Goal: Task Accomplishment & Management: Complete application form

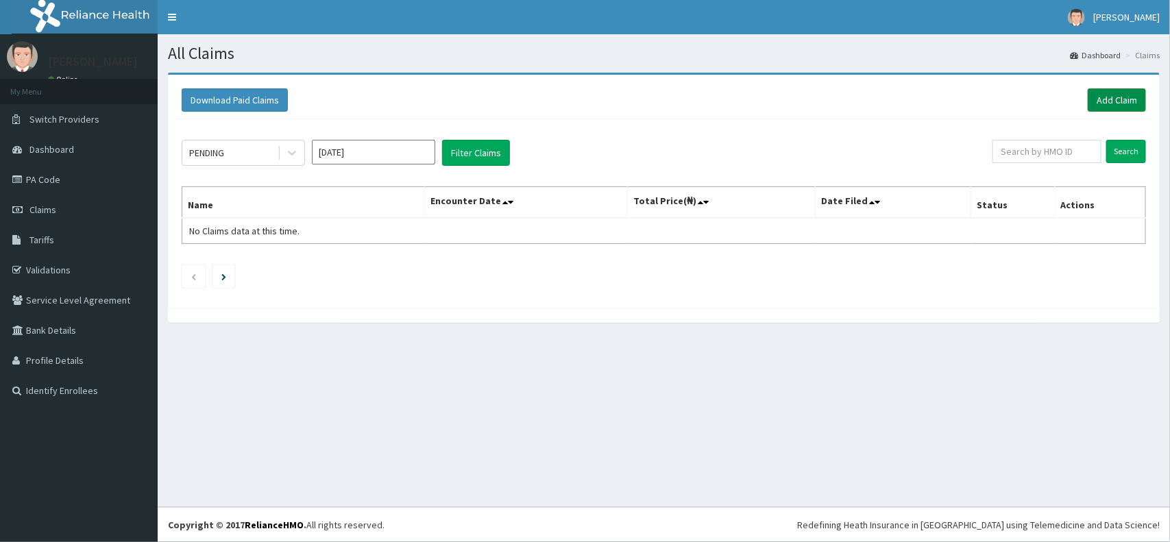
click at [1119, 107] on link "Add Claim" at bounding box center [1117, 99] width 58 height 23
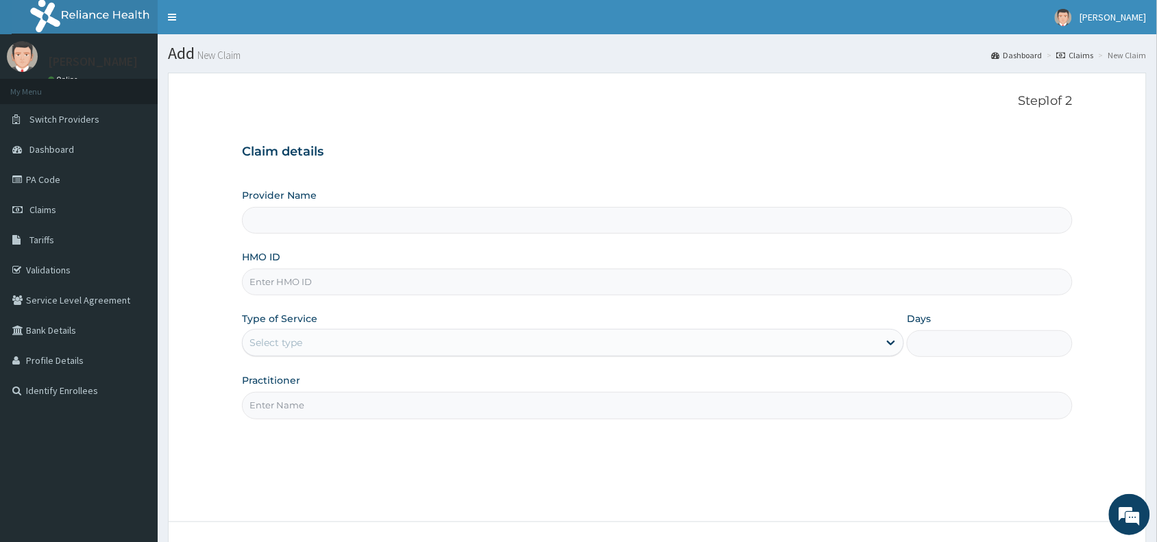
type input "Blueroom Care (VIRTUAL SESSIONS ONLY)"
click at [836, 282] on input "HMO ID" at bounding box center [657, 282] width 831 height 27
paste input "TKM/10009/A"
type input "TKM/10009/A"
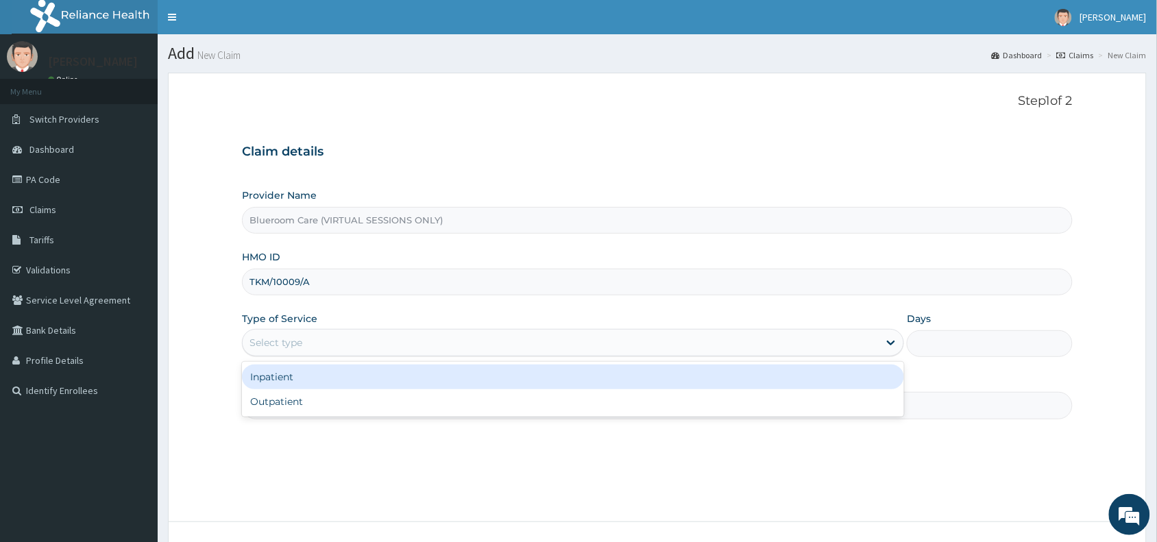
click at [563, 344] on div "Select type" at bounding box center [561, 343] width 636 height 22
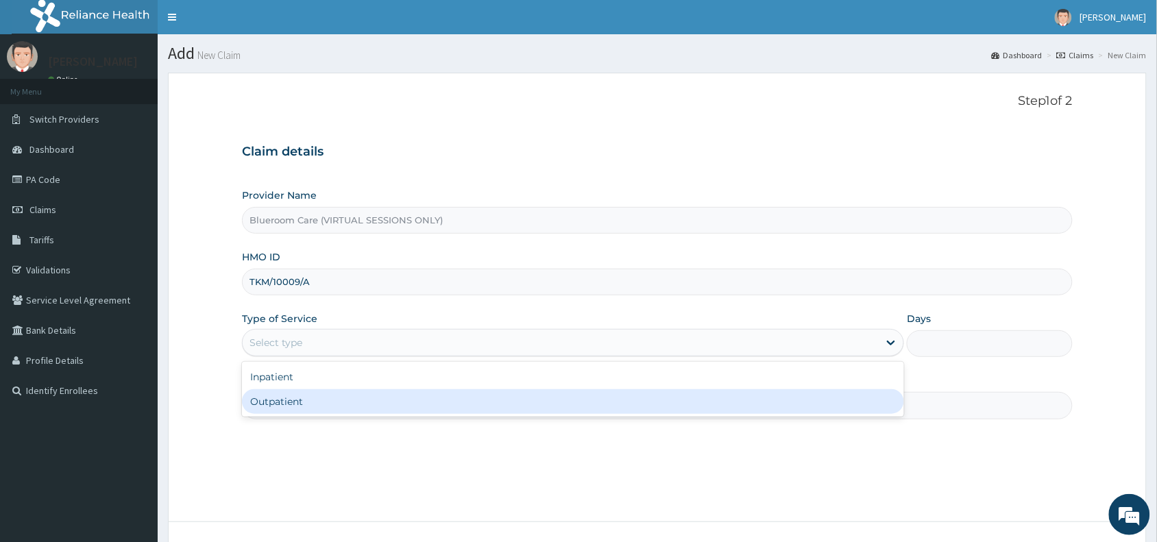
click at [485, 400] on div "Outpatient" at bounding box center [573, 401] width 662 height 25
type input "1"
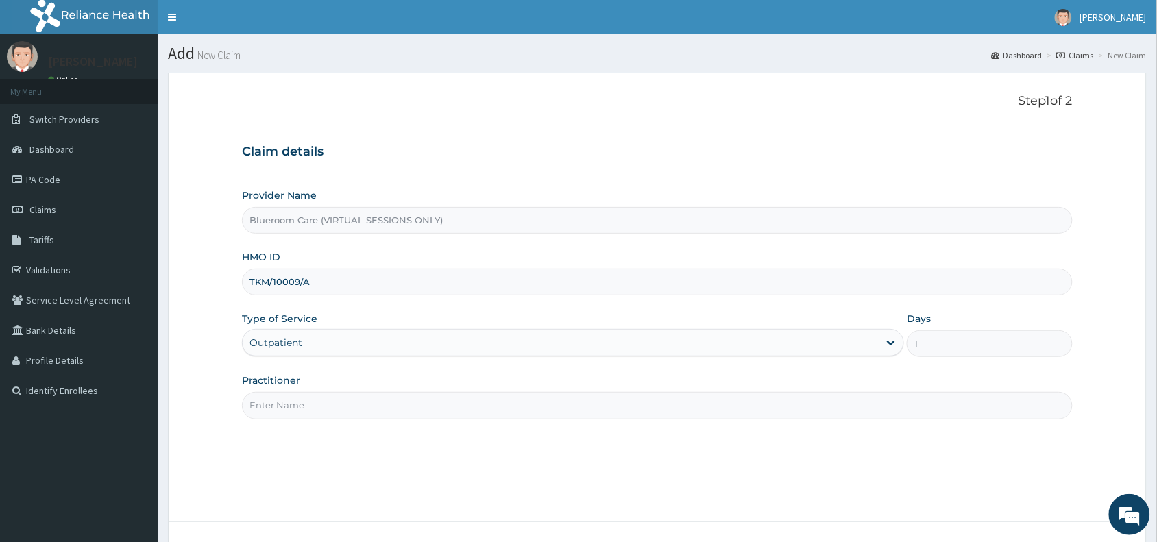
click at [487, 400] on input "Practitioner" at bounding box center [657, 405] width 831 height 27
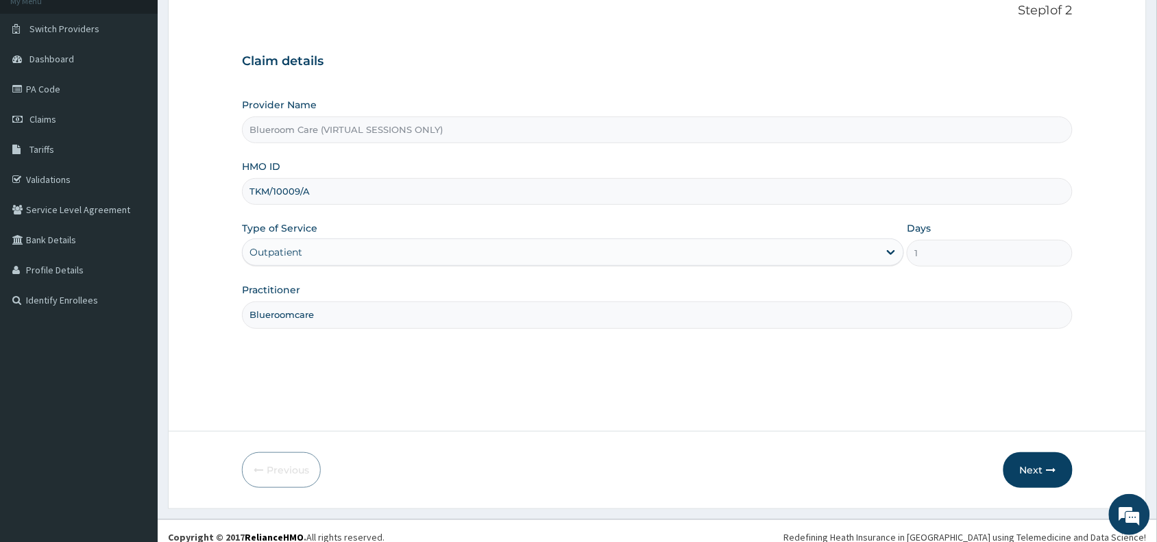
scroll to position [103, 0]
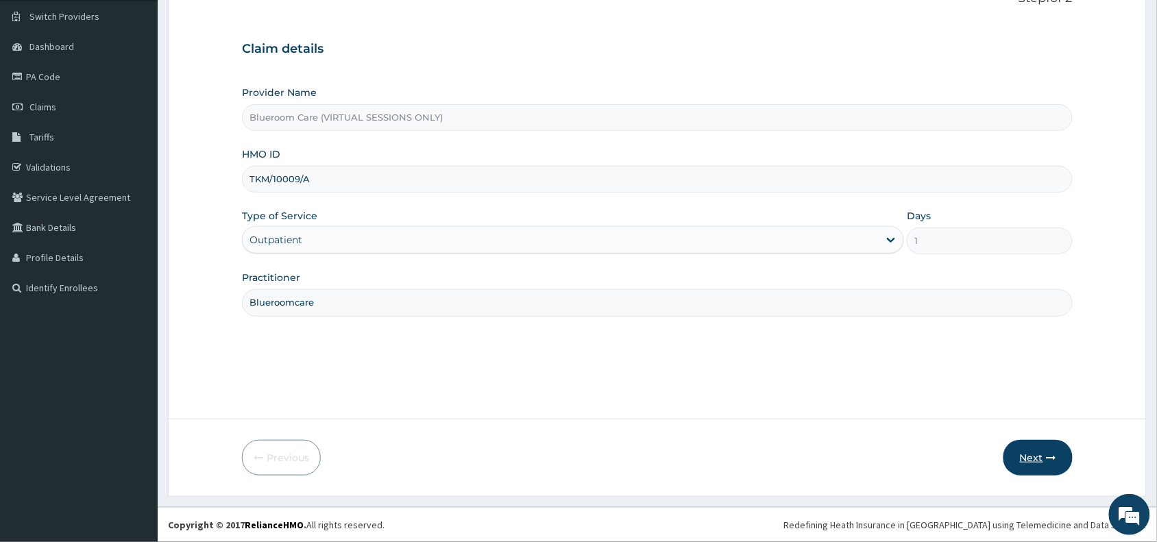
type input "Blueroomcare"
click at [1045, 456] on button "Next" at bounding box center [1037, 458] width 69 height 36
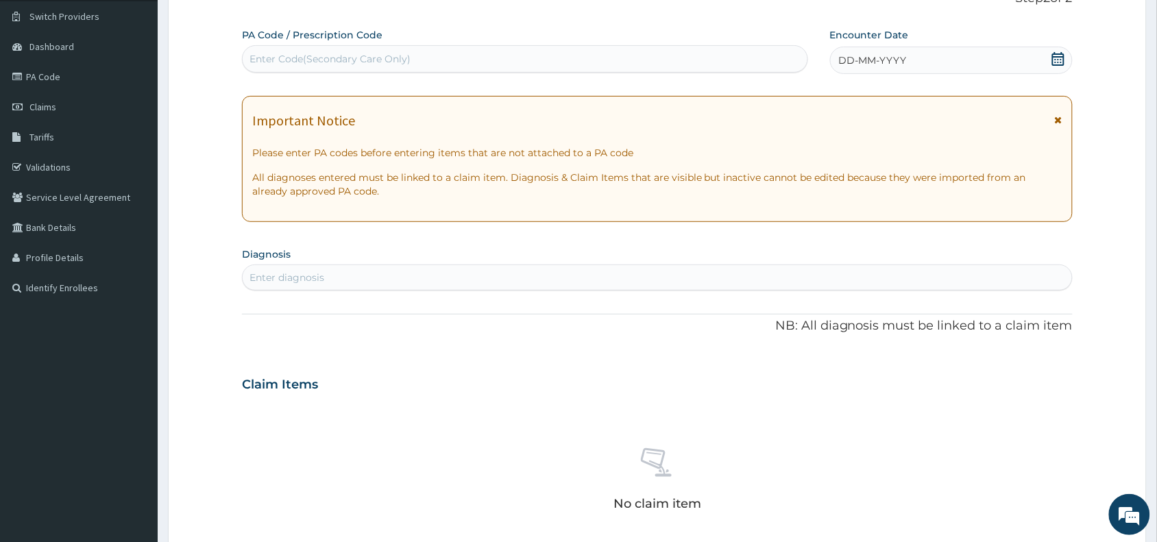
click at [358, 60] on div "Enter Code(Secondary Care Only)" at bounding box center [329, 59] width 161 height 14
paste input "PA/054C12"
type input "PA/054C12"
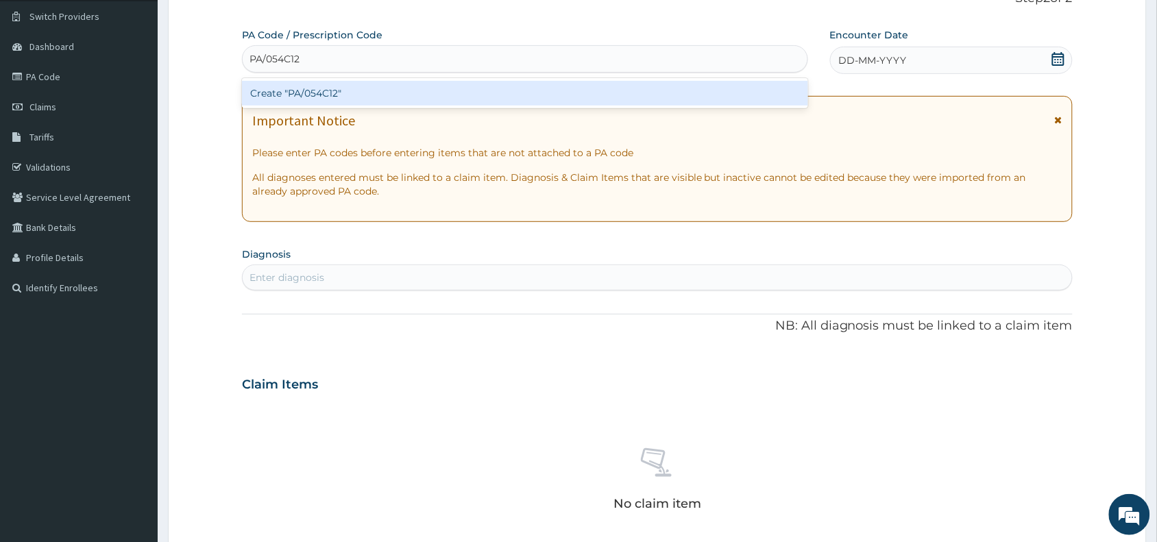
click at [440, 83] on div "Create "PA/054C12"" at bounding box center [525, 93] width 566 height 25
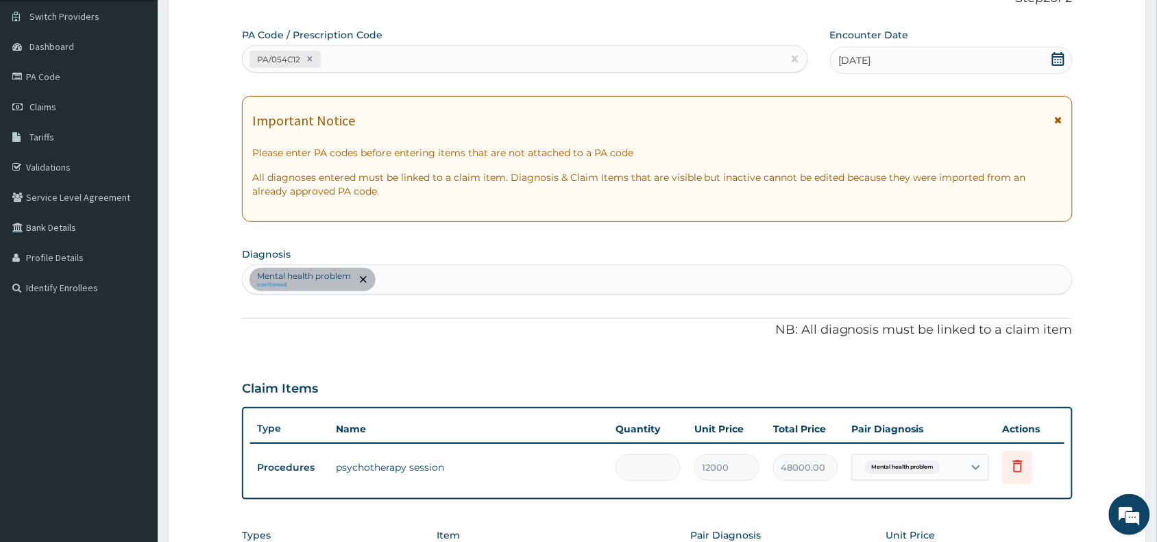
type input "0.00"
type input "1"
type input "12000.00"
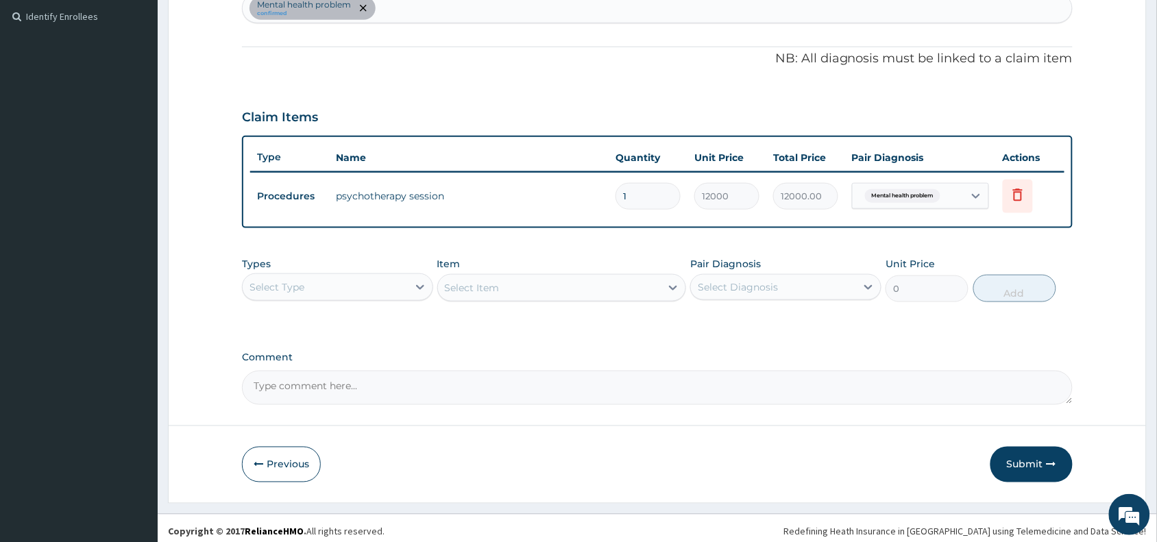
scroll to position [380, 0]
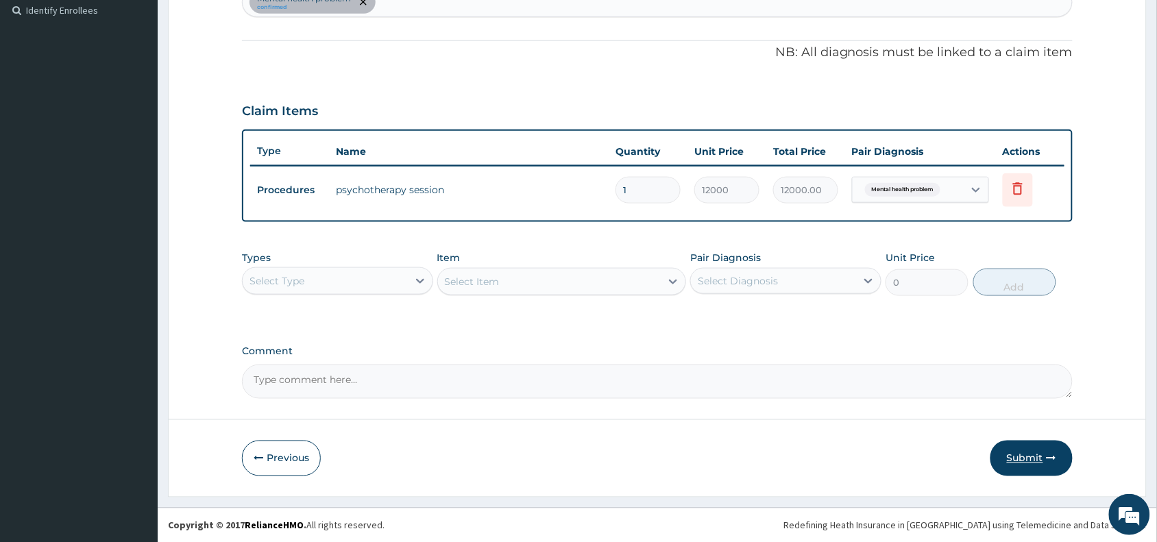
type input "1"
click at [1014, 463] on button "Submit" at bounding box center [1031, 459] width 82 height 36
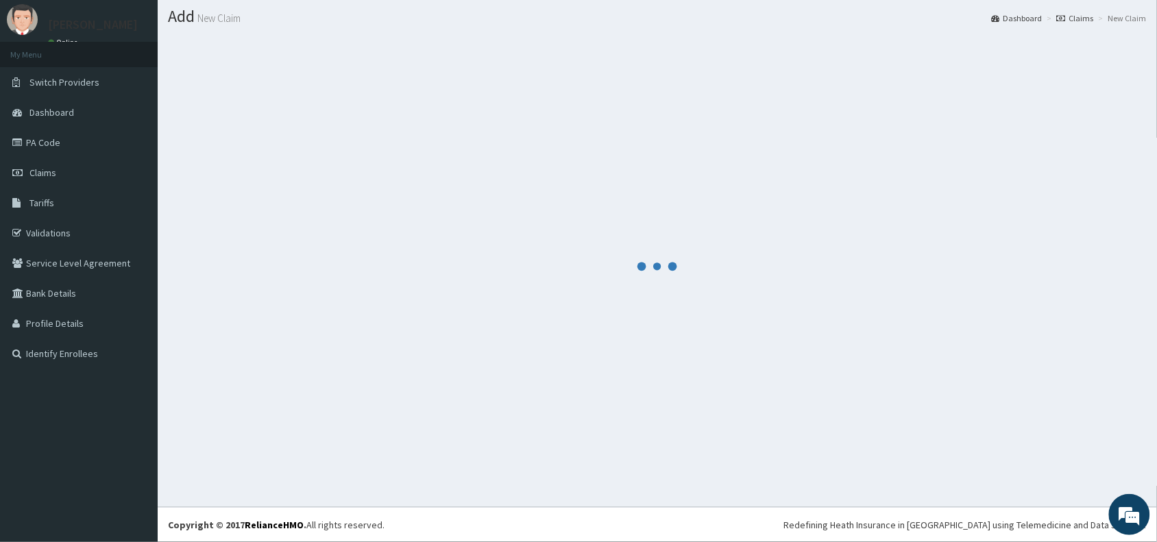
scroll to position [36, 0]
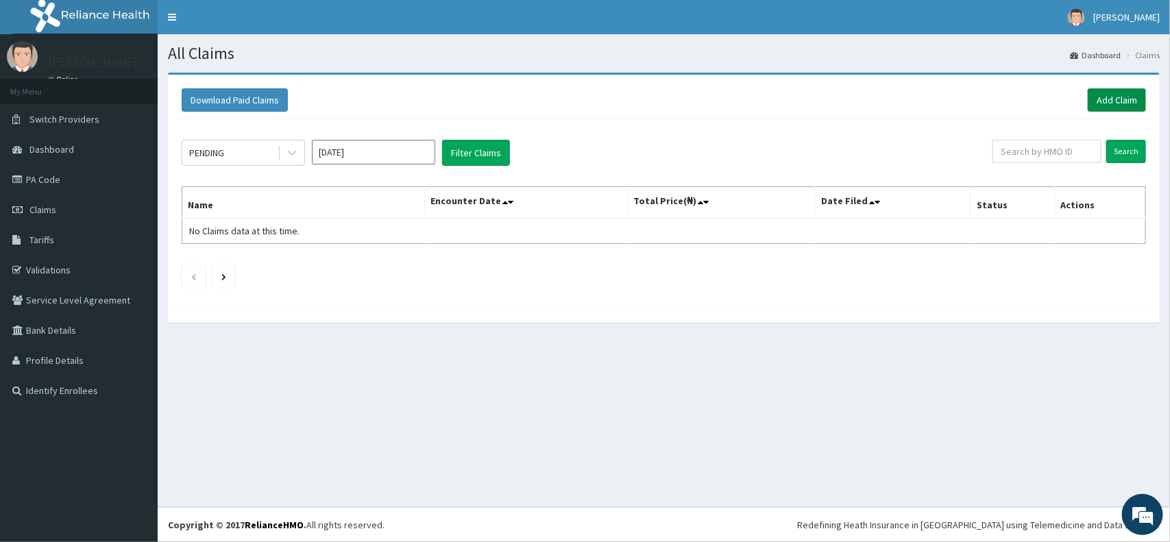
click at [1131, 106] on link "Add Claim" at bounding box center [1117, 99] width 58 height 23
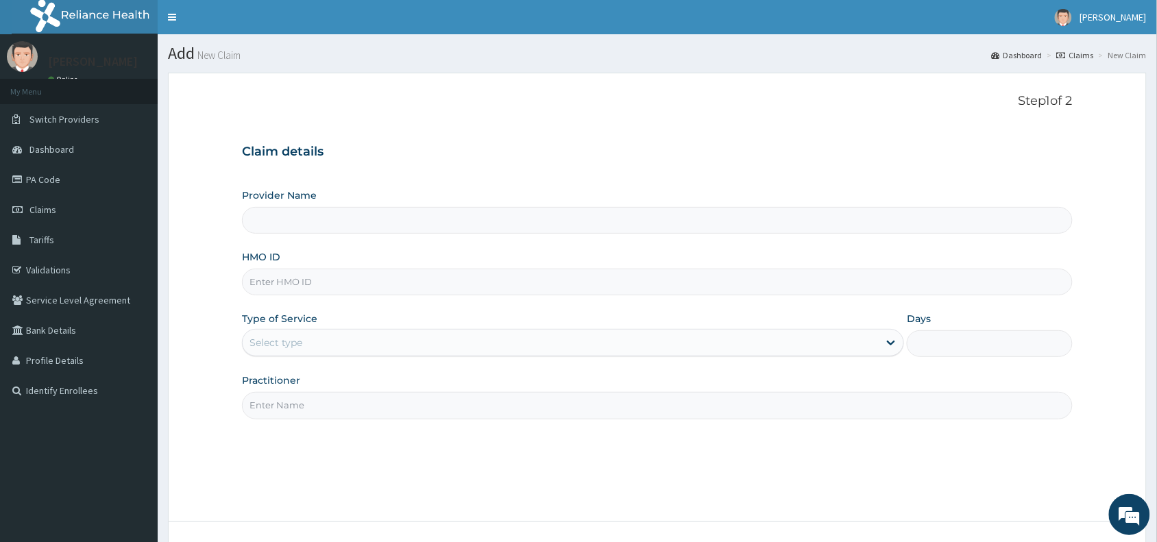
click at [337, 289] on input "HMO ID" at bounding box center [657, 282] width 831 height 27
paste input "RMN/10067/A"
type input "RMN/10067/A"
click at [389, 343] on div "Select type" at bounding box center [561, 343] width 636 height 22
type input "Blueroom Care (VIRTUAL SESSIONS ONLY)"
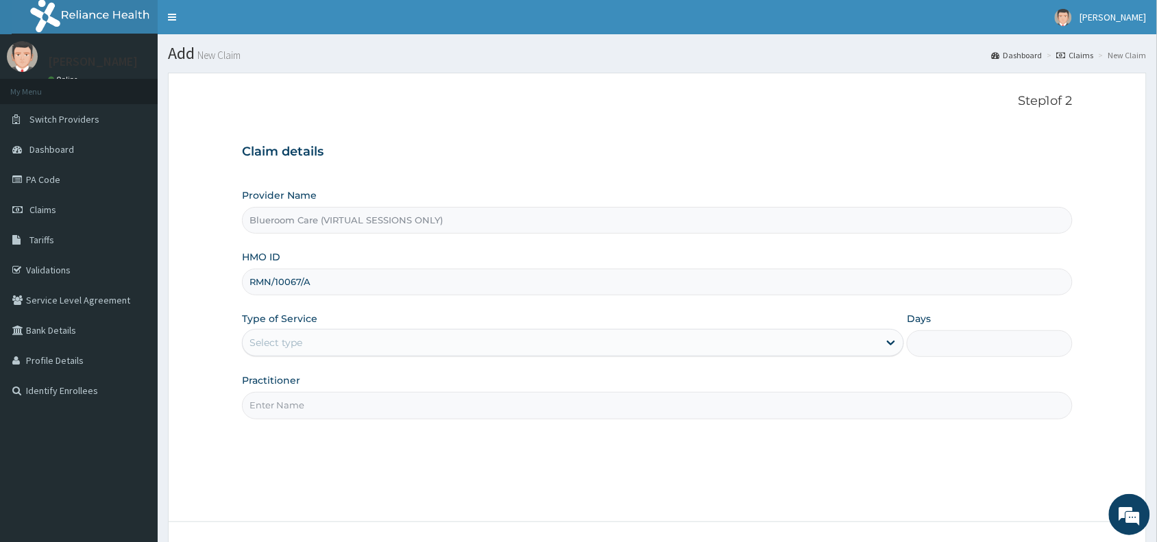
drag, startPoint x: 389, startPoint y: 343, endPoint x: 358, endPoint y: 340, distance: 31.0
click at [358, 340] on div "Select type" at bounding box center [561, 343] width 636 height 22
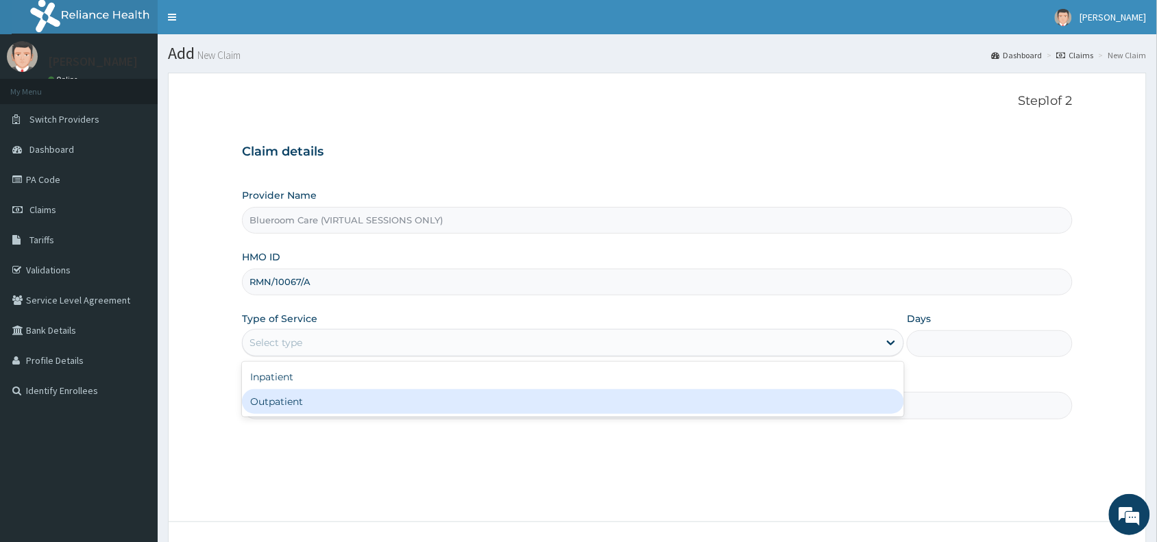
click at [333, 405] on div "Outpatient" at bounding box center [573, 401] width 662 height 25
type input "1"
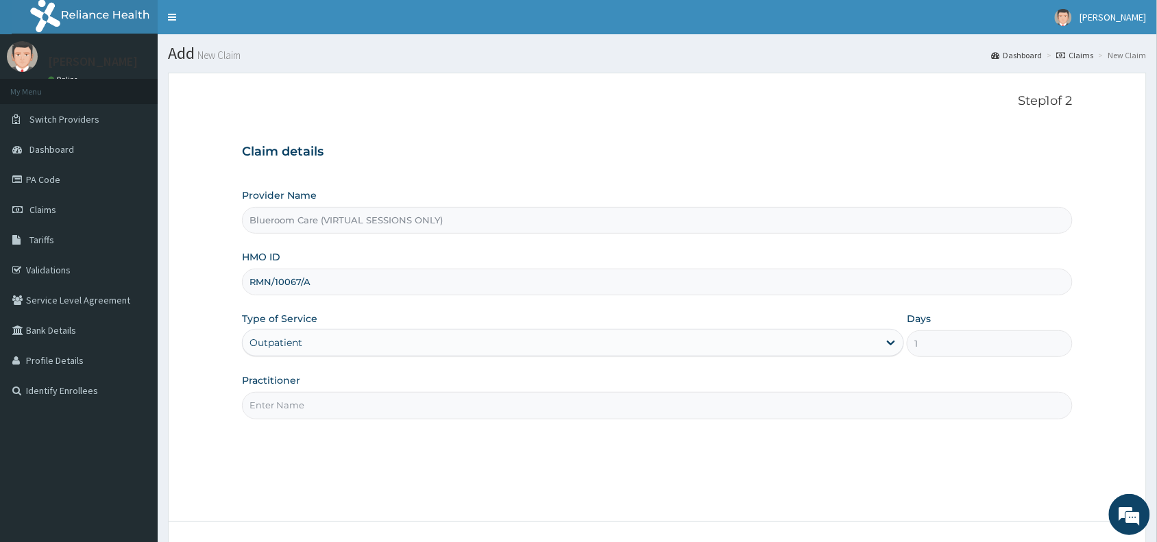
click at [333, 405] on input "Practitioner" at bounding box center [657, 405] width 831 height 27
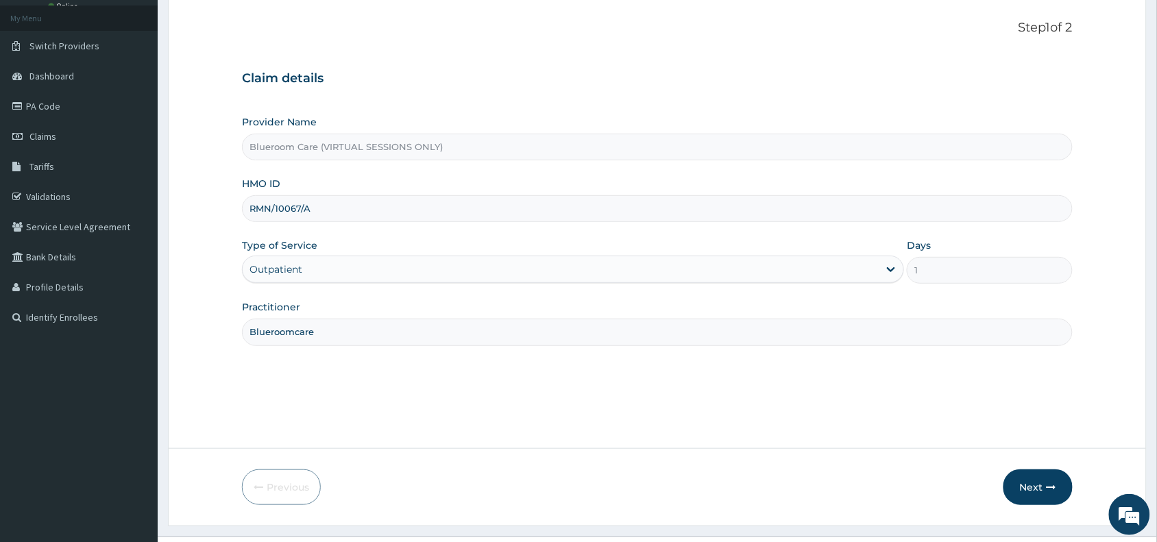
scroll to position [103, 0]
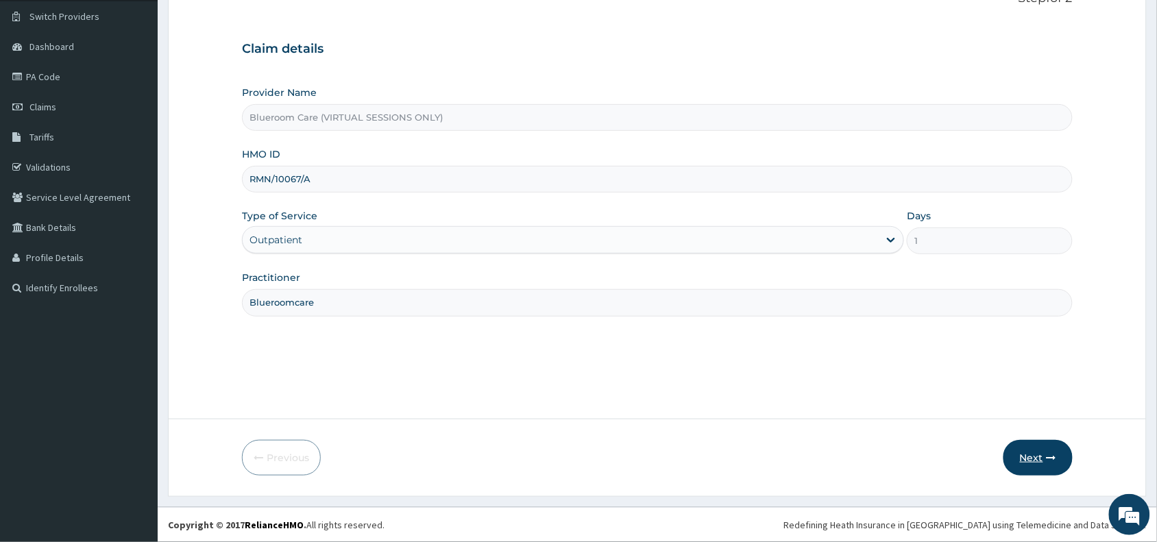
type input "Blueroomcare"
click at [1028, 453] on button "Next" at bounding box center [1037, 458] width 69 height 36
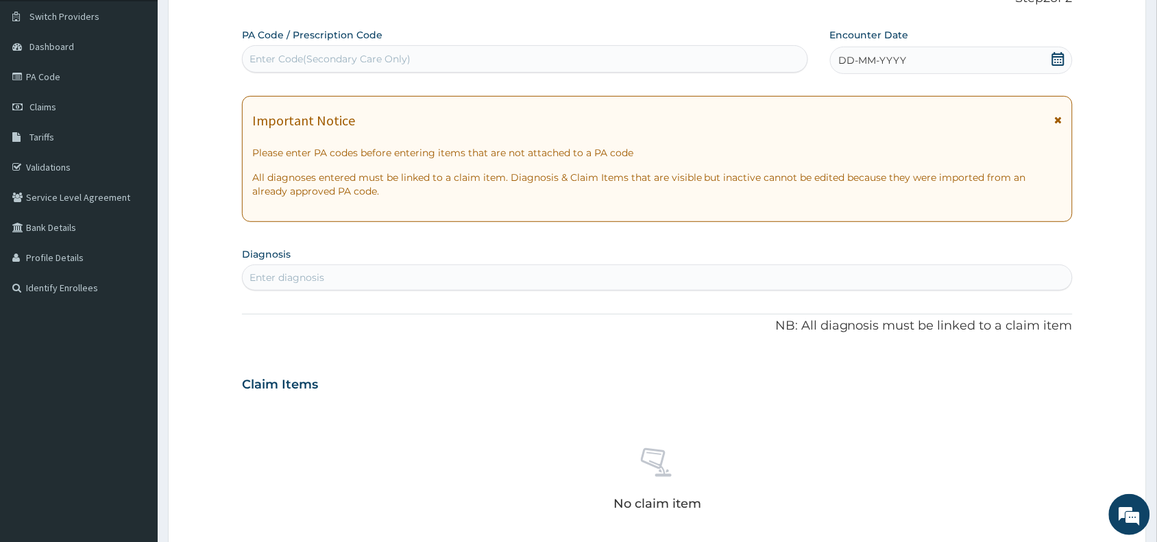
click at [343, 62] on div "Enter Code(Secondary Care Only)" at bounding box center [329, 59] width 161 height 14
paste input "PA/FA2E0B"
type input "PA/FA2E0B"
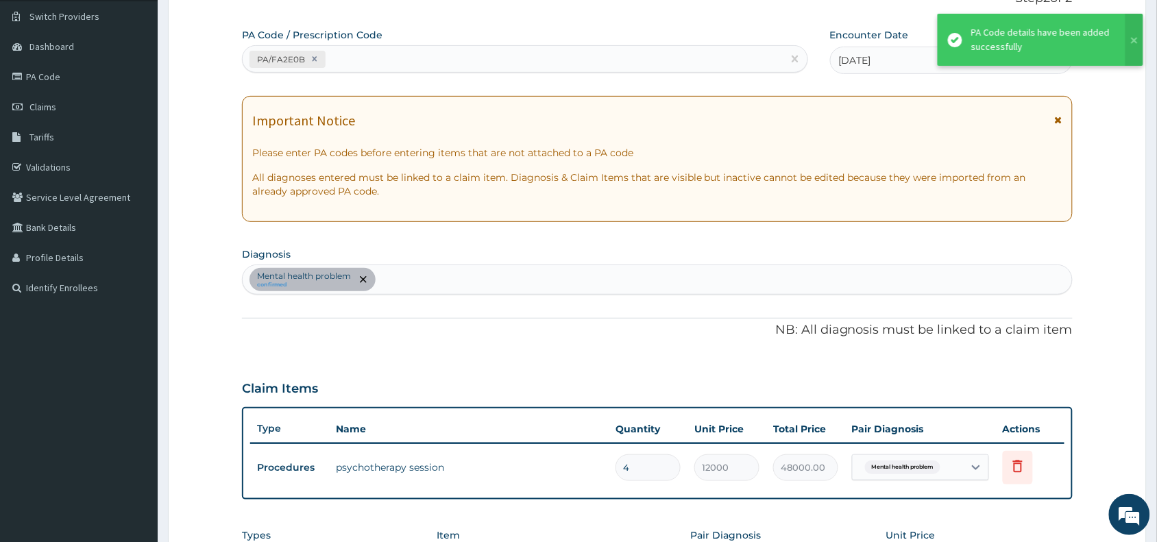
type input "0.00"
type input "1"
type input "12000.00"
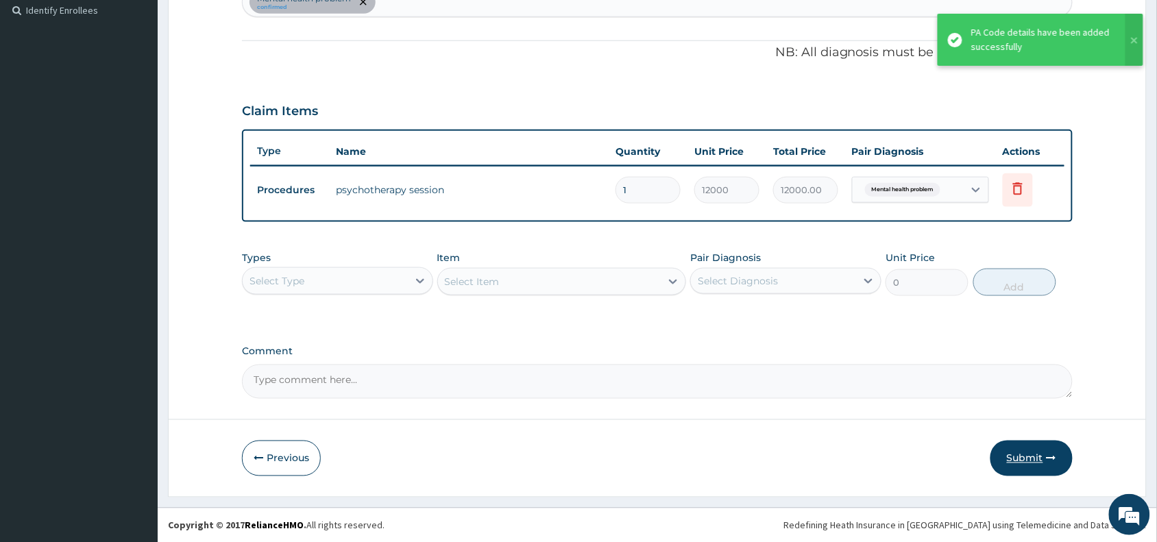
type input "1"
click at [1029, 450] on button "Submit" at bounding box center [1031, 459] width 82 height 36
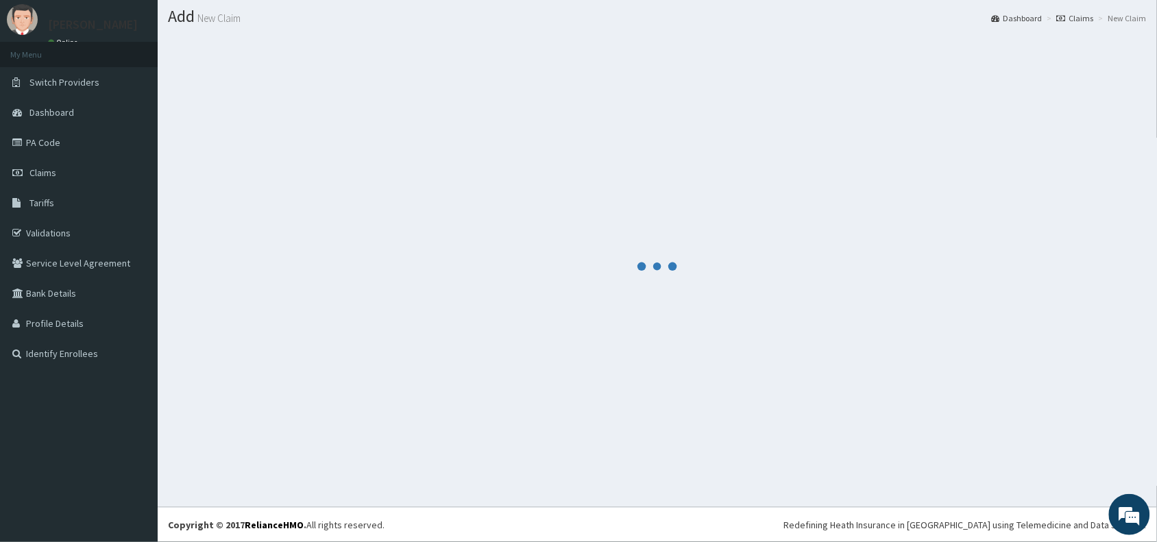
scroll to position [36, 0]
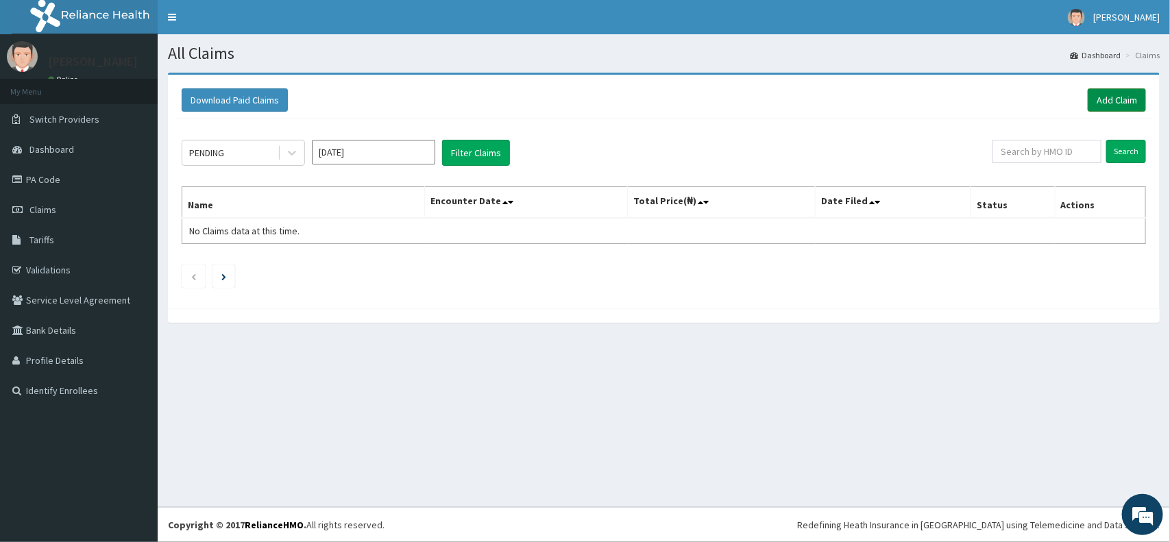
click at [1126, 97] on link "Add Claim" at bounding box center [1117, 99] width 58 height 23
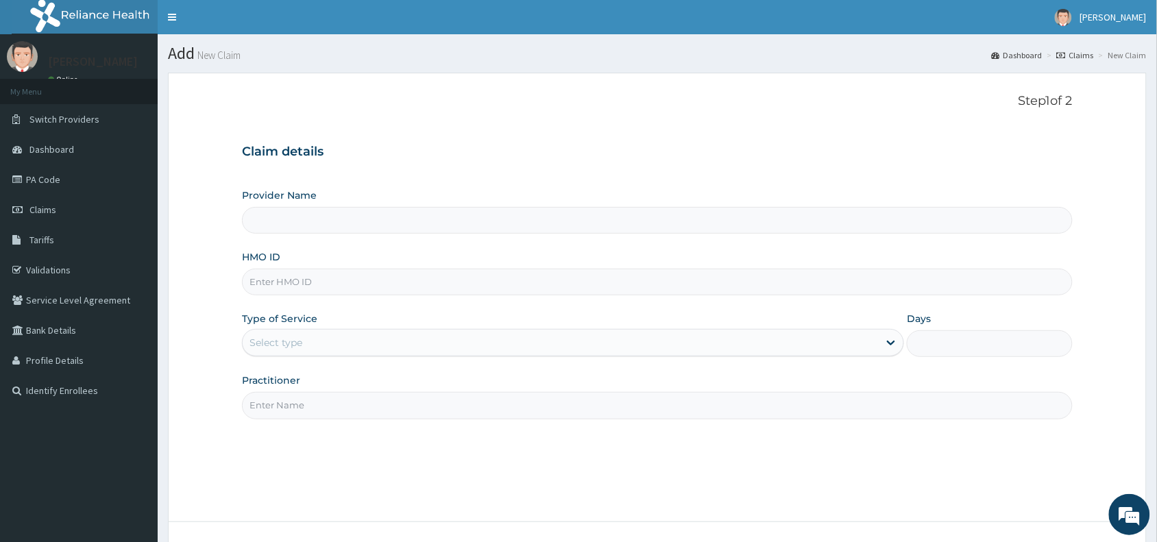
click at [391, 283] on input "HMO ID" at bounding box center [657, 282] width 831 height 27
paste input "DLl/10072/A"
type input "DLl/10072/A"
type input "Blueroom Care (VIRTUAL SESSIONS ONLY)"
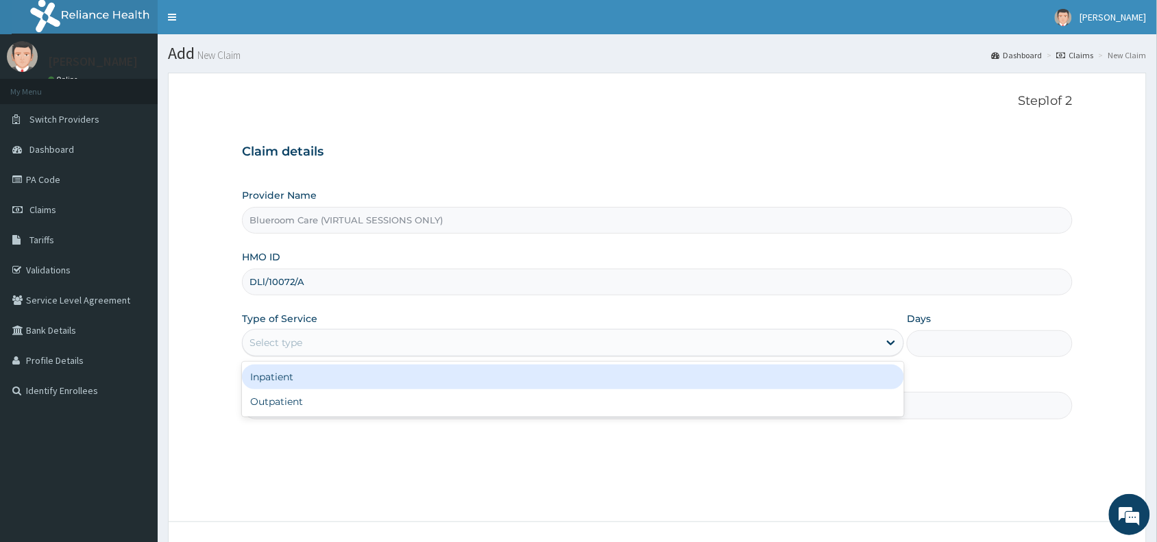
click at [350, 341] on div "Select type" at bounding box center [561, 343] width 636 height 22
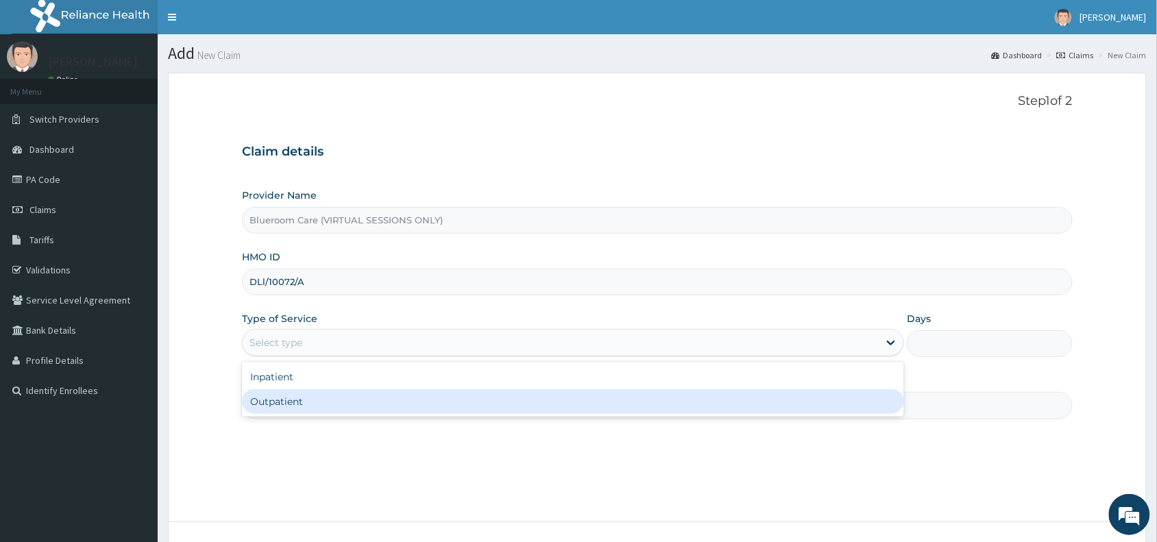
click at [295, 405] on div "Outpatient" at bounding box center [573, 401] width 662 height 25
type input "1"
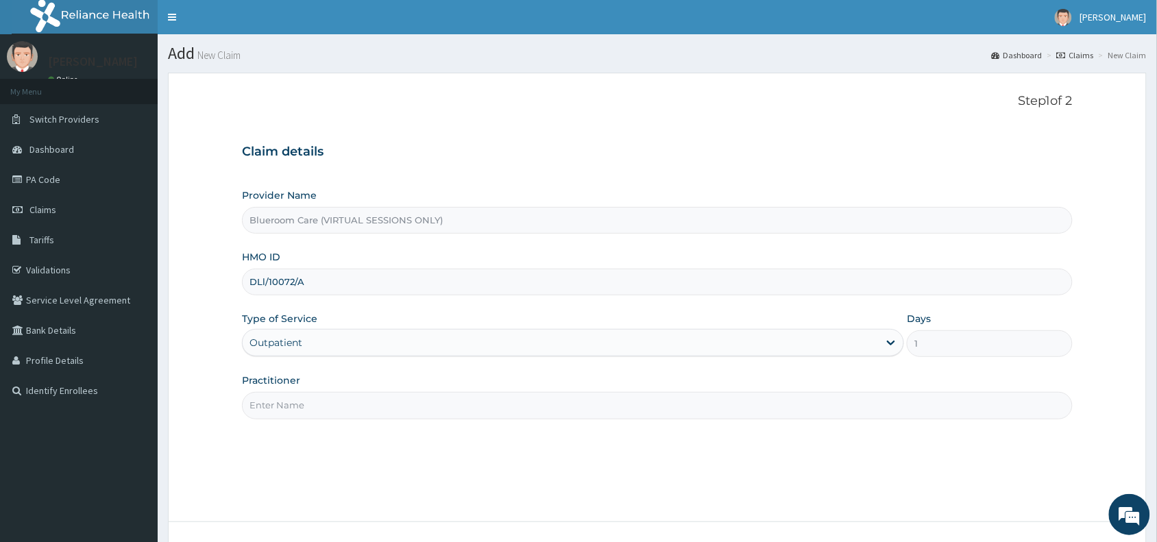
click at [295, 405] on input "Practitioner" at bounding box center [657, 405] width 831 height 27
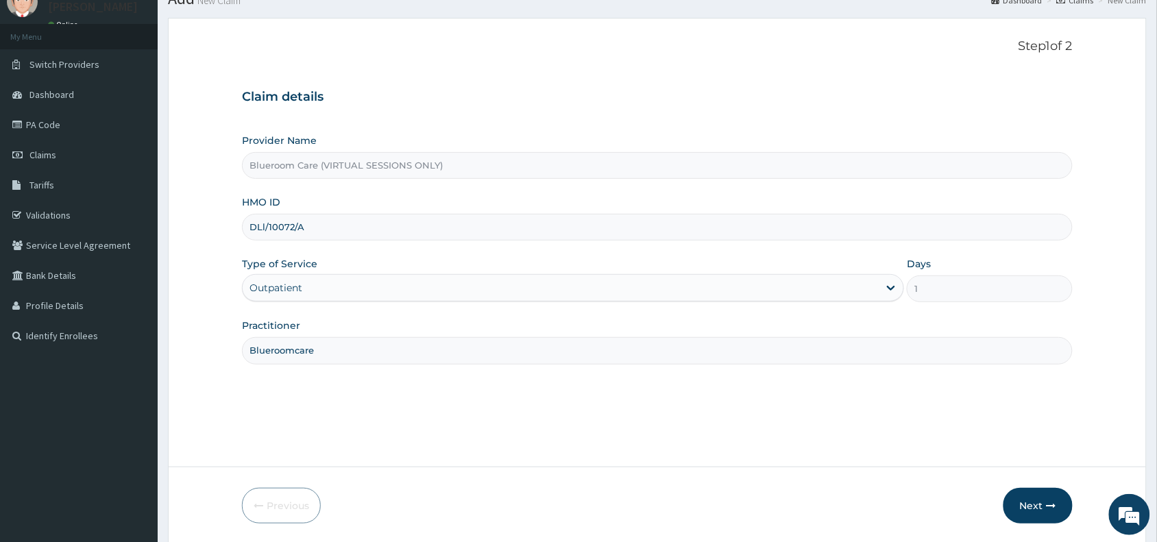
scroll to position [103, 0]
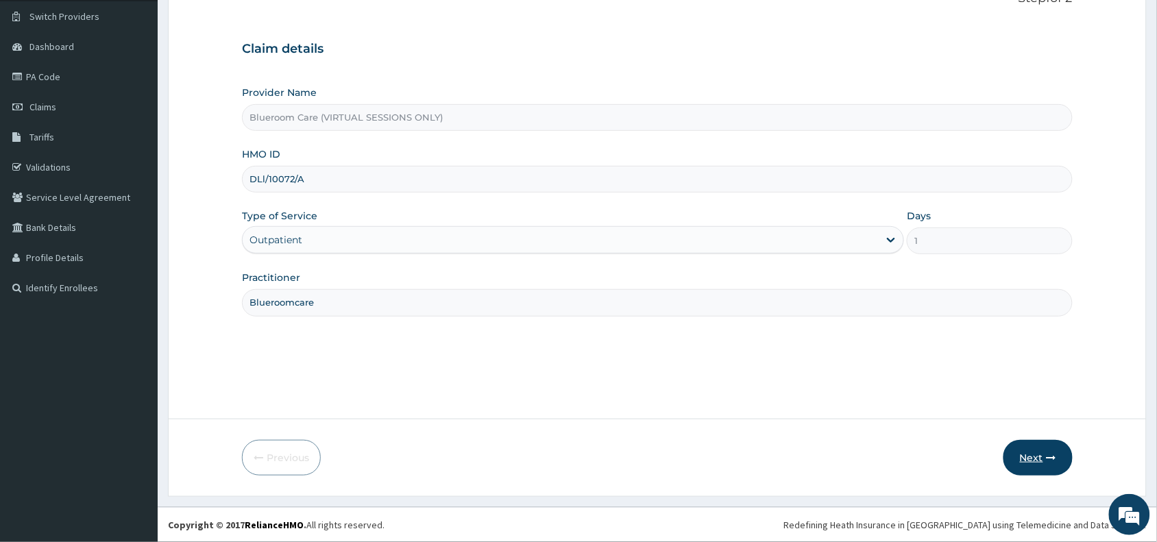
type input "Blueroomcare"
click at [1029, 461] on button "Next" at bounding box center [1037, 458] width 69 height 36
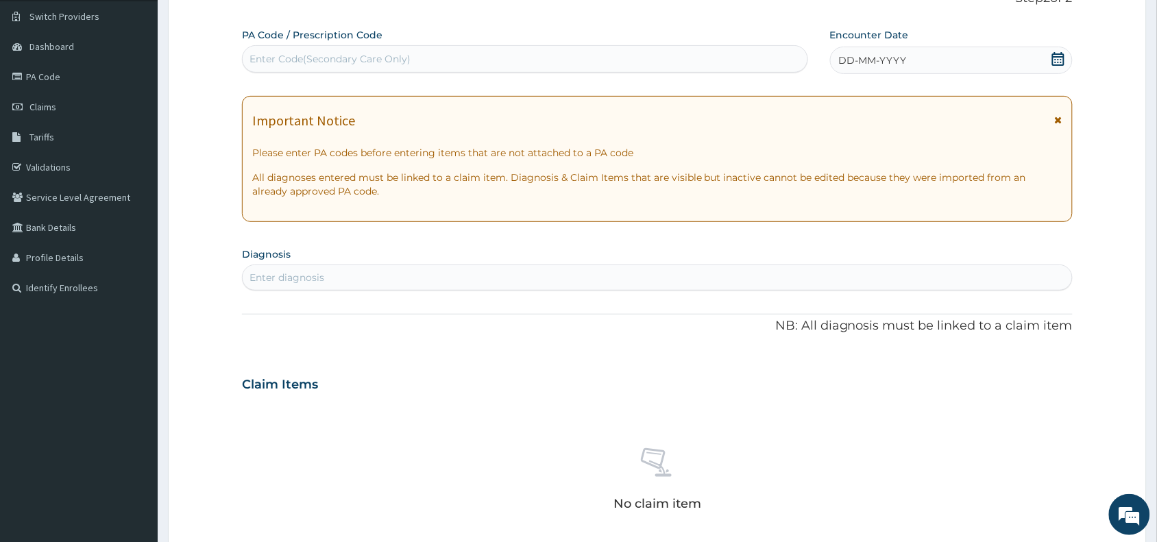
click at [370, 65] on div "Enter Code(Secondary Care Only)" at bounding box center [329, 59] width 161 height 14
paste input "PA/D91985"
type input "PA/D91985"
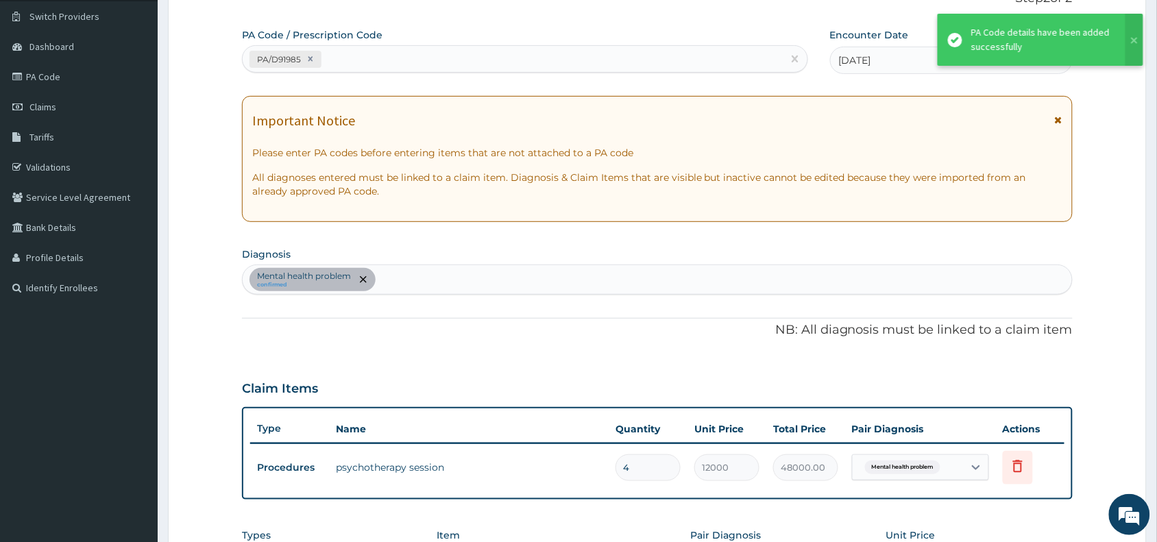
type input "0.00"
type input "1"
type input "12000.00"
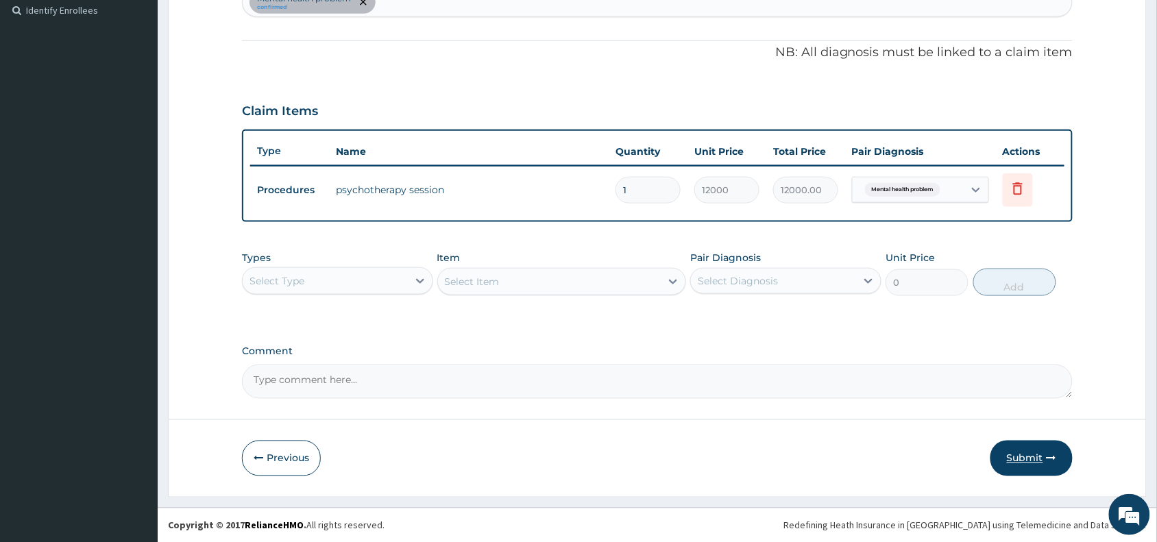
type input "1"
click at [1022, 450] on button "Submit" at bounding box center [1031, 459] width 82 height 36
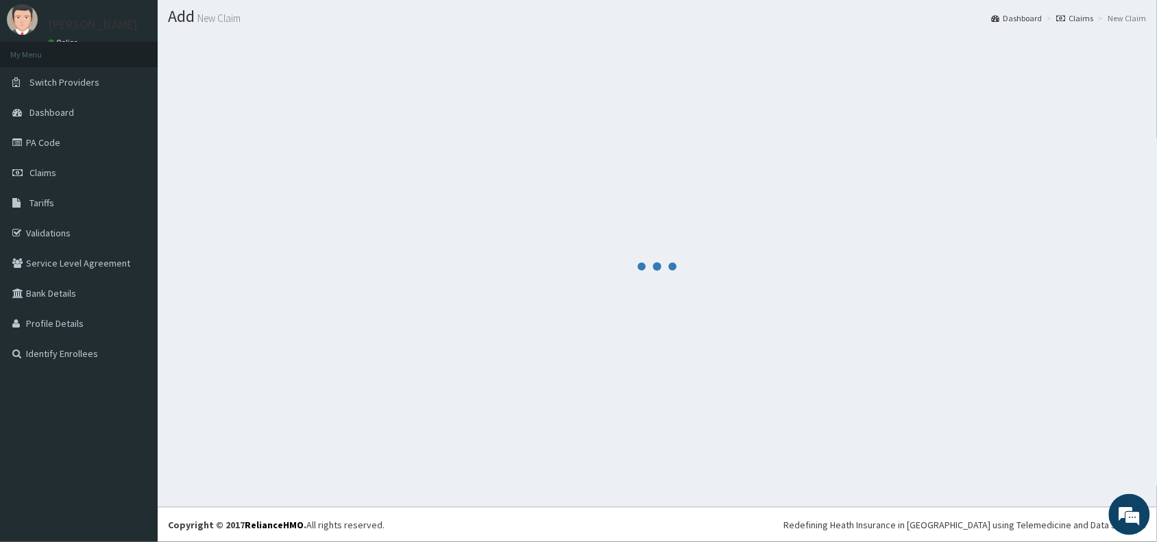
scroll to position [36, 0]
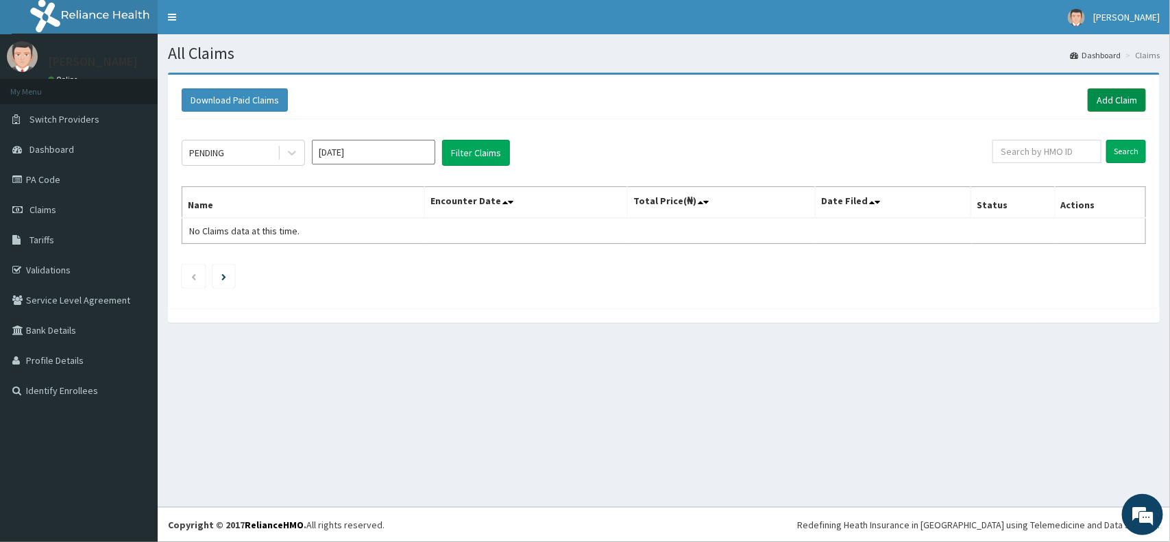
click at [1114, 89] on link "Add Claim" at bounding box center [1117, 99] width 58 height 23
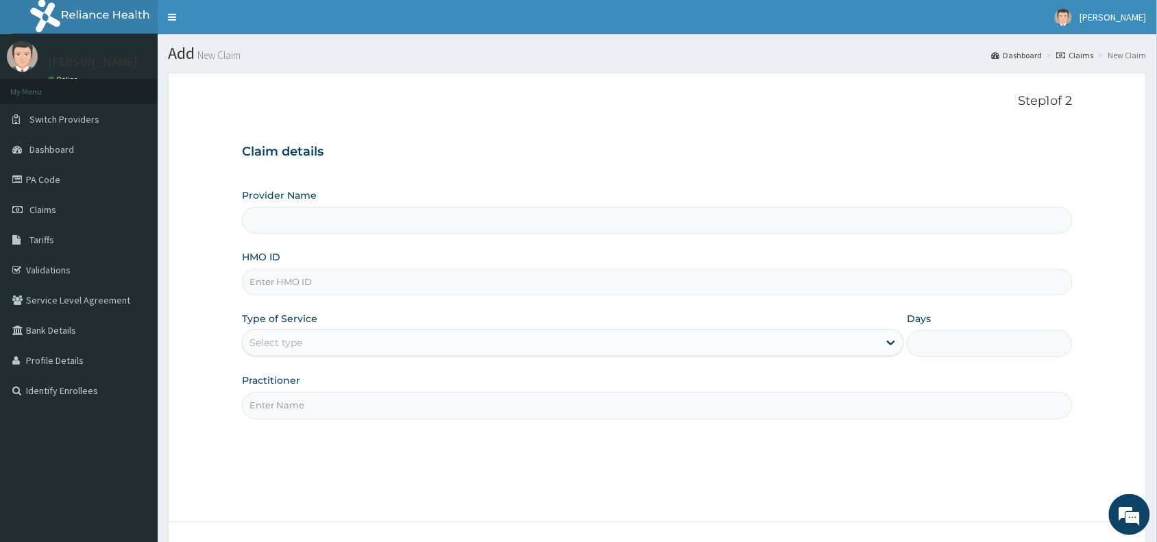
click at [382, 290] on input "HMO ID" at bounding box center [657, 282] width 831 height 27
paste input "ARM/10171/A"
type input "ARM/10171/A"
type input "Blueroom Care (VIRTUAL SESSIONS ONLY)"
type input "ARM/10171/A"
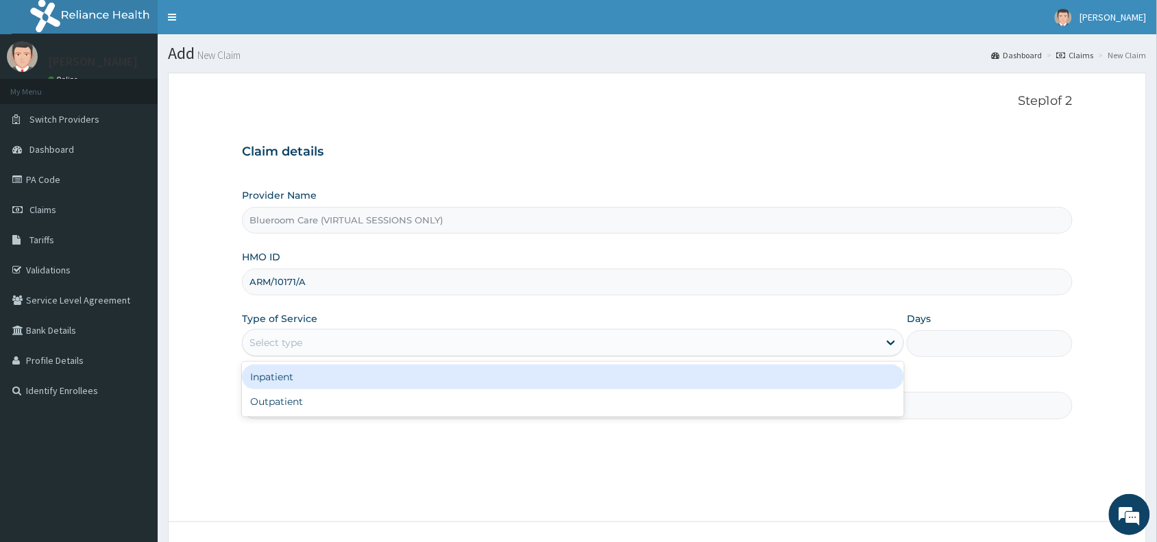
click at [385, 344] on div "Select type" at bounding box center [561, 343] width 636 height 22
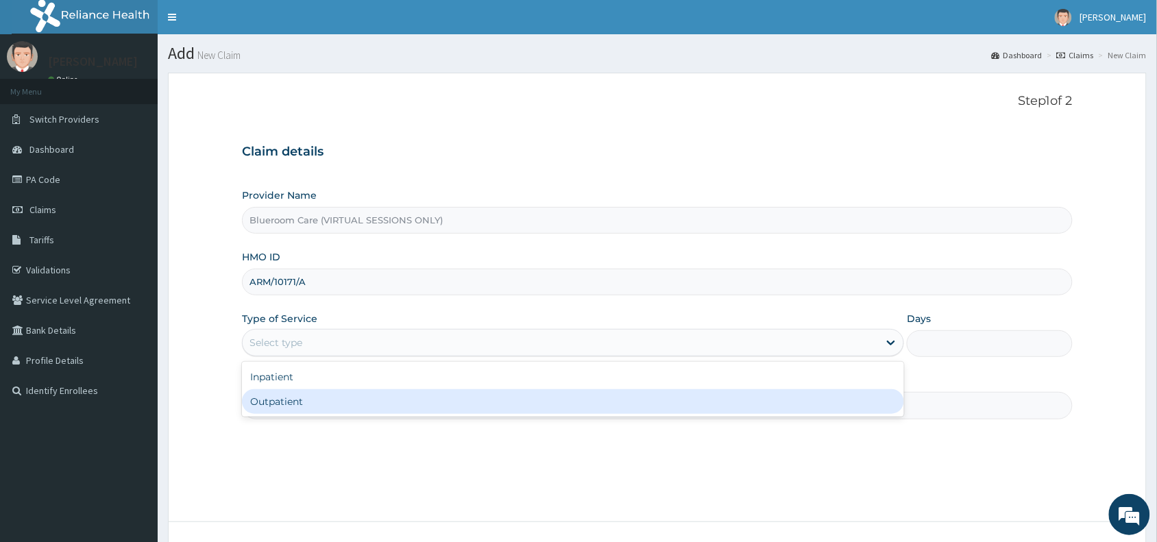
click at [296, 406] on div "Outpatient" at bounding box center [573, 401] width 662 height 25
type input "1"
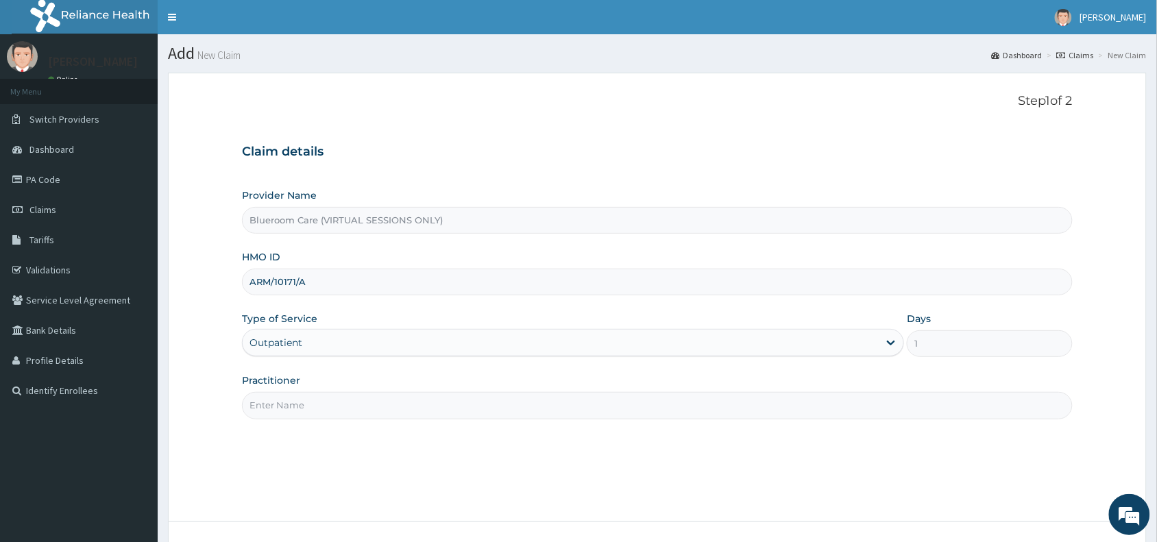
click at [296, 406] on input "Practitioner" at bounding box center [657, 405] width 831 height 27
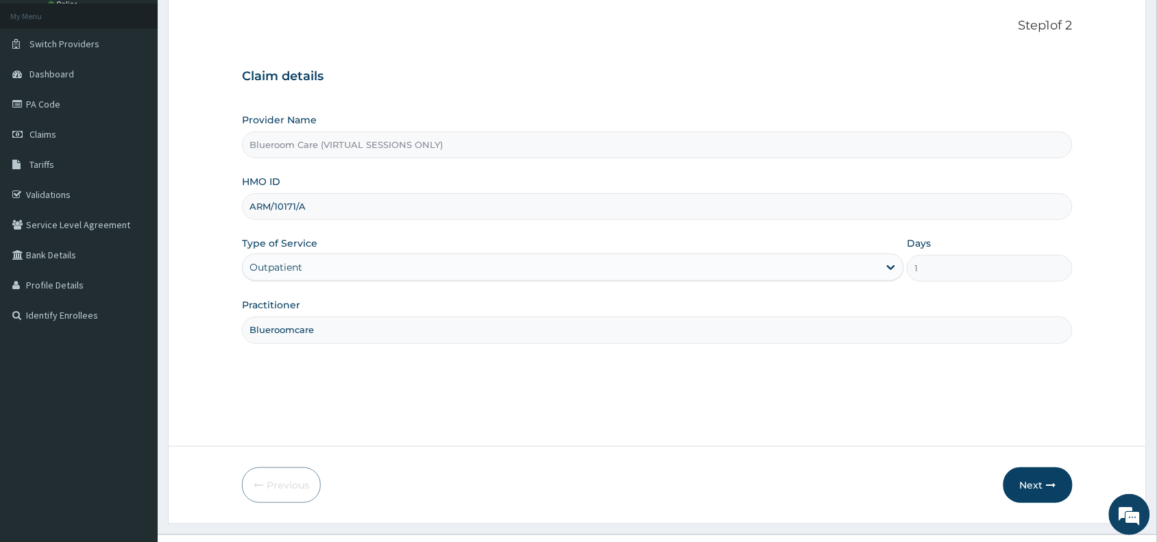
scroll to position [103, 0]
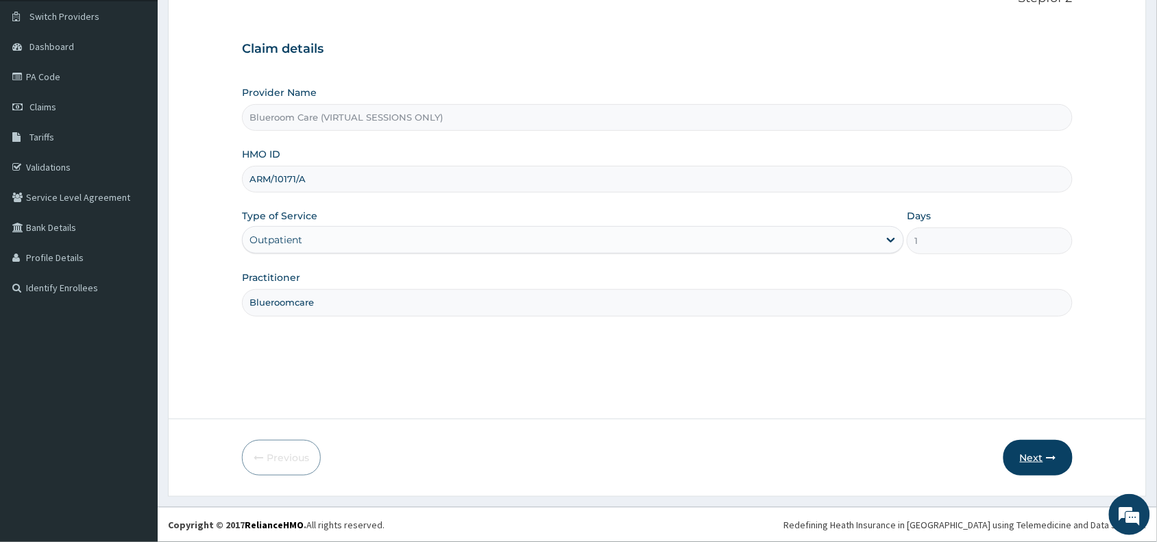
type input "Blueroomcare"
click at [1028, 452] on button "Next" at bounding box center [1037, 458] width 69 height 36
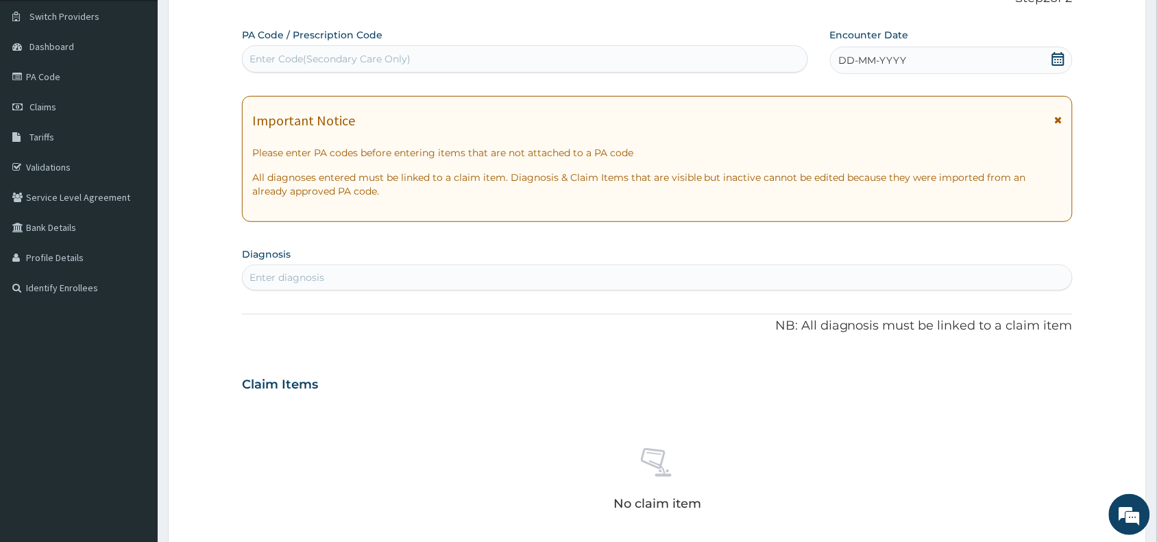
click at [505, 62] on div "Enter Code(Secondary Care Only)" at bounding box center [525, 59] width 565 height 22
paste input "PA/5D4C21"
type input "PA/5D4C21"
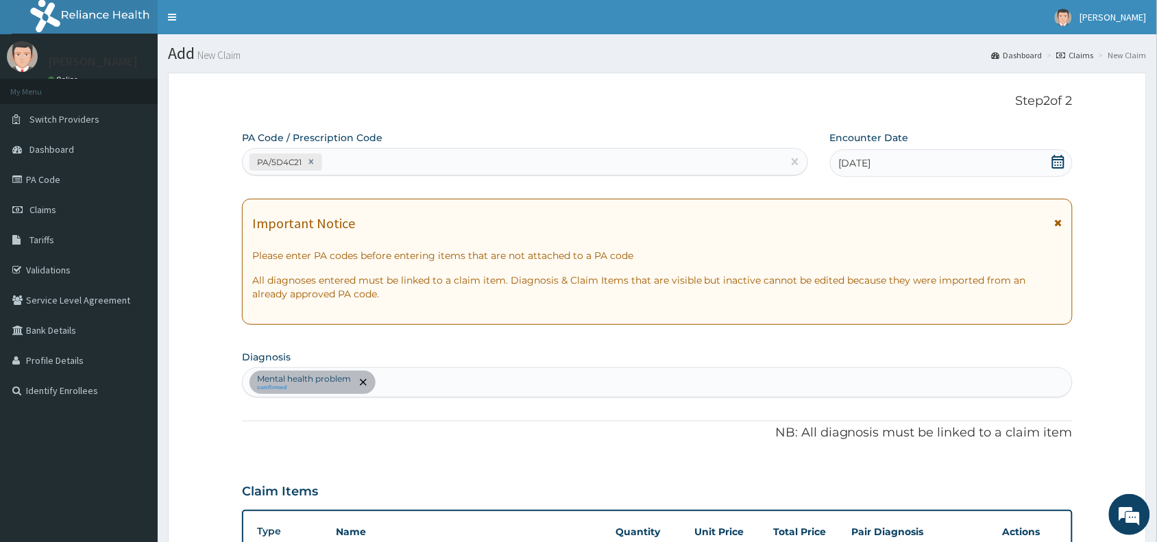
scroll to position [380, 0]
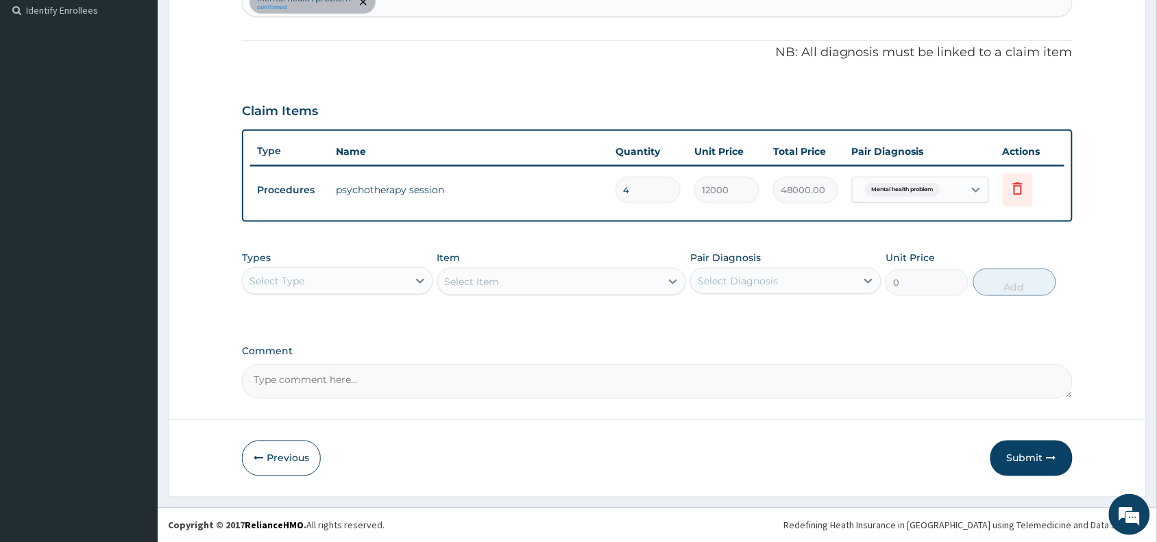
type input "0.00"
type input "1"
type input "12000.00"
type input "1"
click at [1044, 458] on button "Submit" at bounding box center [1031, 459] width 82 height 36
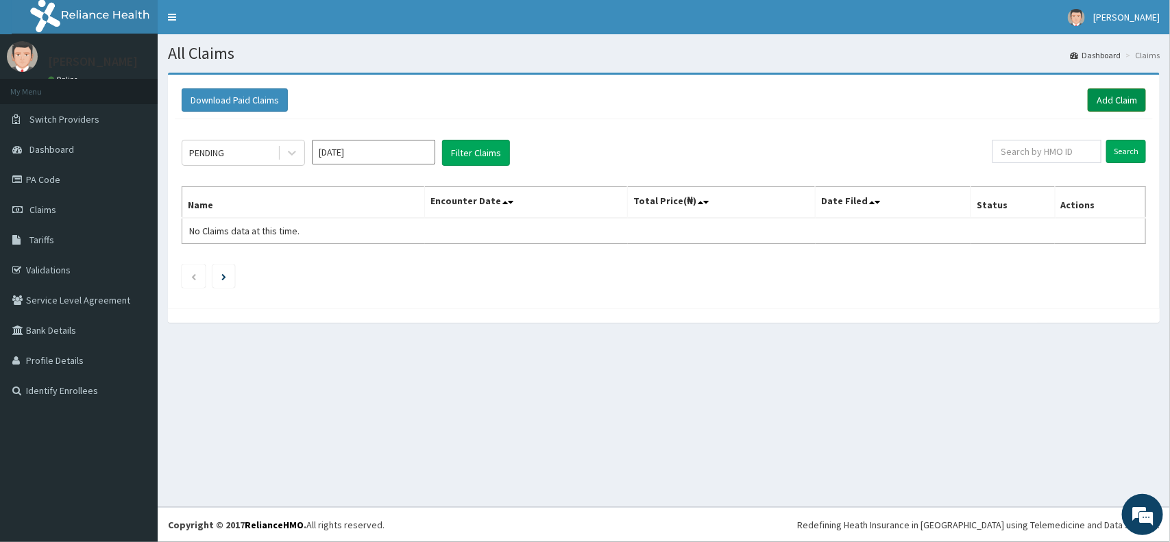
click at [1112, 95] on link "Add Claim" at bounding box center [1117, 99] width 58 height 23
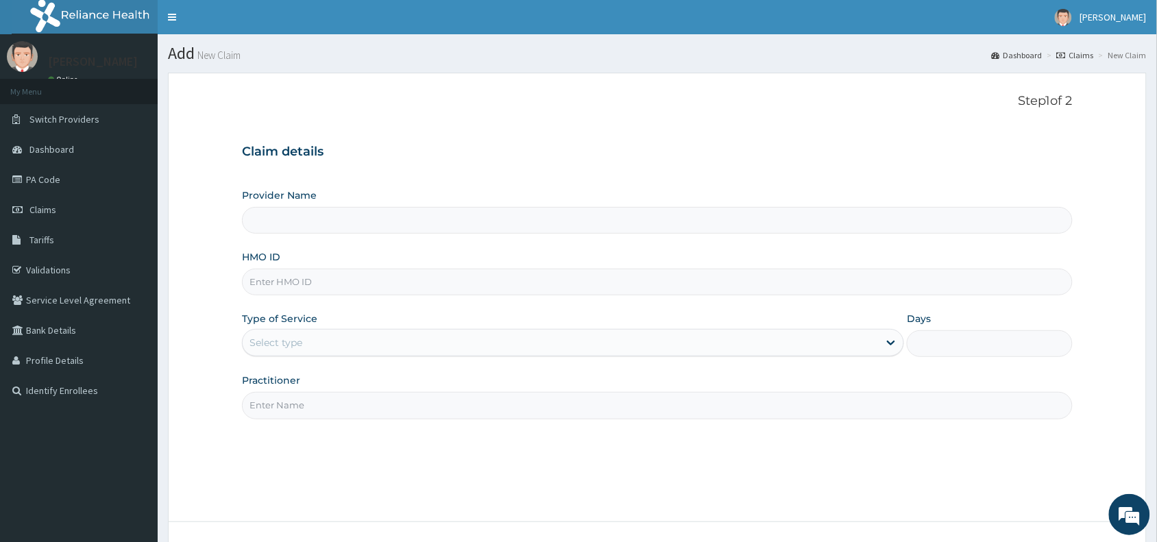
type input "Blueroom Care (VIRTUAL SESSIONS ONLY)"
click at [348, 268] on div "HMO ID" at bounding box center [657, 272] width 831 height 45
click at [364, 280] on input "HMO ID" at bounding box center [657, 282] width 831 height 27
paste input "BIG/10021/A"
type input "BIG/10021/A"
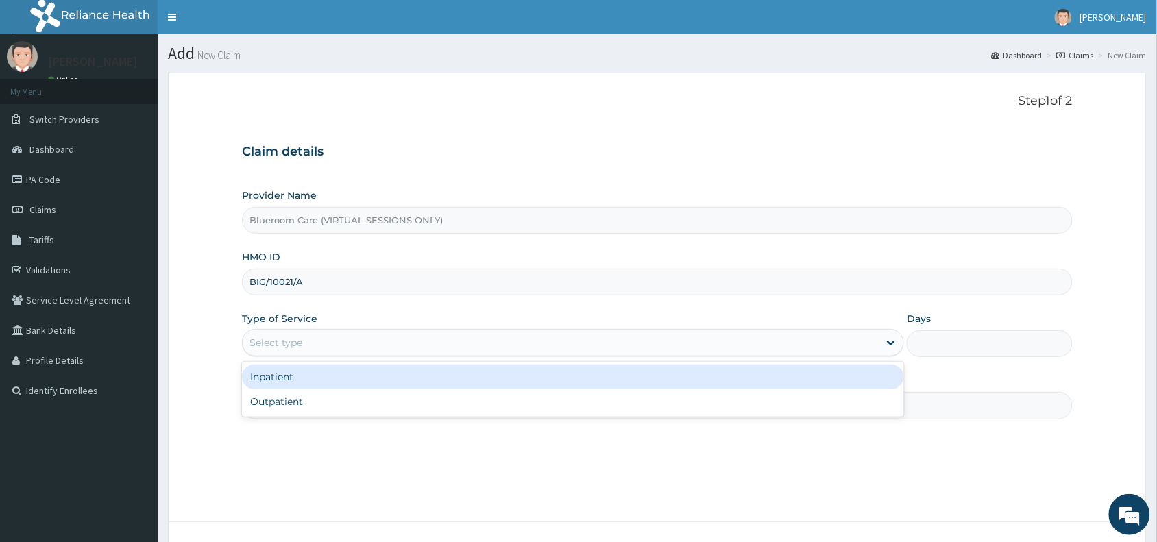
click at [401, 337] on div "Select type" at bounding box center [561, 343] width 636 height 22
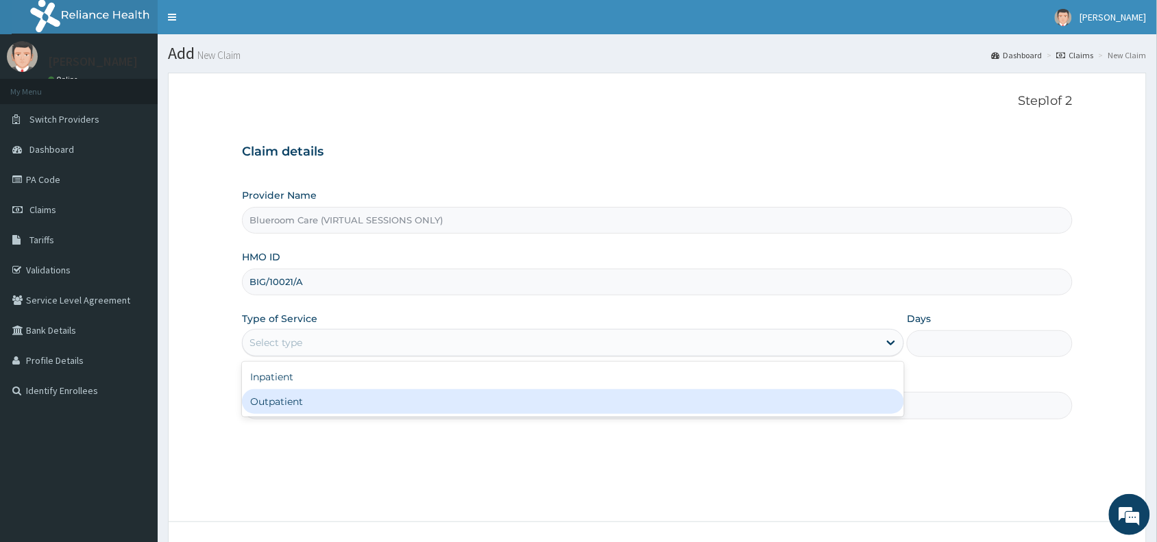
click at [346, 408] on div "Outpatient" at bounding box center [573, 401] width 662 height 25
type input "1"
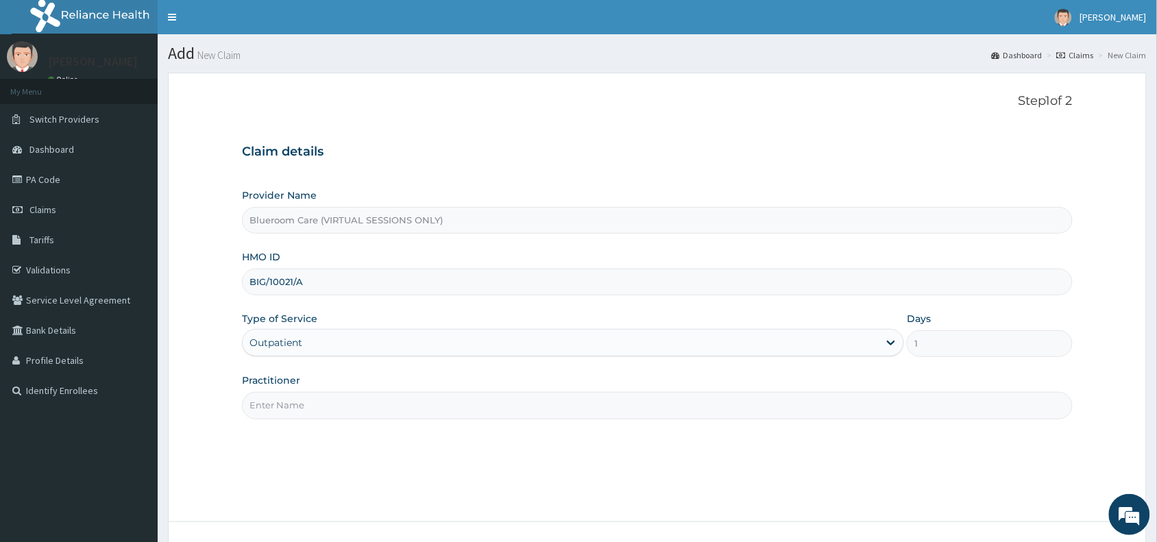
click at [360, 398] on input "Practitioner" at bounding box center [657, 405] width 831 height 27
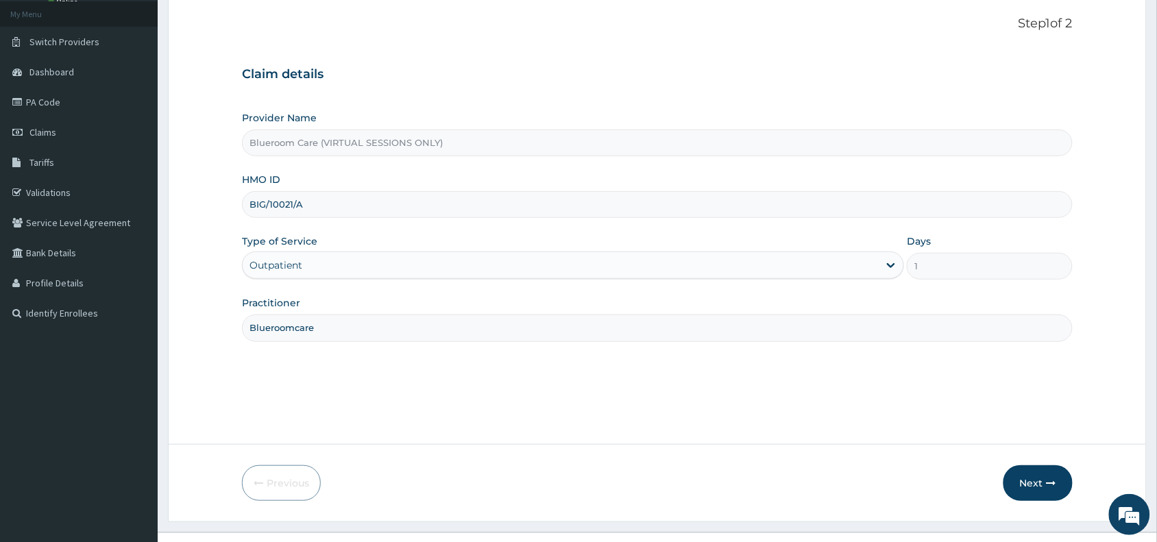
scroll to position [103, 0]
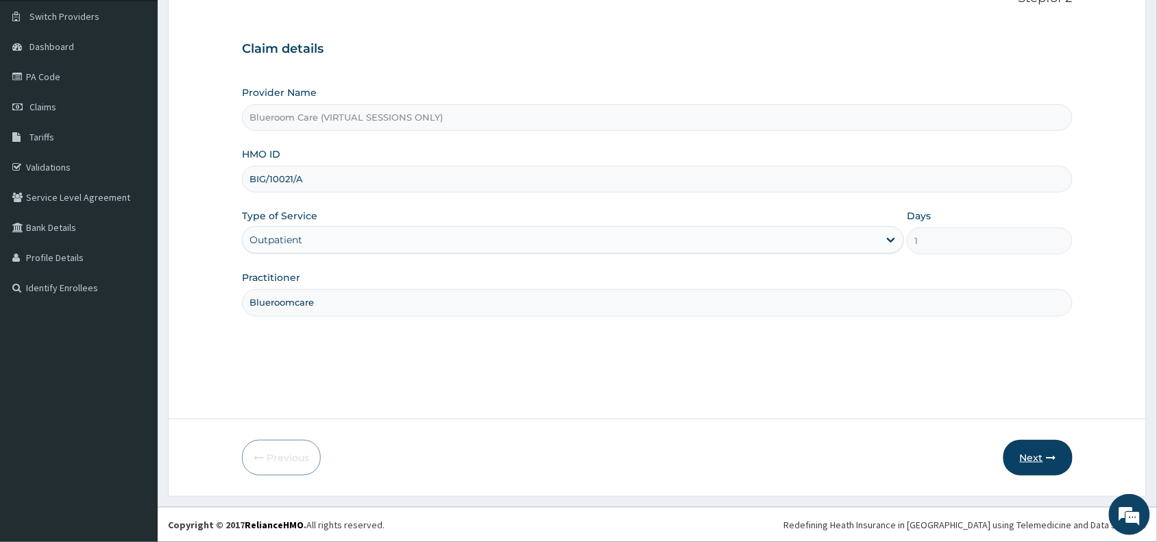
type input "Blueroomcare"
click at [1029, 463] on button "Next" at bounding box center [1037, 458] width 69 height 36
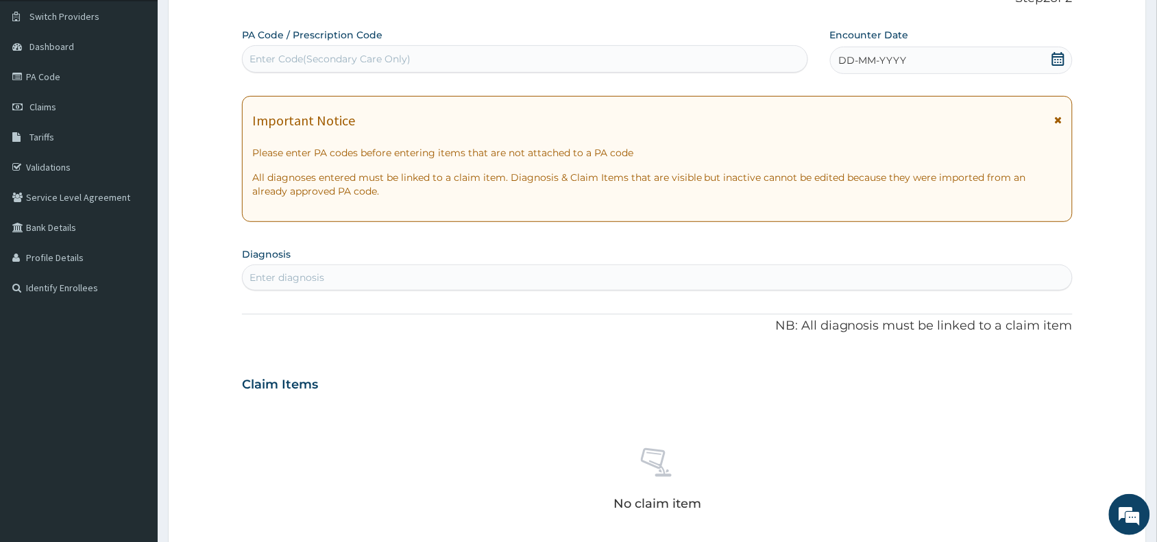
click at [354, 62] on div "Enter Code(Secondary Care Only)" at bounding box center [329, 59] width 161 height 14
paste input "PA/34DE0B"
type input "PA/34DE0B"
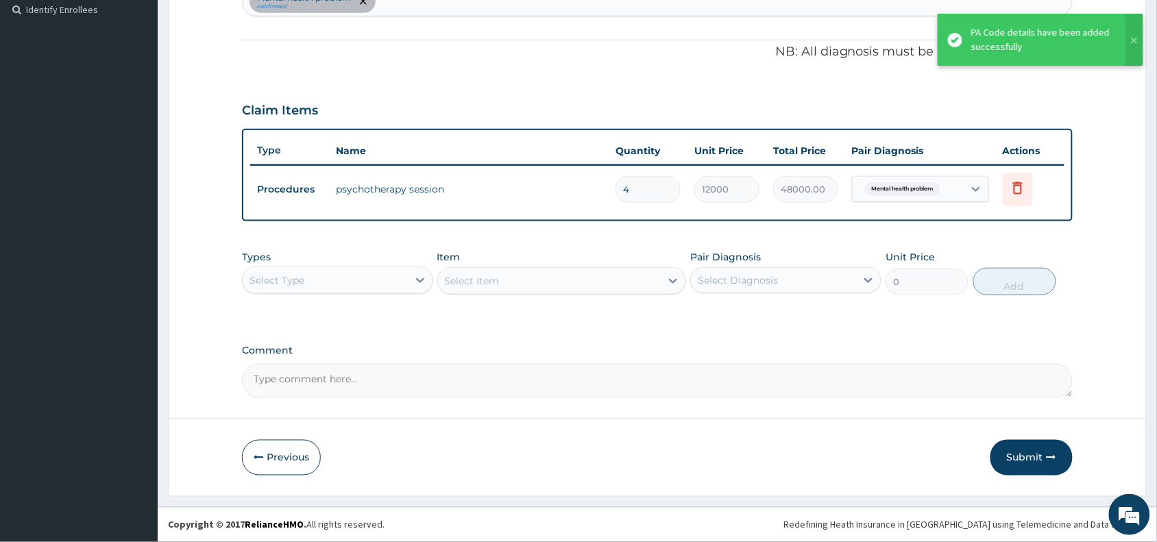
scroll to position [380, 0]
click at [1026, 461] on button "Submit" at bounding box center [1031, 459] width 82 height 36
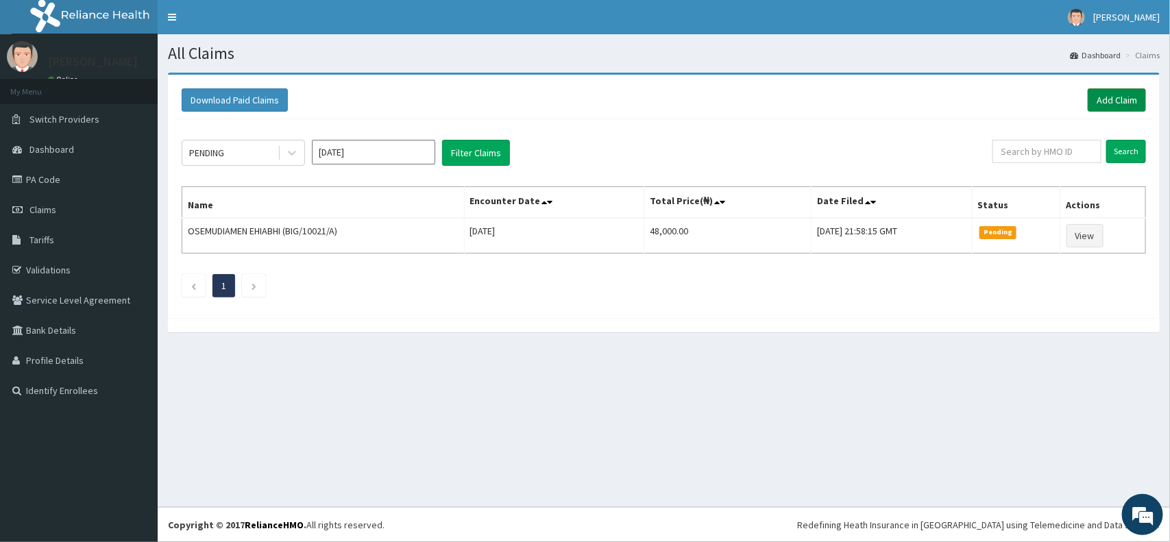
click at [1124, 97] on link "Add Claim" at bounding box center [1117, 99] width 58 height 23
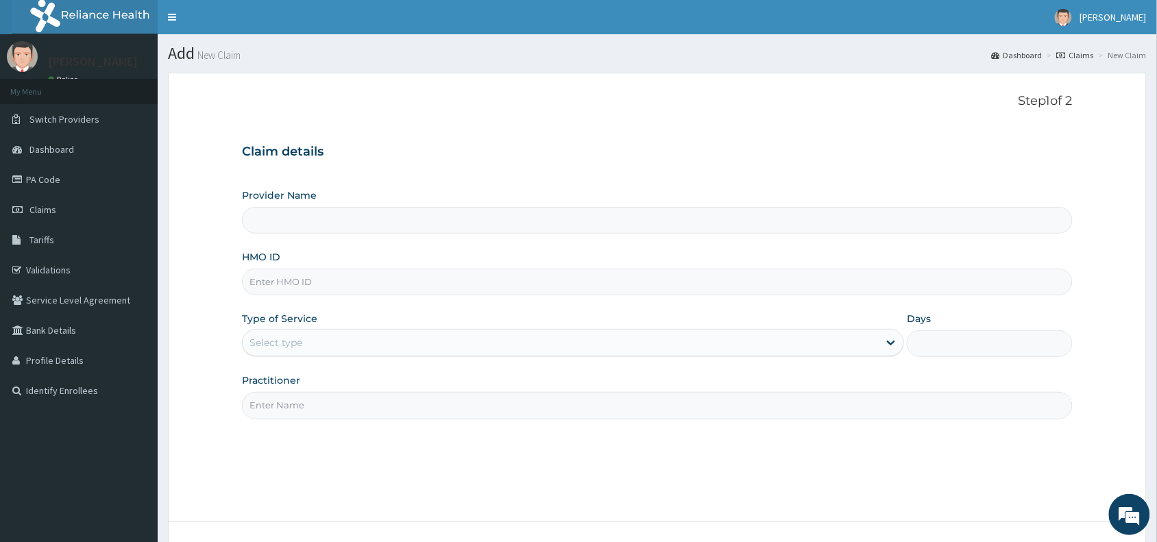
type input "Blueroom Care (VIRTUAL SESSIONS ONLY)"
click at [371, 286] on input "HMO ID" at bounding box center [657, 282] width 831 height 27
paste input "OPN/10029/A"
type input "OPN/10029/A"
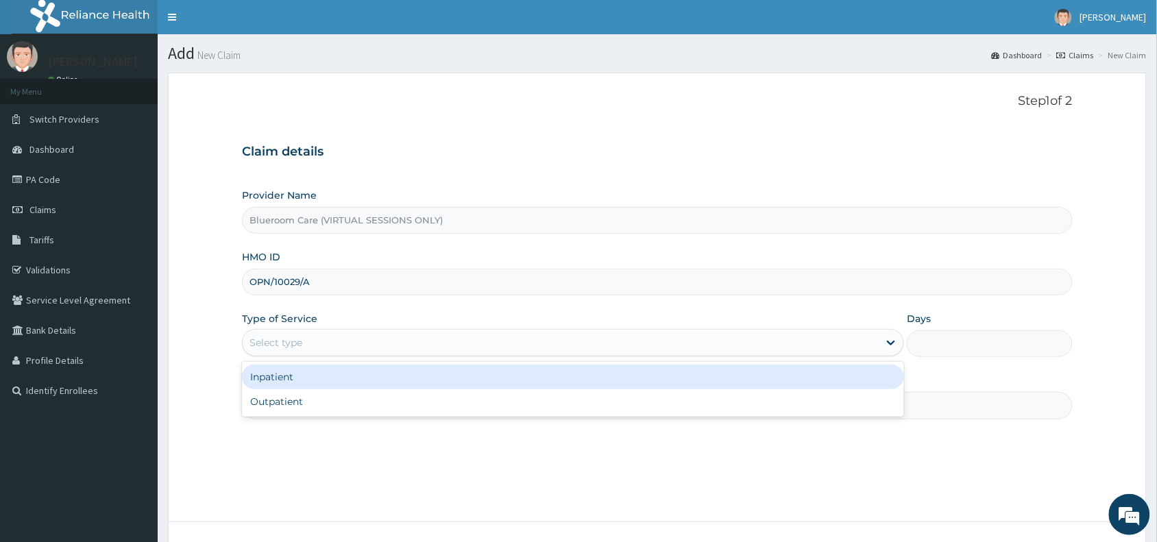
click at [339, 340] on div "Select type" at bounding box center [561, 343] width 636 height 22
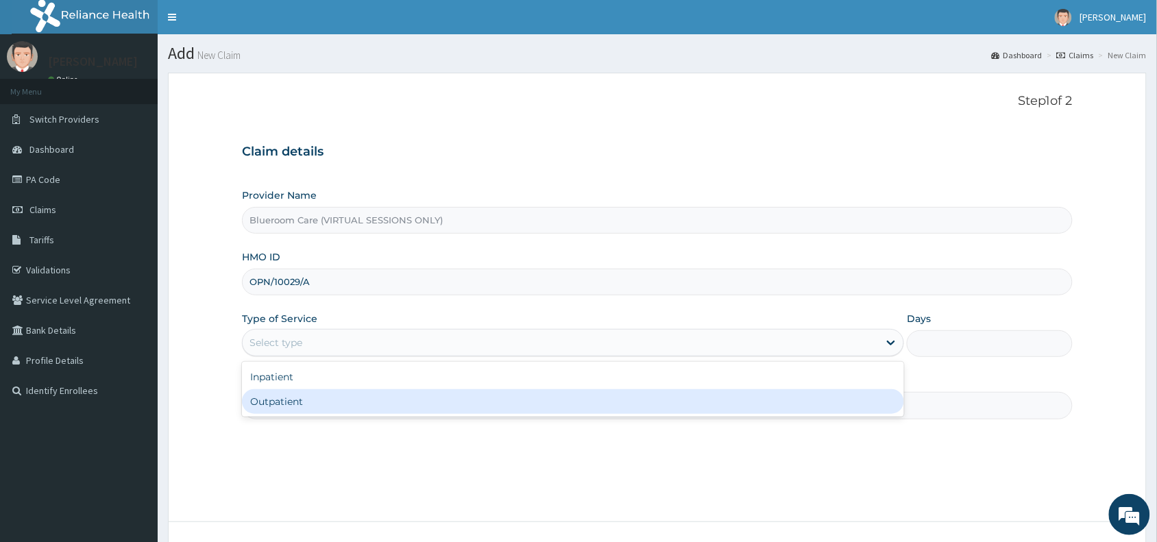
click at [316, 400] on div "Outpatient" at bounding box center [573, 401] width 662 height 25
type input "1"
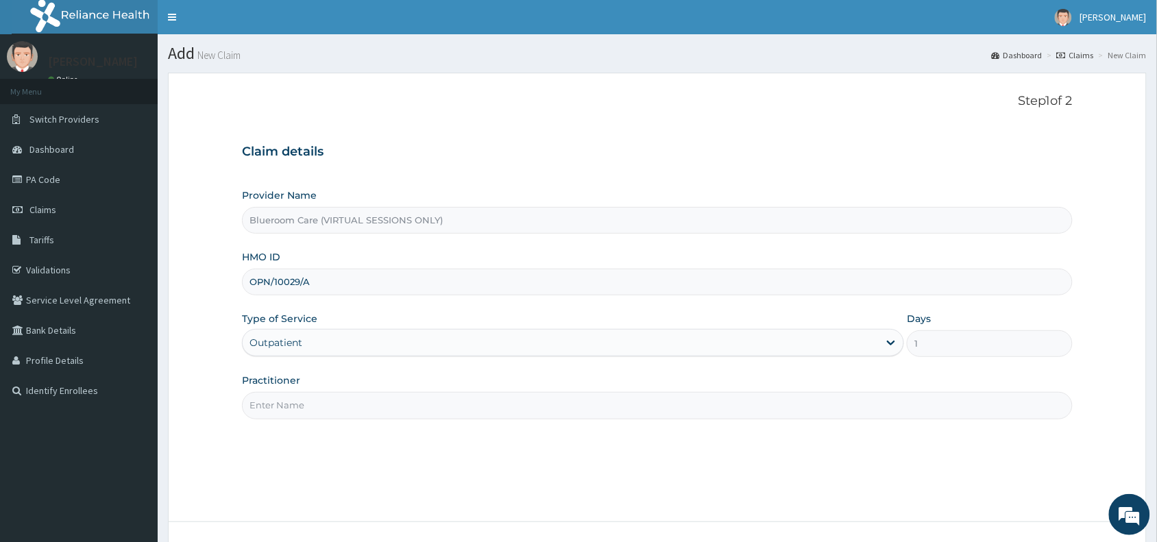
click at [334, 402] on input "Practitioner" at bounding box center [657, 405] width 831 height 27
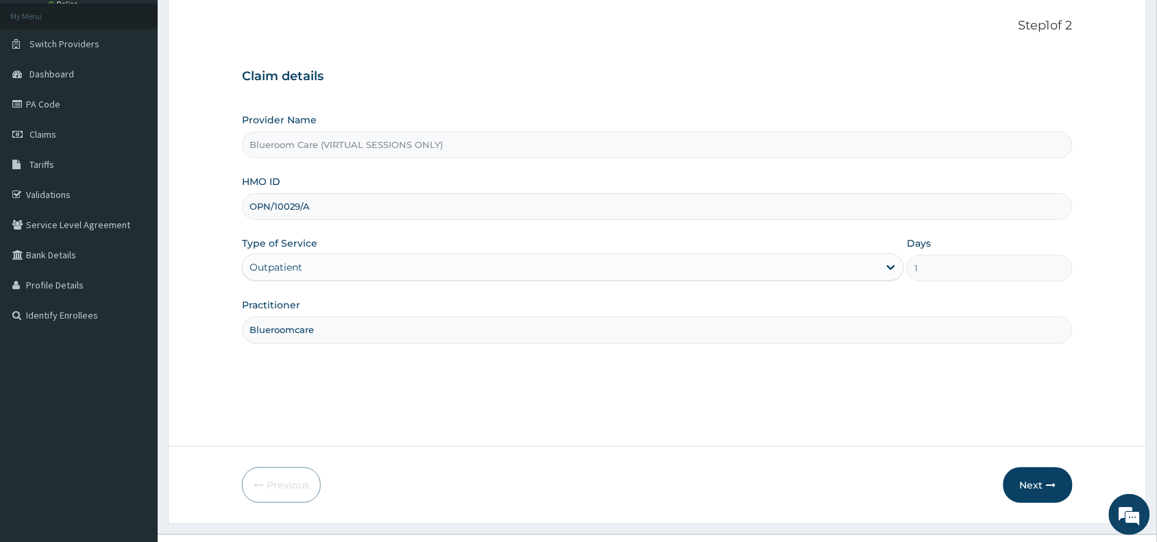
scroll to position [103, 0]
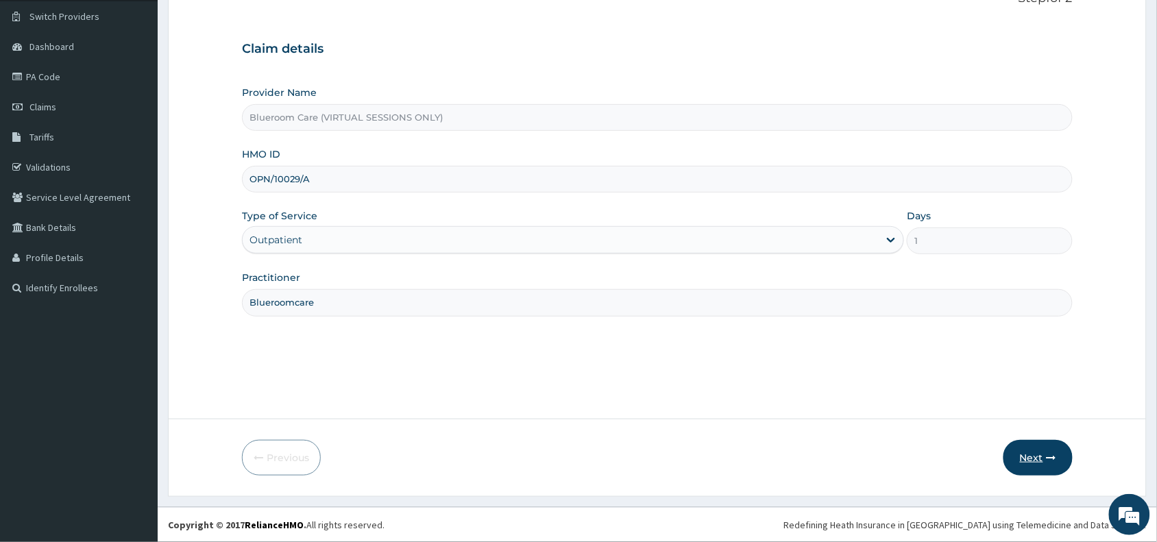
type input "Blueroomcare"
click at [1043, 461] on button "Next" at bounding box center [1037, 458] width 69 height 36
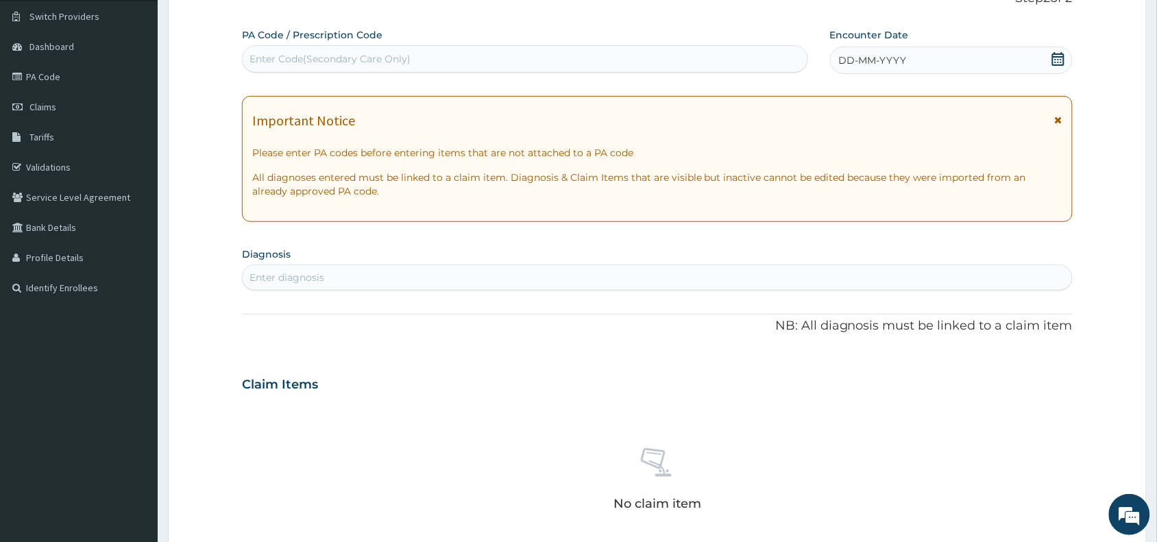
click at [324, 60] on div "Enter Code(Secondary Care Only)" at bounding box center [329, 59] width 161 height 14
paste input "PA/E2ED66"
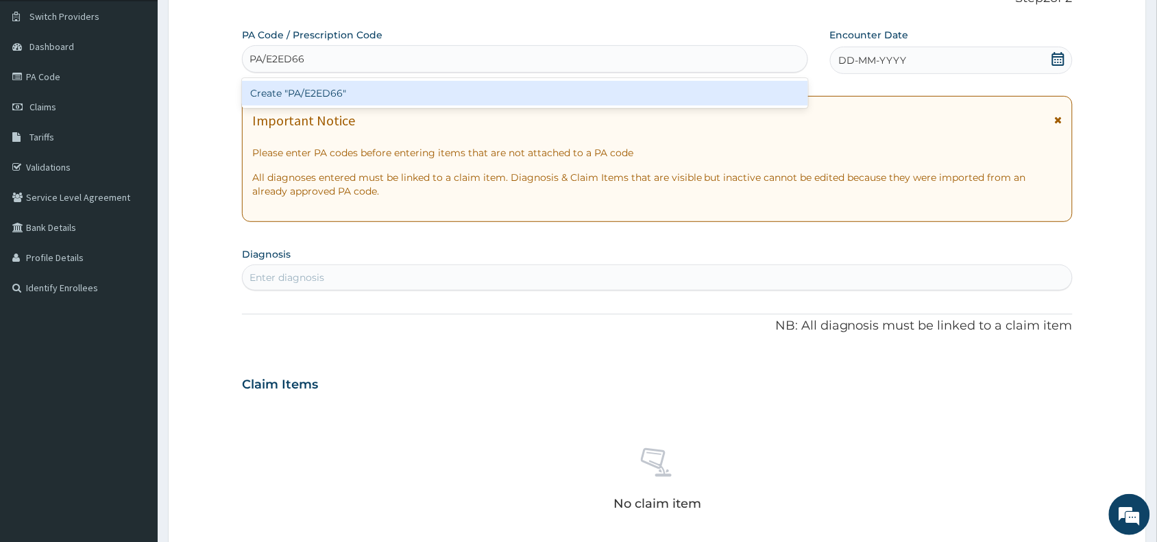
type input "PA/E2ED66"
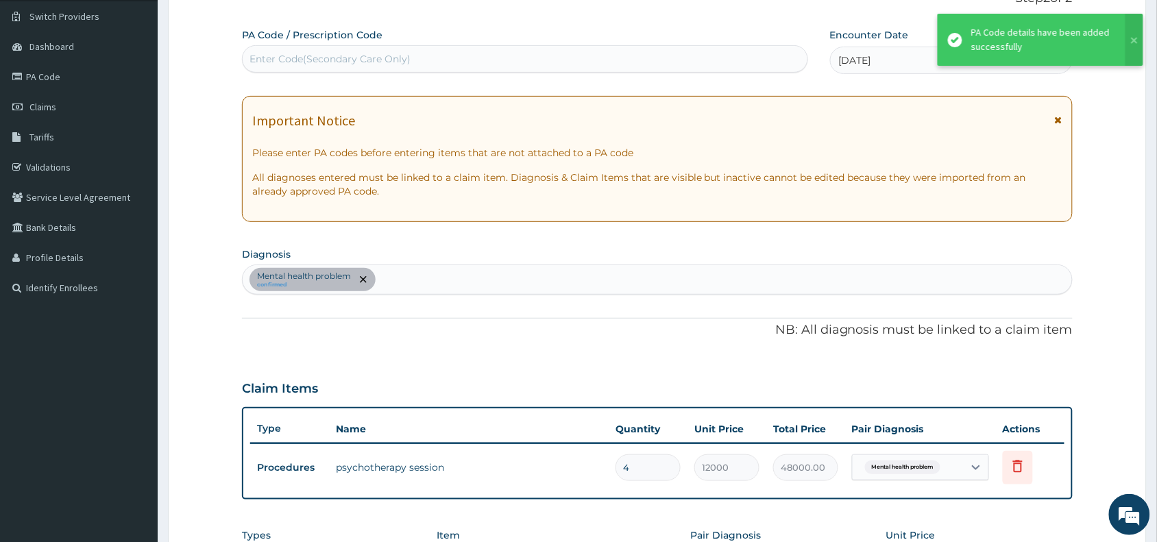
type input "0.00"
type input "1"
type input "12000.00"
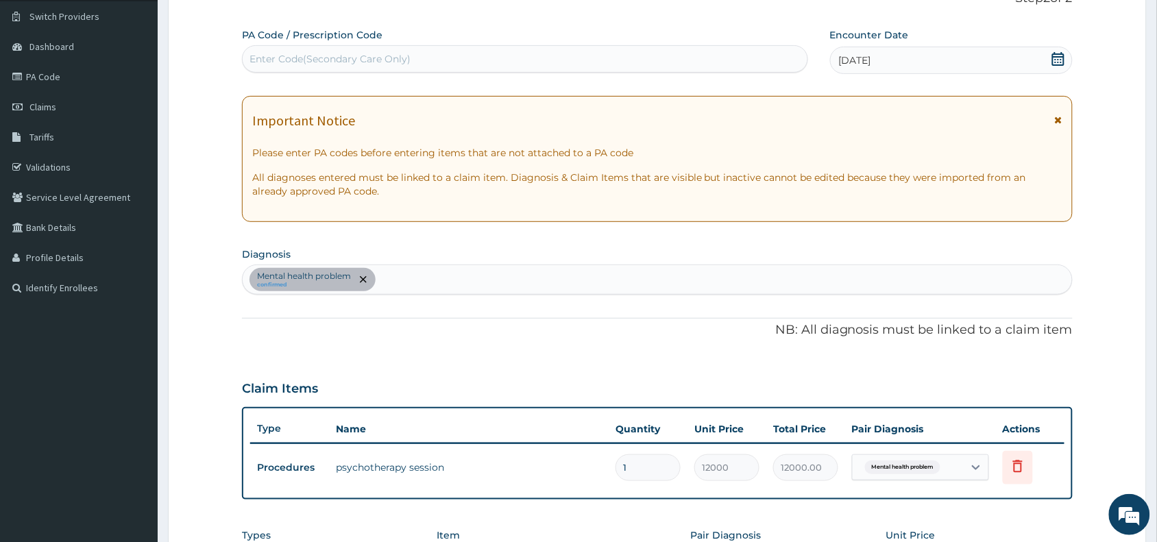
scroll to position [380, 0]
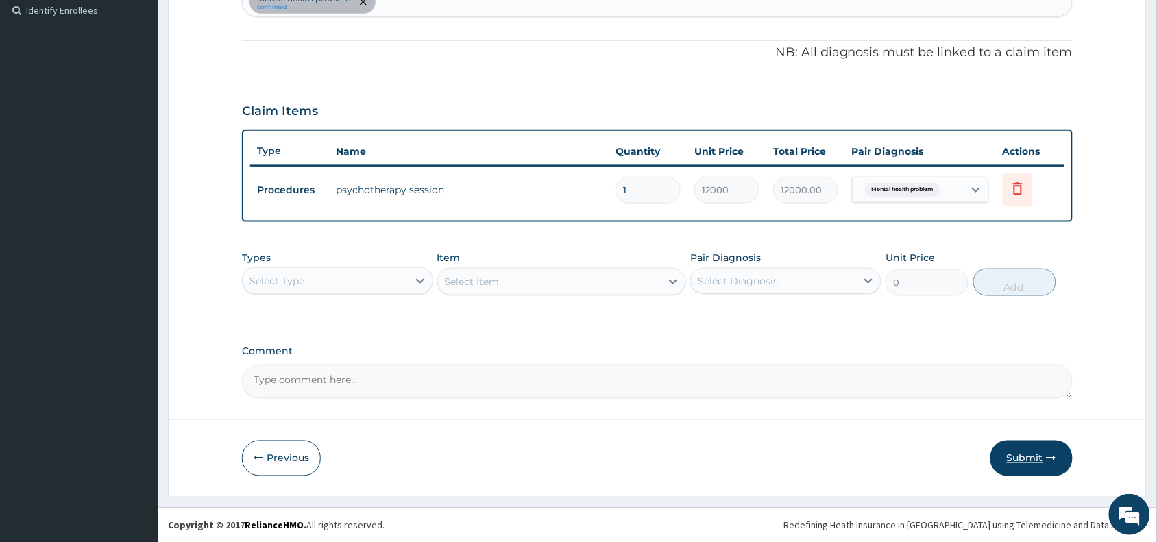
type input "1"
click at [1063, 456] on button "Submit" at bounding box center [1031, 459] width 82 height 36
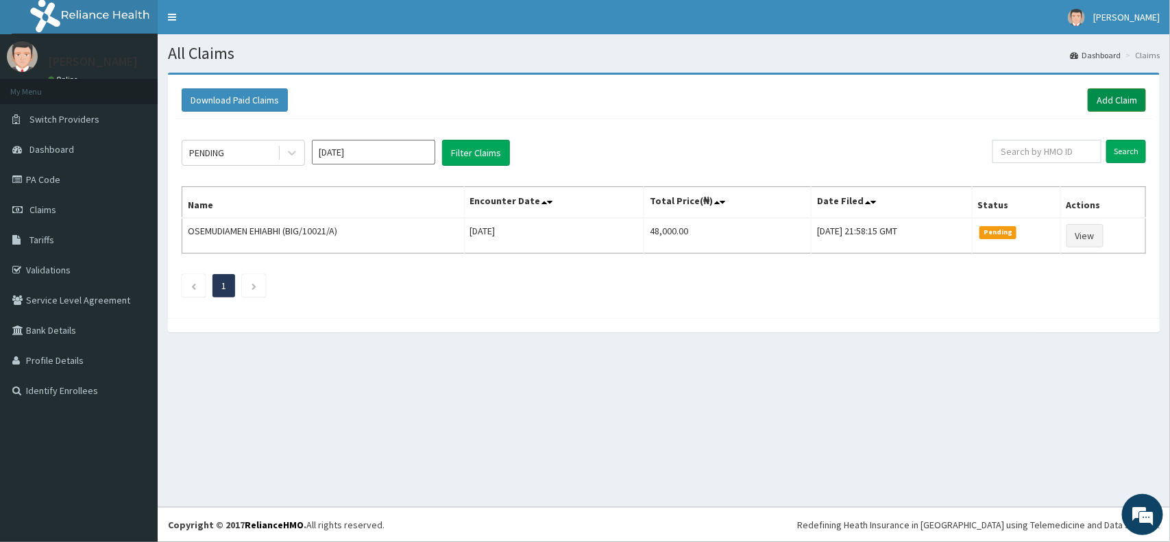
click at [1126, 93] on link "Add Claim" at bounding box center [1117, 99] width 58 height 23
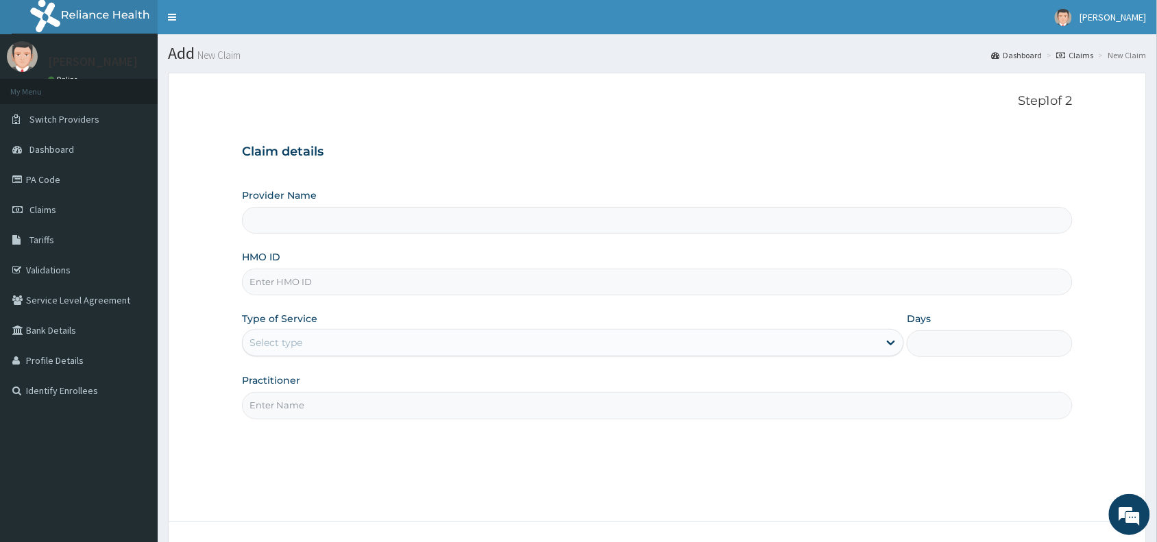
type input "Blueroom Care (VIRTUAL SESSIONS ONLY)"
click at [389, 278] on input "HMO ID" at bounding box center [657, 282] width 831 height 27
paste input "PA/E2ED66"
type input "P"
paste input "MHG/10457/A"
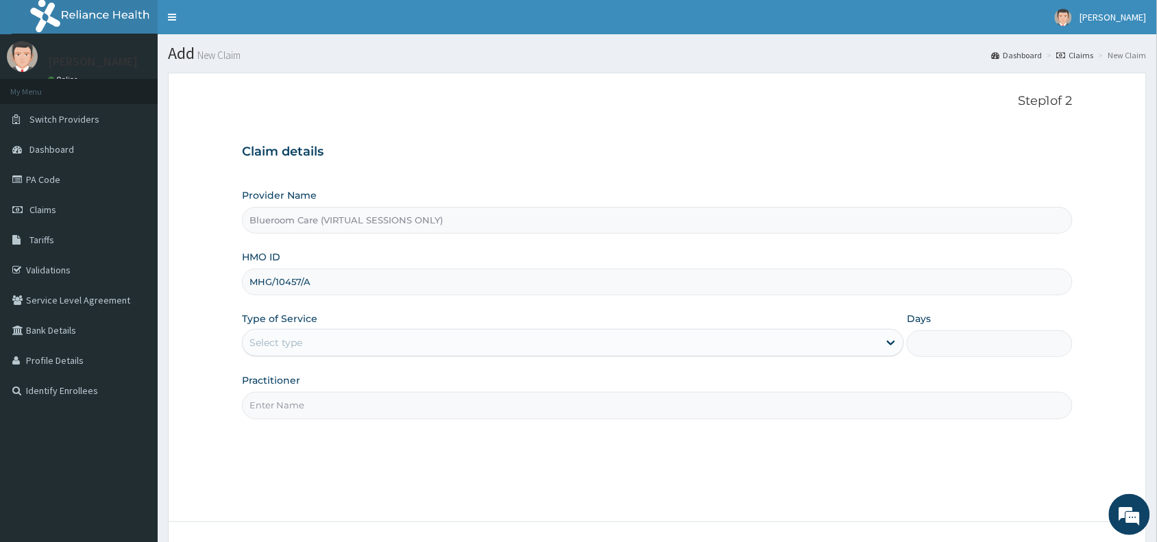
type input "MHG/10457/A"
click at [346, 345] on div "Select type" at bounding box center [561, 343] width 636 height 22
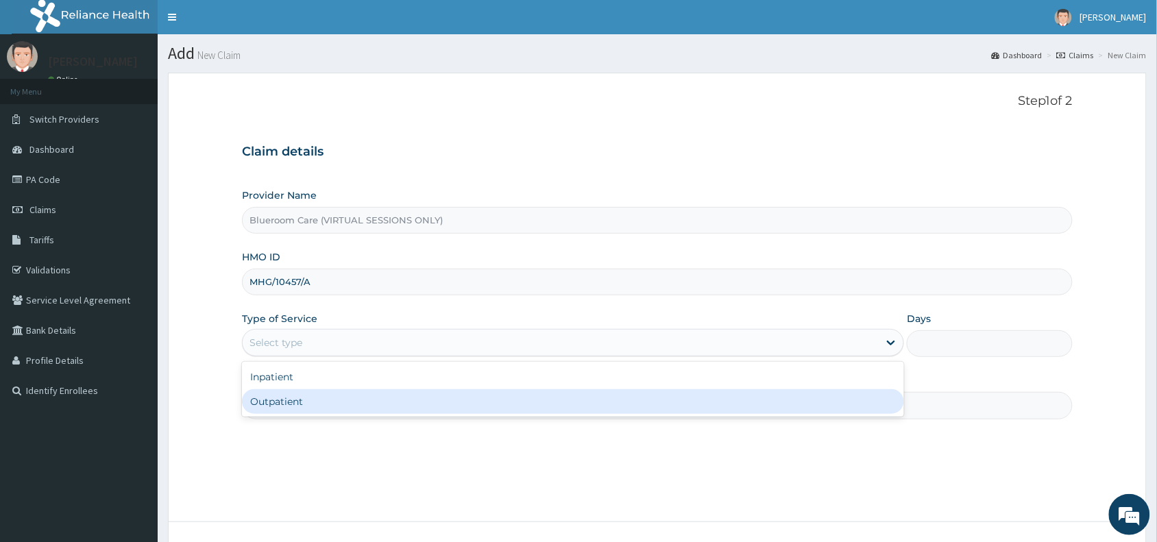
click at [289, 406] on div "Outpatient" at bounding box center [573, 401] width 662 height 25
type input "1"
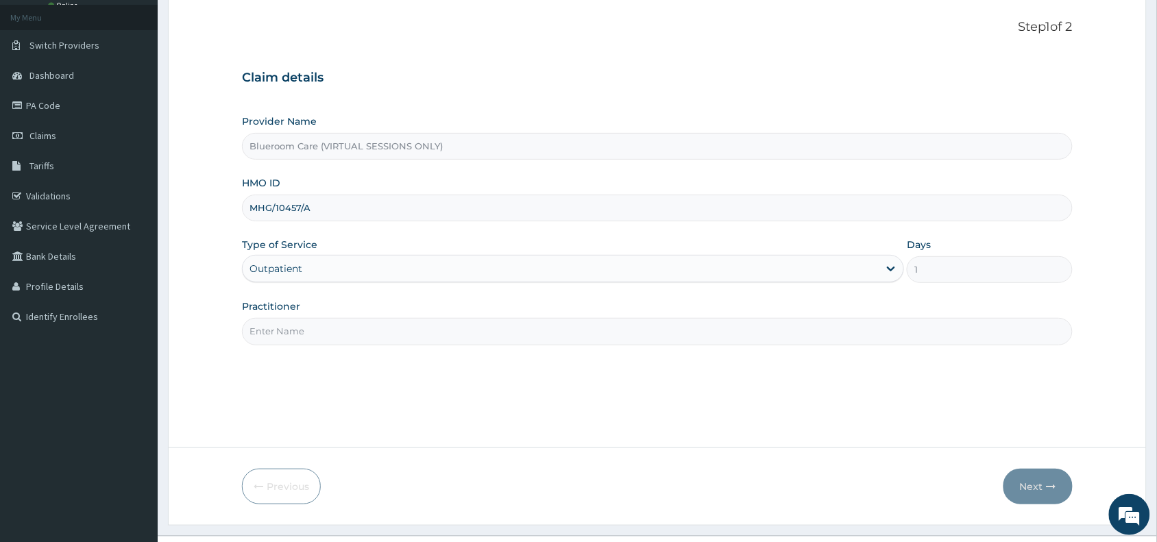
scroll to position [103, 0]
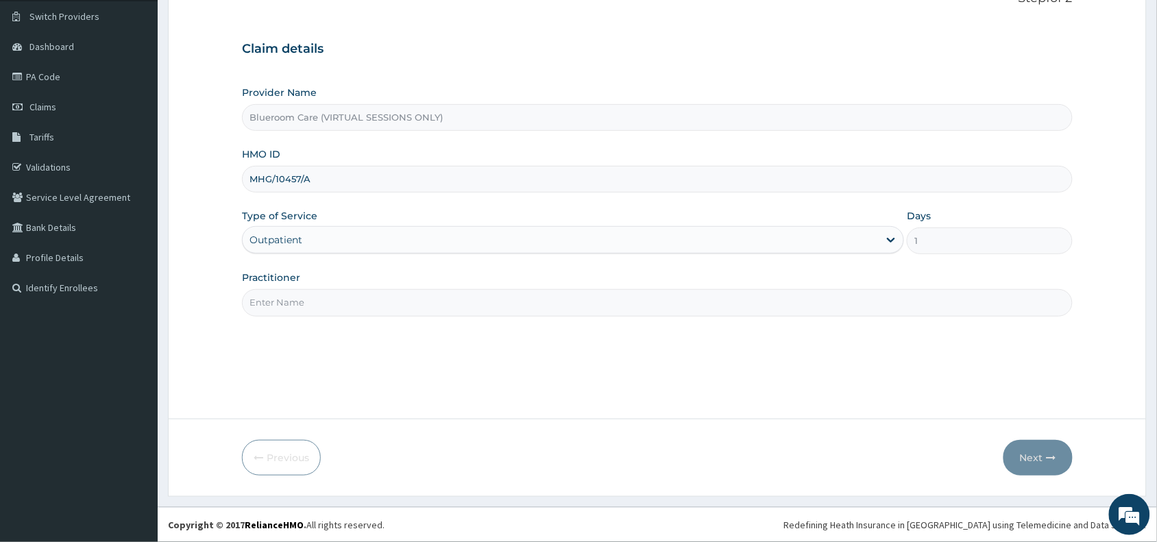
click at [338, 302] on input "Practitioner" at bounding box center [657, 302] width 831 height 27
type input "Blueroomcare"
click at [1040, 459] on button "Next" at bounding box center [1037, 458] width 69 height 36
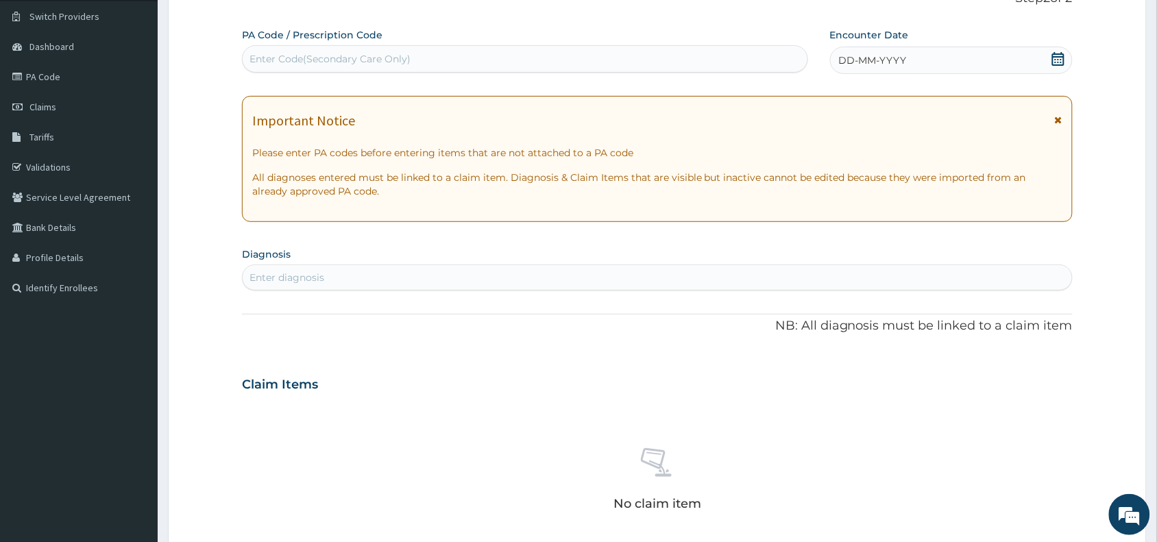
click at [345, 60] on div "Enter Code(Secondary Care Only)" at bounding box center [329, 59] width 161 height 14
paste input "PA/7C018D"
type input "PA/7C018D"
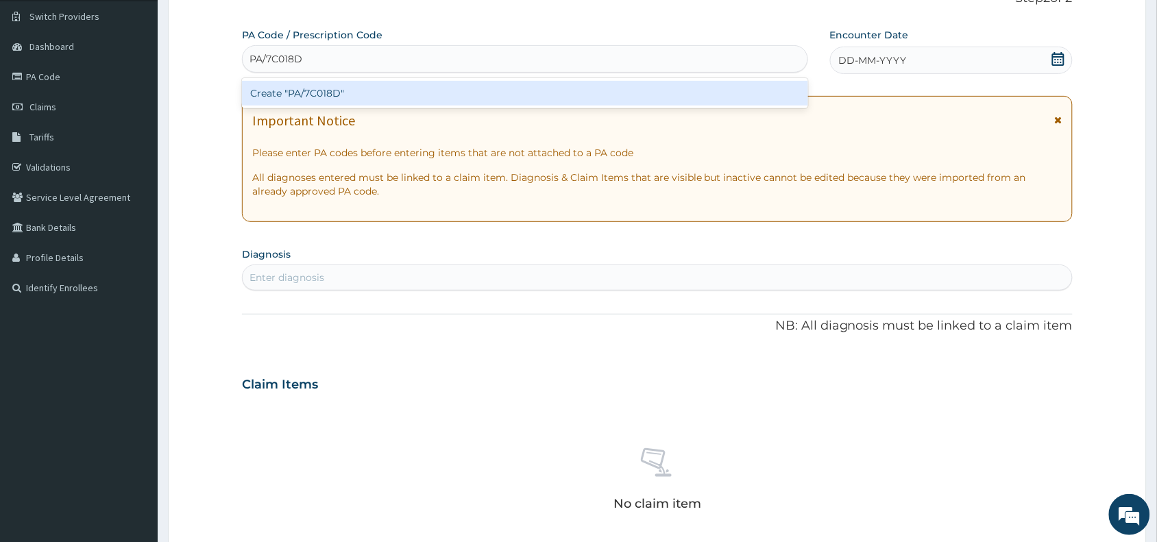
click at [354, 93] on div "Create "PA/7C018D"" at bounding box center [525, 93] width 566 height 25
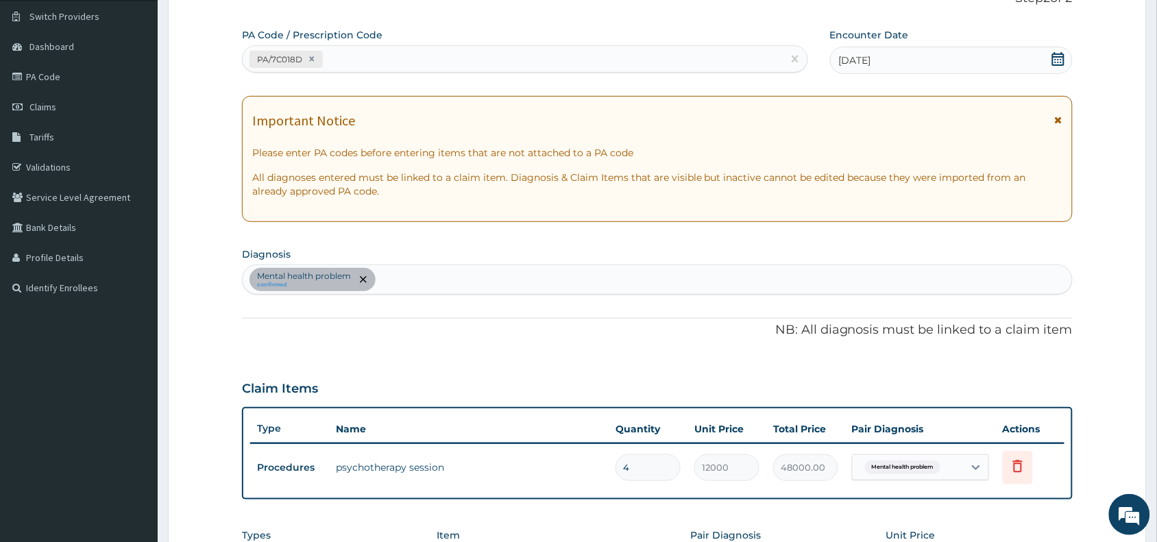
type input "0.00"
type input "1"
type input "12000.00"
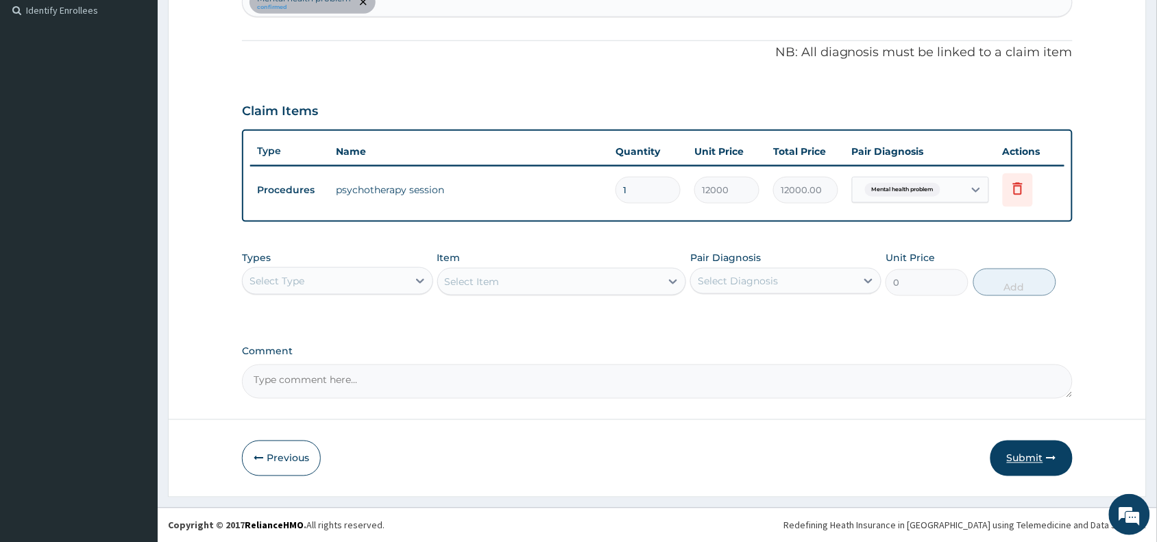
type input "1"
click at [1016, 450] on button "Submit" at bounding box center [1031, 459] width 82 height 36
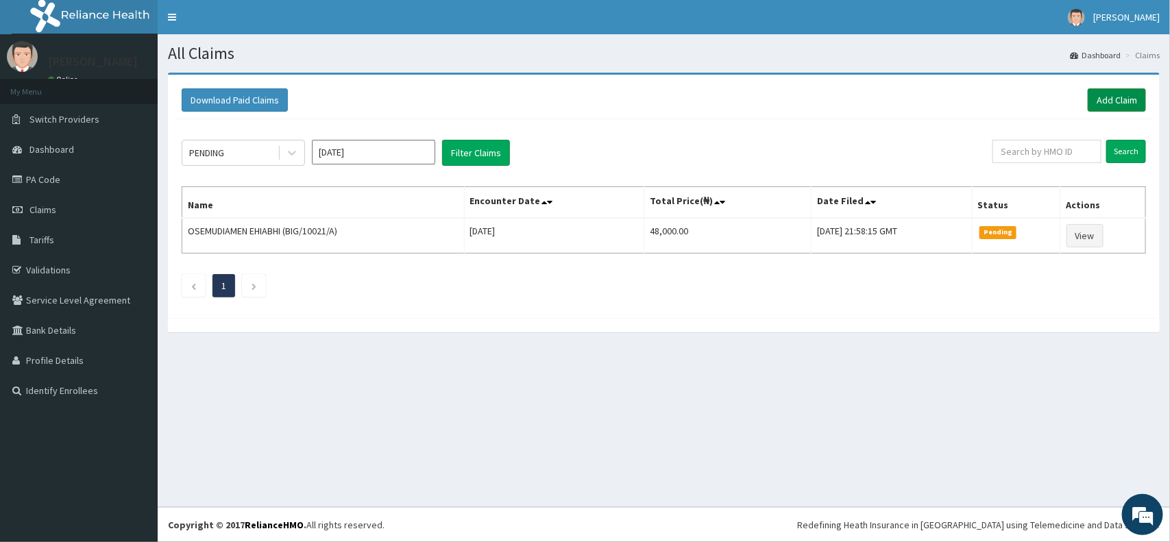
click at [1102, 103] on link "Add Claim" at bounding box center [1117, 99] width 58 height 23
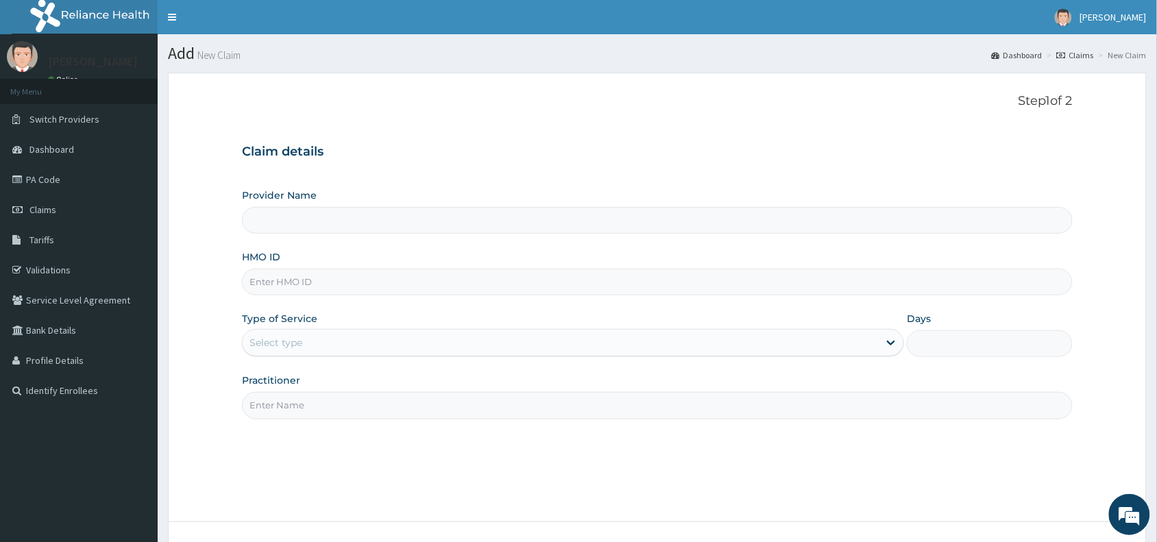
click at [371, 280] on input "HMO ID" at bounding box center [657, 282] width 831 height 27
type input "Blueroom Care (VIRTUAL SESSIONS ONLY)"
paste input "ZIP/10002/A"
type input "ZIP/10002/A"
click at [416, 341] on div "Select type" at bounding box center [561, 343] width 636 height 22
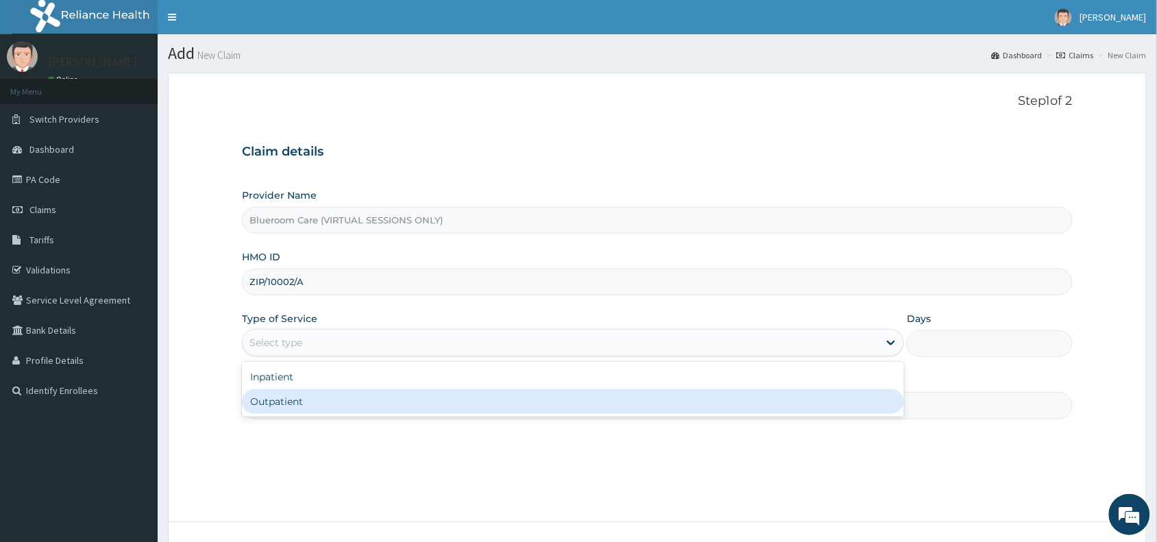
click at [338, 403] on div "Outpatient" at bounding box center [573, 401] width 662 height 25
type input "1"
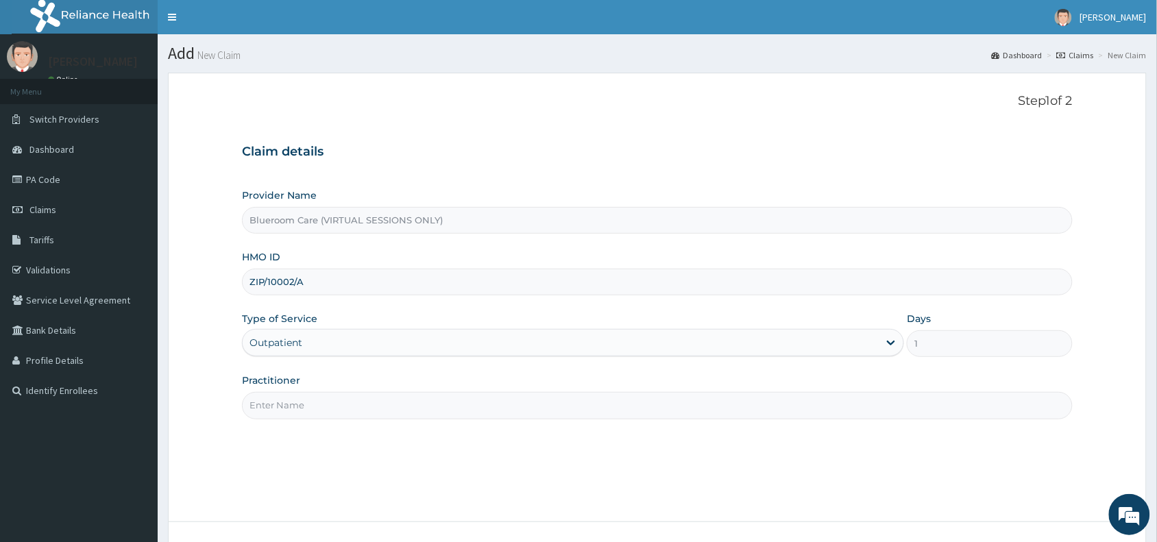
click at [338, 403] on input "Practitioner" at bounding box center [657, 405] width 831 height 27
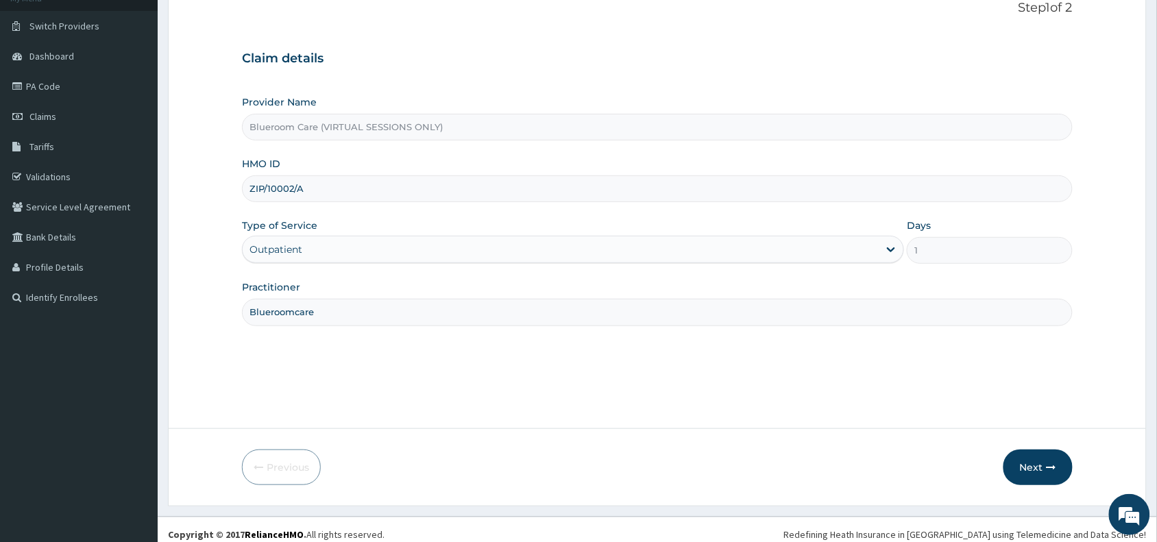
scroll to position [103, 0]
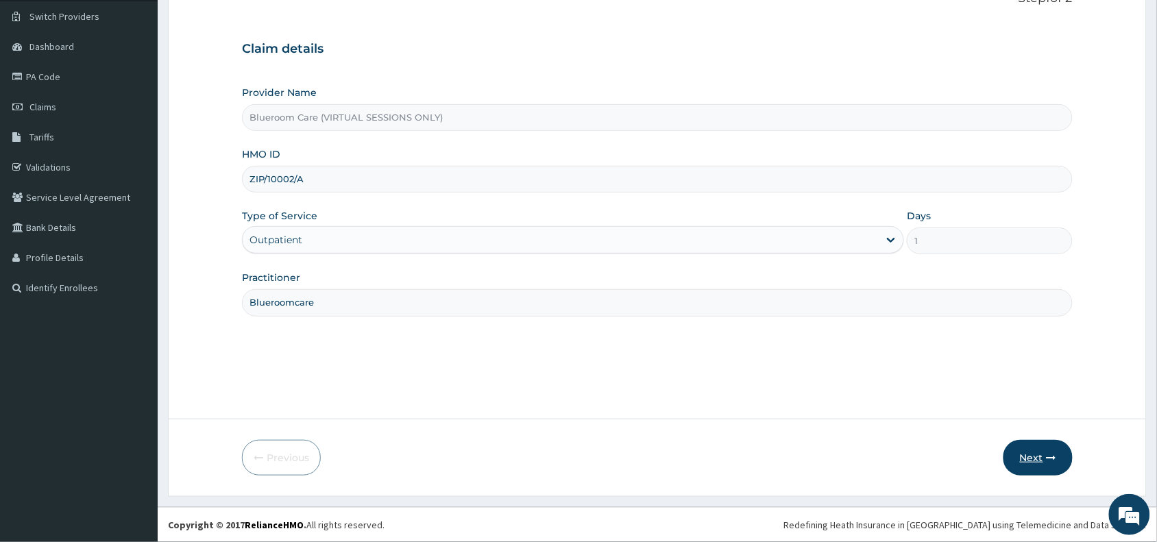
type input "Blueroomcare"
click at [1030, 453] on button "Next" at bounding box center [1037, 458] width 69 height 36
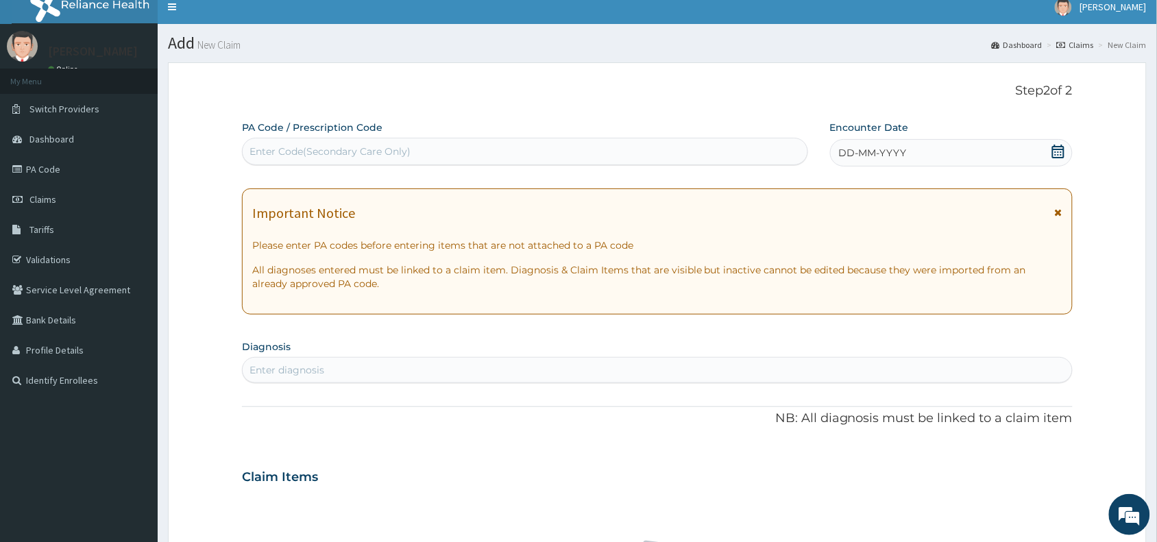
scroll to position [0, 0]
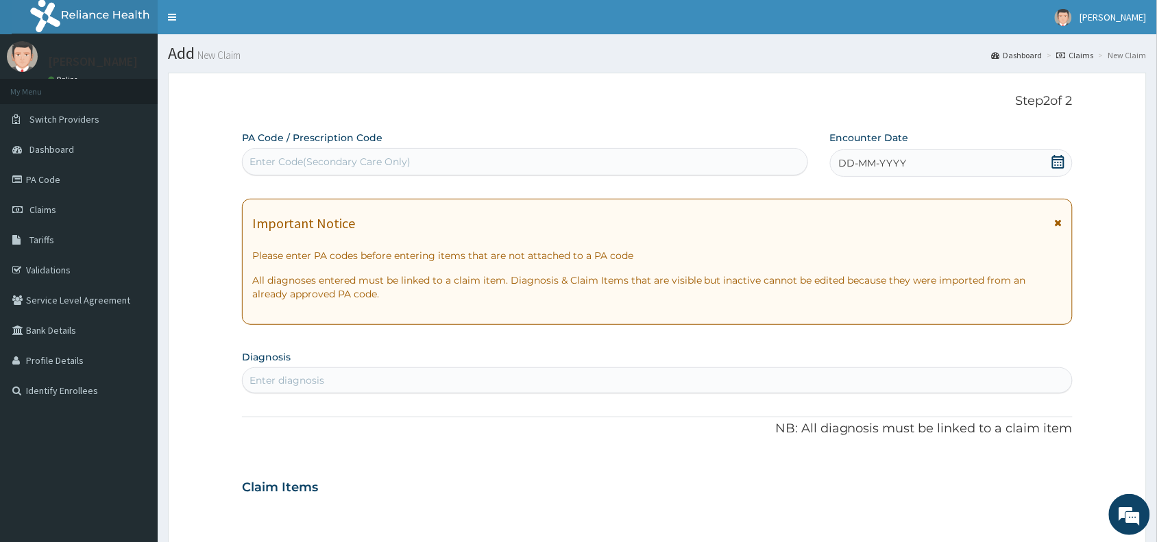
click at [306, 170] on div "Enter Code(Secondary Care Only)" at bounding box center [525, 162] width 565 height 22
paste input "PA/232B46"
type input "PA/232B46"
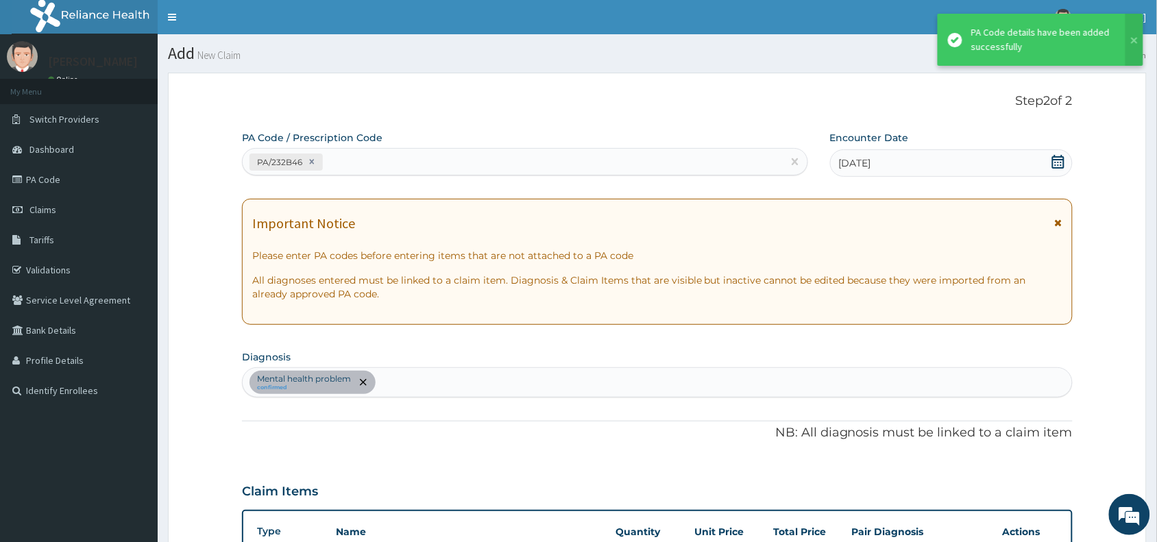
scroll to position [299, 0]
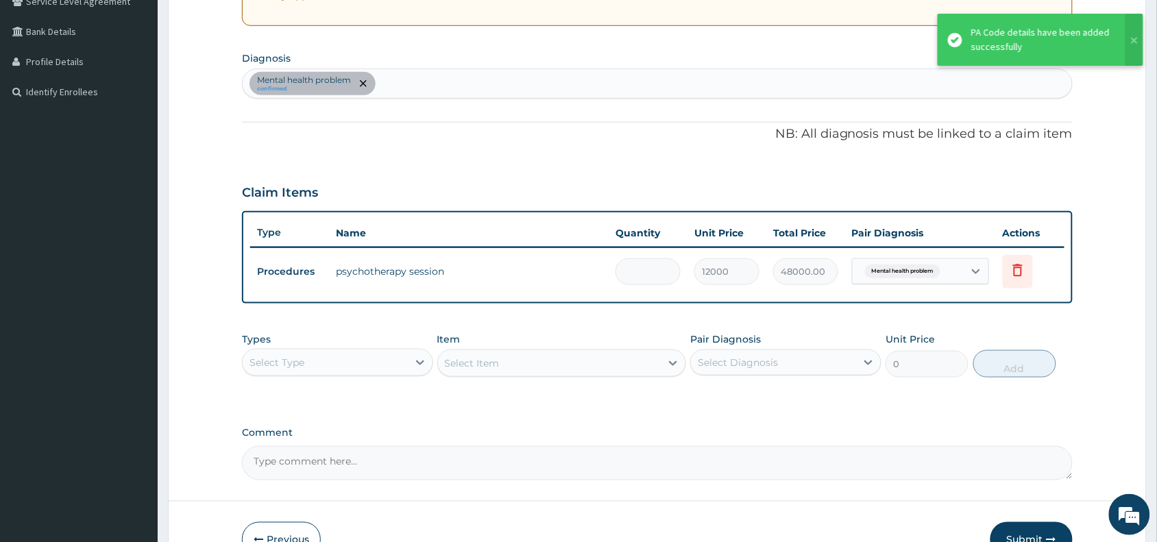
type input "0.00"
type input "1"
type input "12000.00"
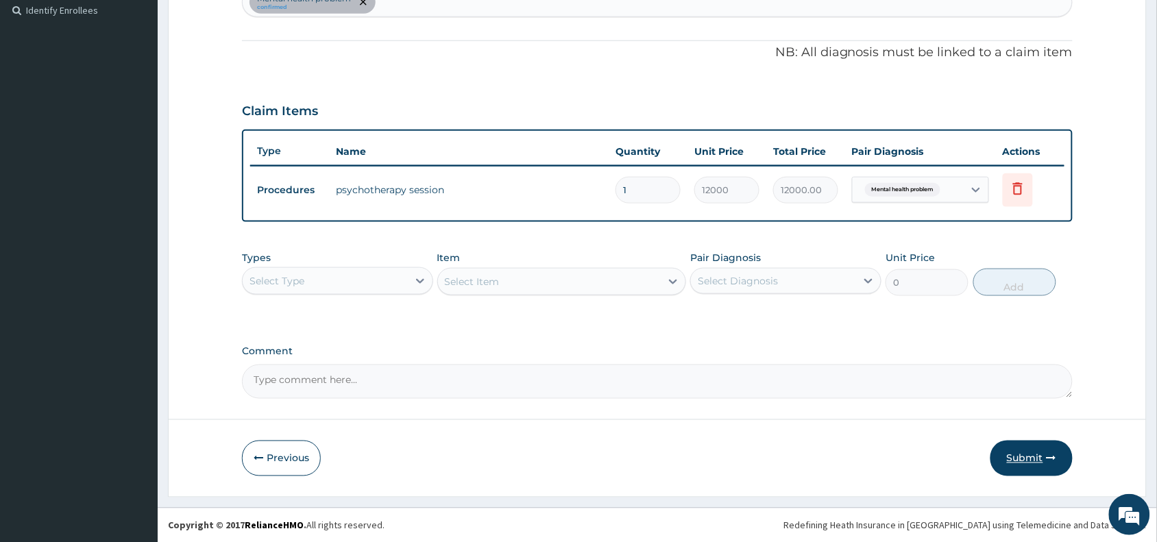
type input "1"
click at [1034, 449] on button "Submit" at bounding box center [1031, 459] width 82 height 36
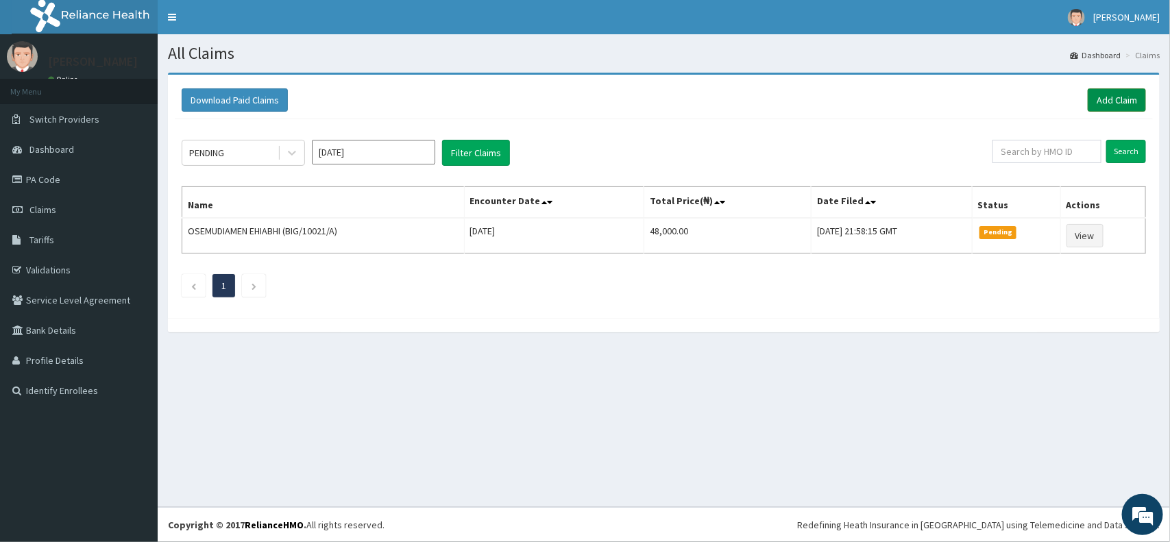
click at [1107, 105] on link "Add Claim" at bounding box center [1117, 99] width 58 height 23
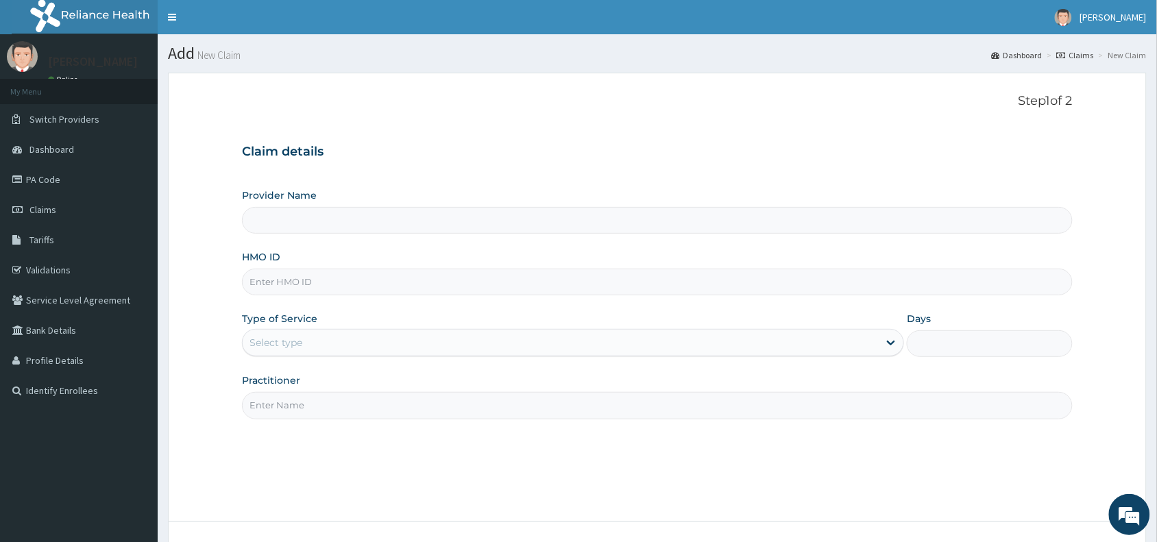
type input "Blueroom Care (VIRTUAL SESSIONS ONLY)"
click at [340, 278] on input "HMO ID" at bounding box center [657, 282] width 831 height 27
paste input "QZE/10006/A"
type input "QZE/10006/A"
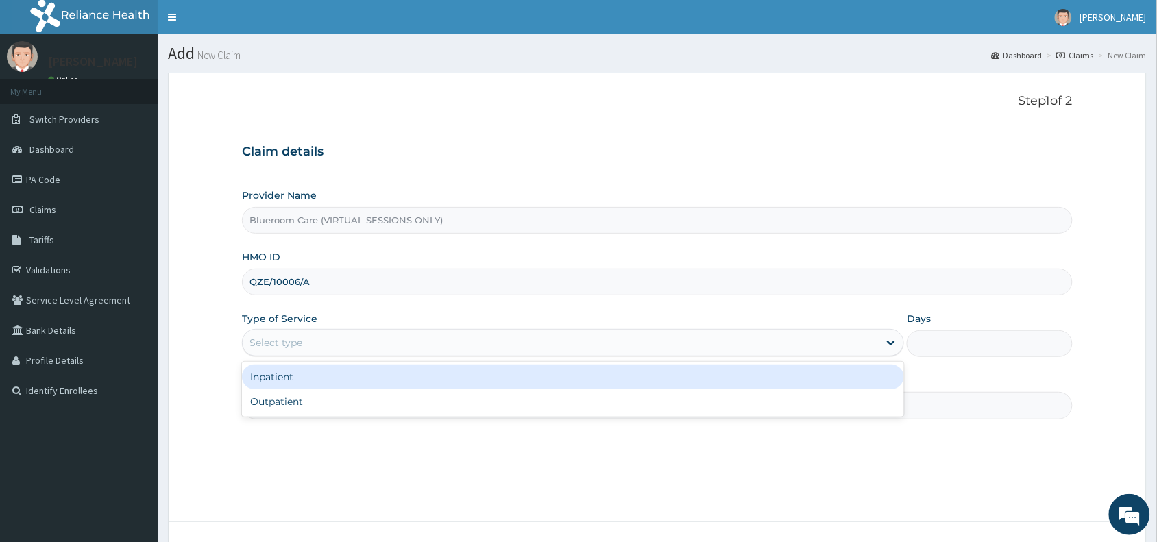
click at [363, 345] on div "Select type" at bounding box center [561, 343] width 636 height 22
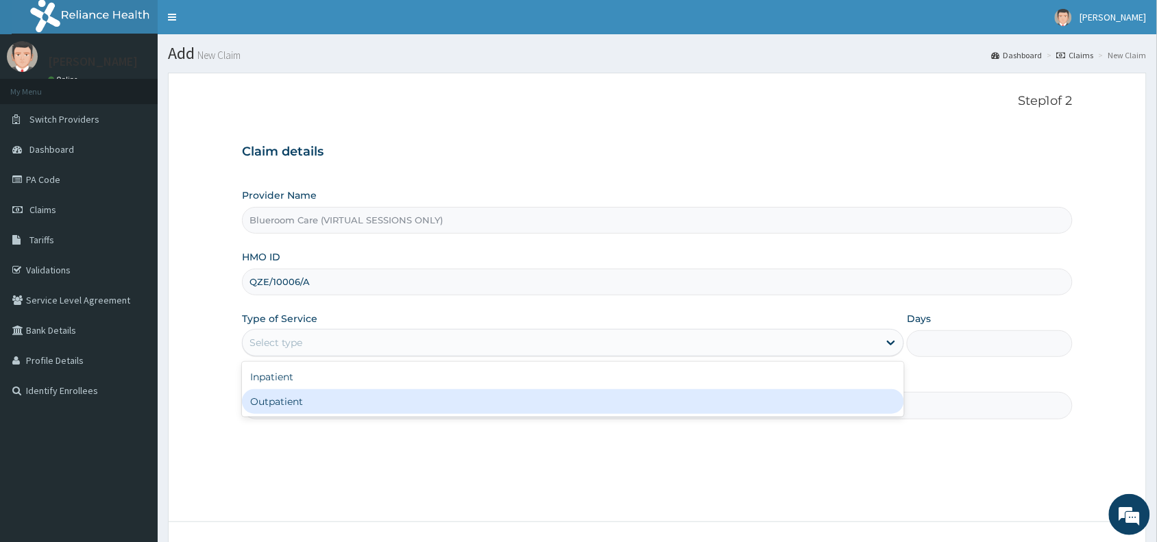
click at [330, 403] on div "Outpatient" at bounding box center [573, 401] width 662 height 25
type input "1"
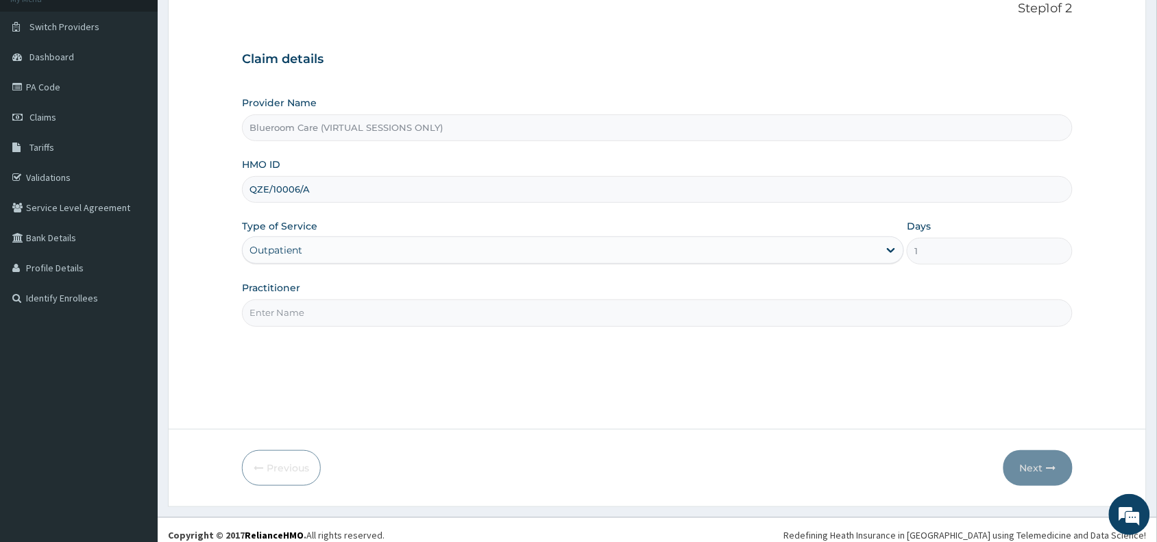
scroll to position [103, 0]
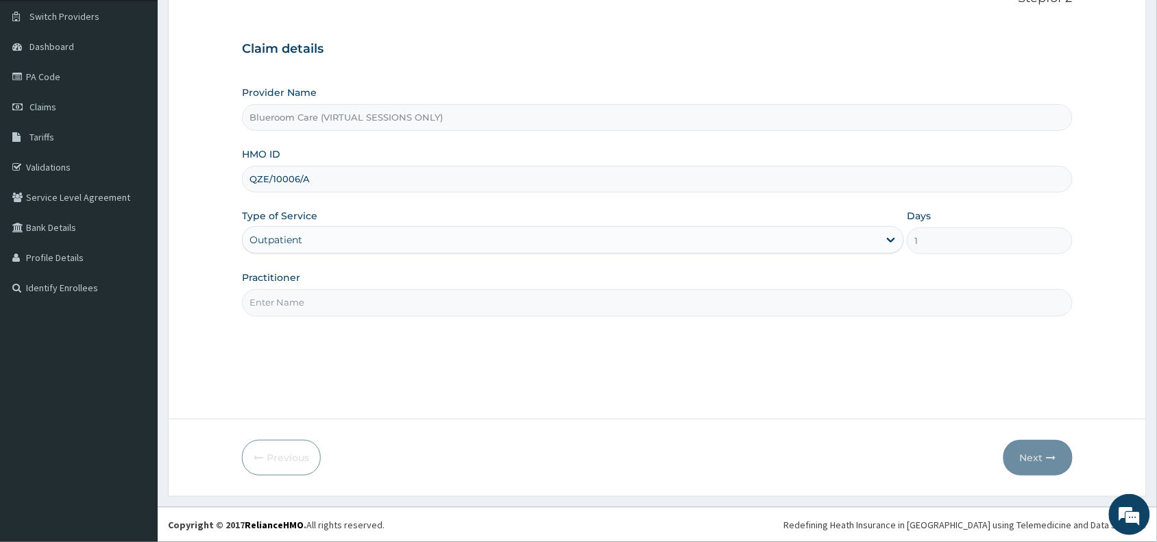
click at [466, 313] on input "Practitioner" at bounding box center [657, 302] width 831 height 27
type input "Blueroomcare"
click at [1034, 460] on button "Next" at bounding box center [1037, 458] width 69 height 36
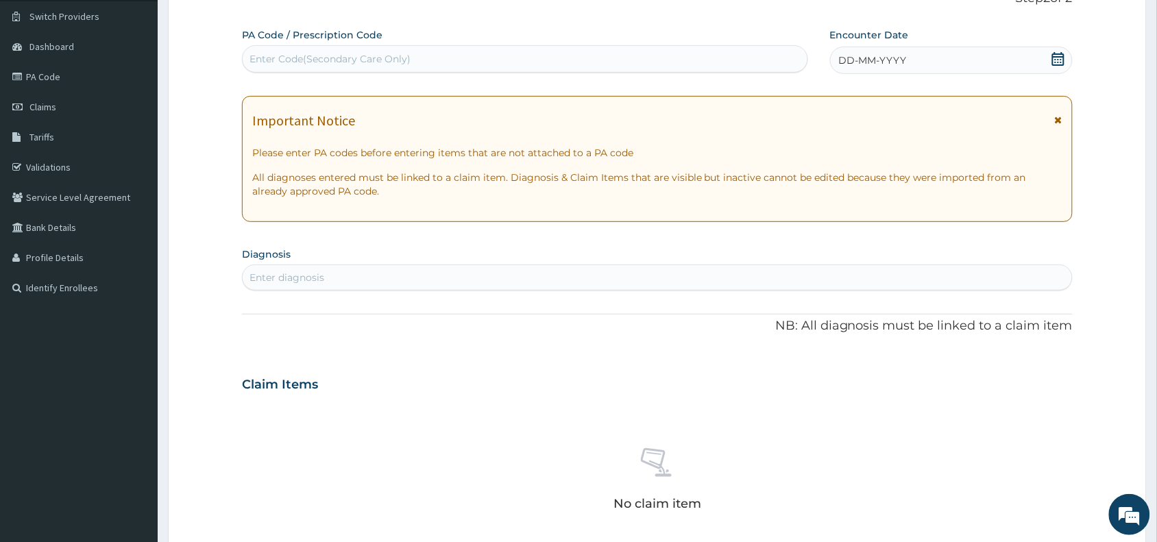
click at [372, 50] on div "Enter Code(Secondary Care Only)" at bounding box center [525, 59] width 565 height 22
paste input "PA/EFE72B"
type input "PA/EFE72B"
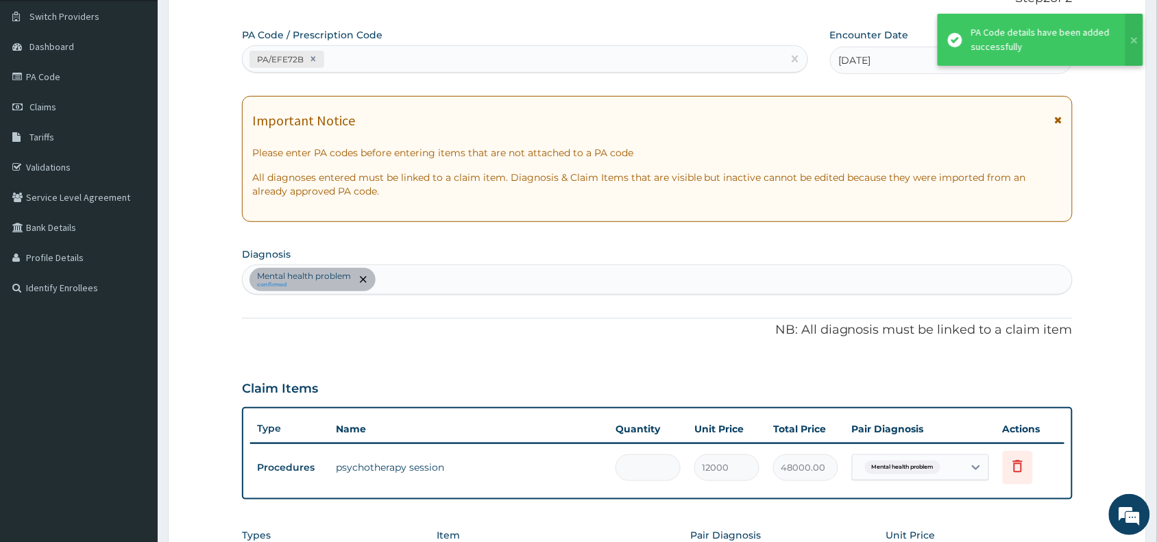
type input "0.00"
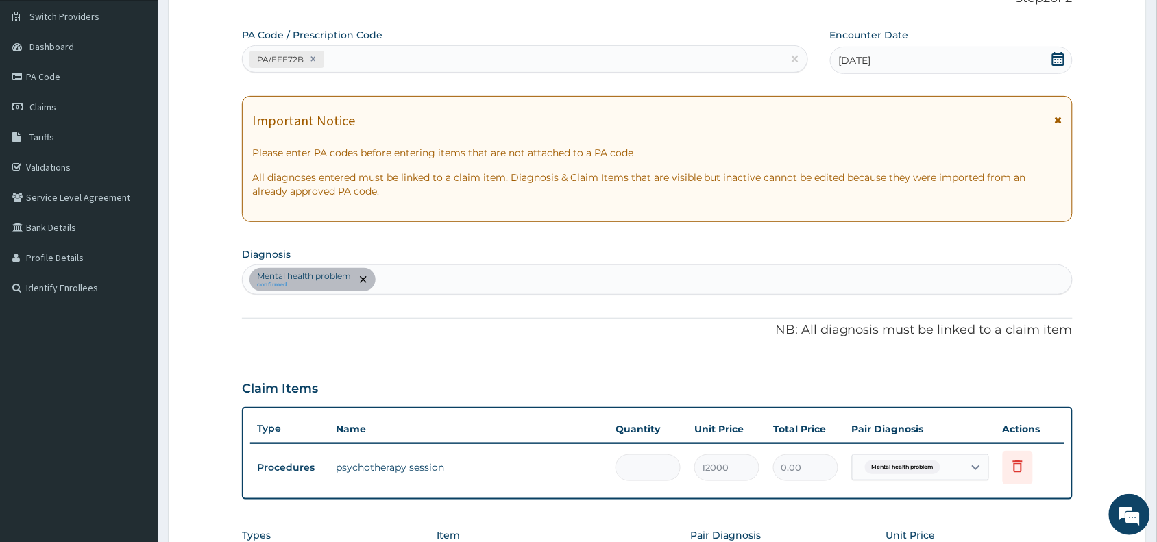
type input "1"
type input "12000.00"
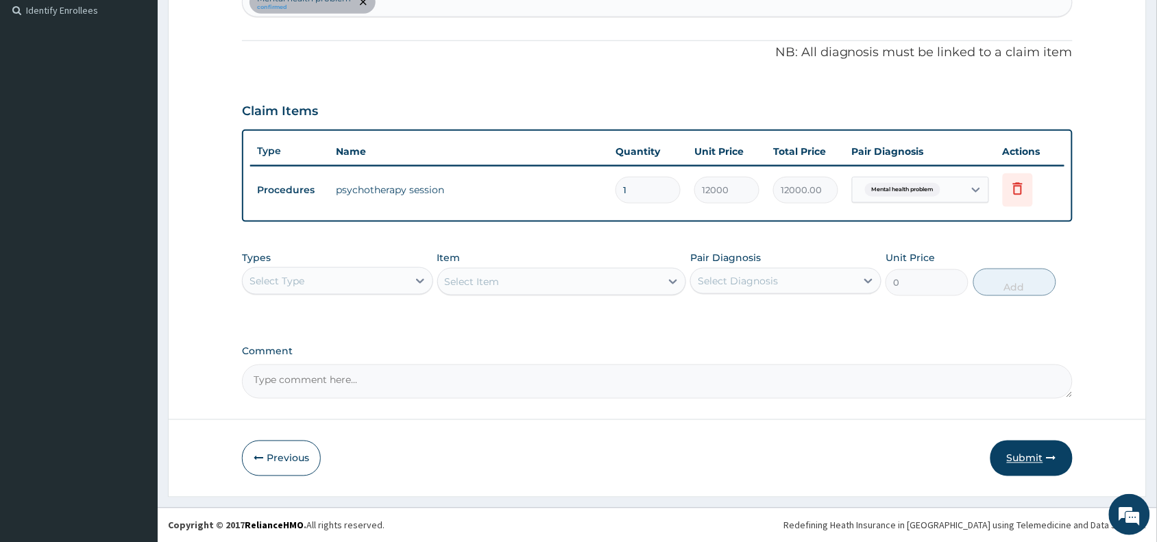
type input "1"
click at [1032, 461] on button "Submit" at bounding box center [1031, 459] width 82 height 36
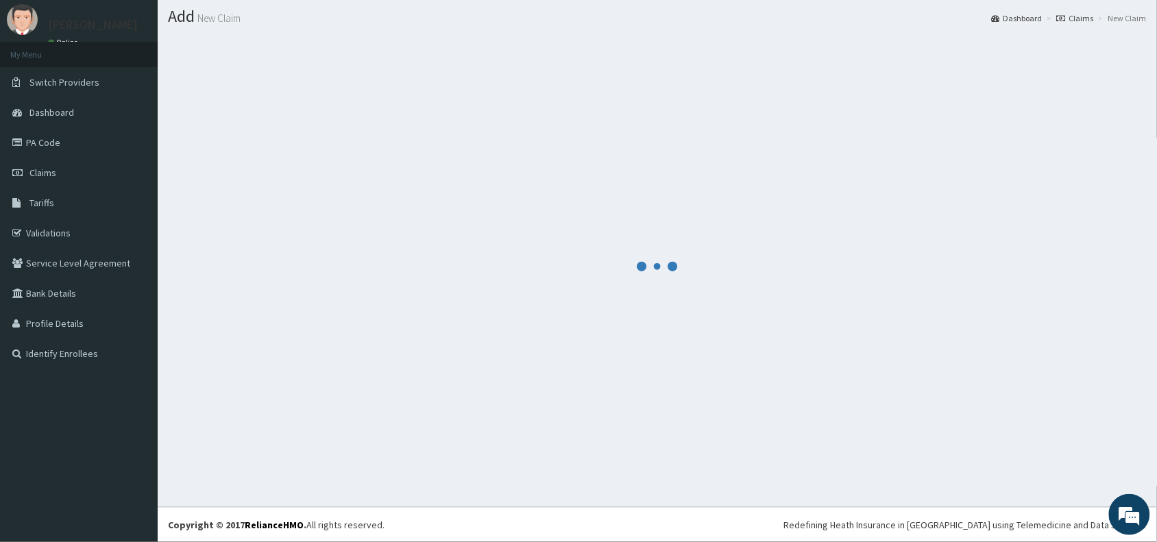
scroll to position [36, 0]
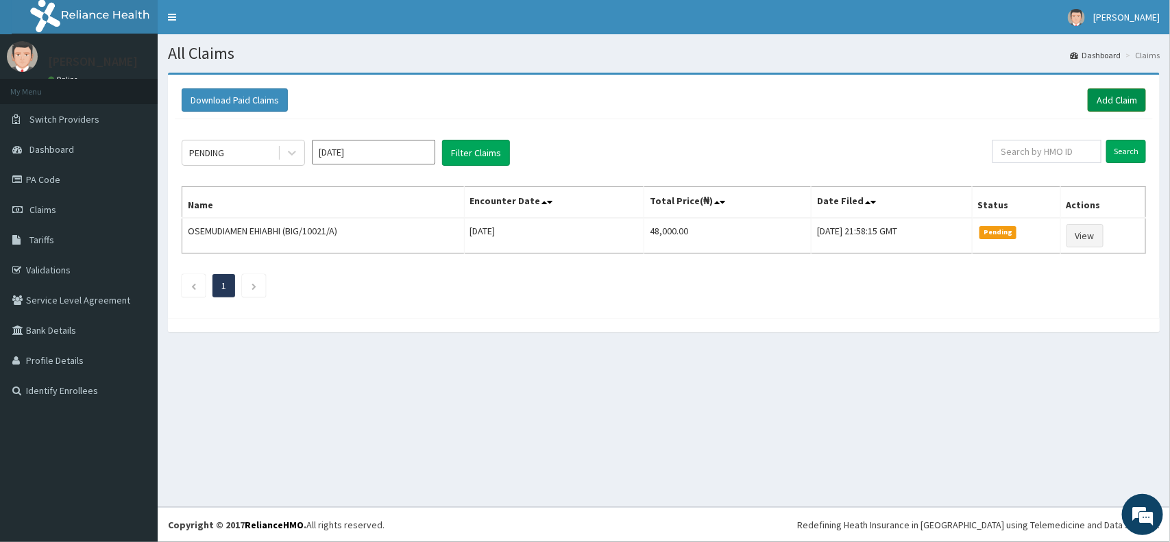
click at [1123, 104] on link "Add Claim" at bounding box center [1117, 99] width 58 height 23
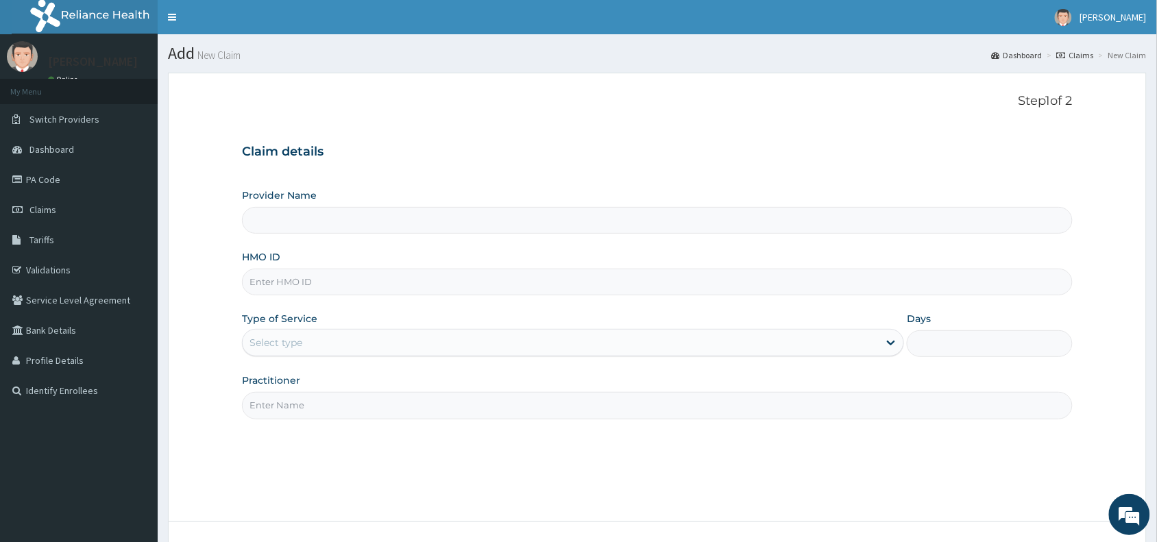
type input "Blueroom Care (VIRTUAL SESSIONS ONLY)"
click at [339, 274] on input "HMO ID" at bounding box center [657, 282] width 831 height 27
paste input "ZIP/10002/A"
type input "ZIP/10002/A"
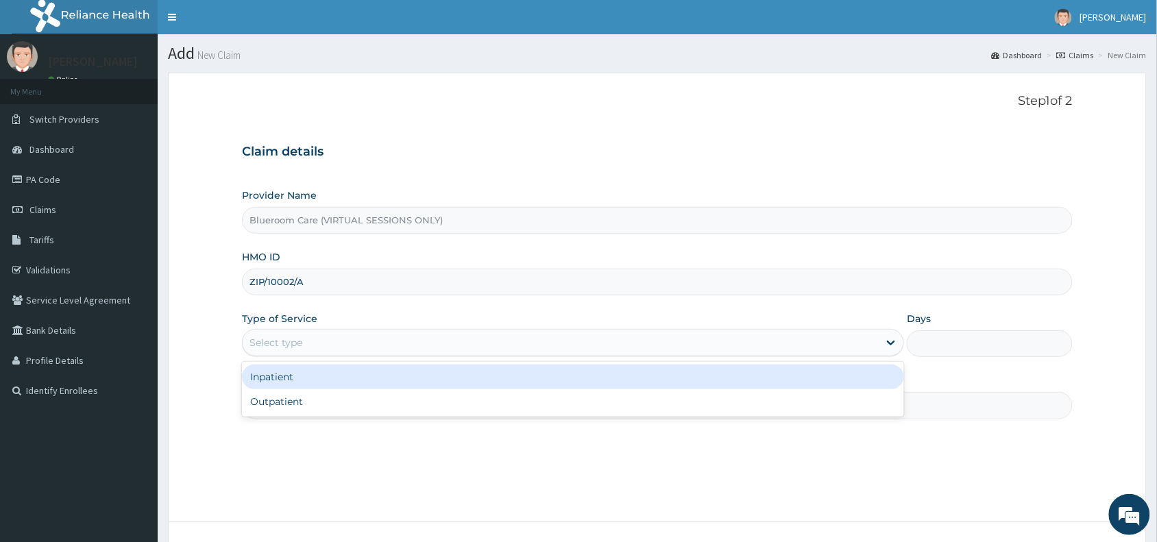
click at [313, 341] on div "Select type" at bounding box center [561, 343] width 636 height 22
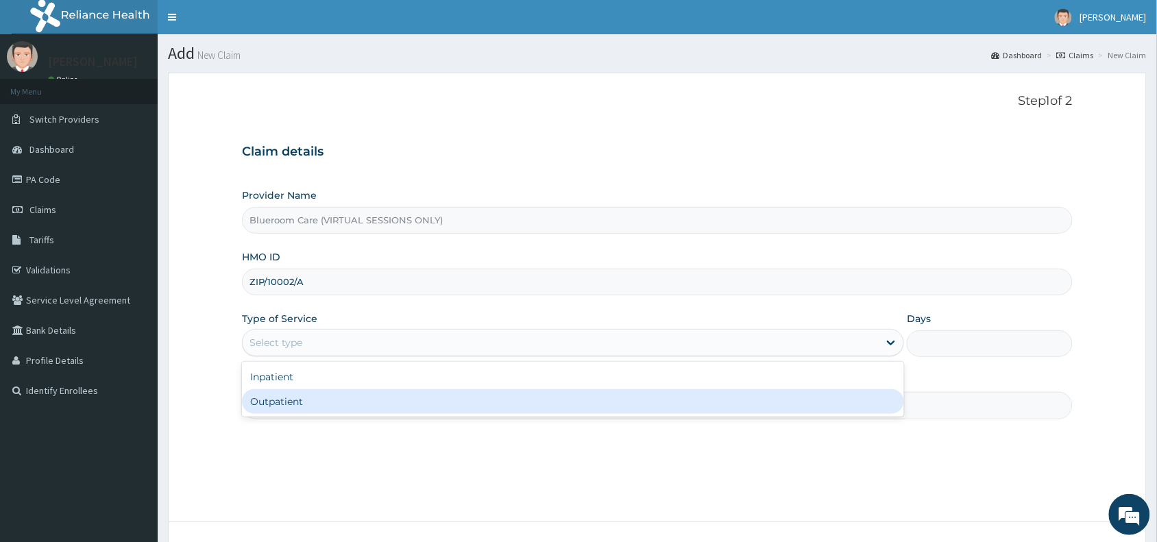
click at [299, 413] on div "Outpatient" at bounding box center [573, 401] width 662 height 25
type input "1"
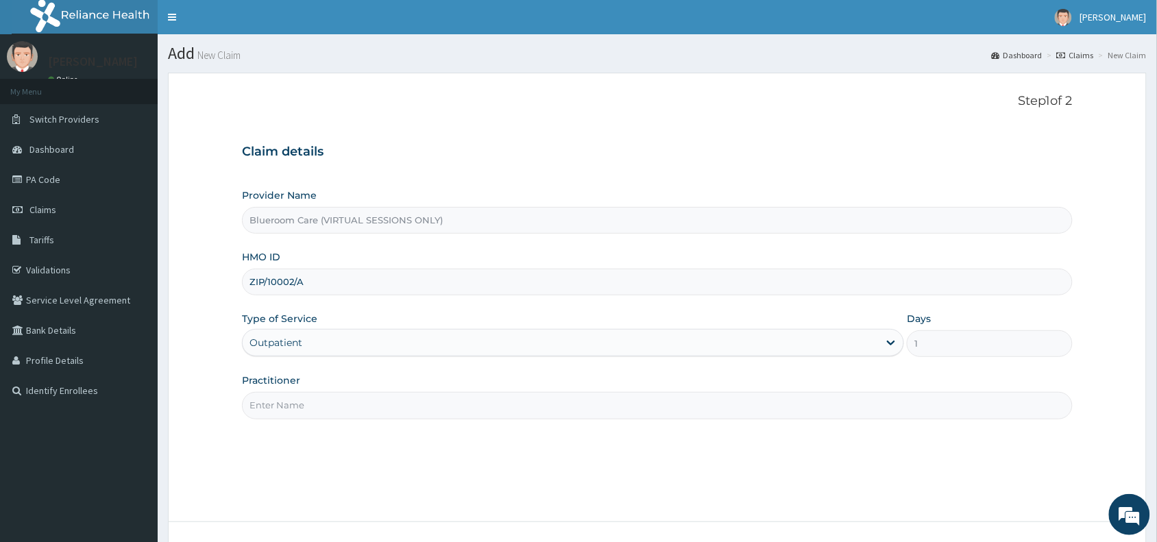
click at [302, 409] on input "Practitioner" at bounding box center [657, 405] width 831 height 27
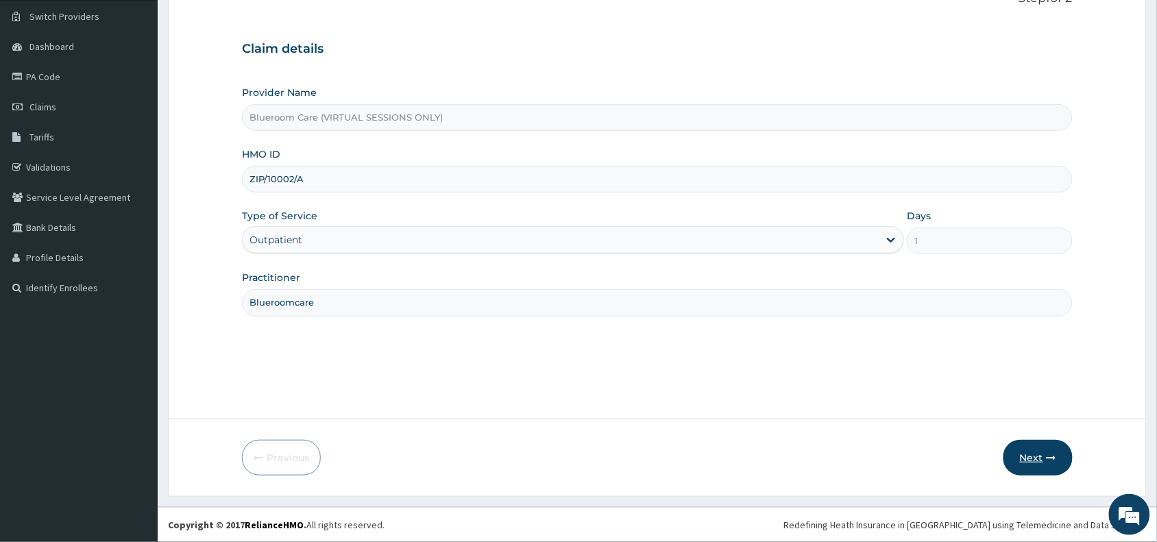
type input "Blueroomcare"
click at [1036, 458] on button "Next" at bounding box center [1037, 458] width 69 height 36
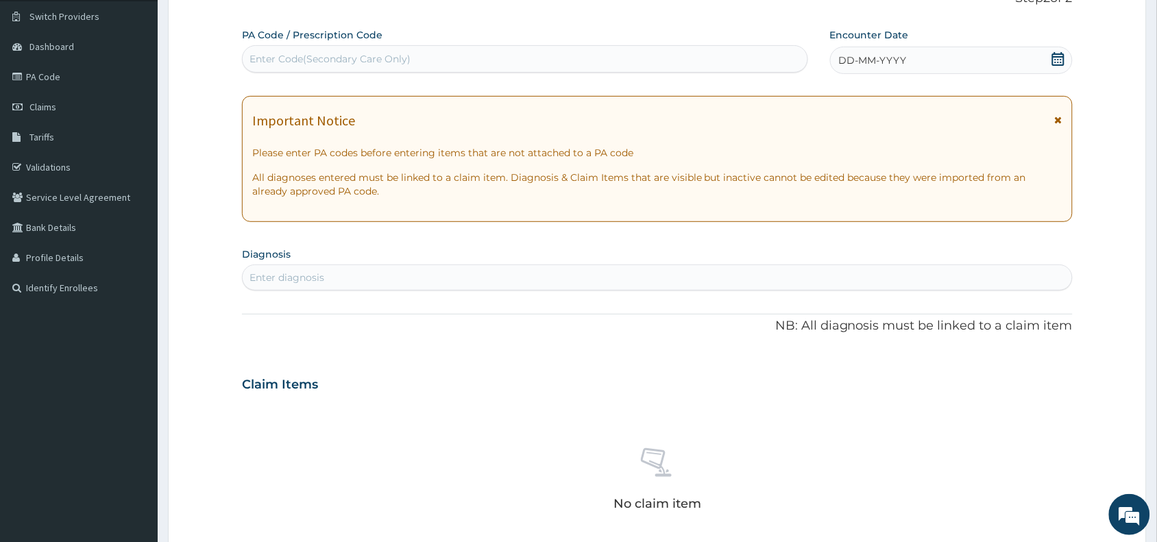
click at [293, 69] on div "Enter Code(Secondary Care Only)" at bounding box center [525, 59] width 565 height 22
paste input "PA/232B46"
type input "PA/232B46"
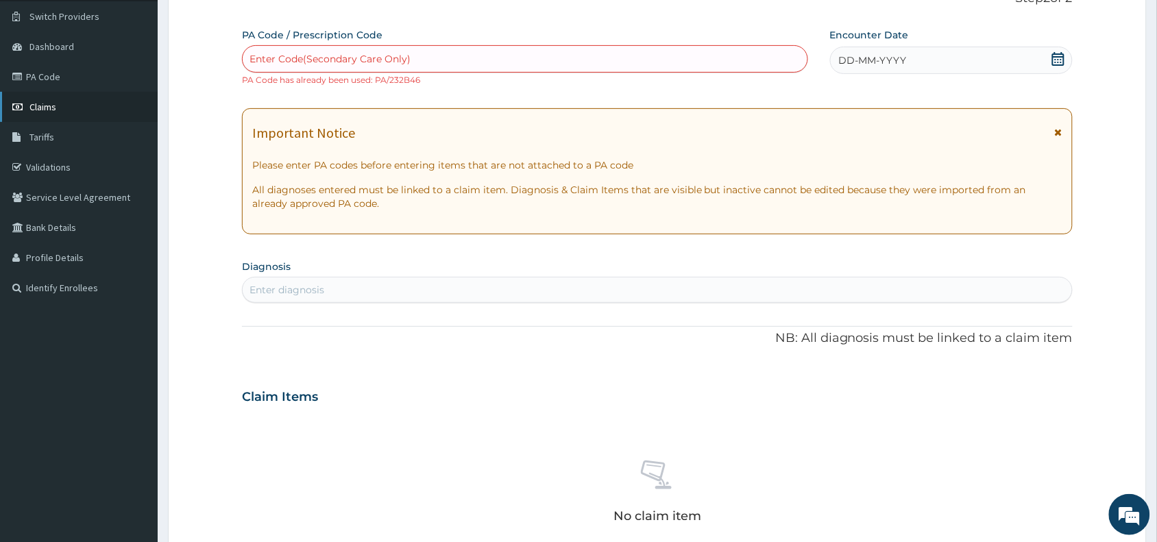
click at [56, 106] on link "Claims" at bounding box center [79, 107] width 158 height 30
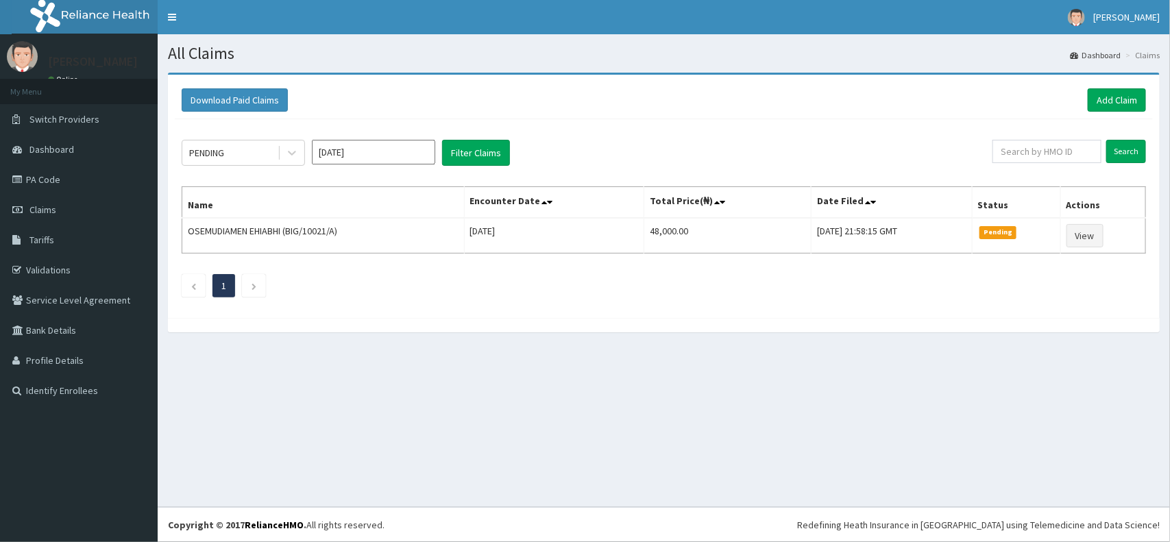
click at [1098, 103] on link "Add Claim" at bounding box center [1117, 99] width 58 height 23
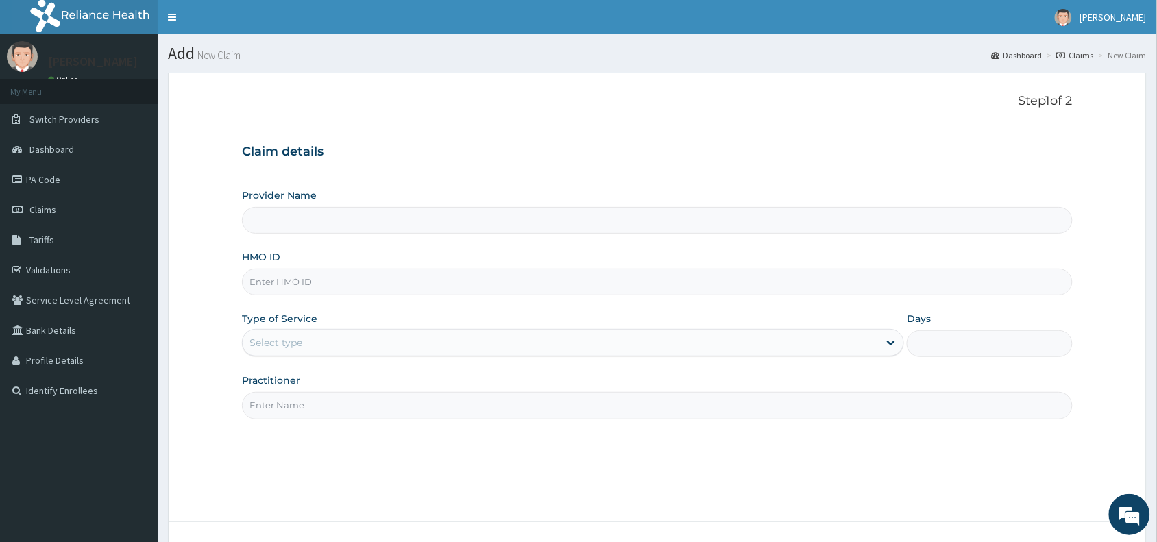
type input "Blueroom Care (VIRTUAL SESSIONS ONLY)"
click at [343, 286] on input "HMO ID" at bounding box center [657, 282] width 831 height 27
paste input "QZE/10006/A"
type input "QZE/10006/A"
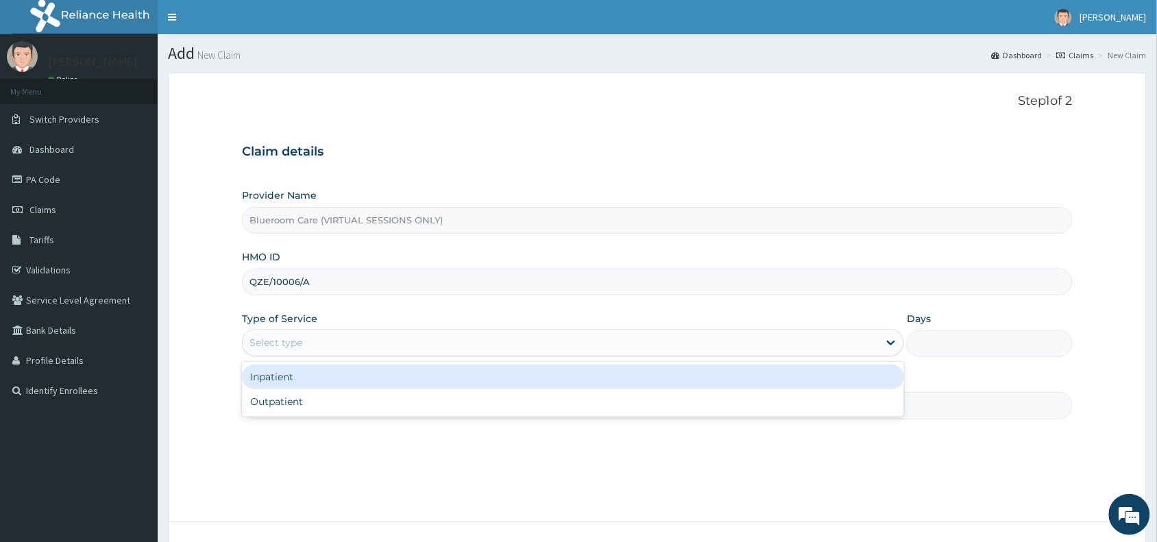
click at [357, 356] on div "Select type" at bounding box center [573, 342] width 662 height 27
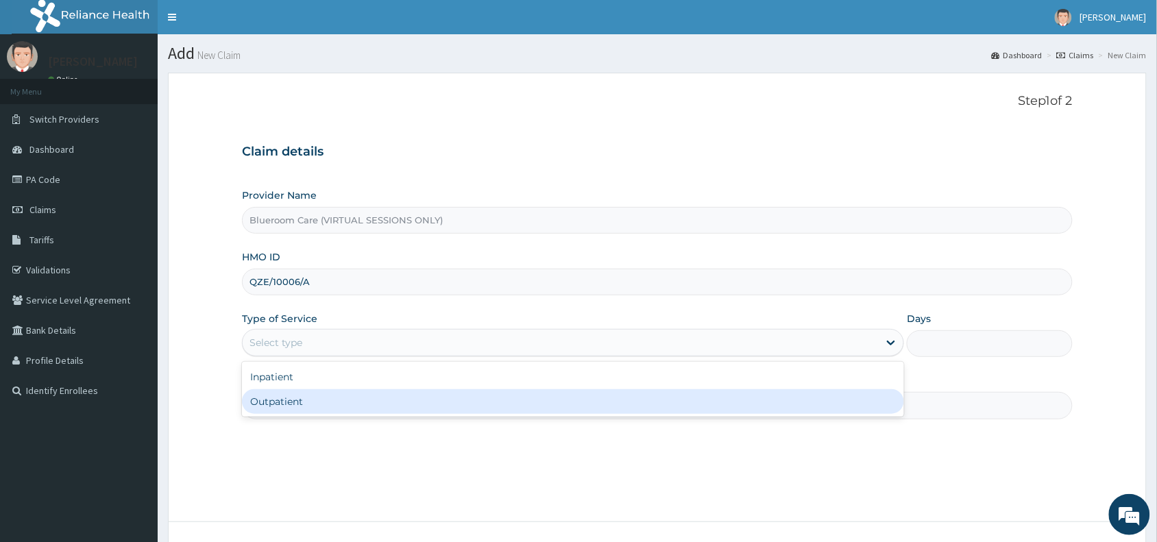
click at [307, 401] on div "Outpatient" at bounding box center [573, 401] width 662 height 25
type input "1"
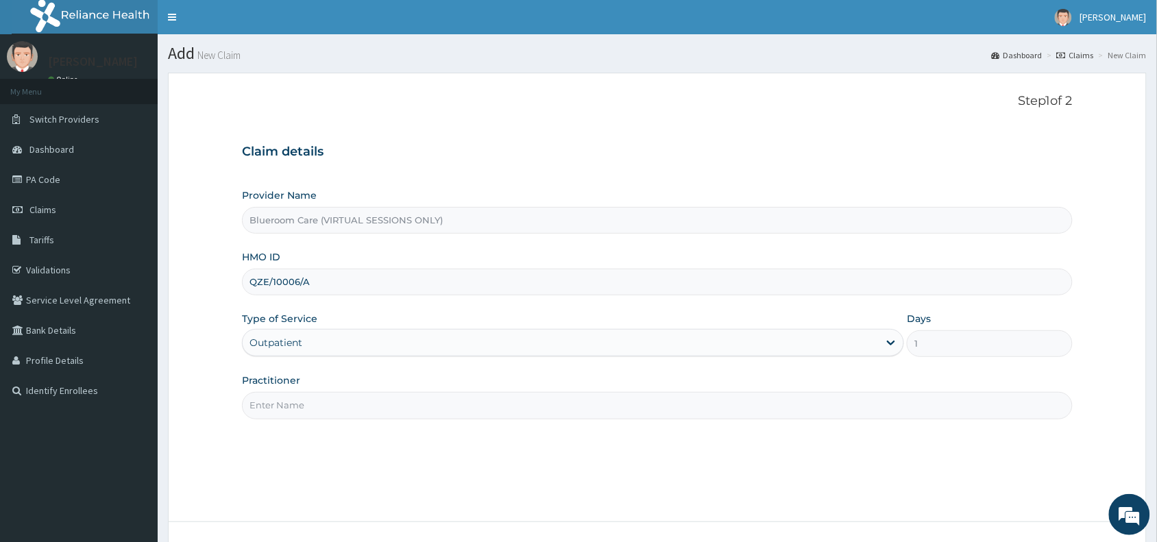
click at [307, 401] on input "Practitioner" at bounding box center [657, 405] width 831 height 27
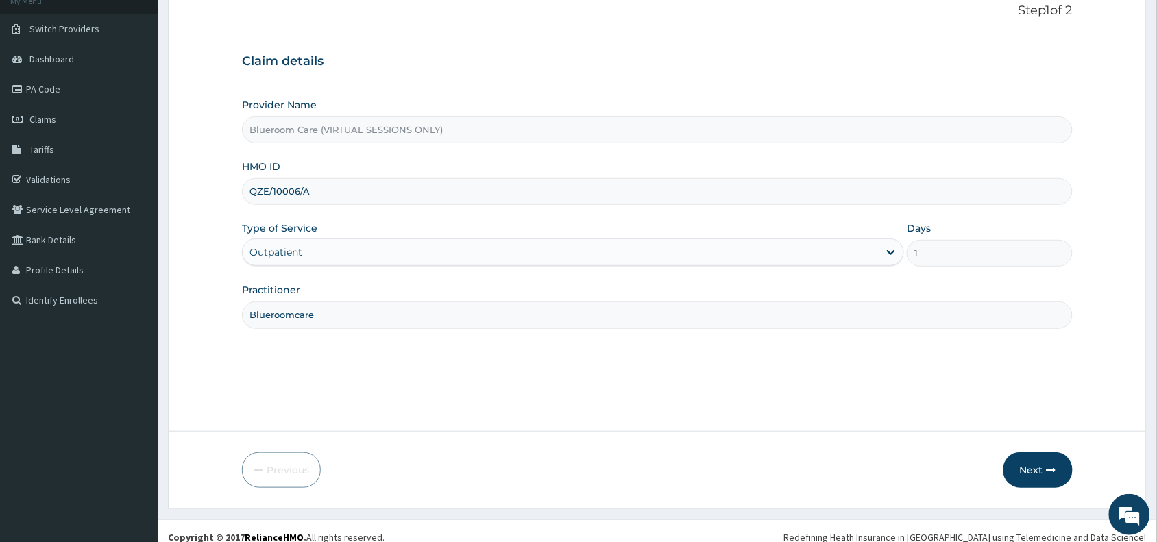
scroll to position [103, 0]
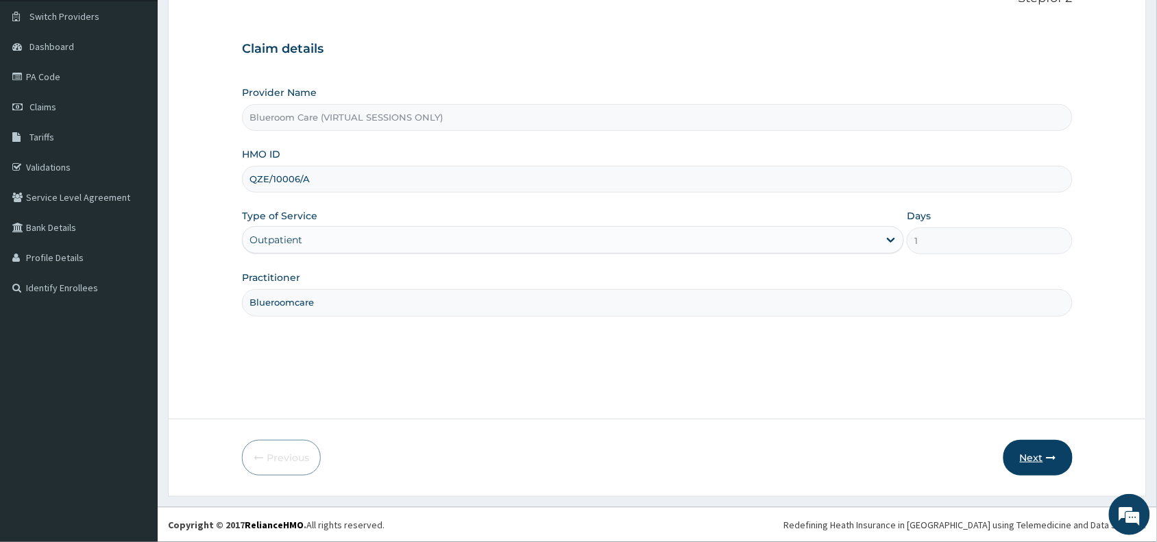
type input "Blueroomcare"
click at [1044, 463] on button "Next" at bounding box center [1037, 458] width 69 height 36
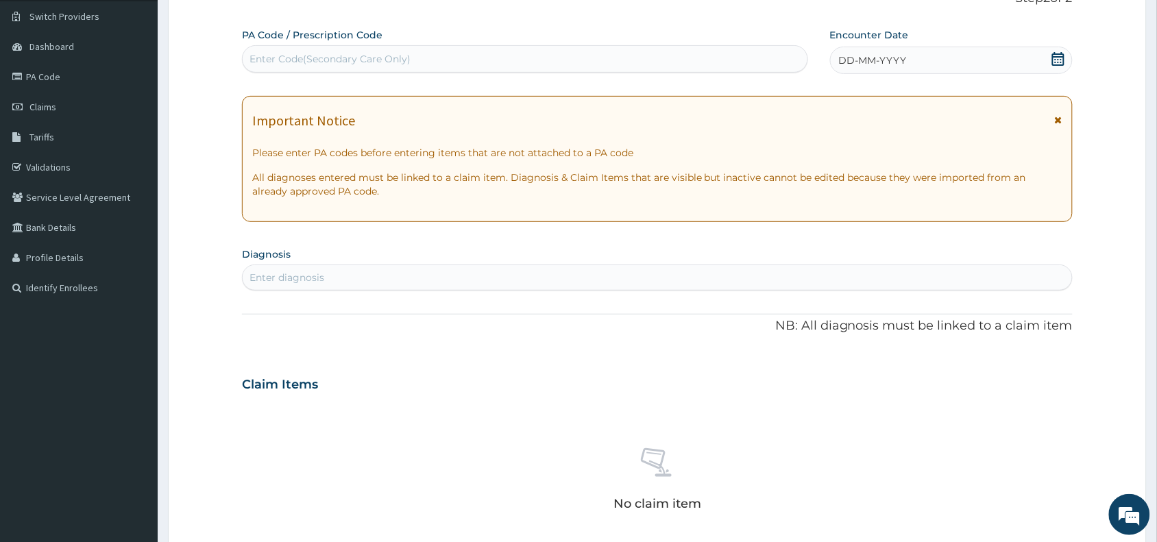
click at [454, 51] on div "Enter Code(Secondary Care Only)" at bounding box center [525, 59] width 565 height 22
paste input "PA/EFE72B"
type input "PA/EFE72B"
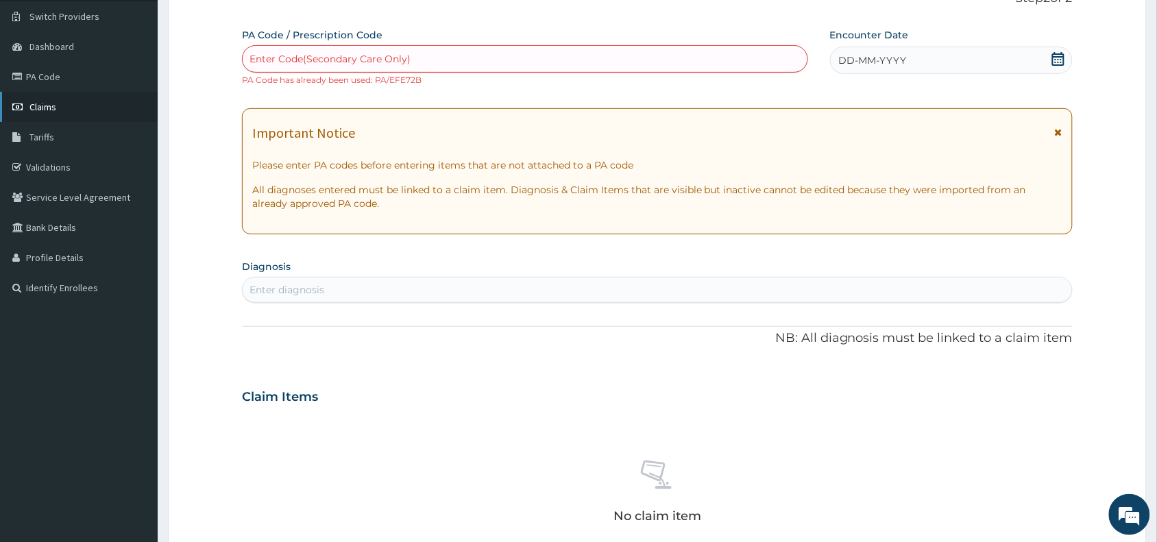
click at [42, 114] on link "Claims" at bounding box center [79, 107] width 158 height 30
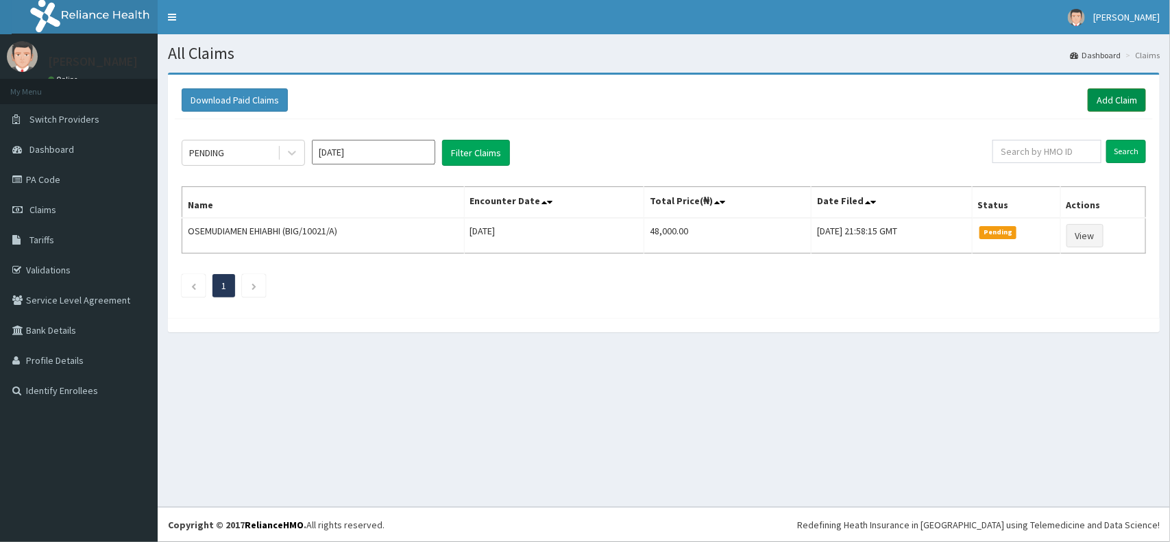
click at [1118, 107] on link "Add Claim" at bounding box center [1117, 99] width 58 height 23
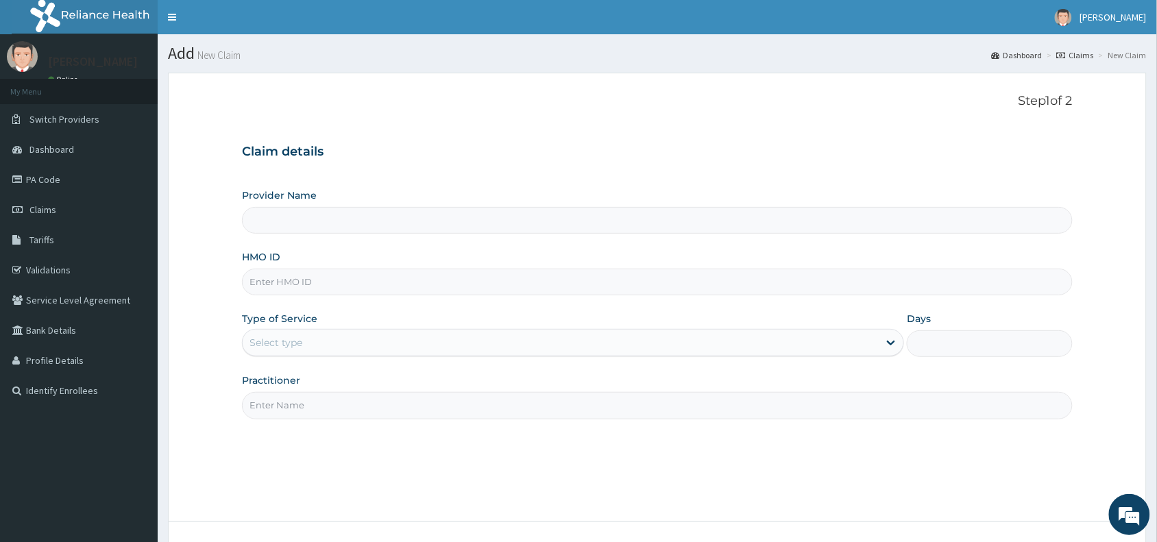
click at [374, 271] on input "HMO ID" at bounding box center [657, 282] width 831 height 27
paste input "BIG/10021/A"
type input "BIG/10021/A"
type input "Blueroom Care (VIRTUAL SESSIONS ONLY)"
type input "BIG/10021/A"
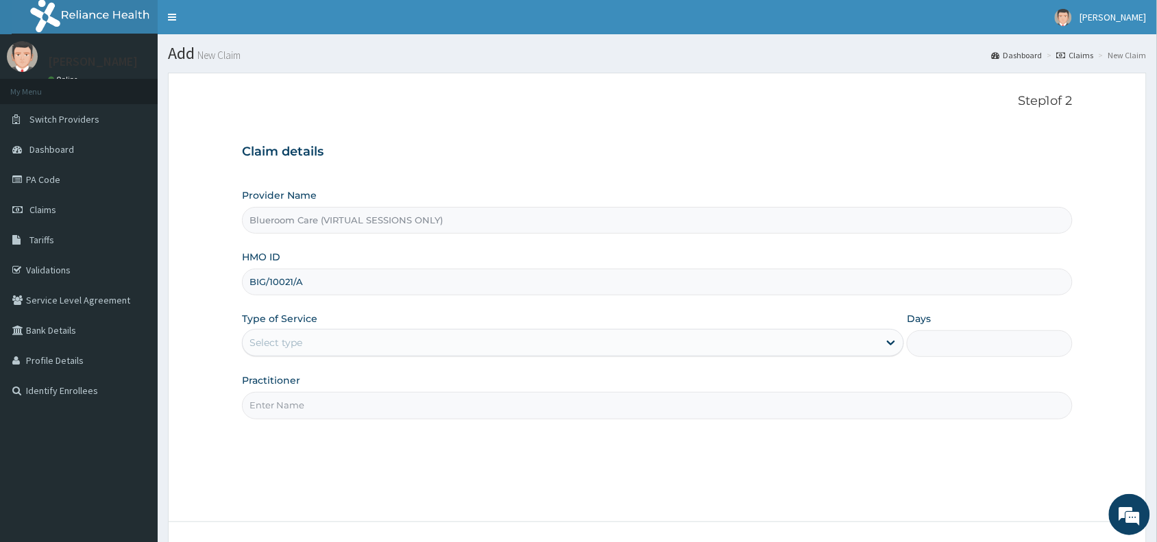
click at [293, 344] on div "Select type" at bounding box center [275, 343] width 53 height 14
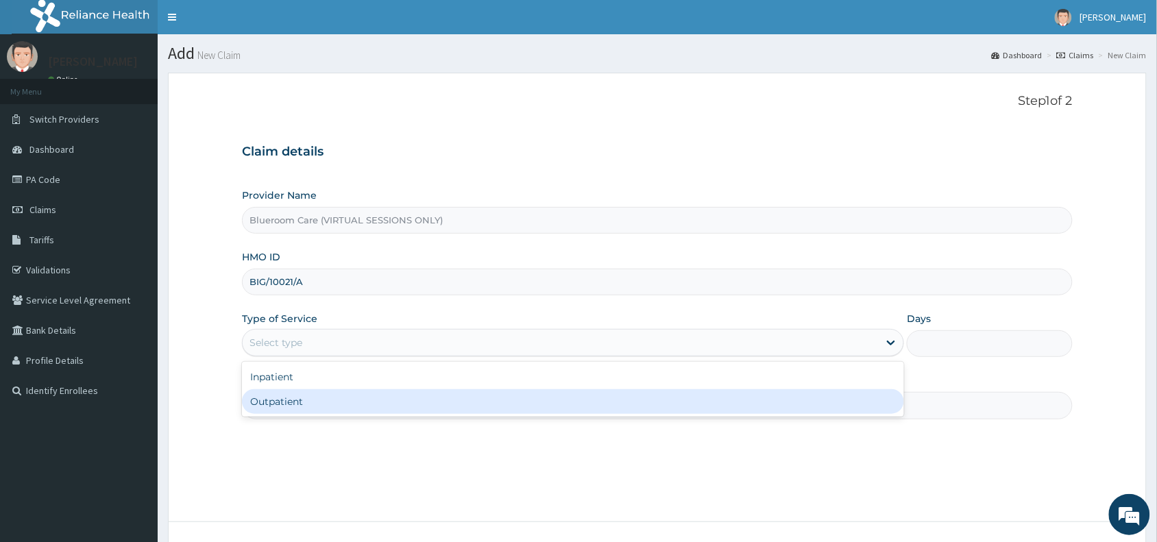
click at [295, 401] on div "Outpatient" at bounding box center [573, 401] width 662 height 25
type input "1"
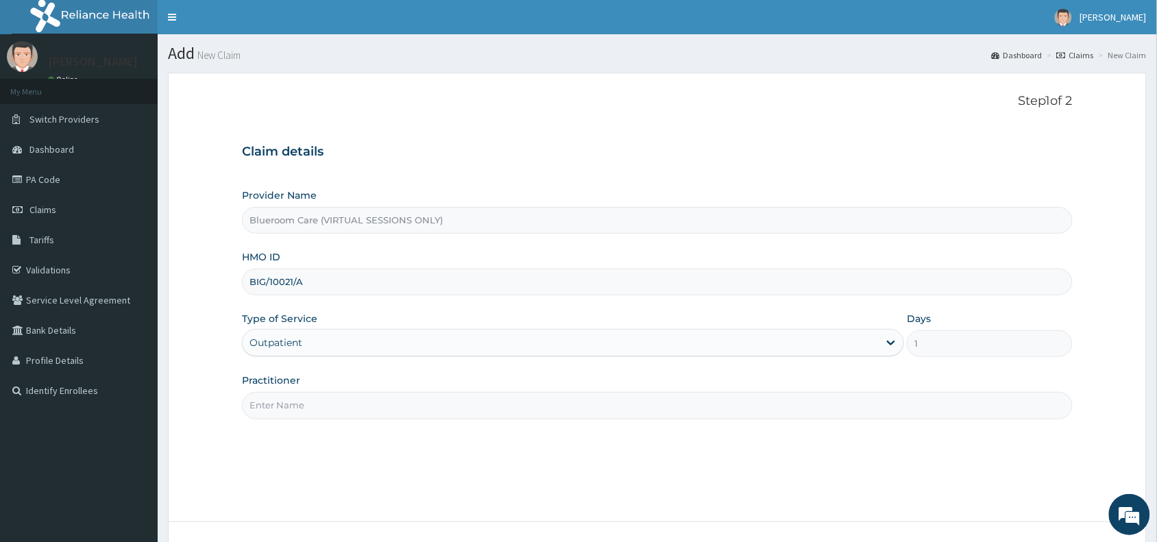
click at [296, 401] on input "Practitioner" at bounding box center [657, 405] width 831 height 27
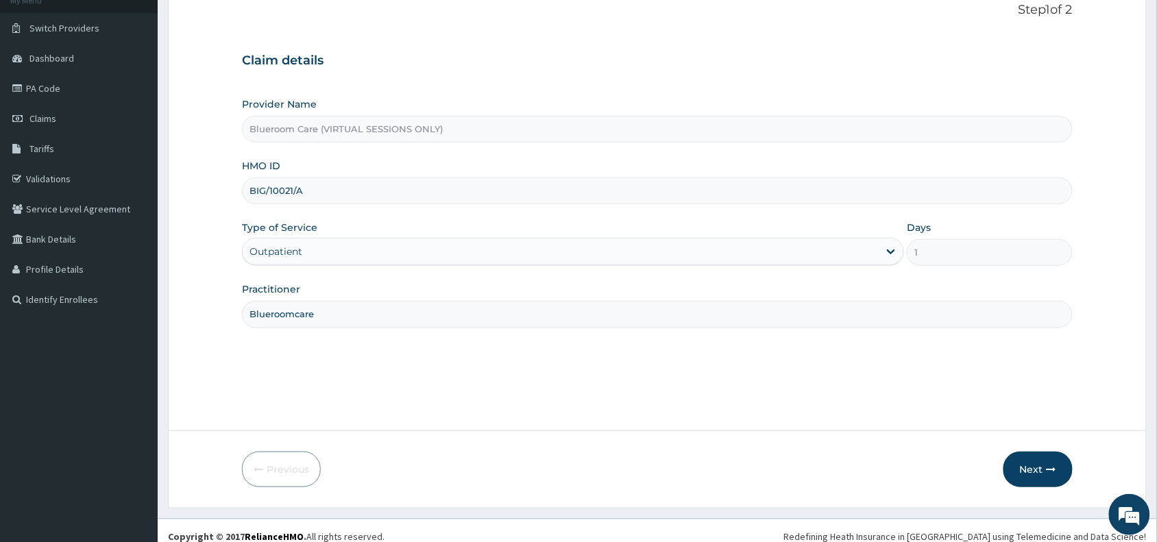
scroll to position [103, 0]
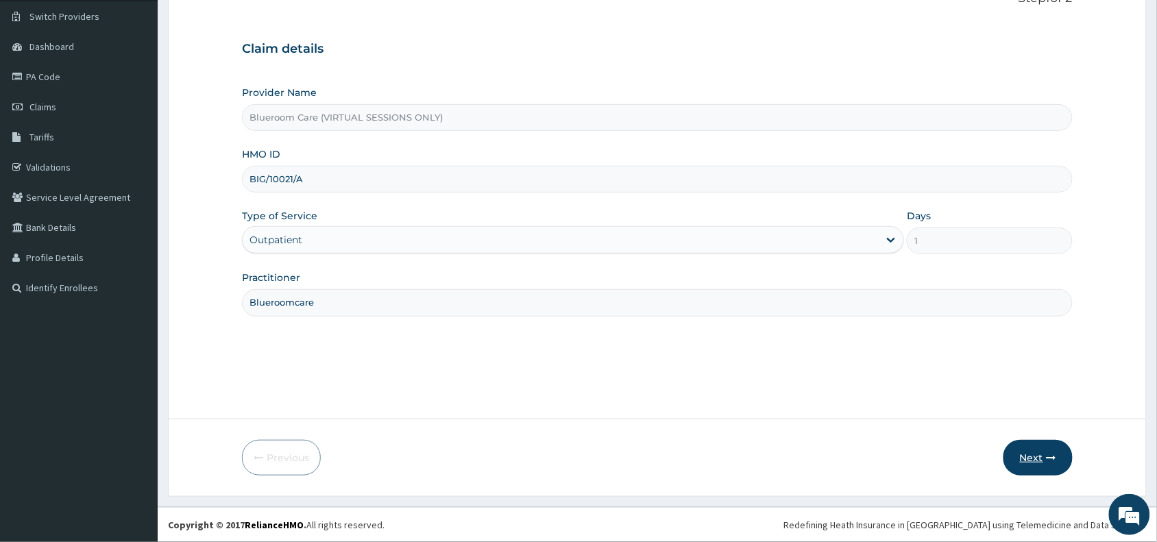
type input "Blueroomcare"
click at [1036, 461] on button "Next" at bounding box center [1037, 458] width 69 height 36
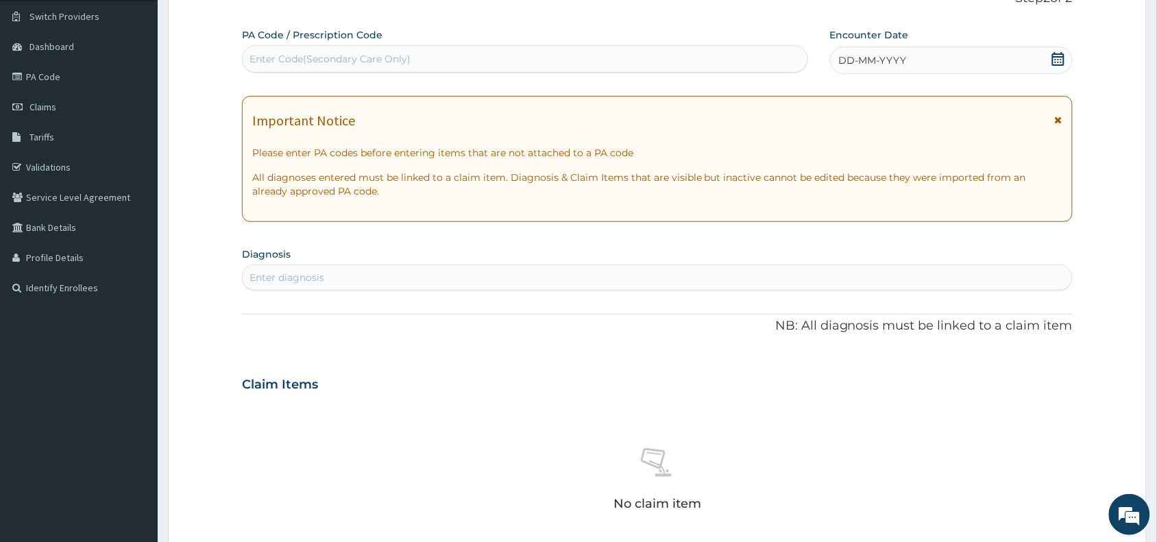
click at [345, 53] on div "Enter Code(Secondary Care Only)" at bounding box center [329, 59] width 161 height 14
paste input "PA/FC01F8"
type input "PA/FC01F8"
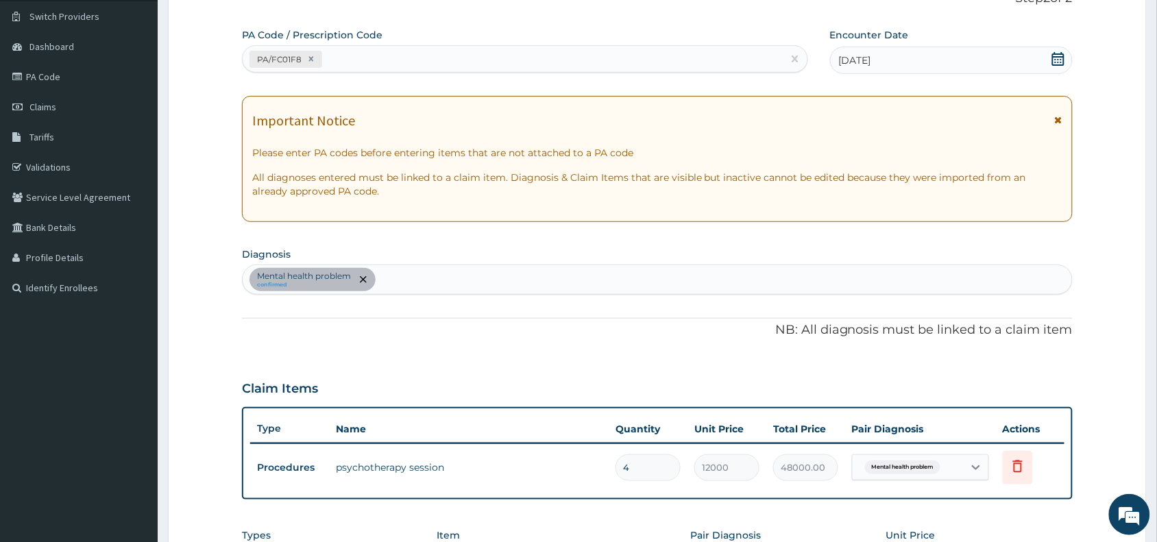
type input "0.00"
type input "1"
type input "12000.00"
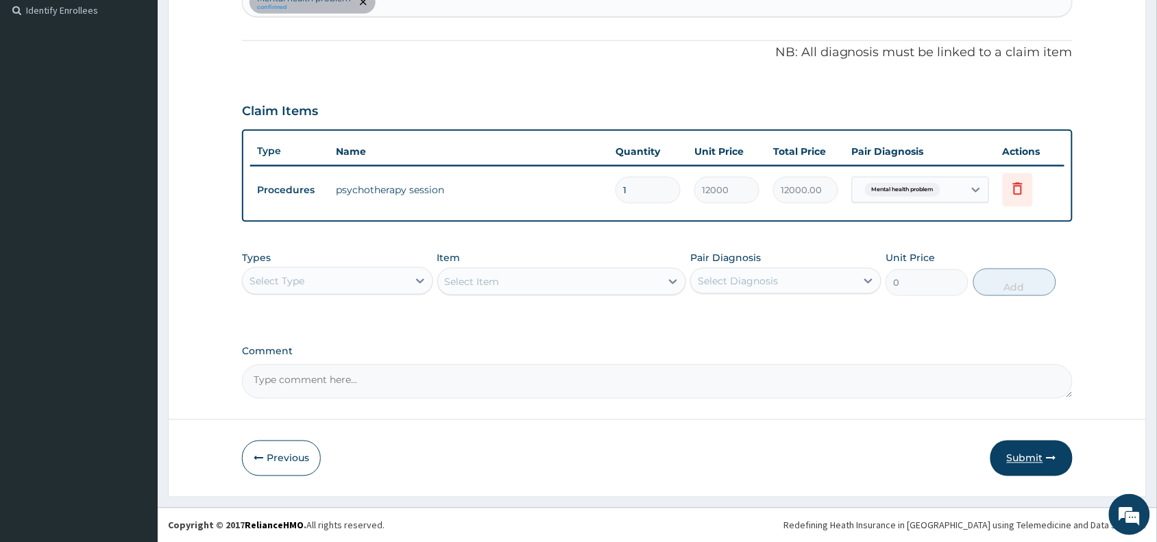
type input "1"
click at [1030, 456] on button "Submit" at bounding box center [1031, 459] width 82 height 36
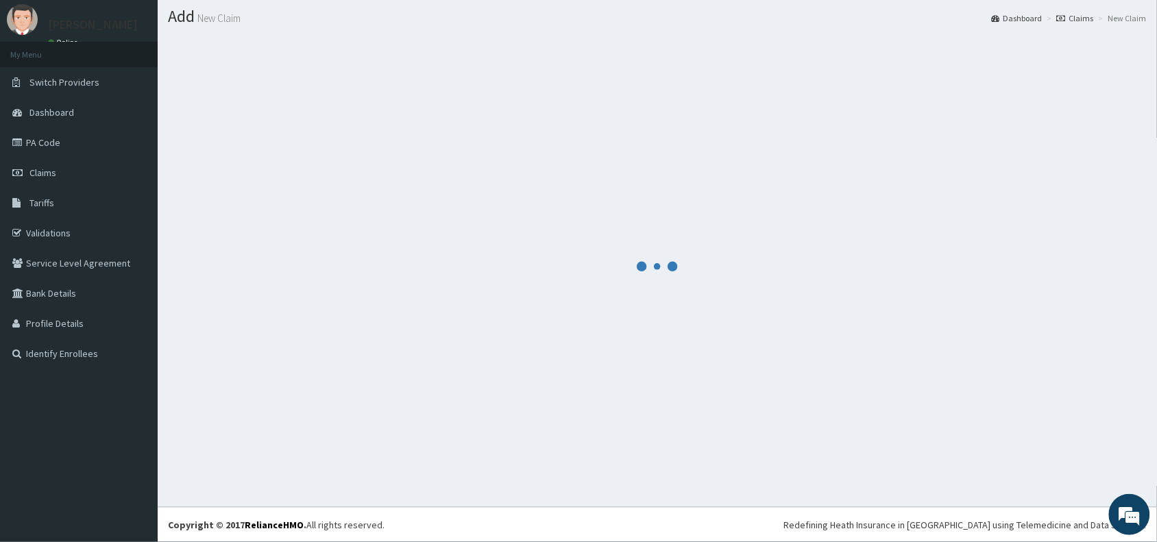
scroll to position [36, 0]
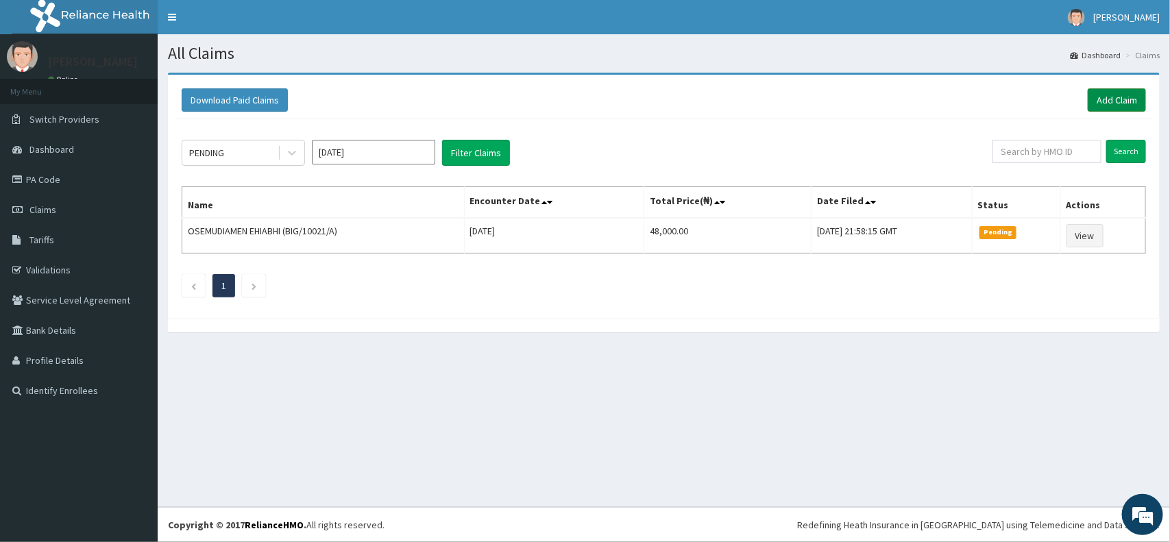
click at [1116, 95] on link "Add Claim" at bounding box center [1117, 99] width 58 height 23
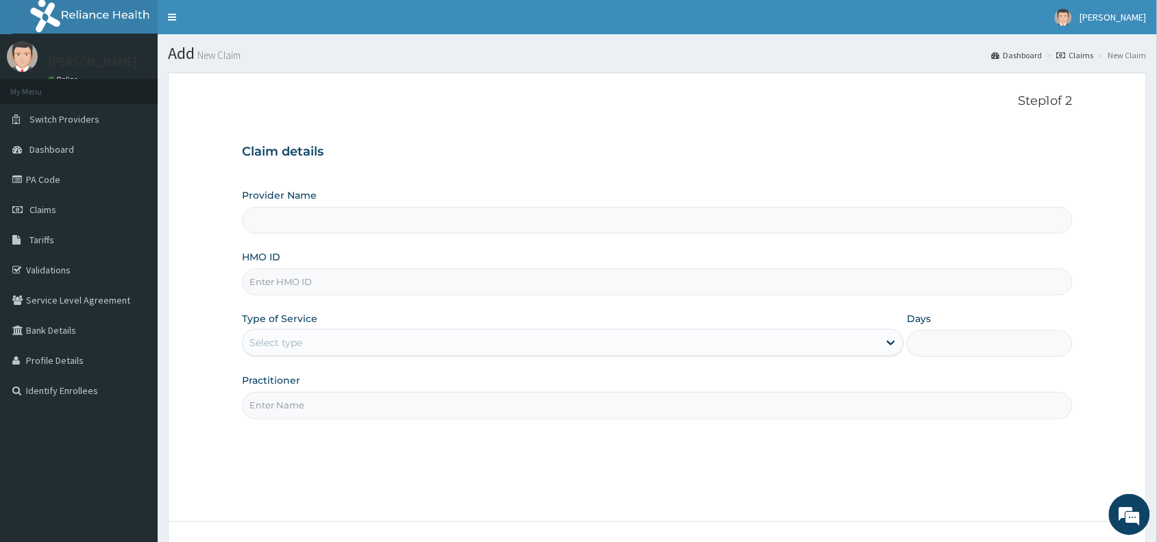
click at [368, 285] on input "HMO ID" at bounding box center [657, 282] width 831 height 27
paste input "PGL/10163/A"
type input "PGL/10163/A"
type input "Blueroom Care (VIRTUAL SESSIONS ONLY)"
type input "PGL/10163/A"
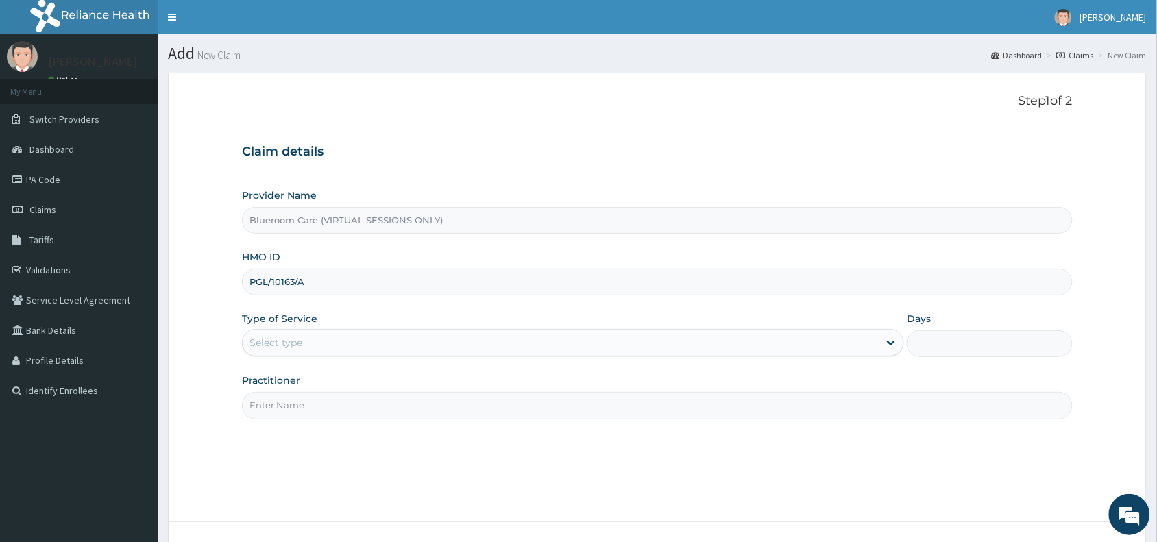
click at [343, 347] on div "Select type" at bounding box center [561, 343] width 636 height 22
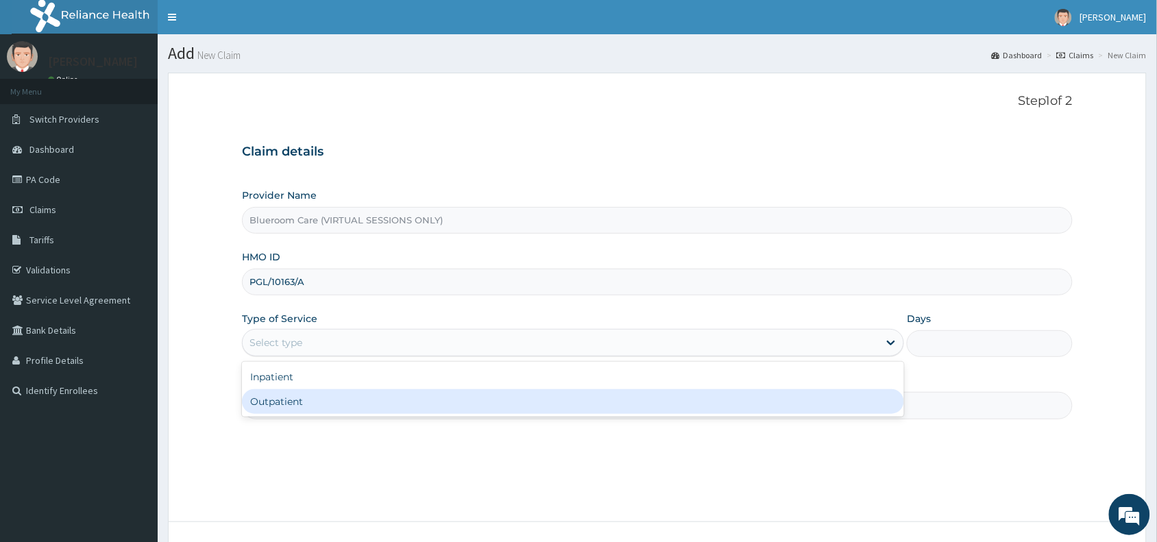
click at [302, 405] on div "Outpatient" at bounding box center [573, 401] width 662 height 25
type input "1"
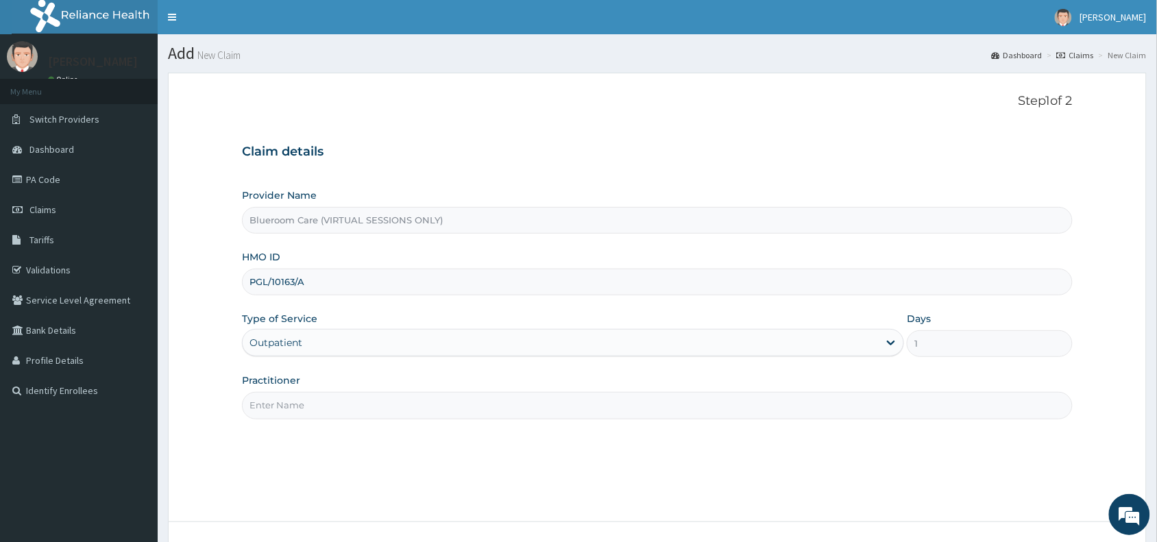
click at [302, 405] on input "Practitioner" at bounding box center [657, 405] width 831 height 27
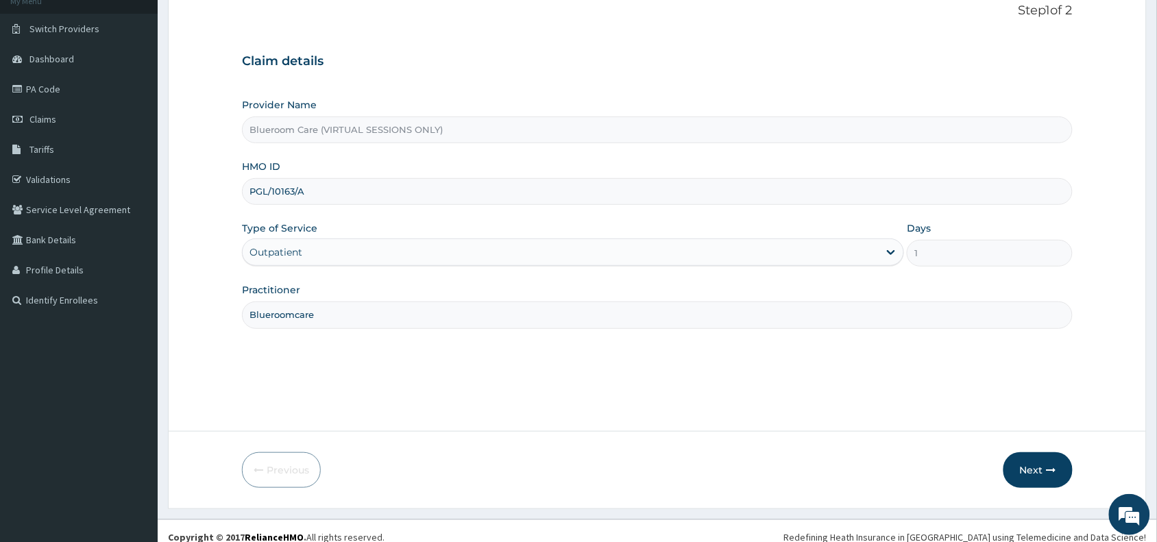
scroll to position [103, 0]
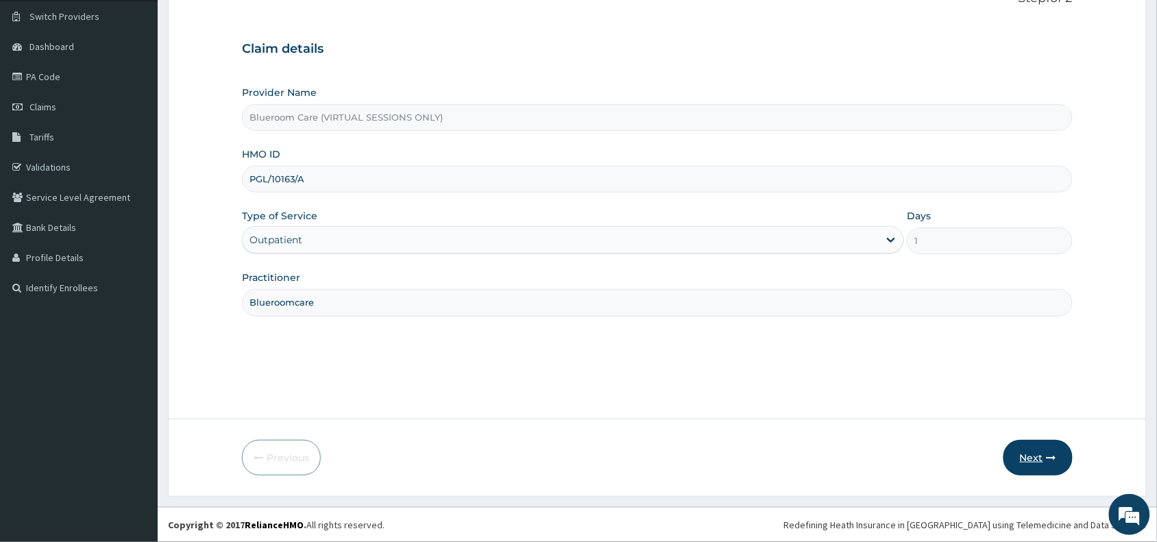
type input "Blueroomcare"
click at [1038, 453] on button "Next" at bounding box center [1037, 458] width 69 height 36
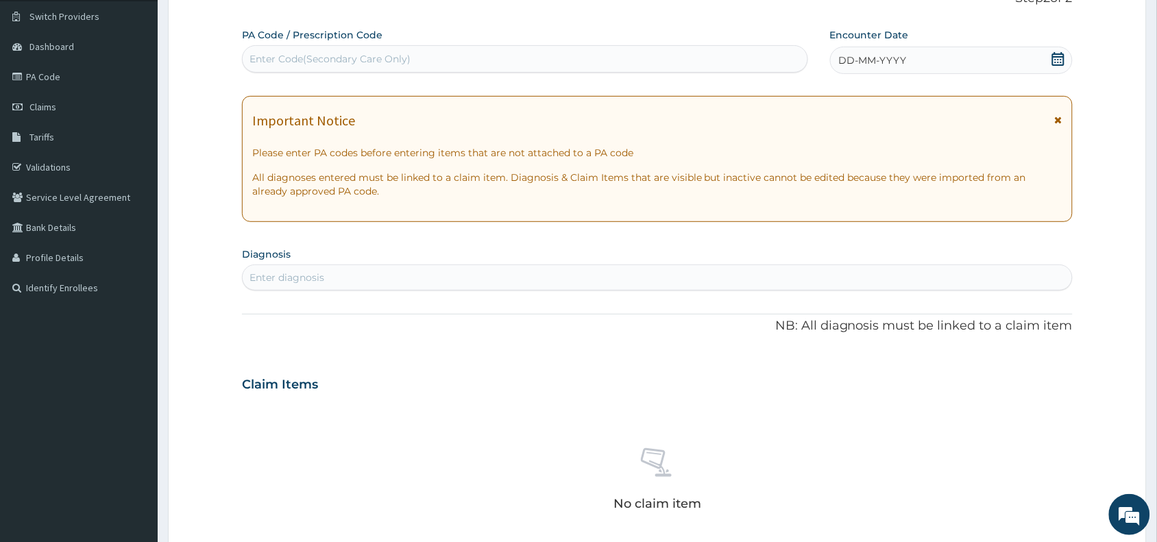
click at [402, 66] on div "Enter Code(Secondary Care Only)" at bounding box center [525, 59] width 565 height 22
paste input "PA/9D6F64"
type input "PA/9D6F64"
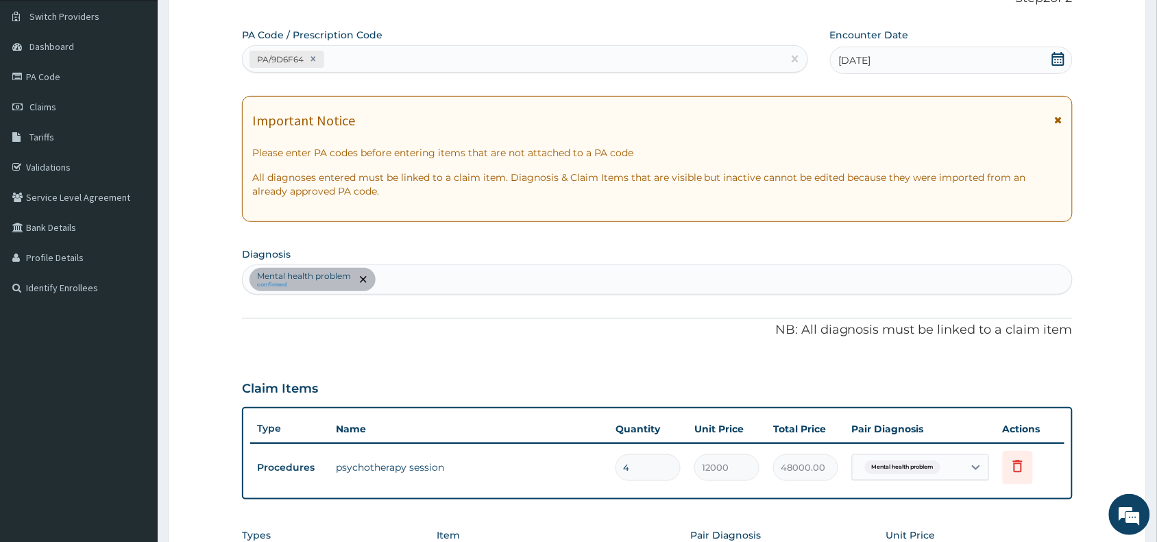
type input "0.00"
type input "1"
type input "12000.00"
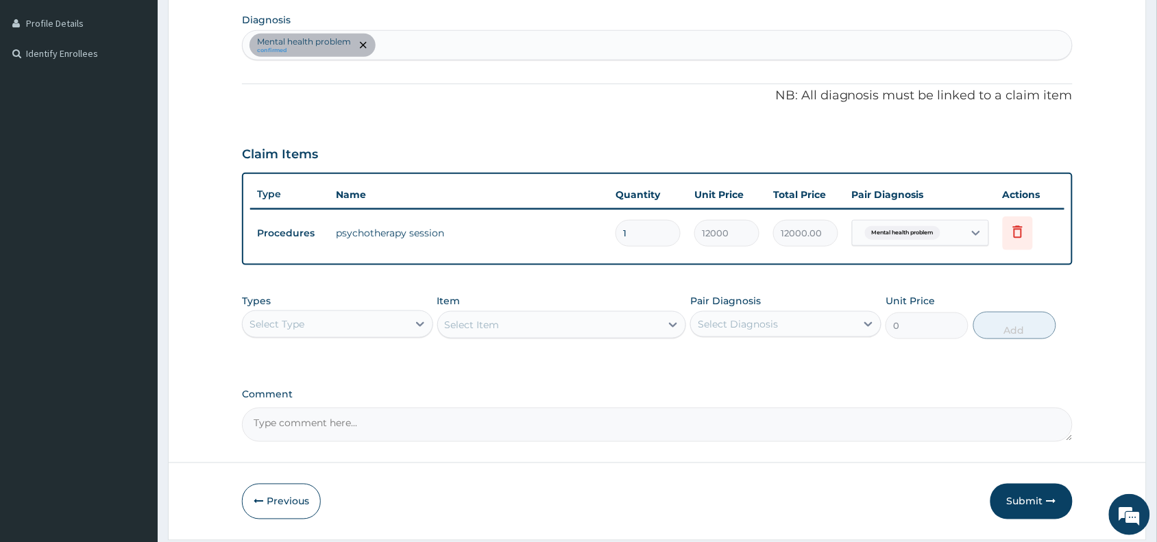
scroll to position [380, 0]
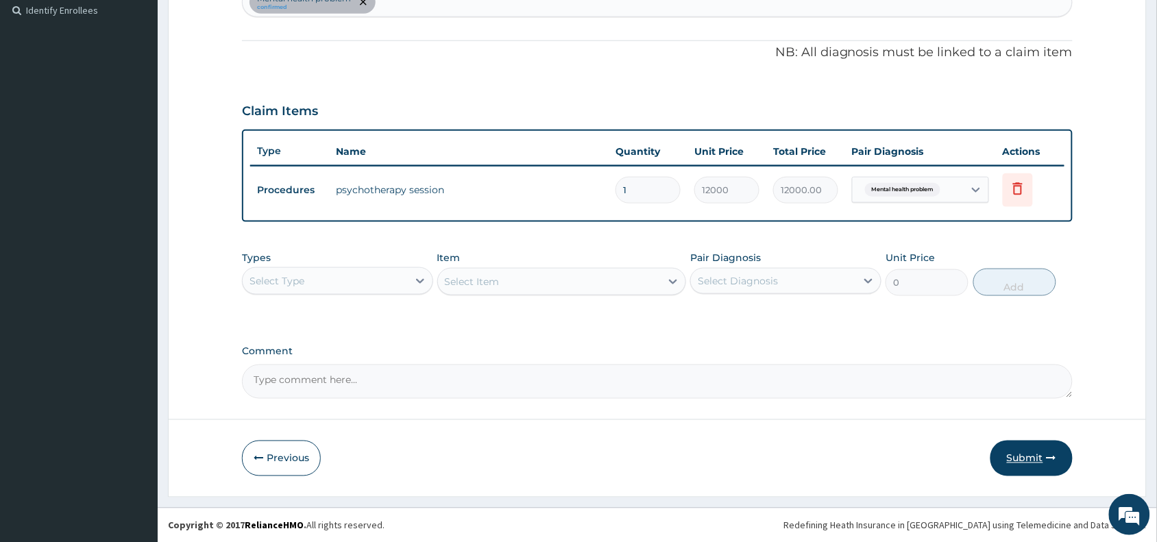
type input "1"
click at [1025, 457] on button "Submit" at bounding box center [1031, 459] width 82 height 36
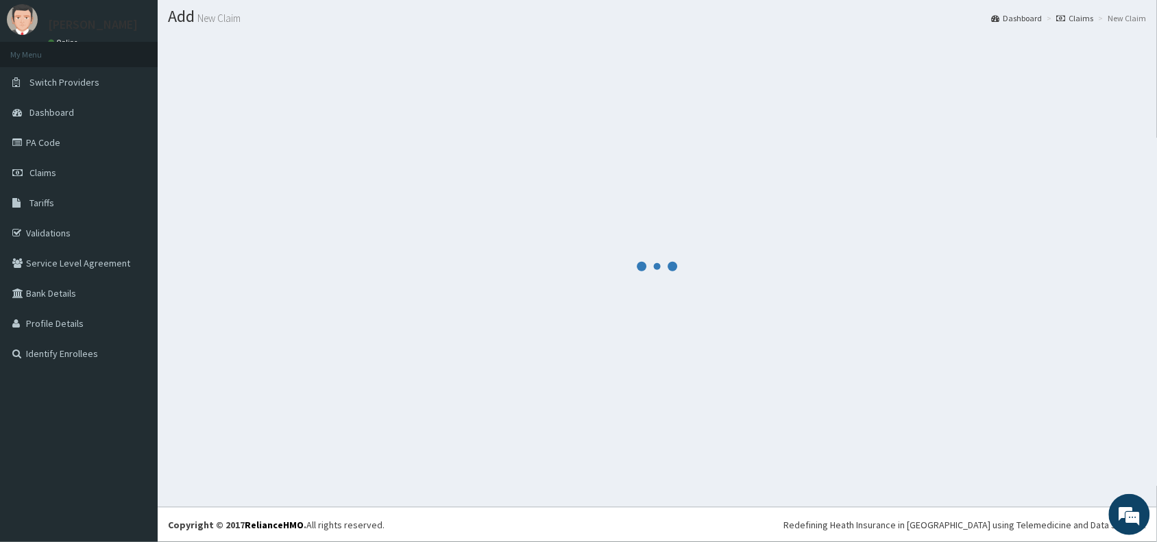
scroll to position [36, 0]
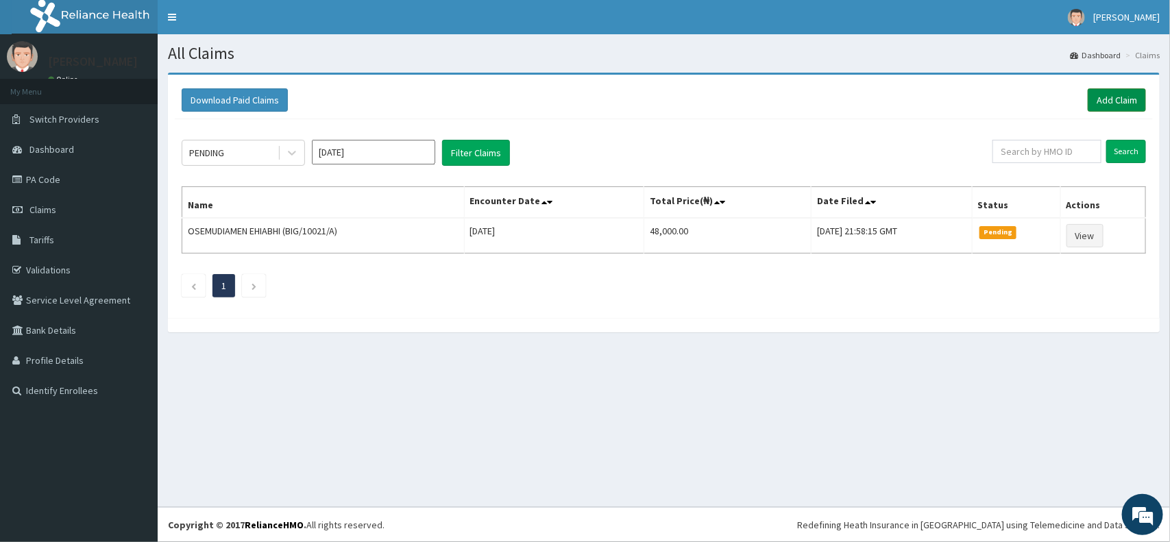
click at [1112, 108] on link "Add Claim" at bounding box center [1117, 99] width 58 height 23
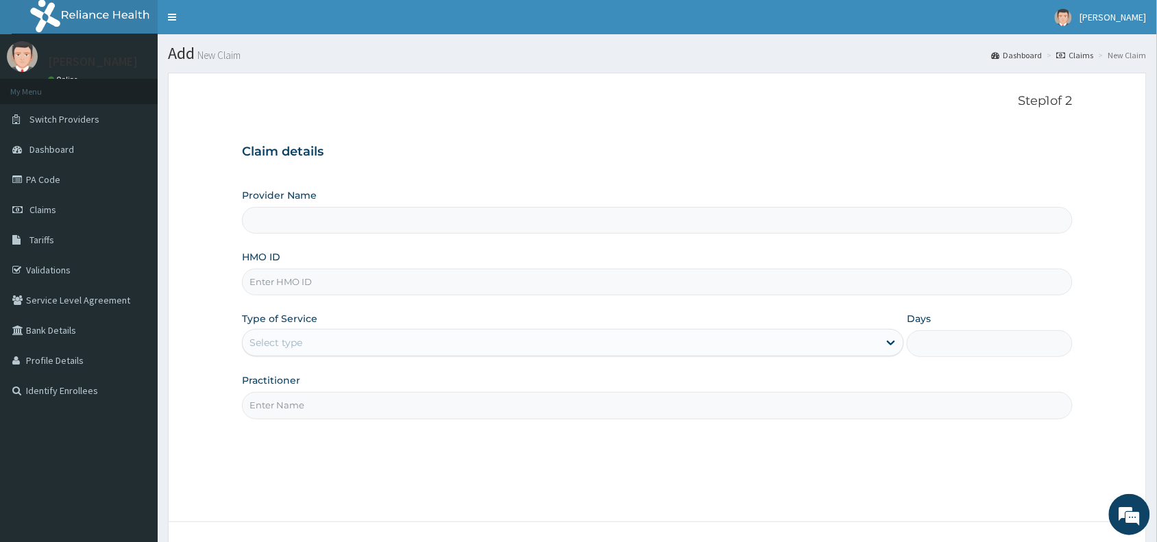
type input "Blueroom Care (VIRTUAL SESSIONS ONLY)"
click at [378, 283] on input "HMO ID" at bounding box center [657, 282] width 831 height 27
paste input "OPN/10029/A"
type input "OPN/10029/A"
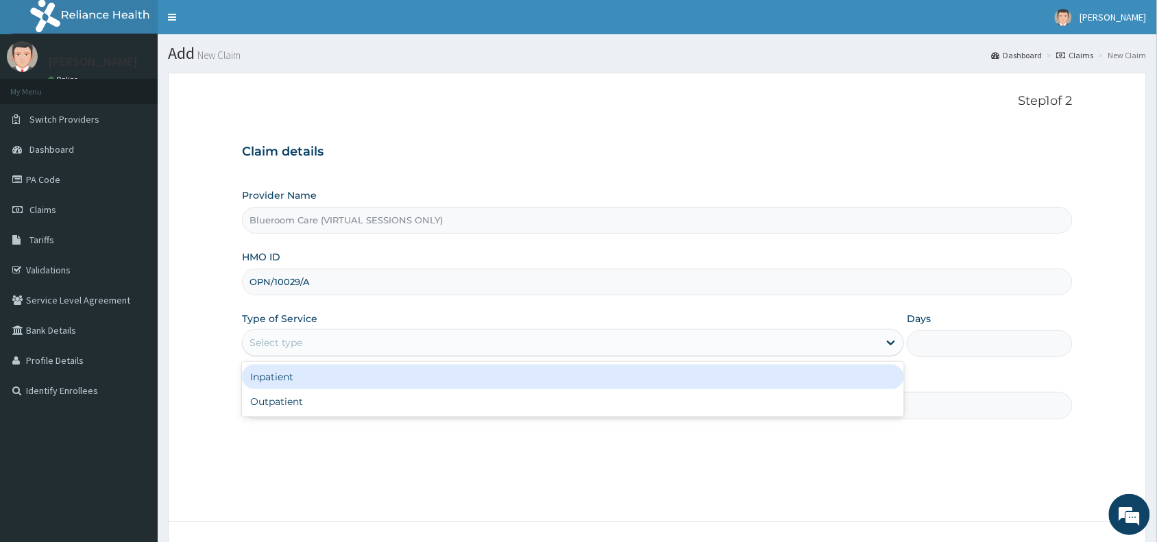
click at [363, 354] on div "Select type" at bounding box center [561, 343] width 636 height 22
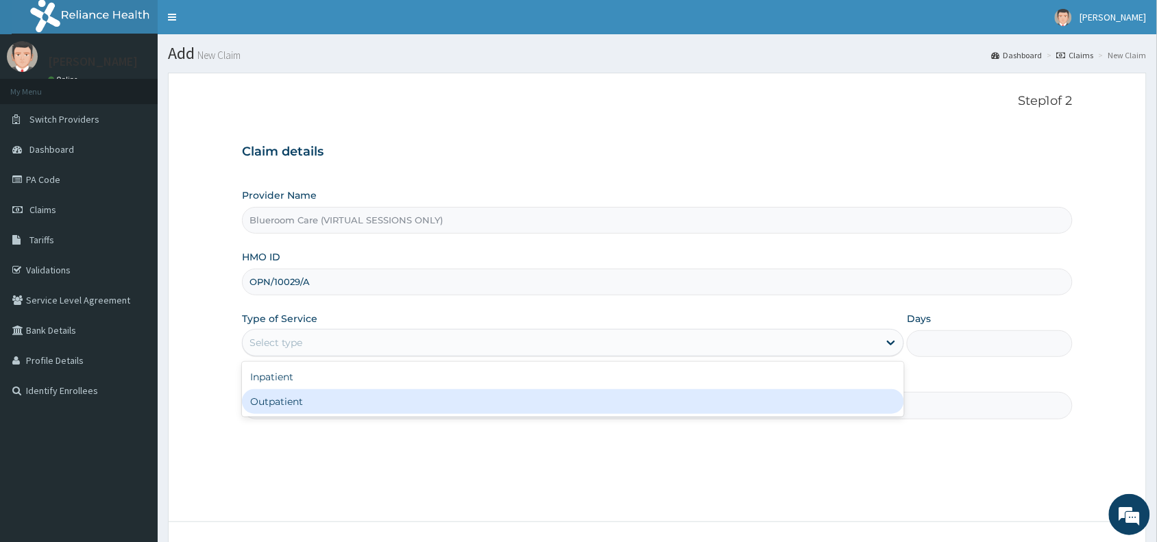
click at [344, 408] on div "Outpatient" at bounding box center [573, 401] width 662 height 25
type input "1"
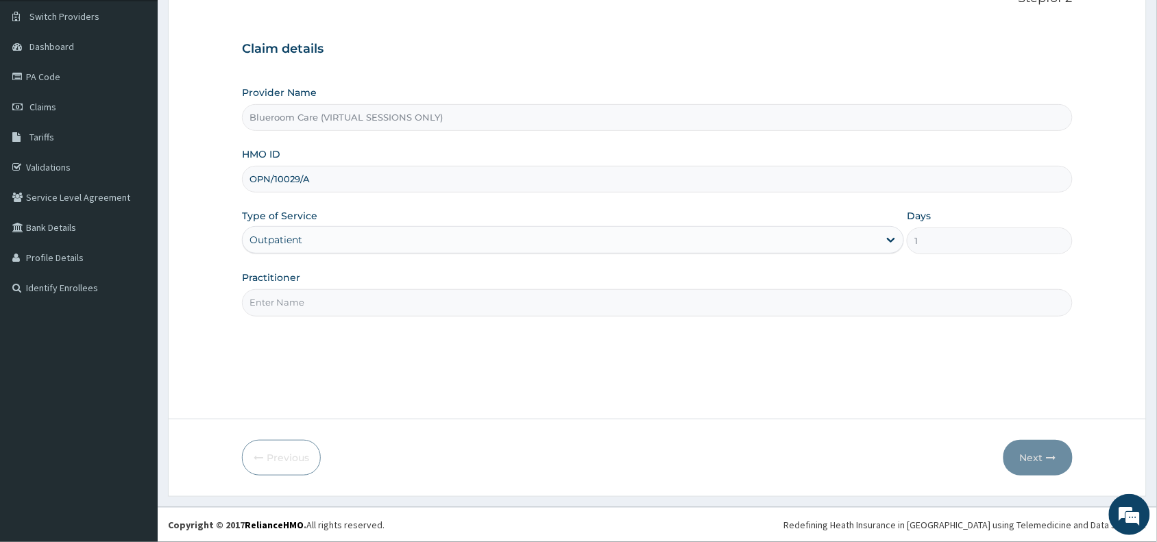
click at [365, 307] on input "Practitioner" at bounding box center [657, 302] width 831 height 27
type input "Blueroomcare"
click at [1032, 456] on button "Next" at bounding box center [1037, 458] width 69 height 36
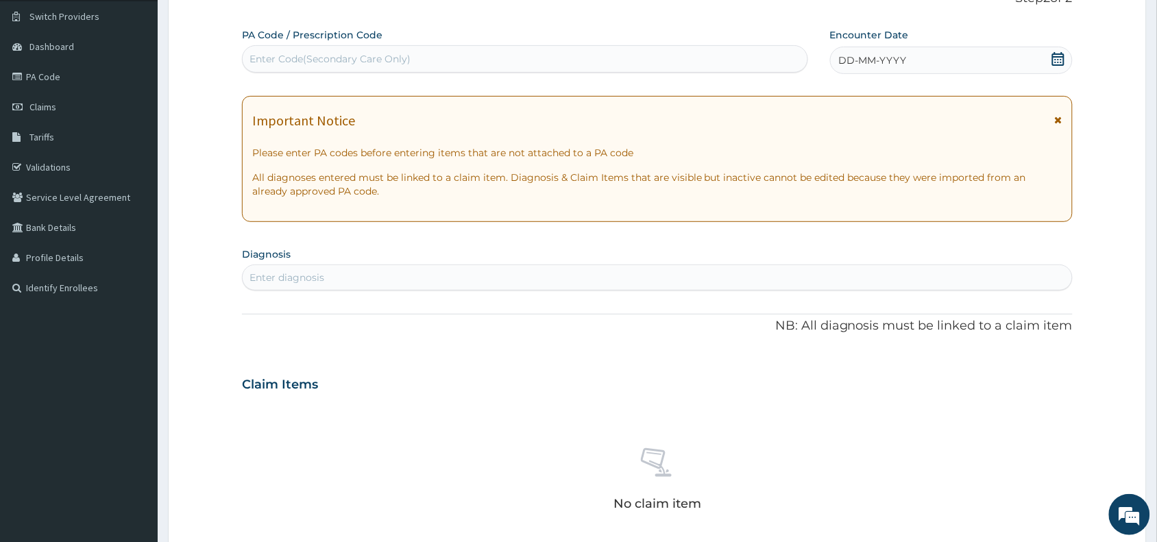
click at [309, 57] on div "Enter Code(Secondary Care Only)" at bounding box center [329, 59] width 161 height 14
paste input "PA/B289D2"
type input "PA/B289D2"
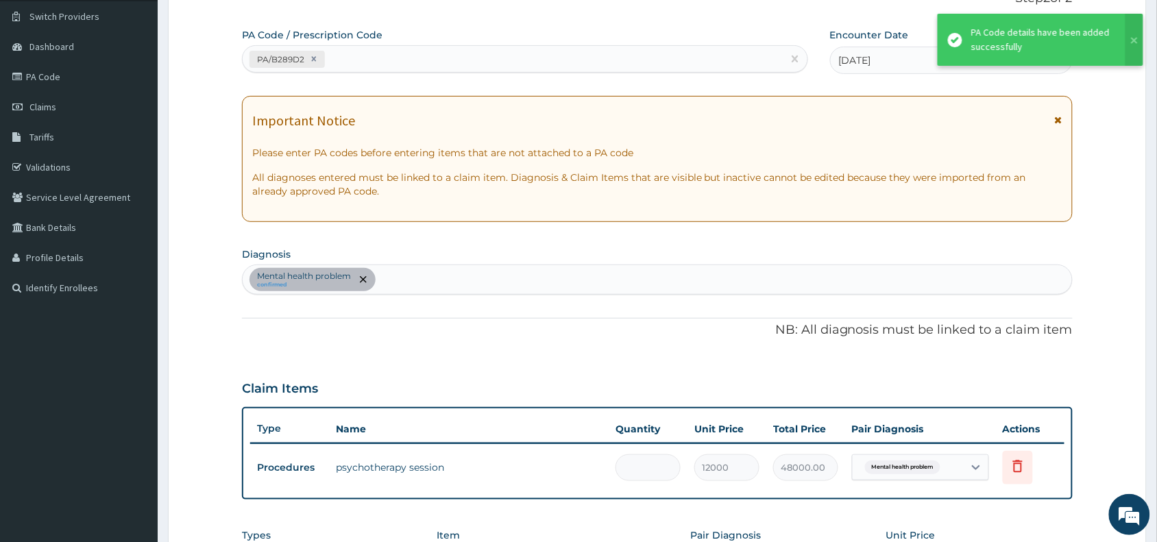
type input "0.00"
type input "1"
type input "12000.00"
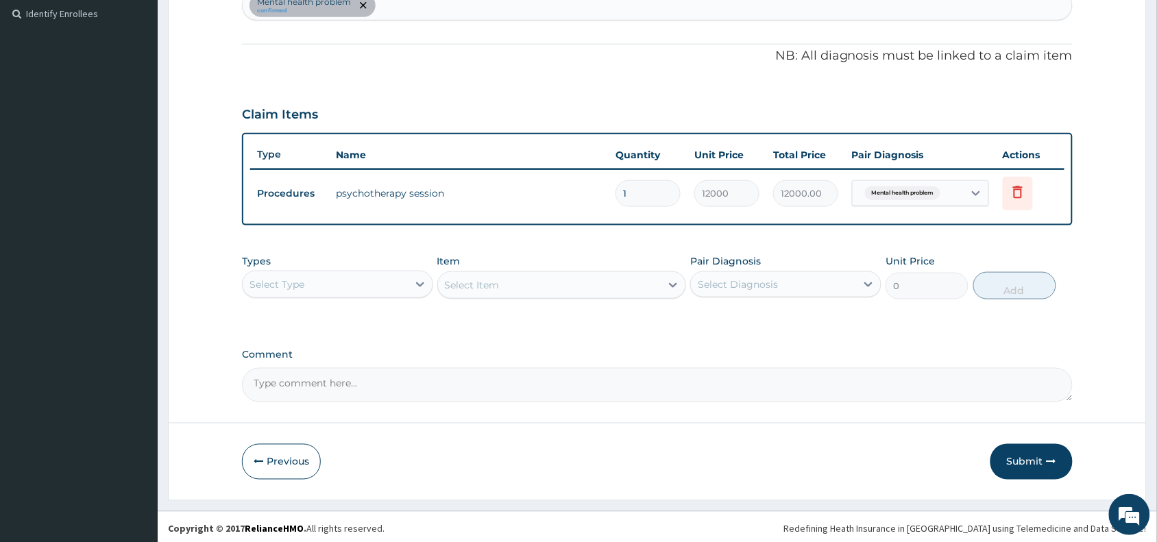
scroll to position [380, 0]
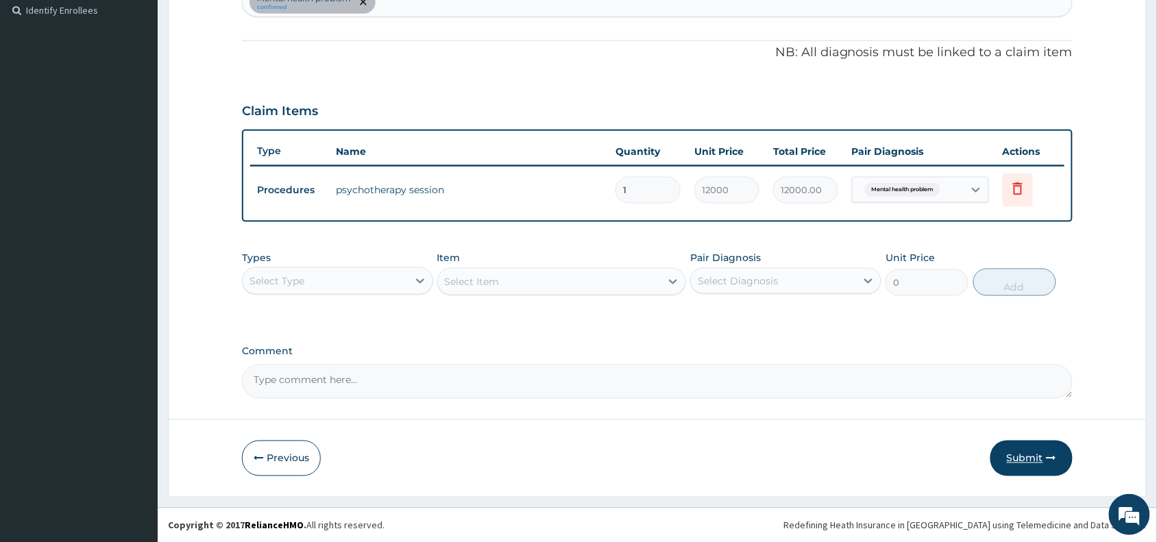
type input "1"
click at [1016, 458] on button "Submit" at bounding box center [1031, 459] width 82 height 36
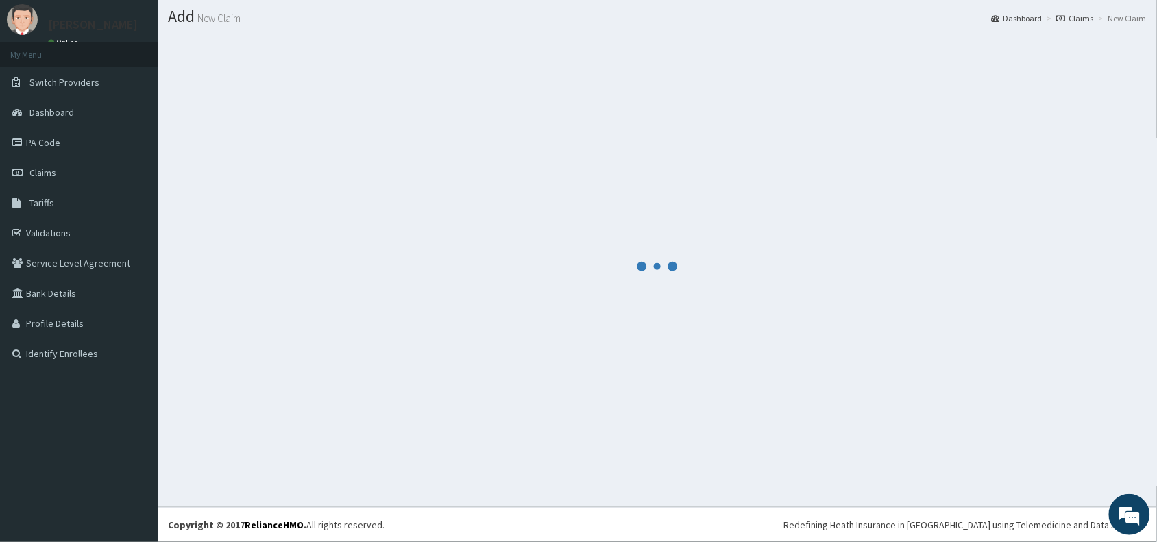
scroll to position [36, 0]
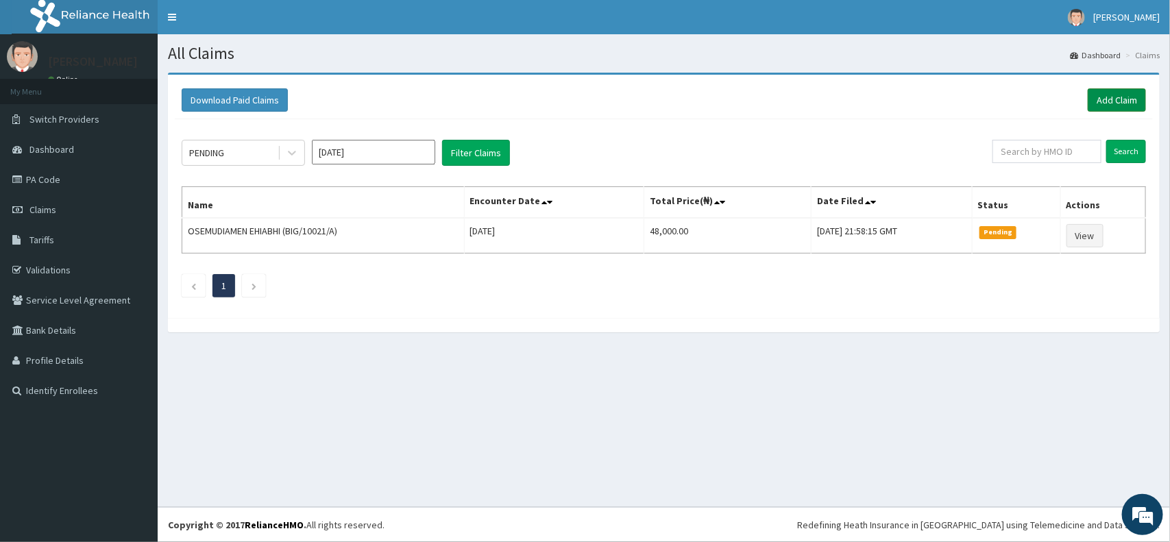
click at [1101, 101] on link "Add Claim" at bounding box center [1117, 99] width 58 height 23
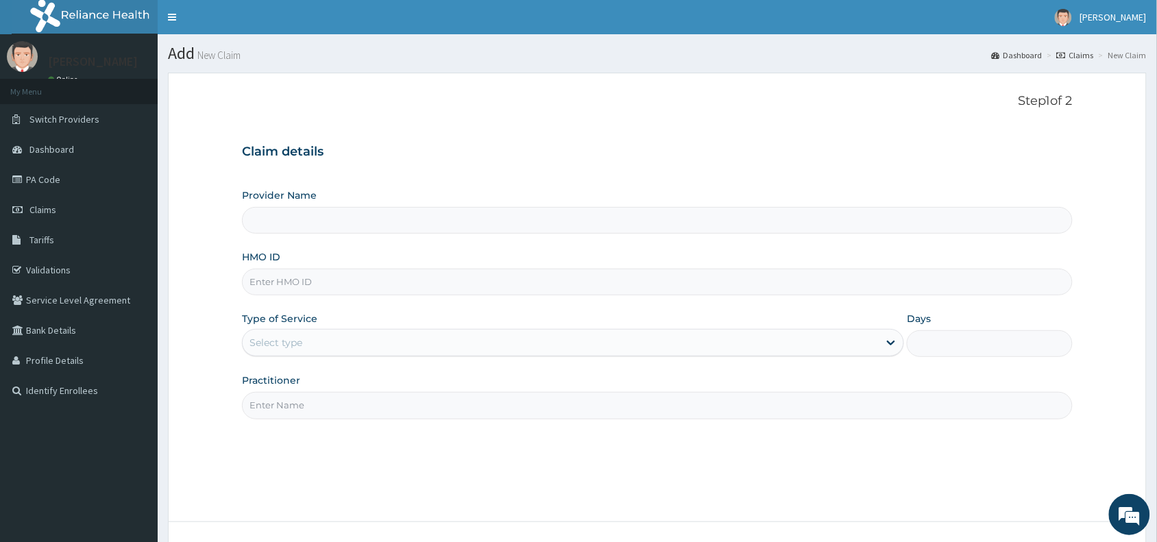
click at [441, 293] on input "HMO ID" at bounding box center [657, 282] width 831 height 27
type input "Blueroom Care (VIRTUAL SESSIONS ONLY)"
paste input "DHQ/10245/A"
type input "DHQ/10245/A"
click at [417, 345] on div "Select type" at bounding box center [561, 343] width 636 height 22
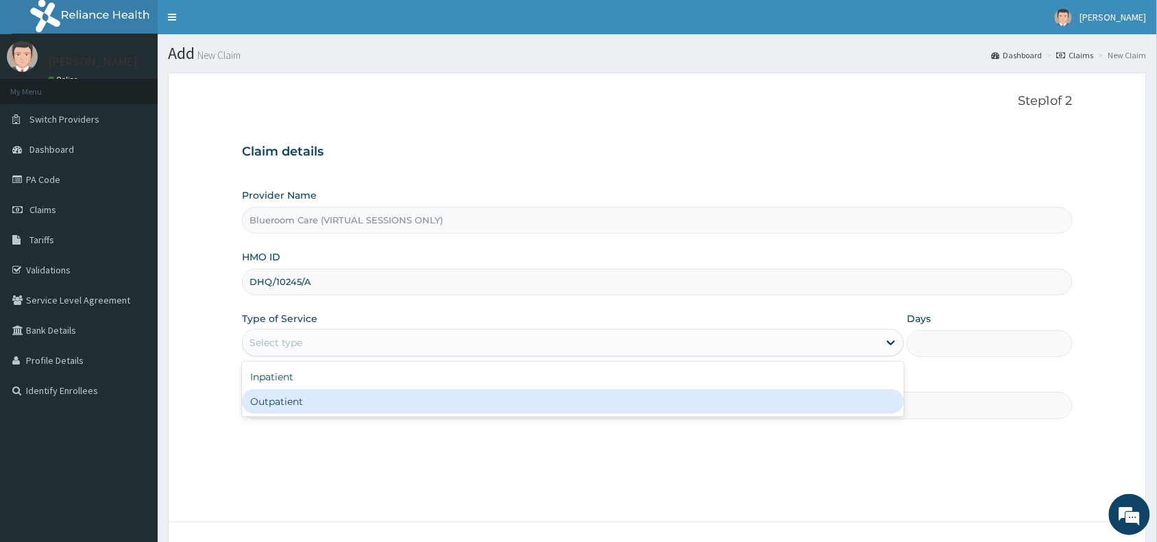
click at [315, 405] on div "Outpatient" at bounding box center [573, 401] width 662 height 25
type input "1"
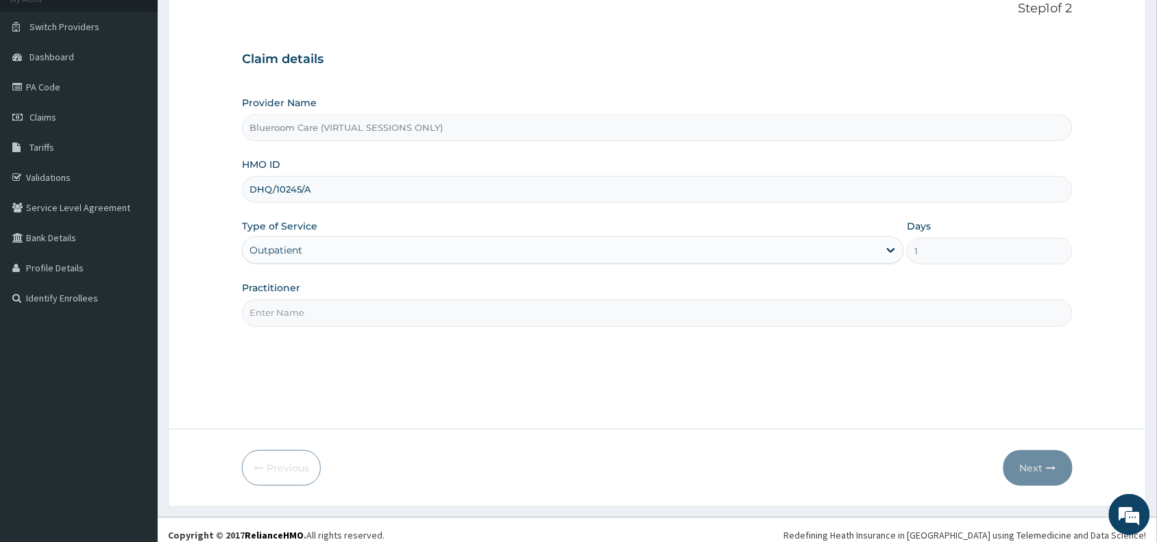
scroll to position [103, 0]
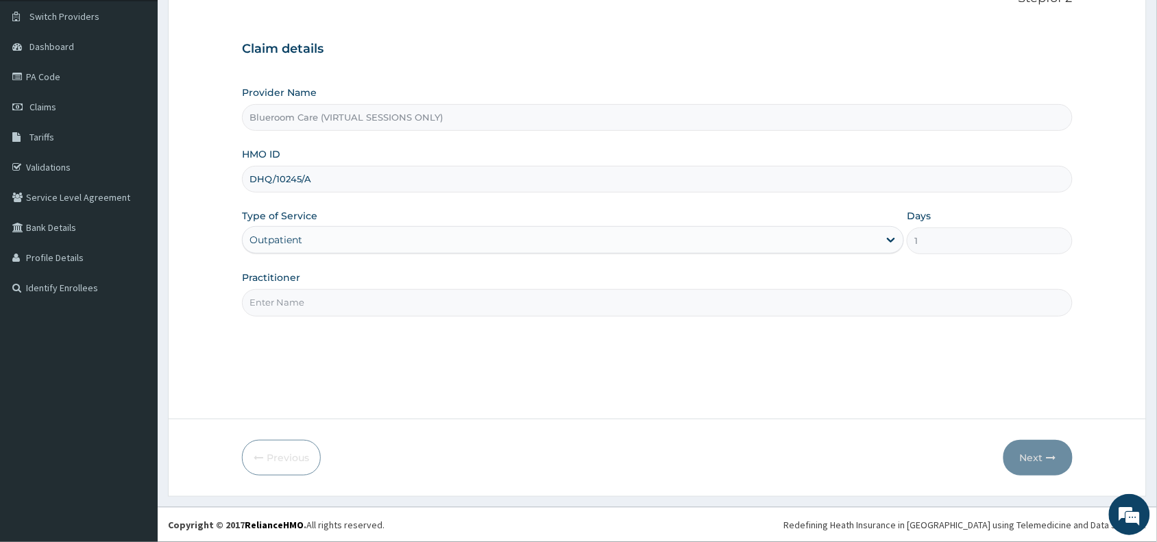
click at [320, 302] on input "Practitioner" at bounding box center [657, 302] width 831 height 27
type input "Blueroomcare"
click at [1032, 464] on button "Next" at bounding box center [1037, 458] width 69 height 36
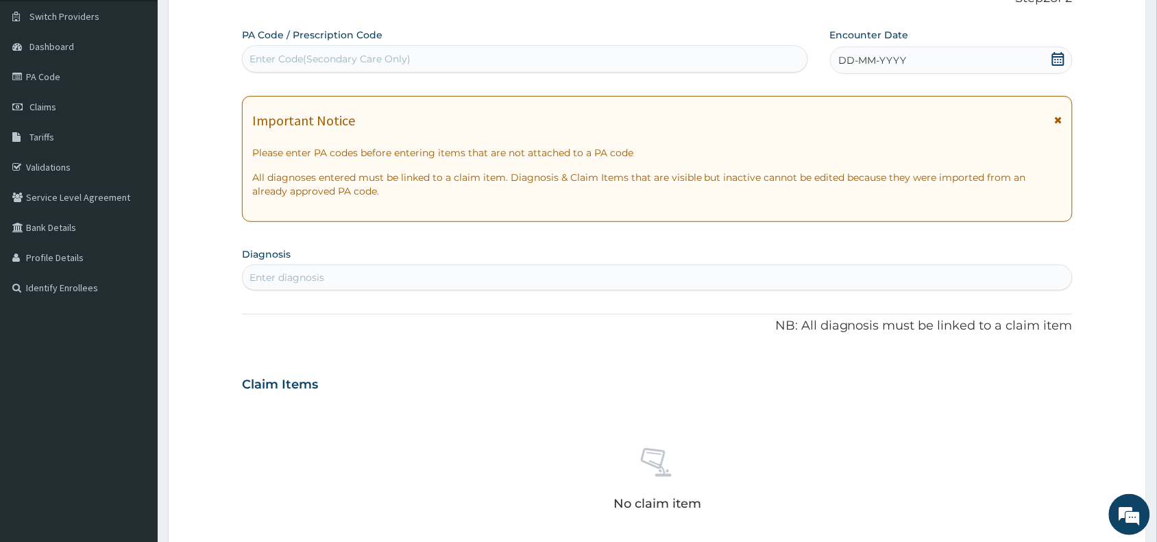
click at [435, 64] on div "Enter Code(Secondary Care Only)" at bounding box center [525, 59] width 565 height 22
paste input "PA/29EBDE"
type input "PA/29EBDE"
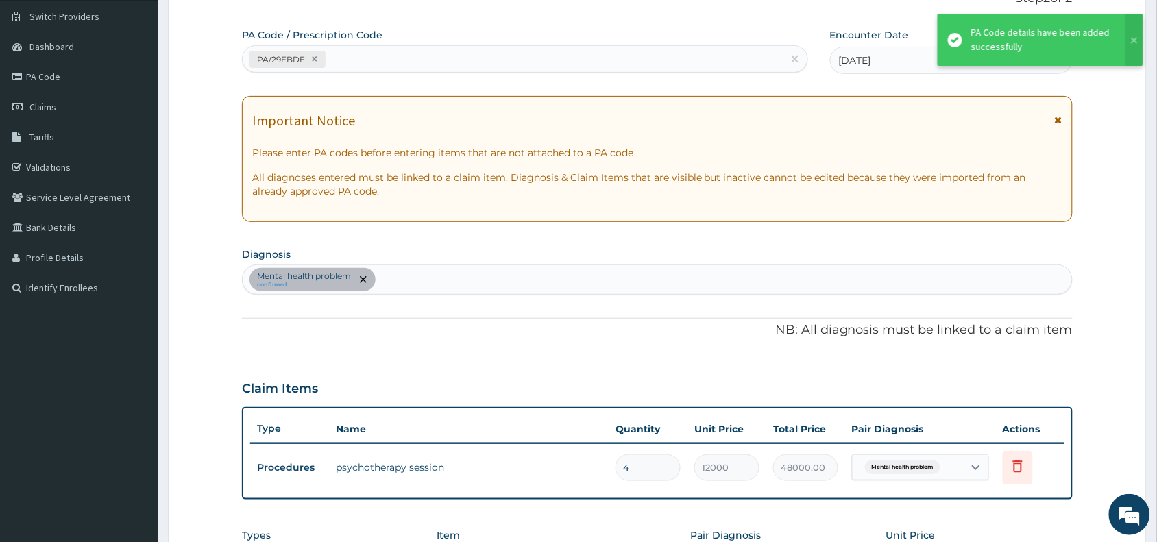
type input "0.00"
type input "1"
type input "12000.00"
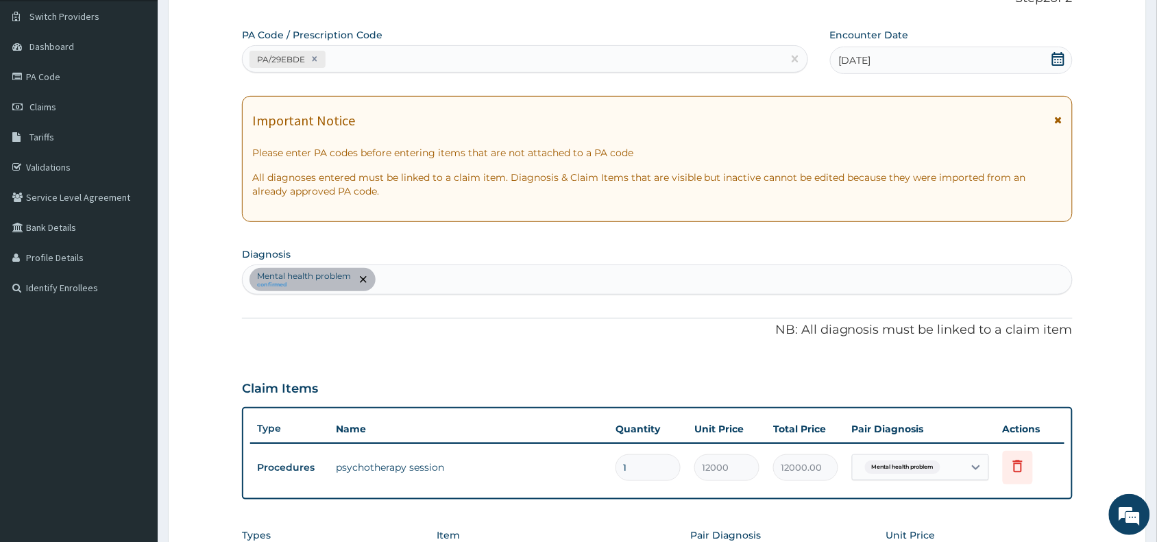
scroll to position [380, 0]
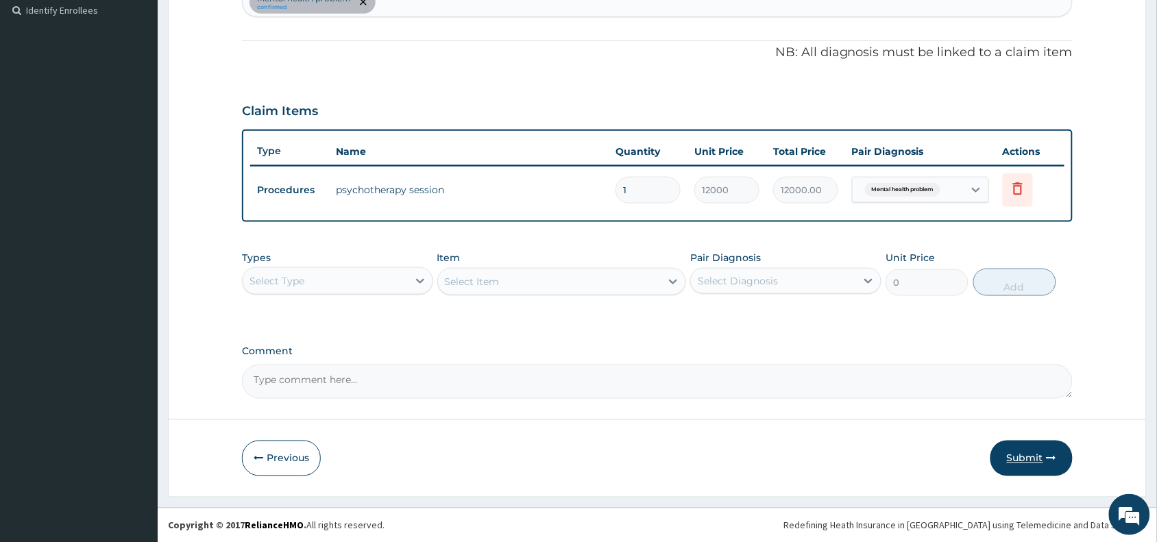
type input "1"
click at [1023, 459] on button "Submit" at bounding box center [1031, 459] width 82 height 36
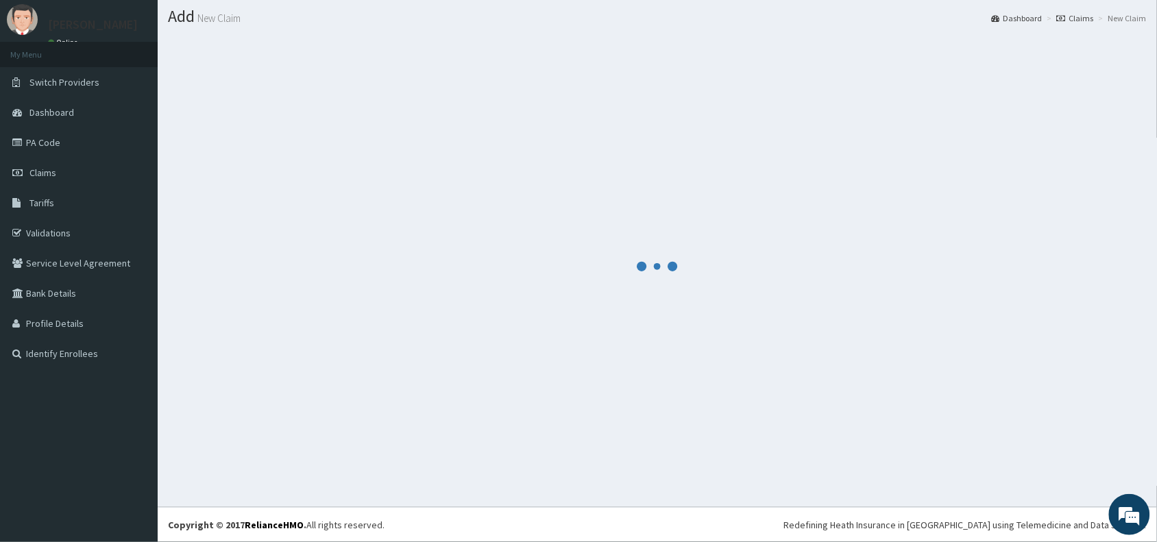
scroll to position [36, 0]
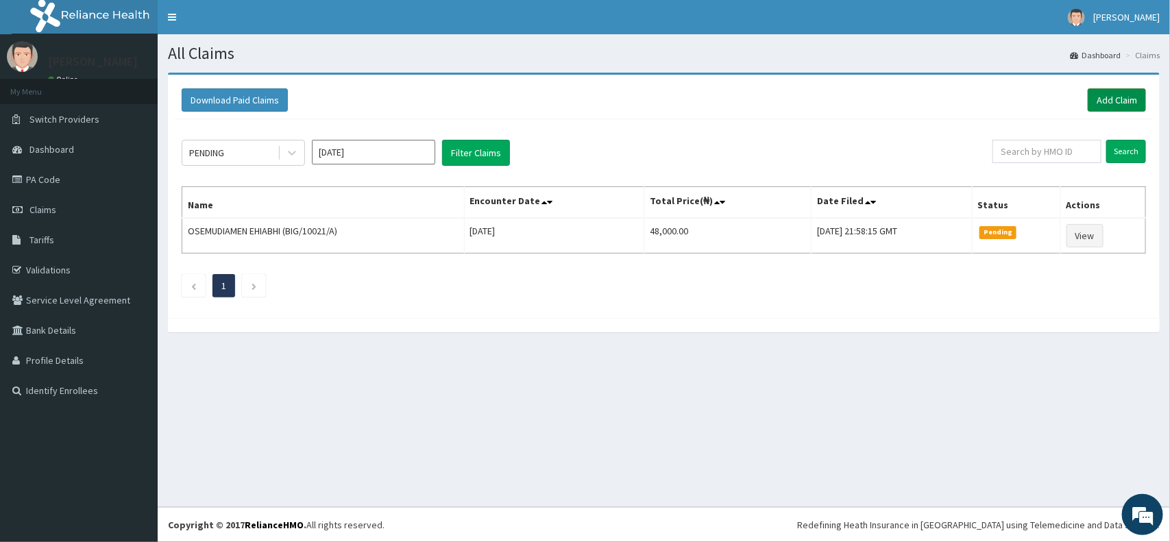
click at [1121, 103] on link "Add Claim" at bounding box center [1117, 99] width 58 height 23
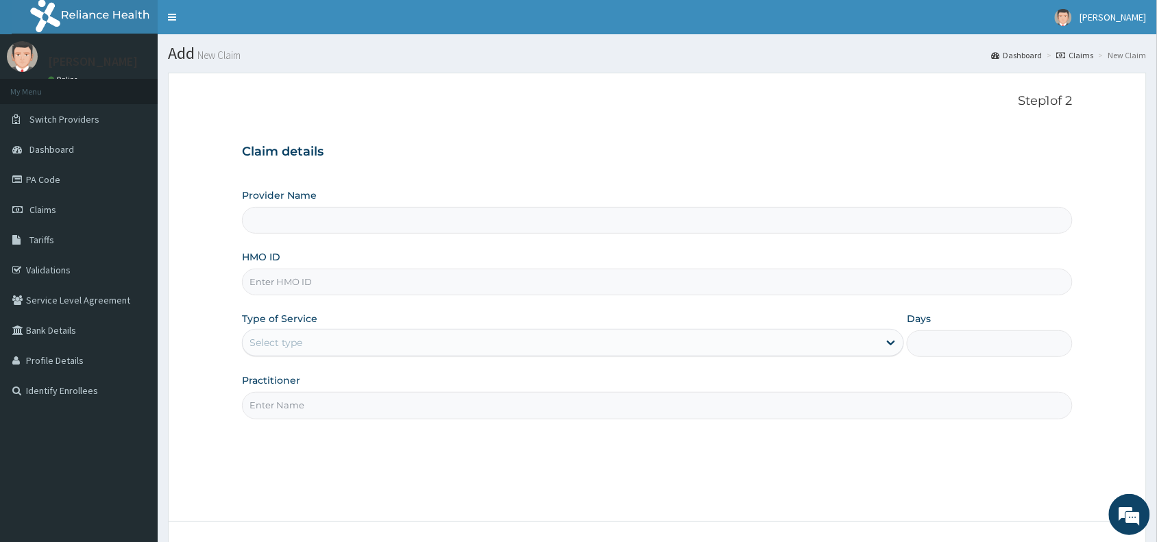
click at [296, 285] on input "HMO ID" at bounding box center [657, 282] width 831 height 27
paste input "QZE/10006/A"
type input "Blueroom Care (VIRTUAL SESSIONS ONLY)"
type input "QZE/10006/A"
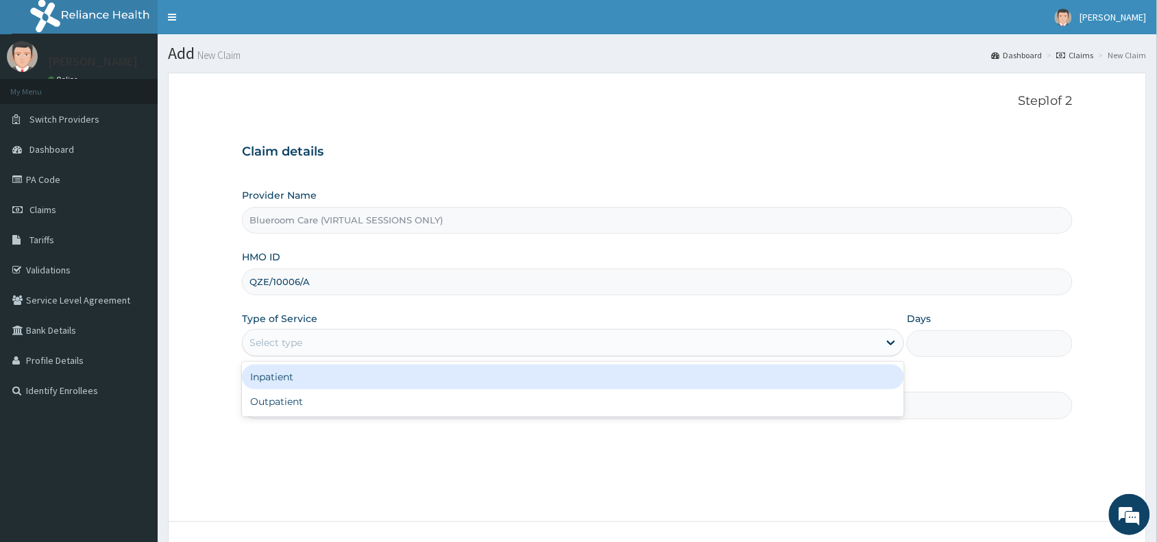
click at [330, 345] on div "Select type" at bounding box center [561, 343] width 636 height 22
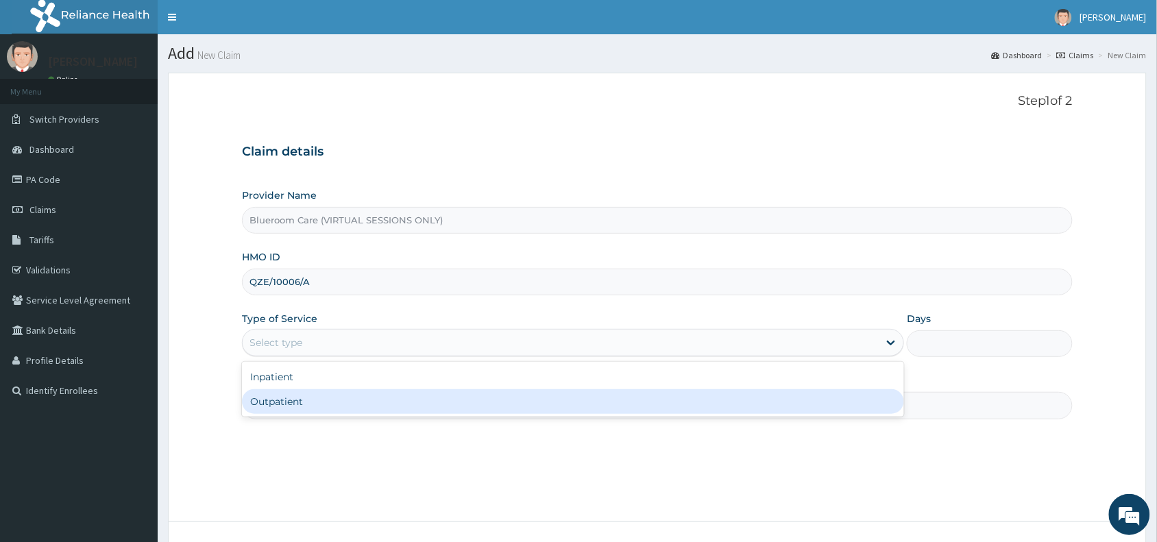
click at [298, 403] on div "Outpatient" at bounding box center [573, 401] width 662 height 25
type input "1"
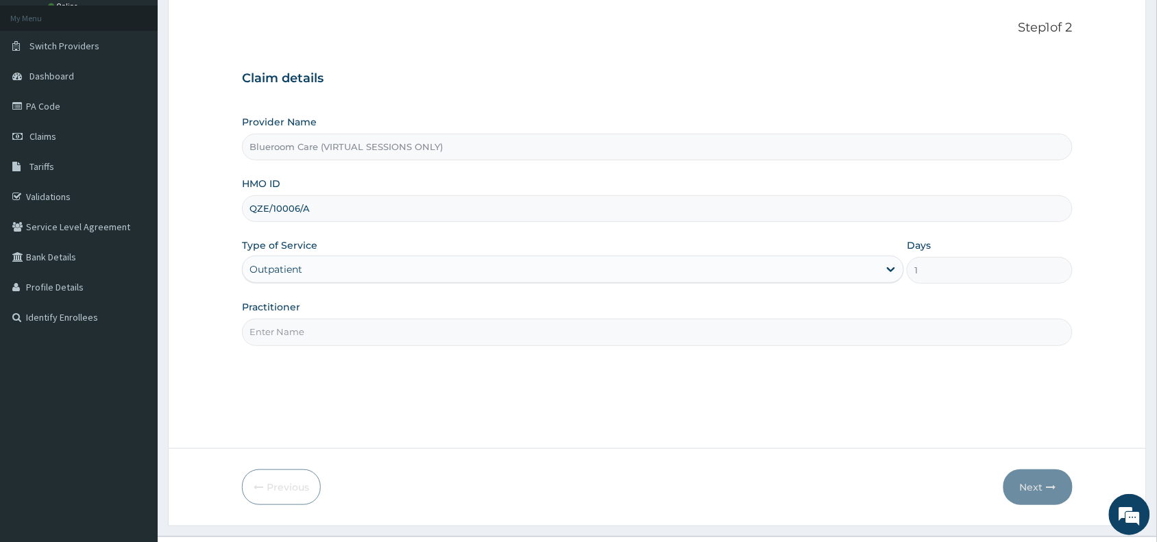
scroll to position [103, 0]
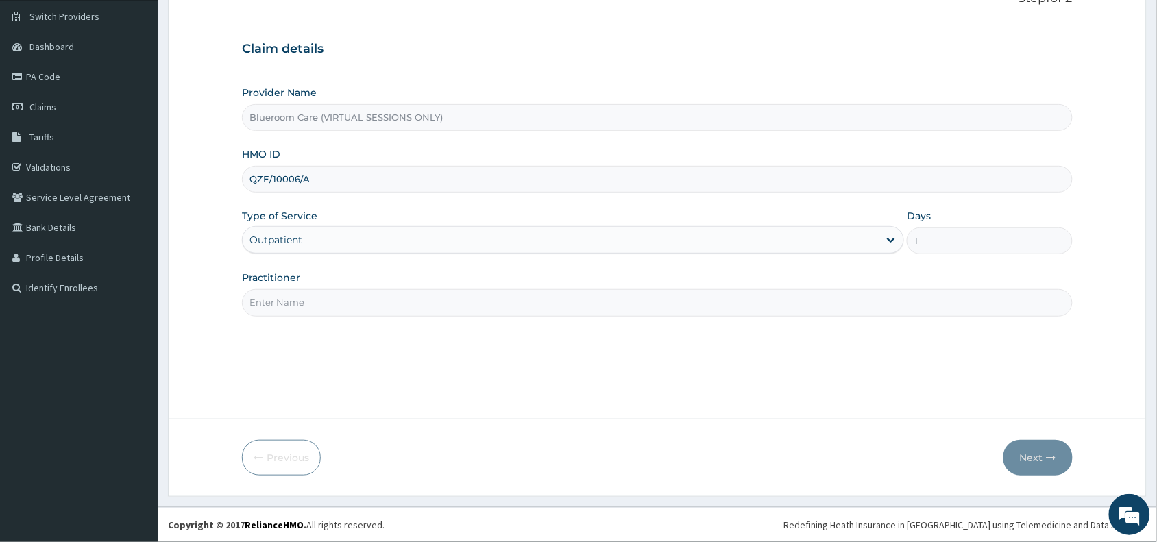
click at [300, 308] on input "Practitioner" at bounding box center [657, 302] width 831 height 27
type input "Blueroomcare"
click at [1032, 461] on button "Next" at bounding box center [1037, 458] width 69 height 36
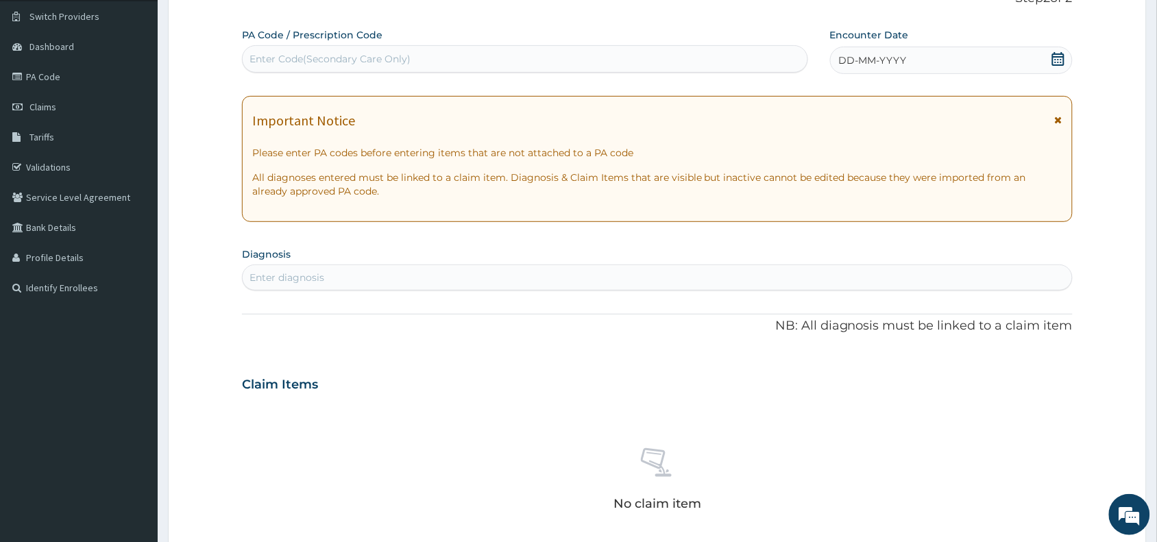
click at [354, 60] on div "Enter Code(Secondary Care Only)" at bounding box center [329, 59] width 161 height 14
paste input "PA/1DCC73"
type input "PA/1DCC73"
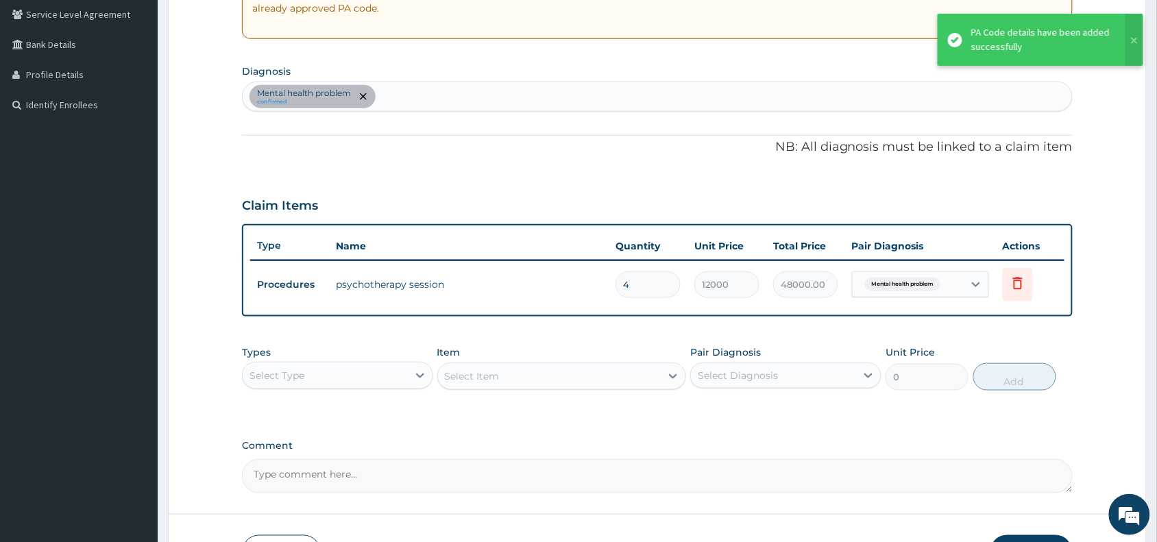
scroll to position [380, 0]
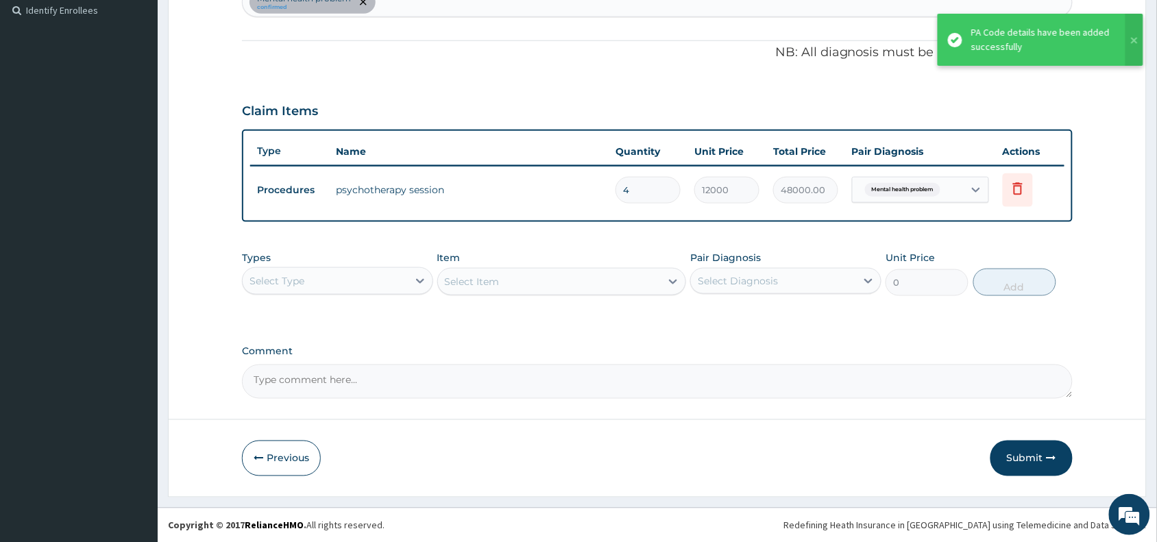
type input "0.00"
type input "1"
type input "12000.00"
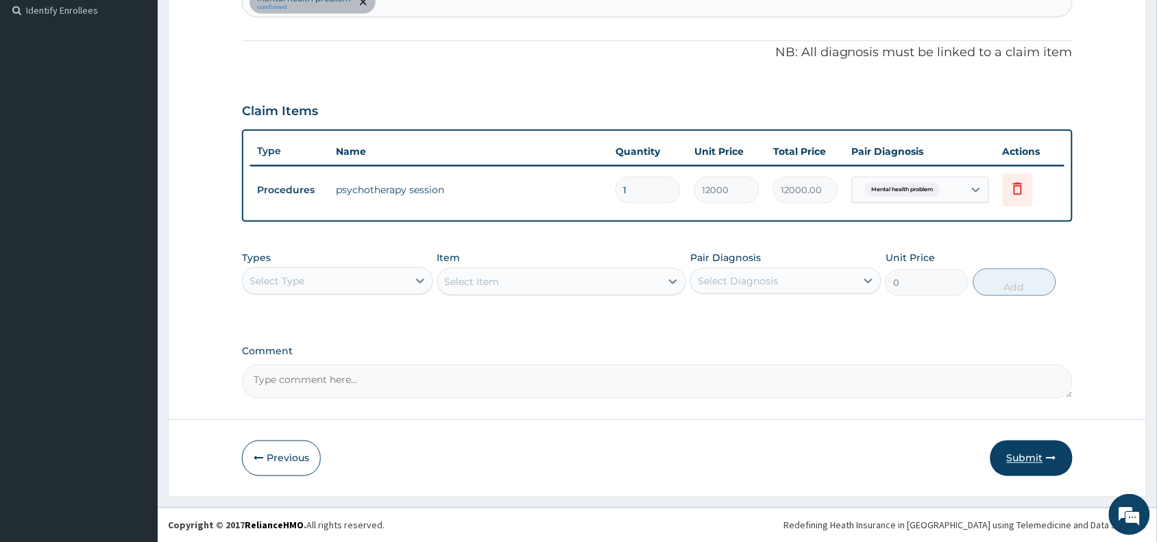
type input "1"
click at [1019, 459] on button "Submit" at bounding box center [1031, 459] width 82 height 36
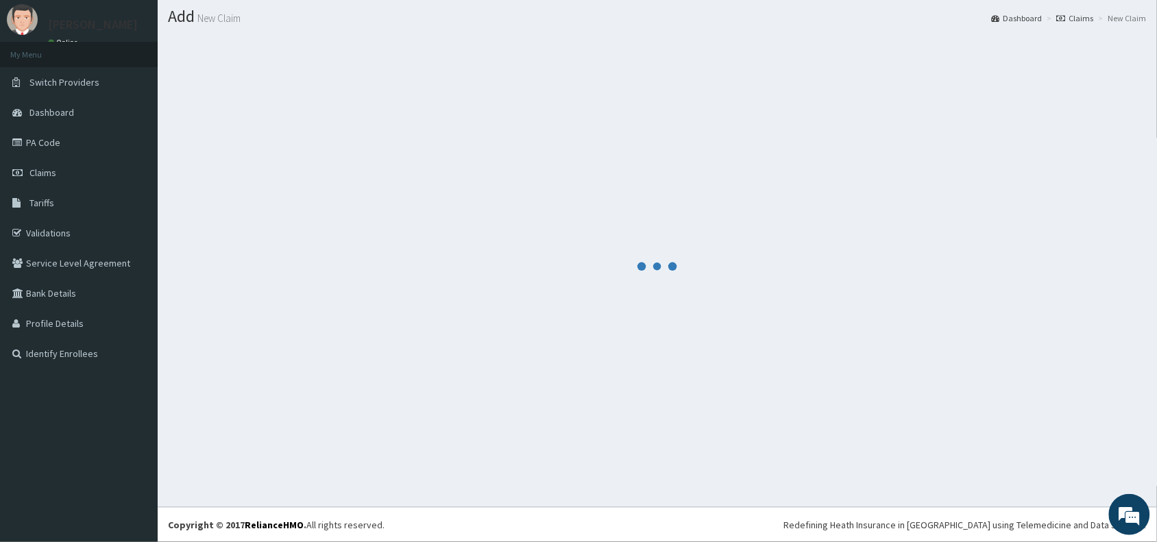
scroll to position [36, 0]
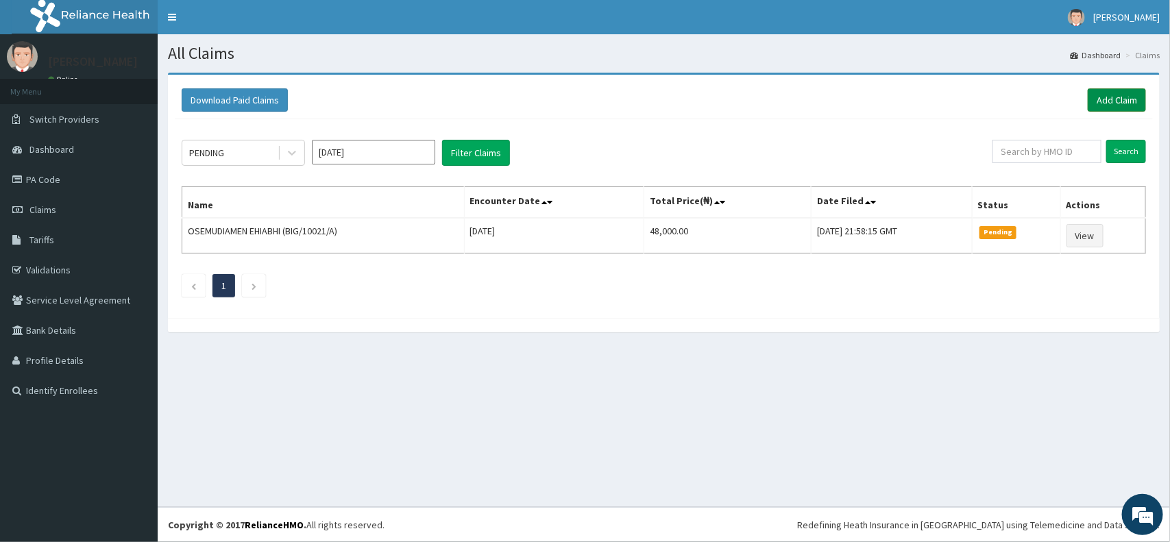
click at [1114, 96] on link "Add Claim" at bounding box center [1117, 99] width 58 height 23
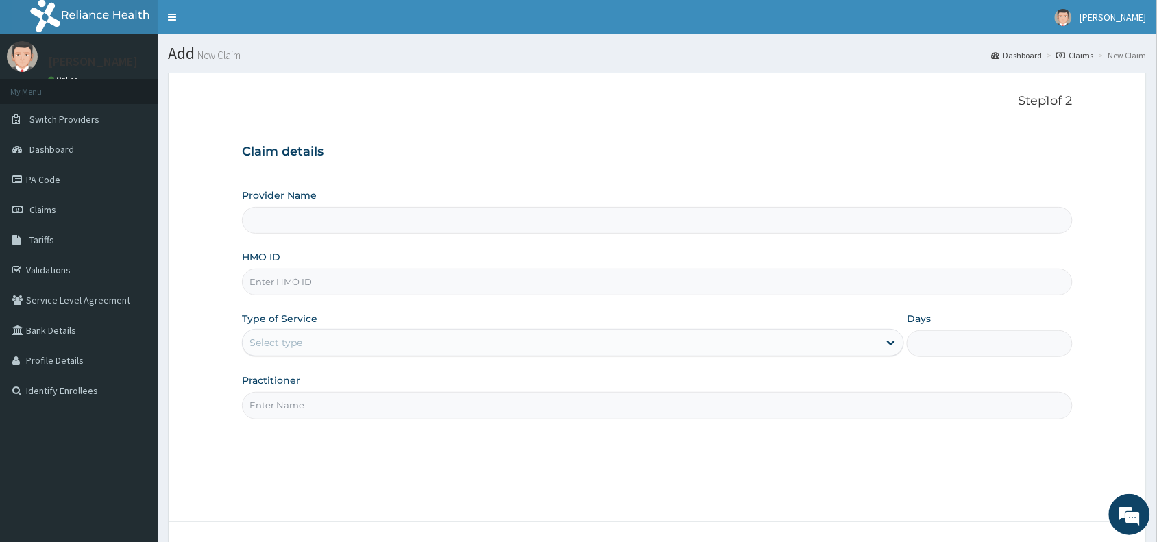
click at [302, 283] on input "HMO ID" at bounding box center [657, 282] width 831 height 27
type input "Blueroom Care (VIRTUAL SESSIONS ONLY)"
paste input "mpp/10798/A"
type input "mpp/10798/A"
click at [357, 340] on div "Select type" at bounding box center [561, 343] width 636 height 22
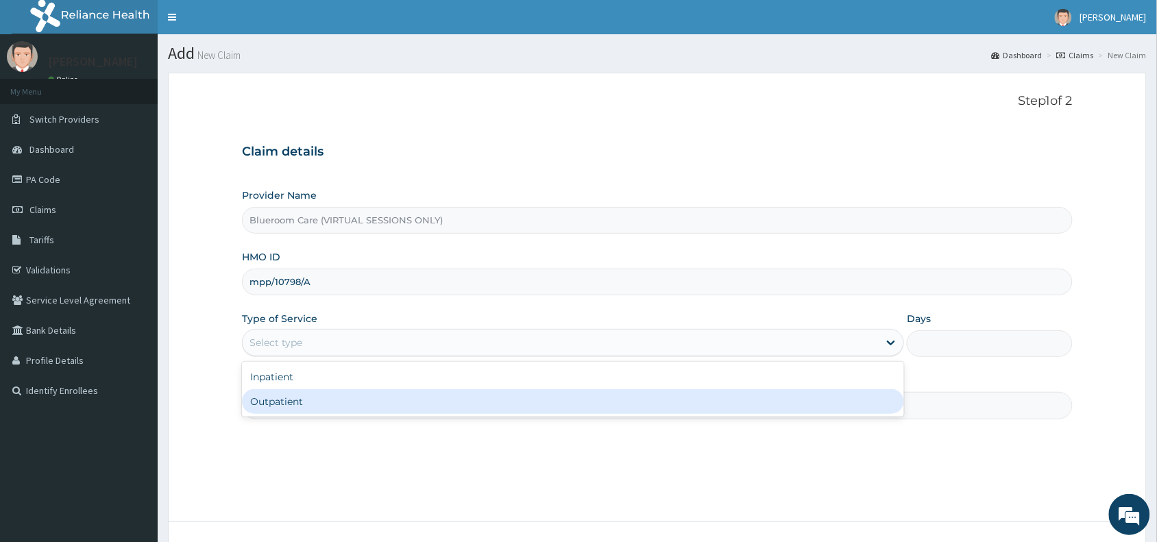
click at [298, 406] on div "Outpatient" at bounding box center [573, 401] width 662 height 25
type input "1"
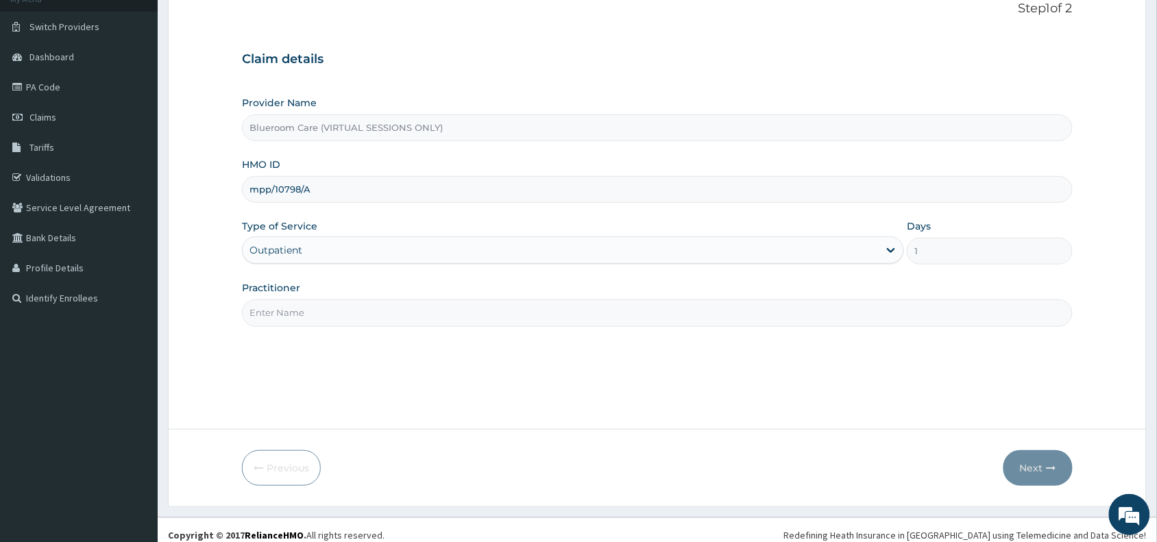
scroll to position [103, 0]
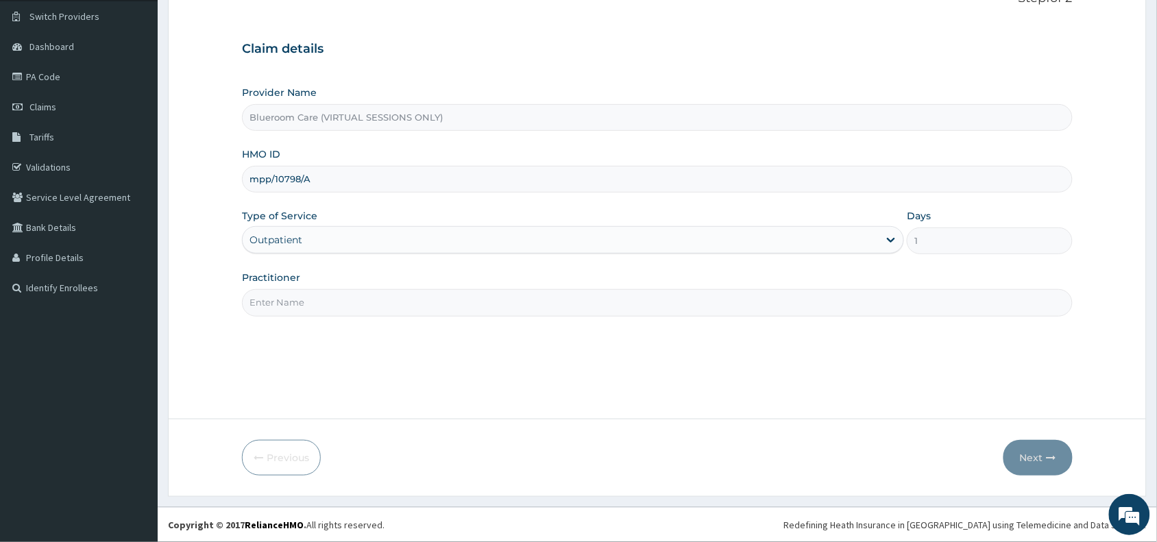
click at [356, 306] on input "Practitioner" at bounding box center [657, 302] width 831 height 27
type input "Blueroomcare"
click at [1056, 454] on icon "button" at bounding box center [1052, 458] width 10 height 10
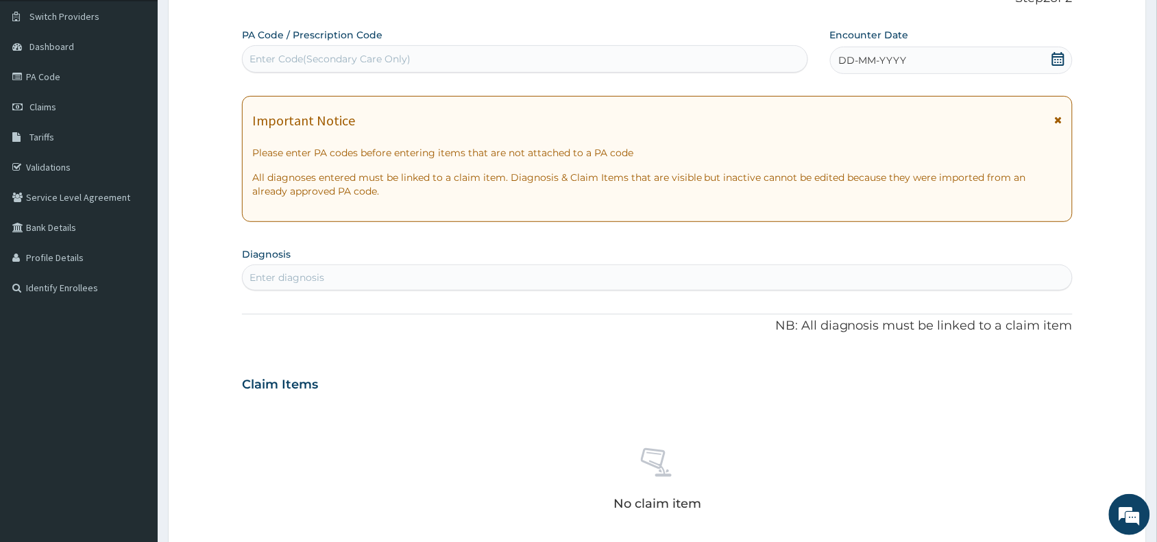
click at [295, 62] on div "Enter Code(Secondary Care Only)" at bounding box center [329, 59] width 161 height 14
paste input "PA/B22A44"
type input "PA/B22A44"
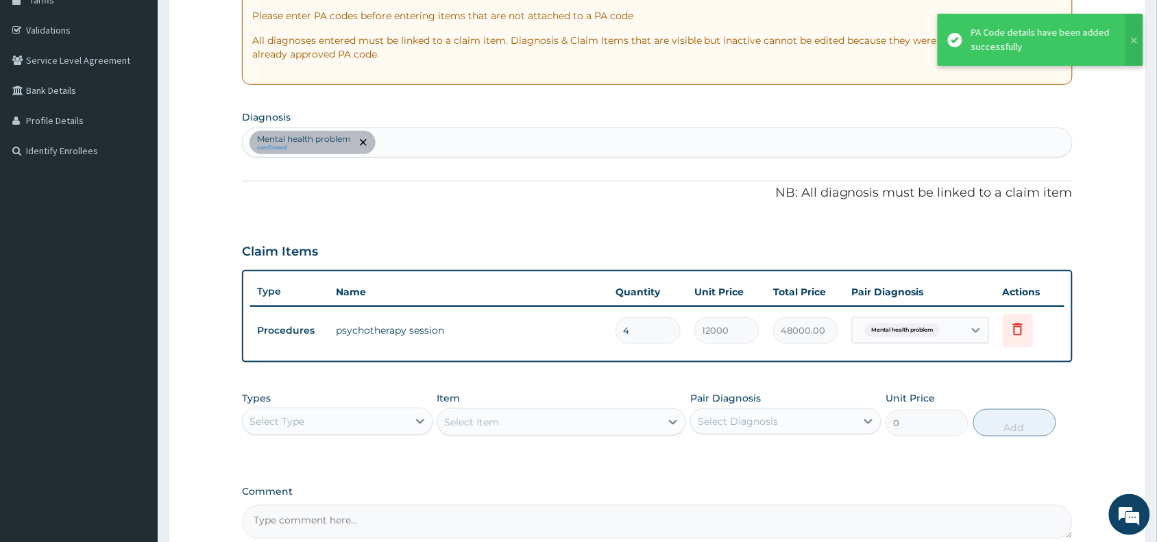
scroll to position [380, 0]
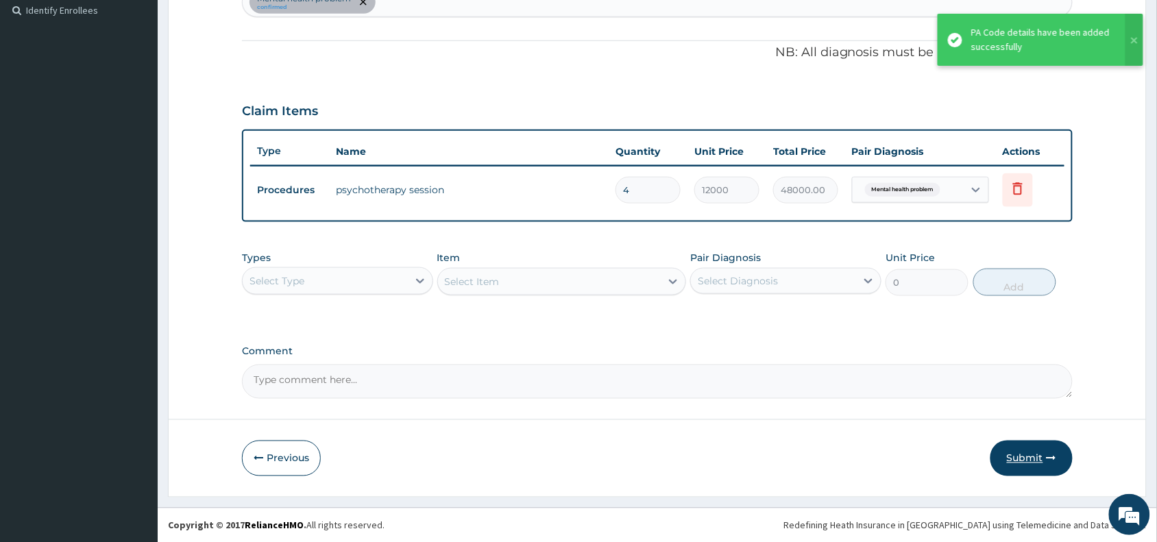
click at [1001, 450] on button "Submit" at bounding box center [1031, 459] width 82 height 36
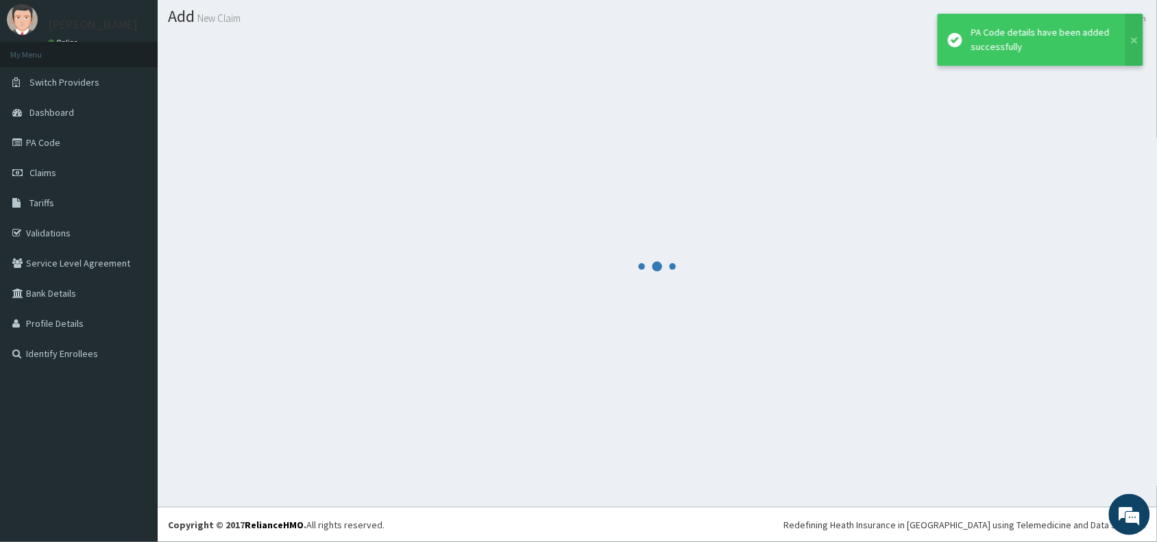
scroll to position [36, 0]
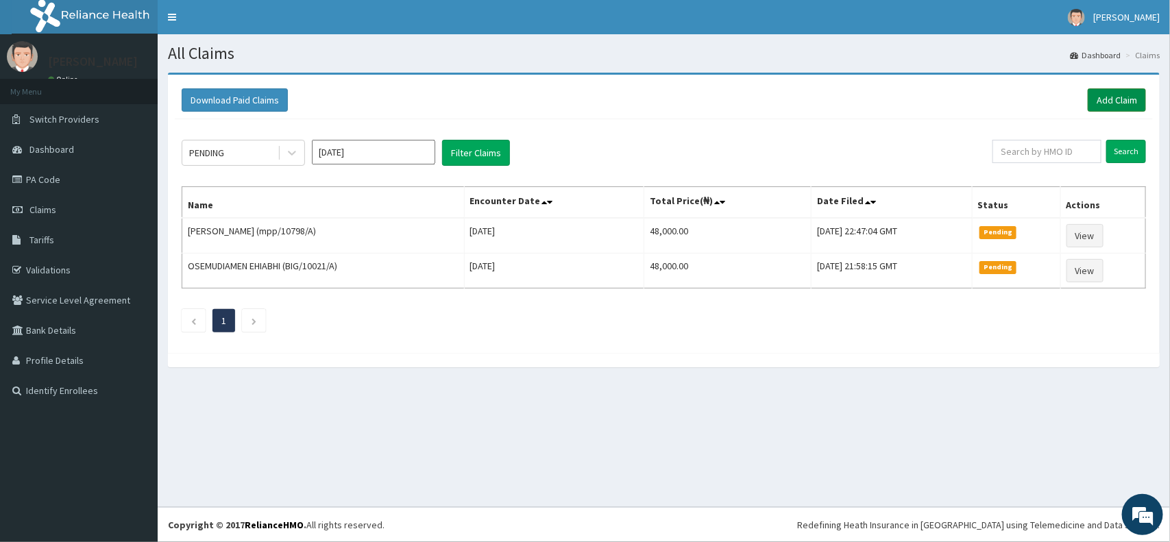
click at [1106, 103] on link "Add Claim" at bounding box center [1117, 99] width 58 height 23
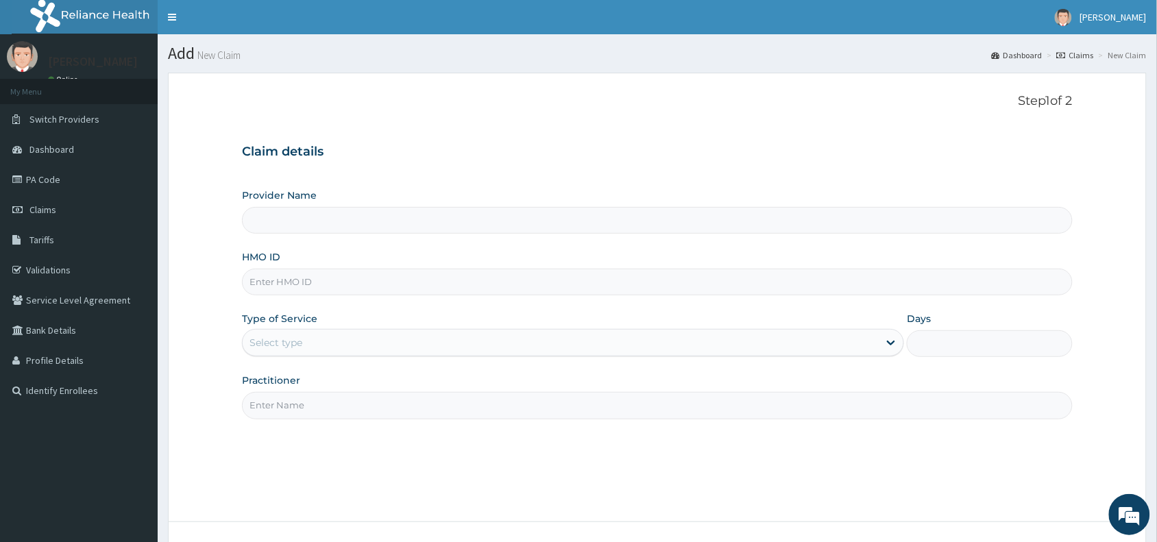
click at [372, 271] on input "HMO ID" at bounding box center [657, 282] width 831 height 27
paste input "AGO/10198/B"
type input "AGO/10198/B"
type input "Blueroom Care (VIRTUAL SESSIONS ONLY)"
type input "AGO/10198/B"
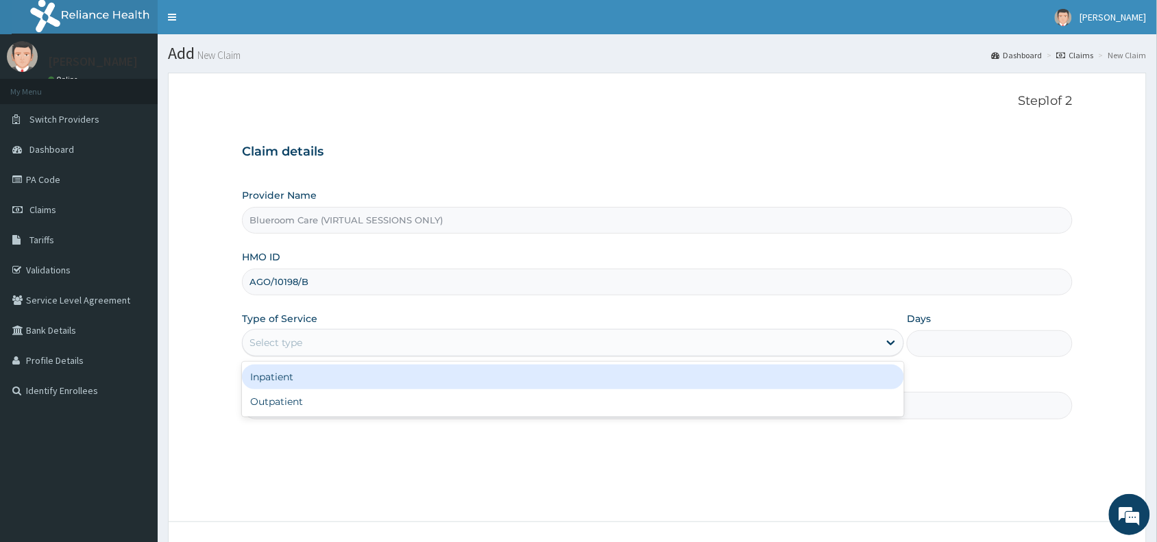
click at [334, 347] on div "Select type" at bounding box center [561, 343] width 636 height 22
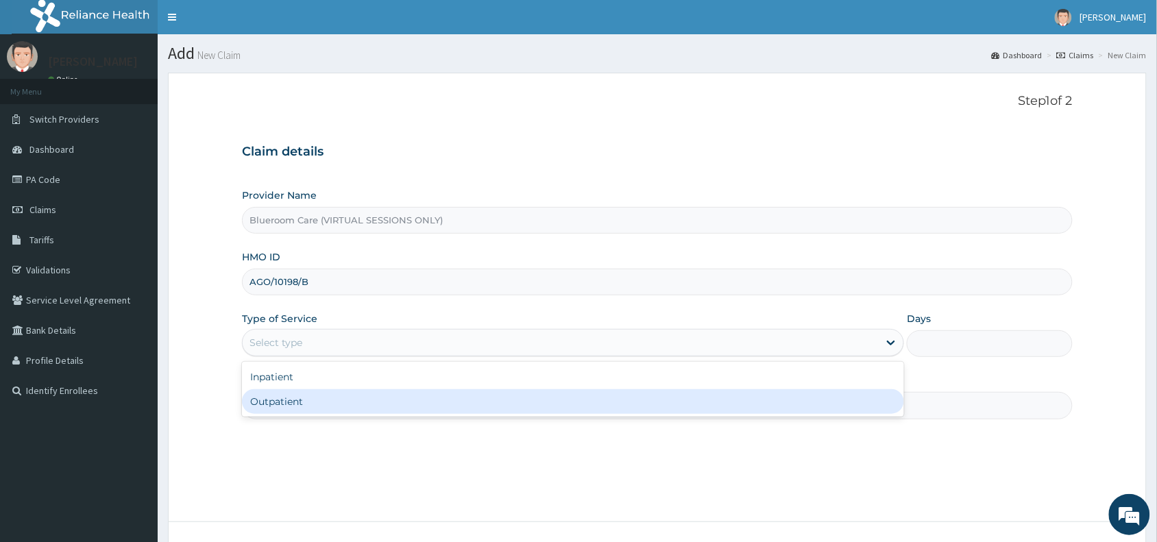
click at [323, 400] on div "Outpatient" at bounding box center [573, 401] width 662 height 25
type input "1"
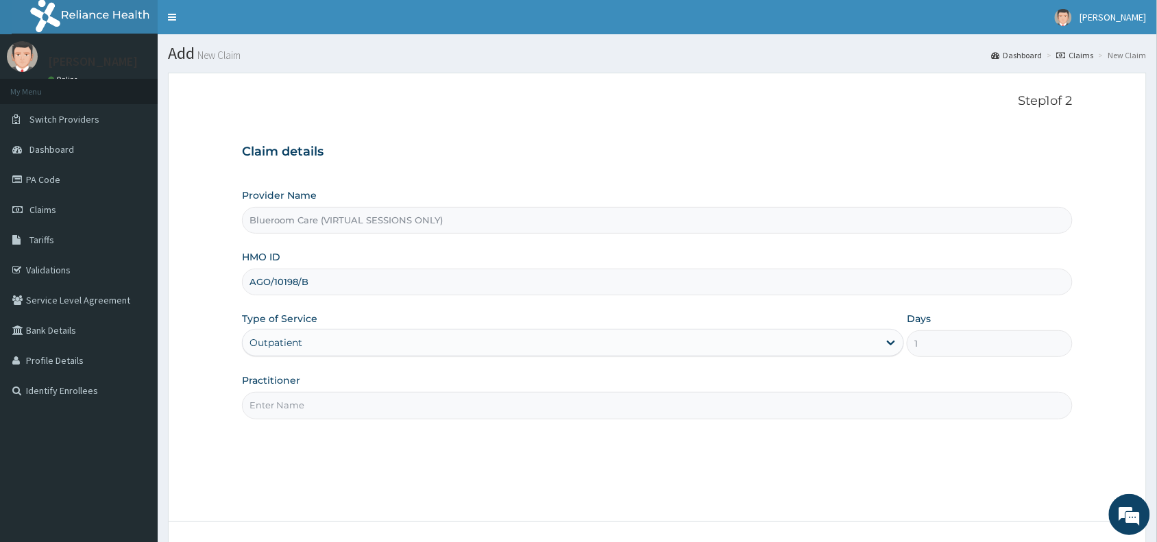
click at [323, 400] on input "Practitioner" at bounding box center [657, 405] width 831 height 27
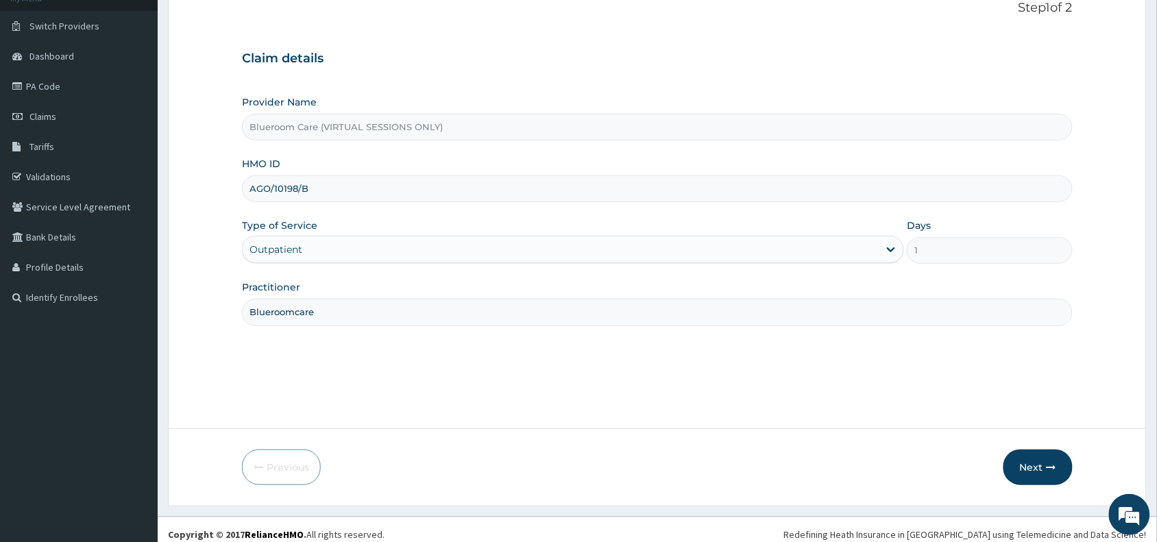
scroll to position [103, 0]
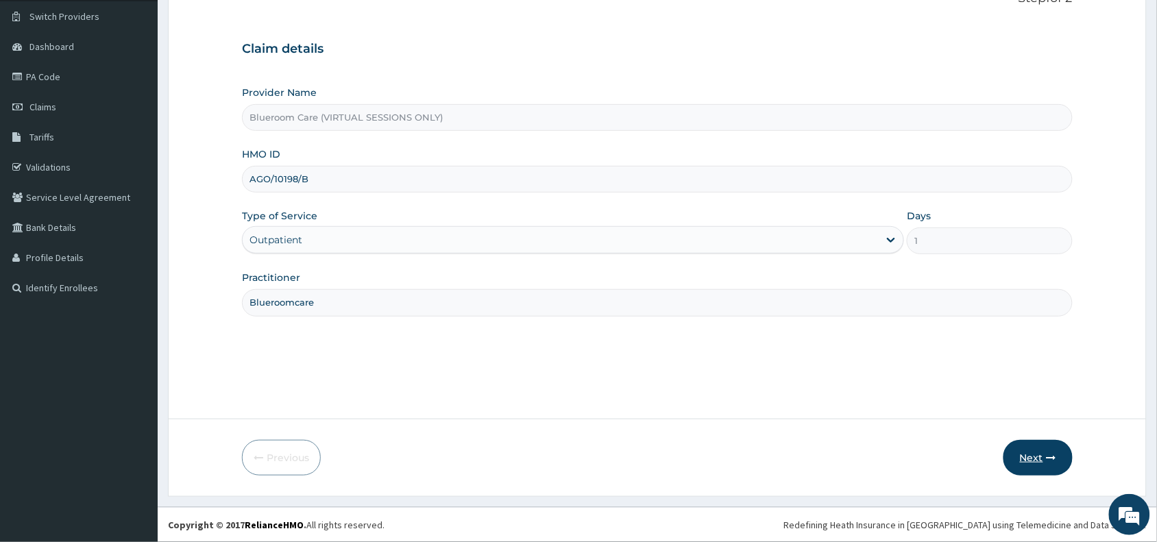
type input "Blueroomcare"
click at [1035, 457] on button "Next" at bounding box center [1037, 458] width 69 height 36
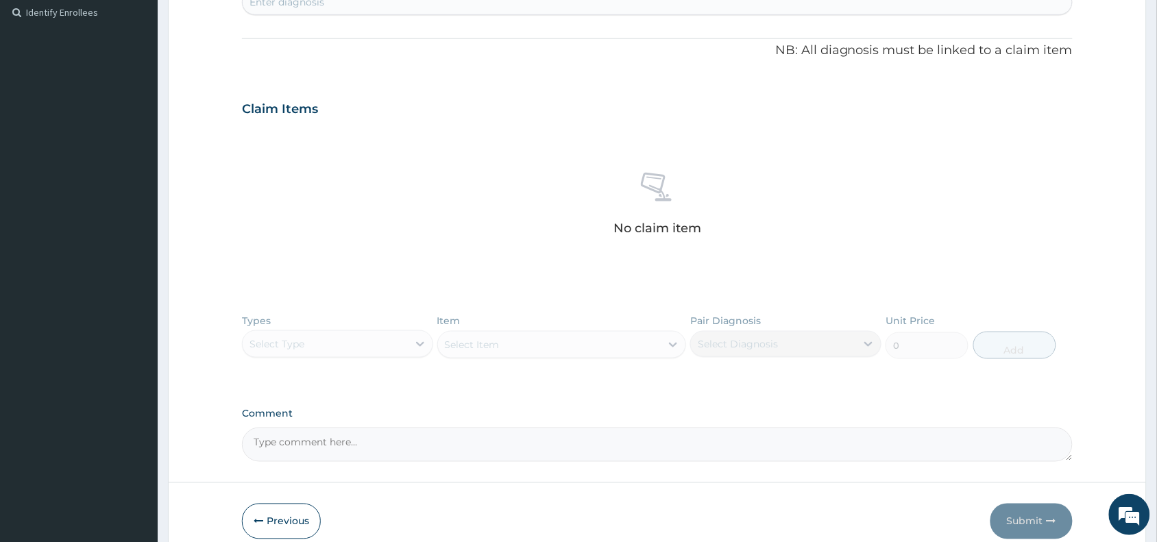
scroll to position [0, 0]
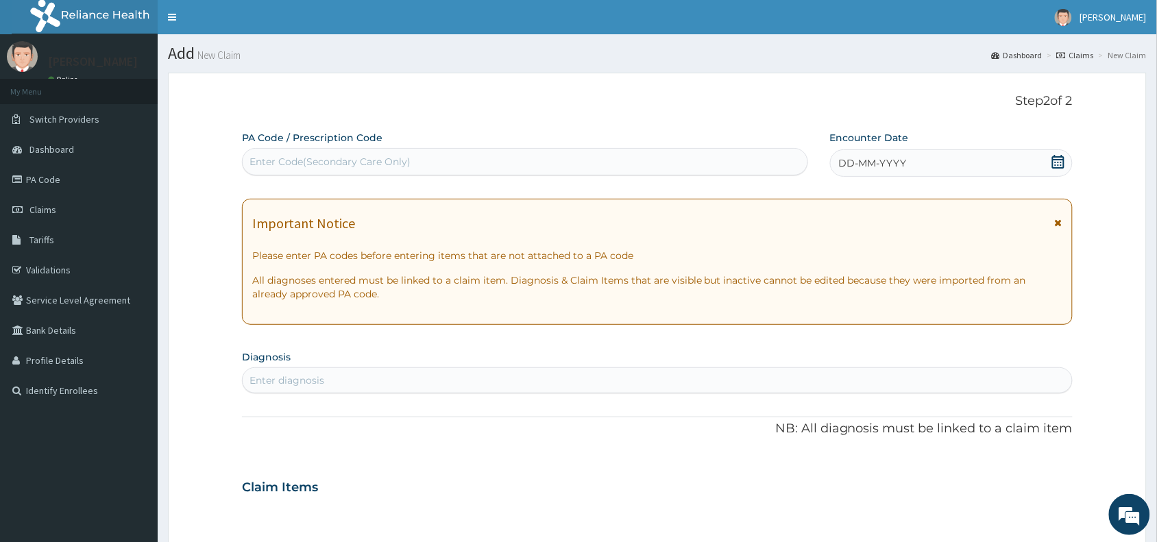
click at [380, 163] on div "Enter Code(Secondary Care Only)" at bounding box center [329, 162] width 161 height 14
paste input "PA/A066C2"
type input "PA/A066C2"
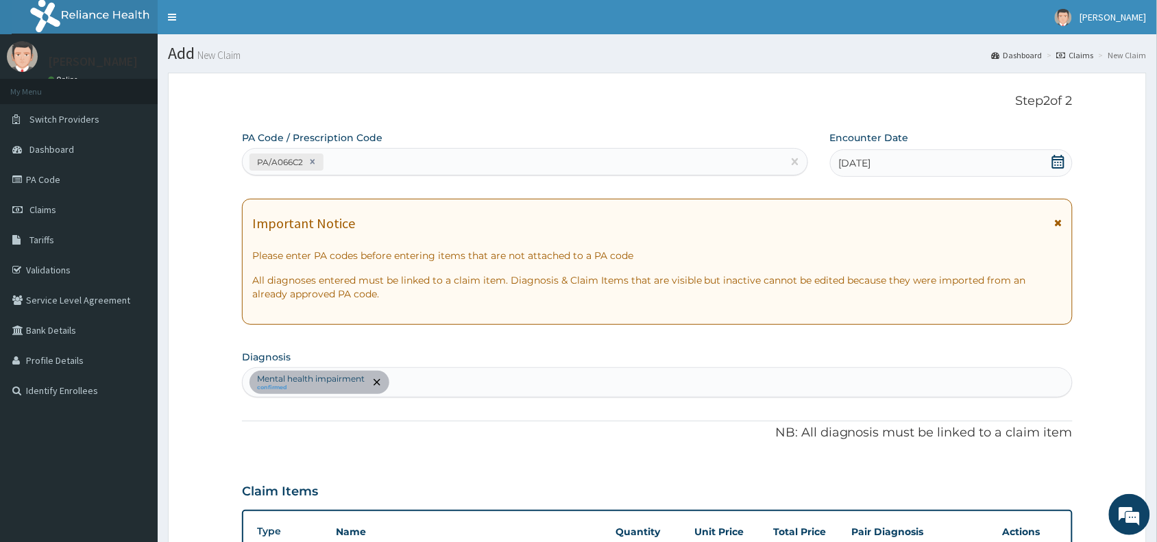
scroll to position [380, 0]
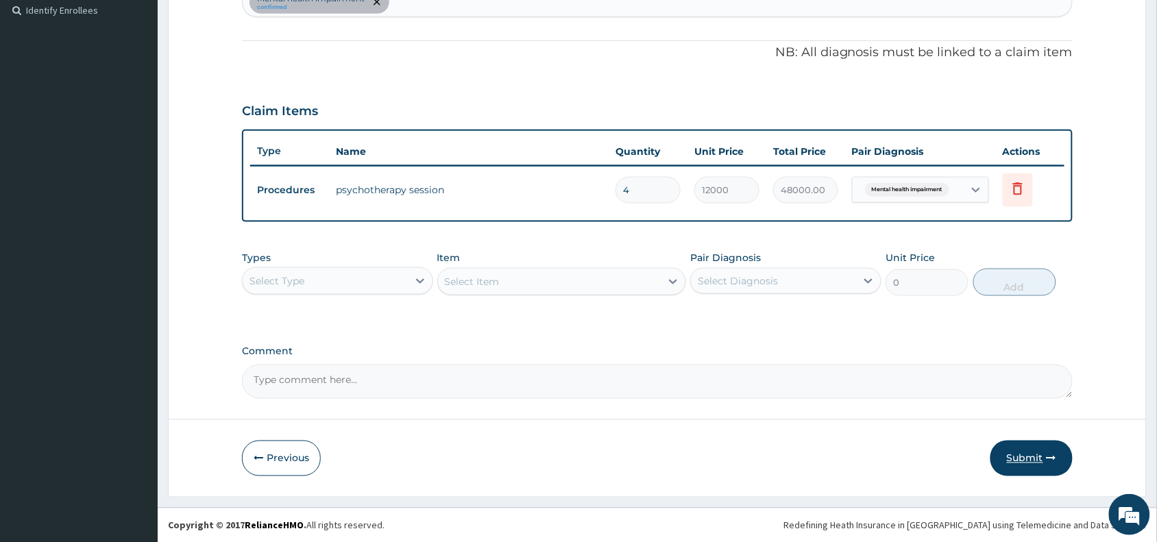
click at [1019, 453] on button "Submit" at bounding box center [1031, 459] width 82 height 36
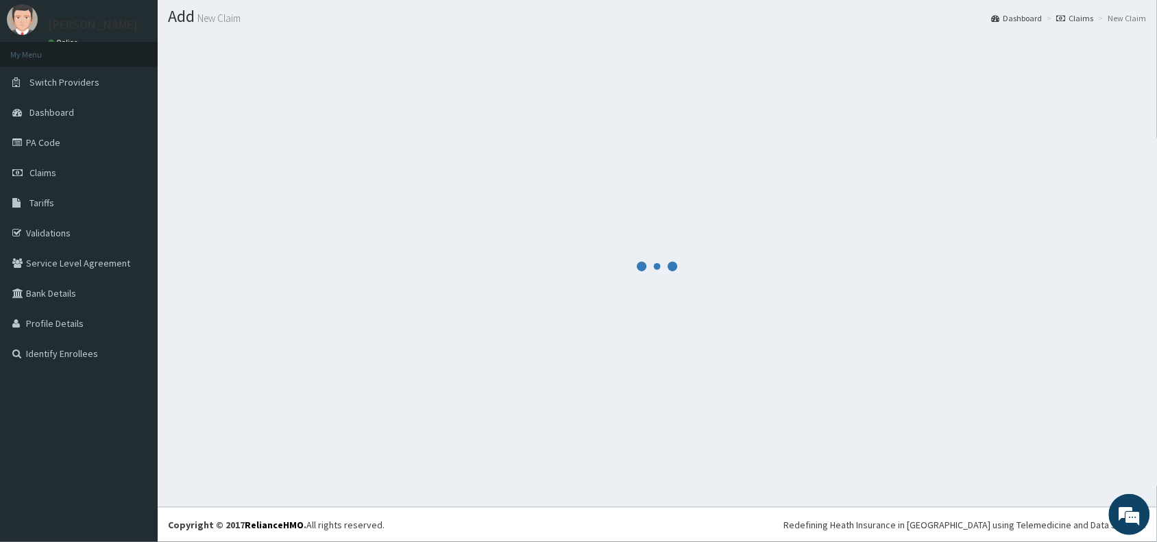
scroll to position [36, 0]
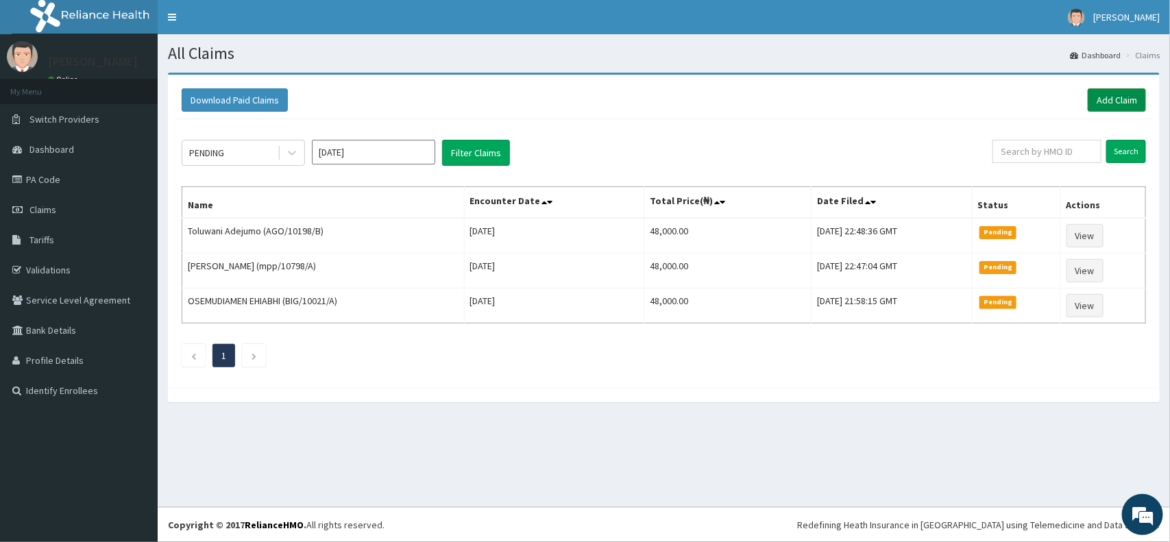
click at [1100, 94] on link "Add Claim" at bounding box center [1117, 99] width 58 height 23
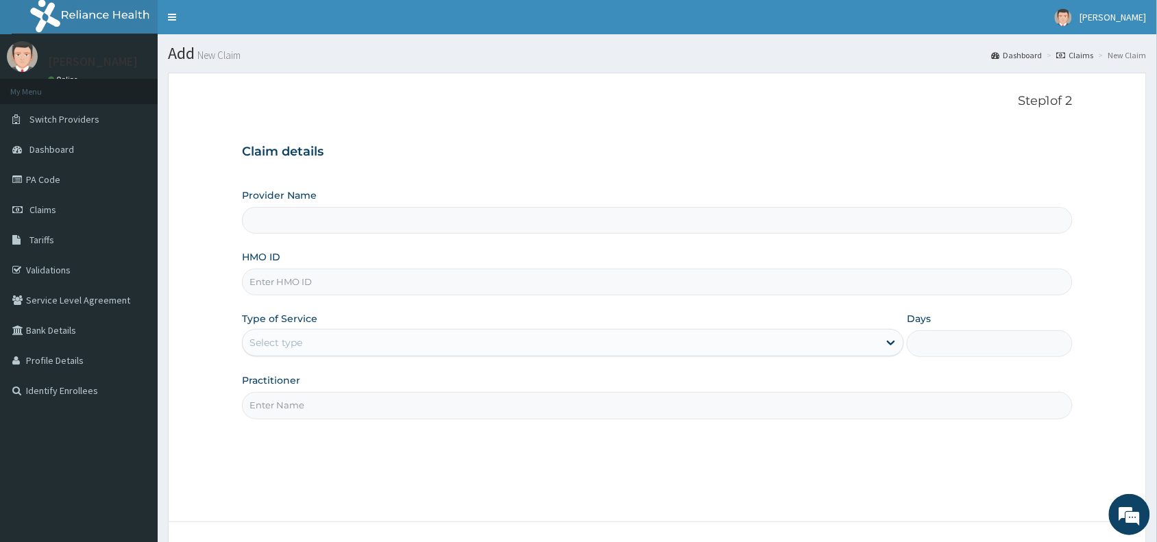
type input "Blueroom Care (VIRTUAL SESSIONS ONLY)"
click at [443, 267] on div "HMO ID" at bounding box center [657, 272] width 831 height 45
click at [426, 286] on input "HMO ID" at bounding box center [657, 282] width 831 height 27
paste input "LPS/10086/A"
type input "LPS/10086/A"
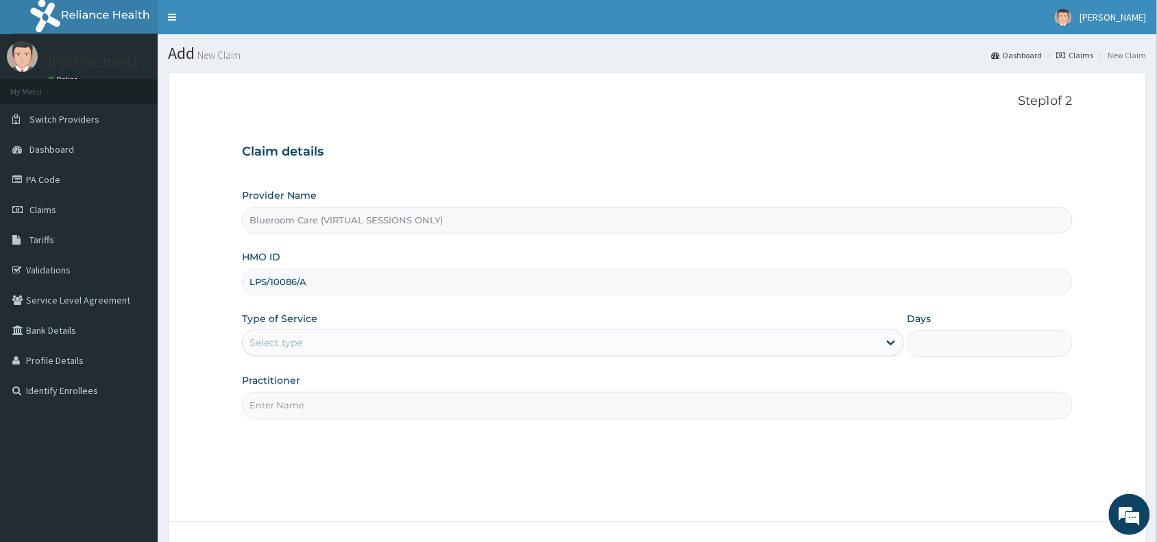
click at [401, 353] on div "Select type" at bounding box center [561, 343] width 636 height 22
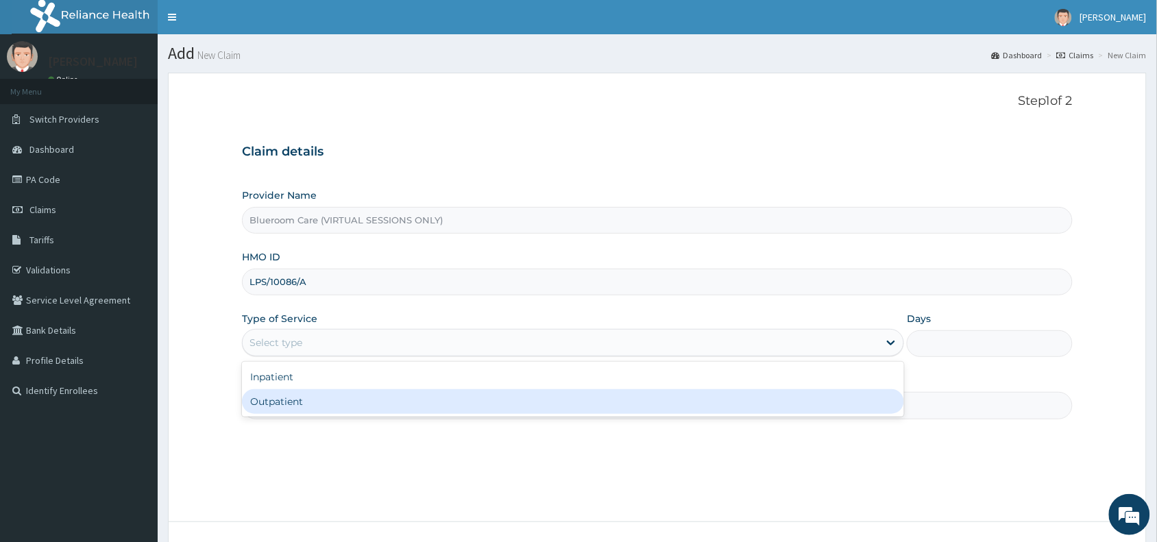
click at [363, 402] on div "Outpatient" at bounding box center [573, 401] width 662 height 25
type input "1"
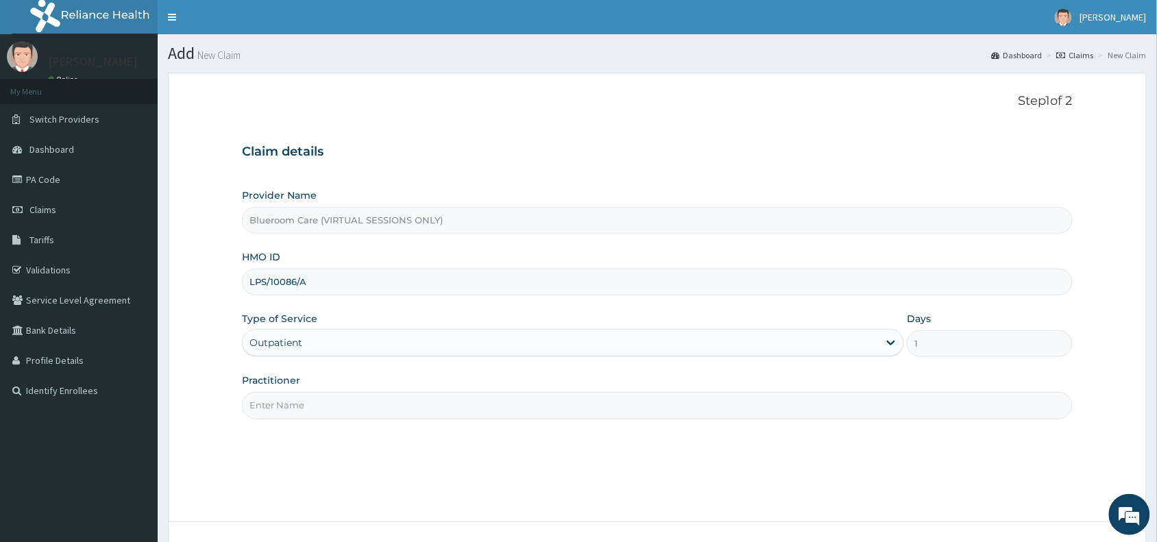
click at [363, 402] on input "Practitioner" at bounding box center [657, 405] width 831 height 27
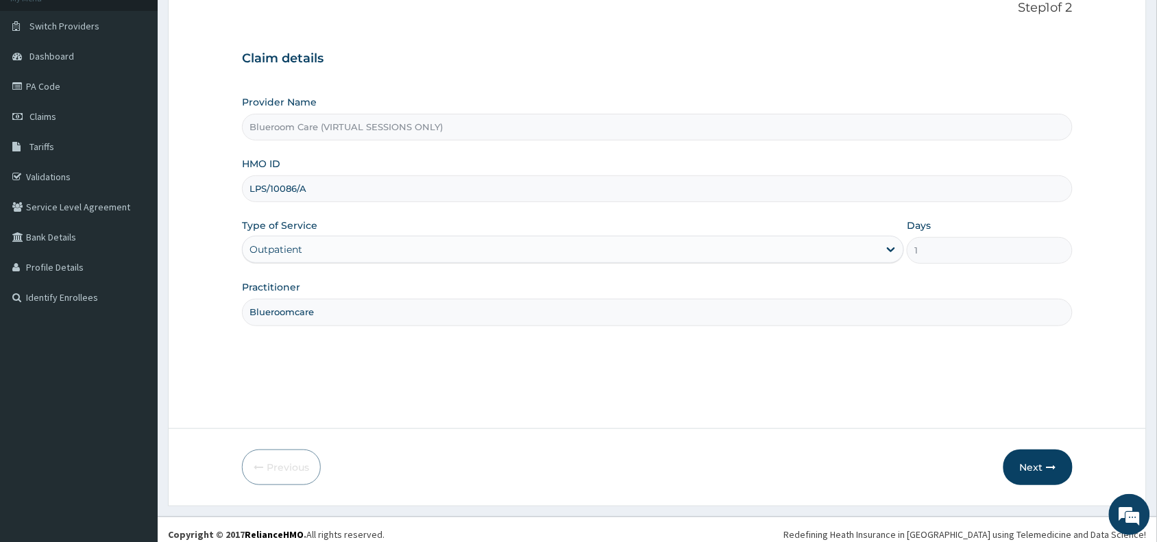
scroll to position [103, 0]
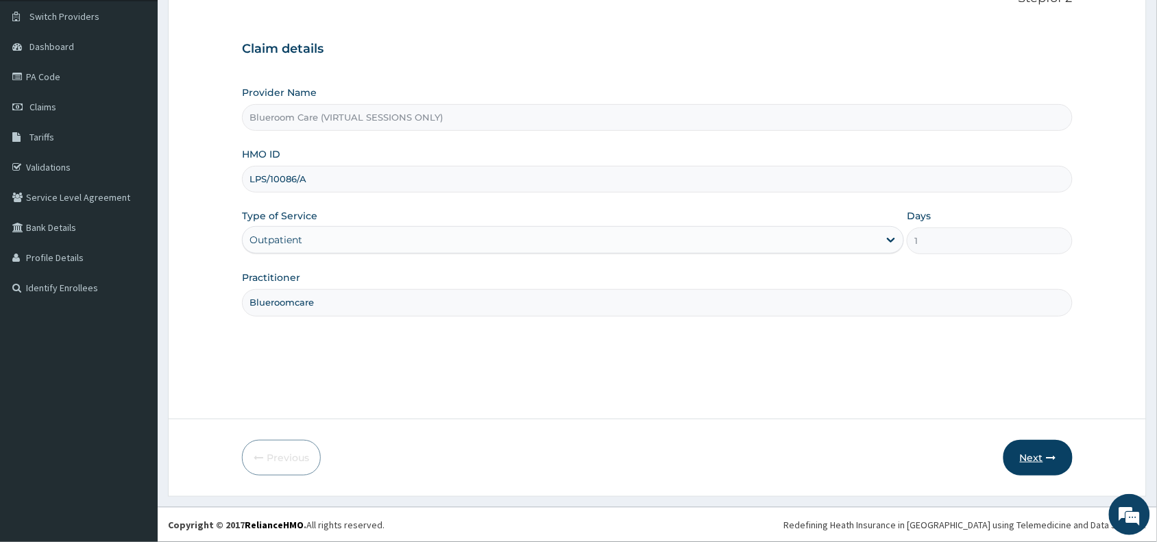
type input "Blueroomcare"
click at [1037, 457] on button "Next" at bounding box center [1037, 458] width 69 height 36
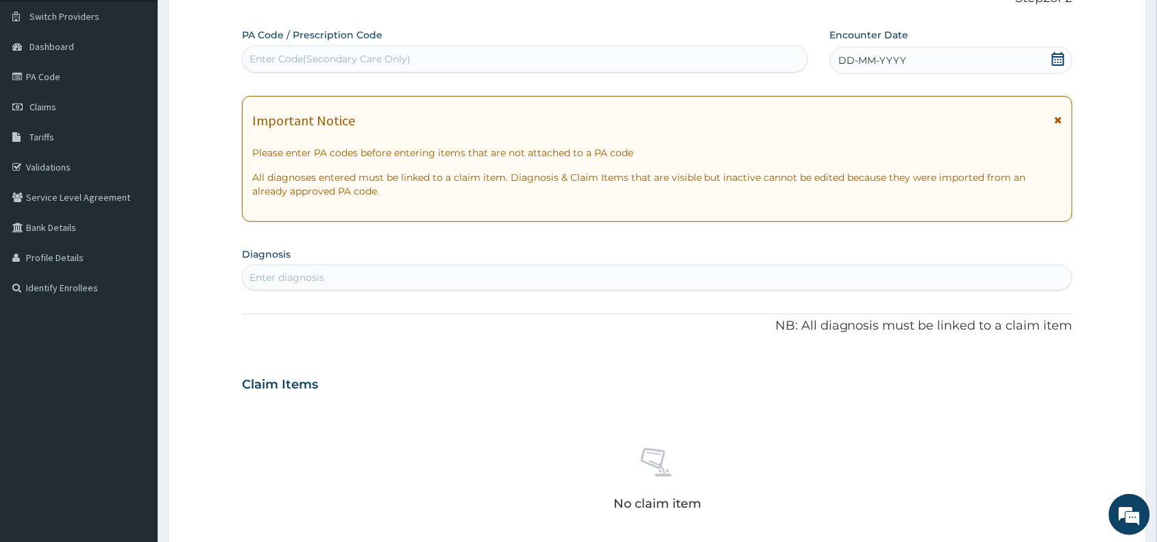
click at [396, 60] on div "Enter Code(Secondary Care Only)" at bounding box center [329, 59] width 161 height 14
paste input "PA/43F6A7"
type input "PA/43F6A7"
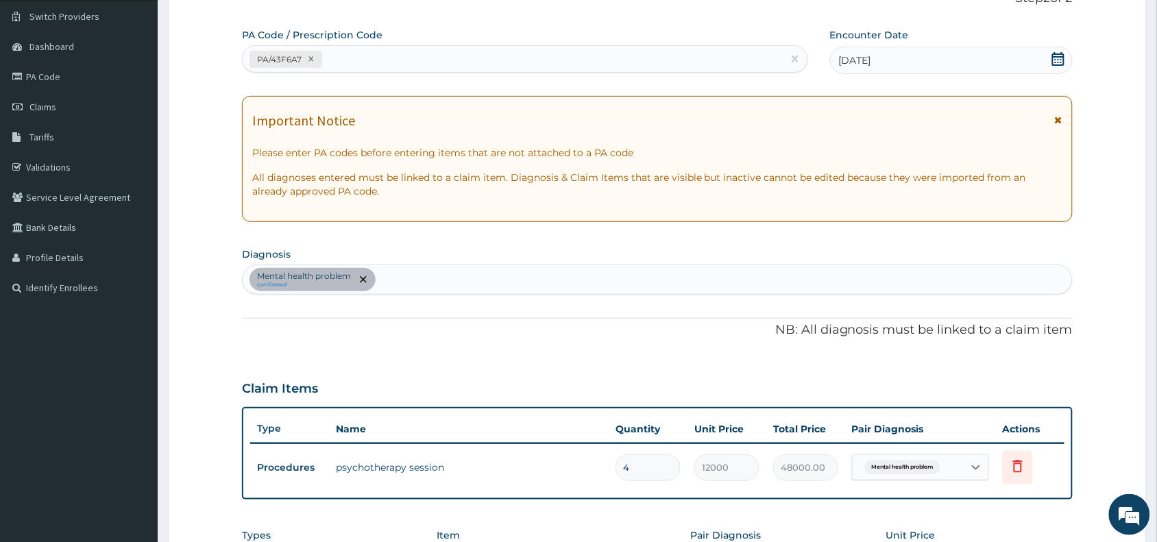
type input "0.00"
type input "1"
type input "12000.00"
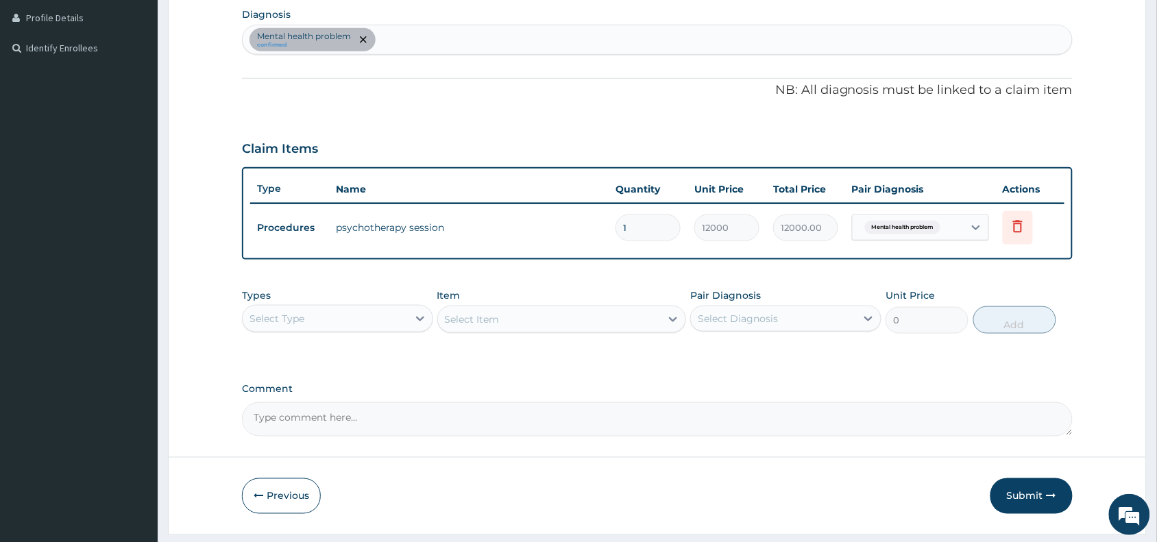
scroll to position [380, 0]
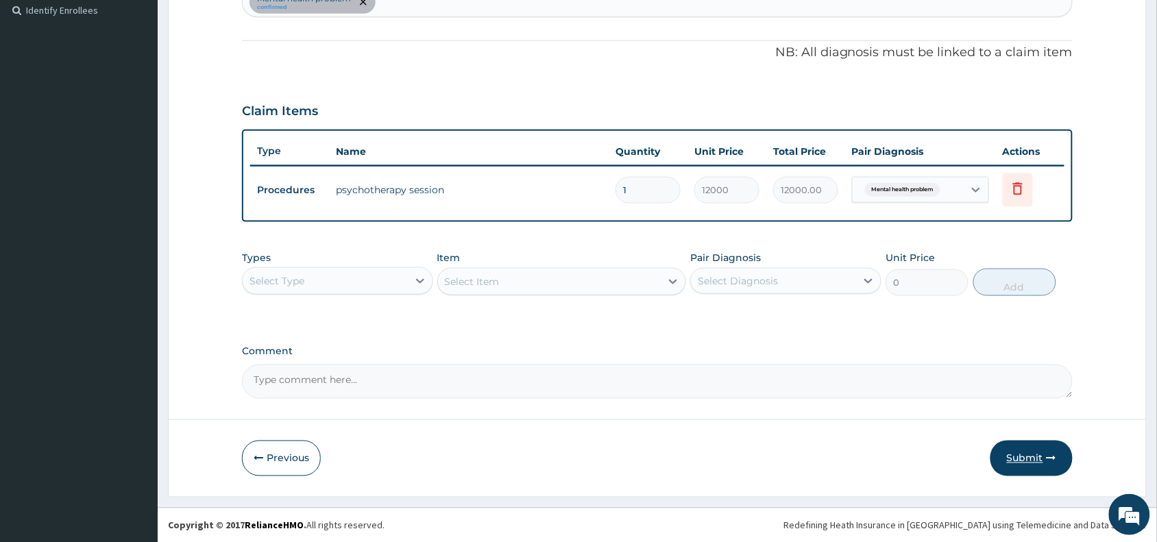
type input "1"
click at [1012, 467] on button "Submit" at bounding box center [1031, 459] width 82 height 36
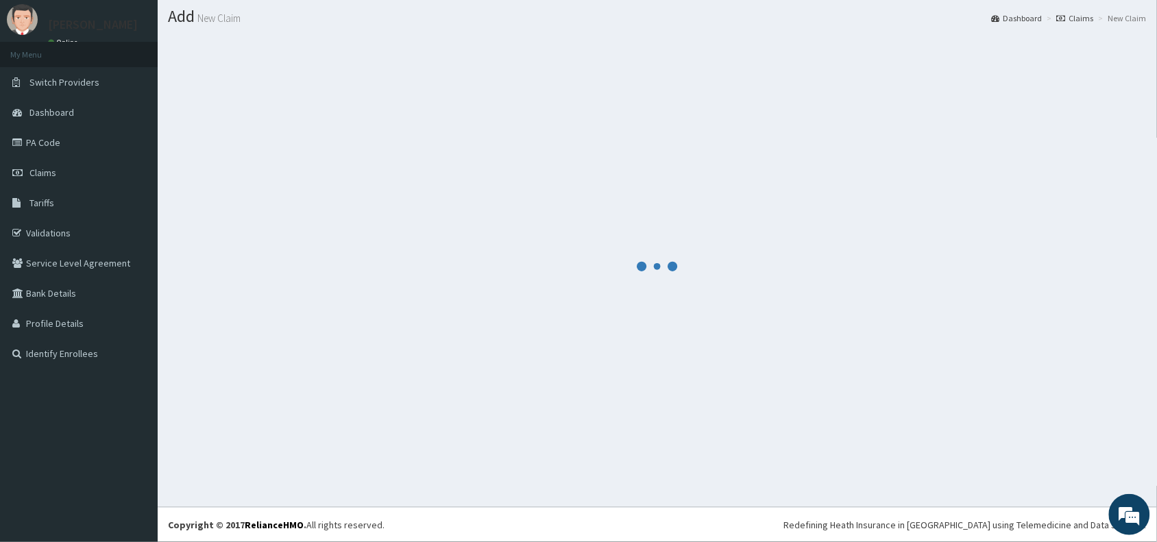
scroll to position [36, 0]
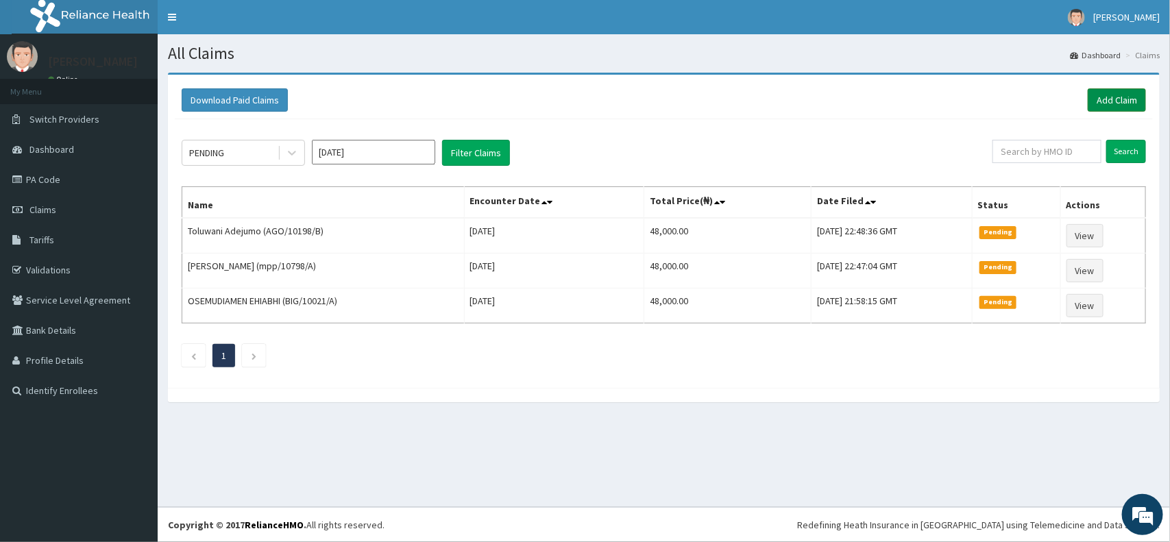
click at [1119, 97] on link "Add Claim" at bounding box center [1117, 99] width 58 height 23
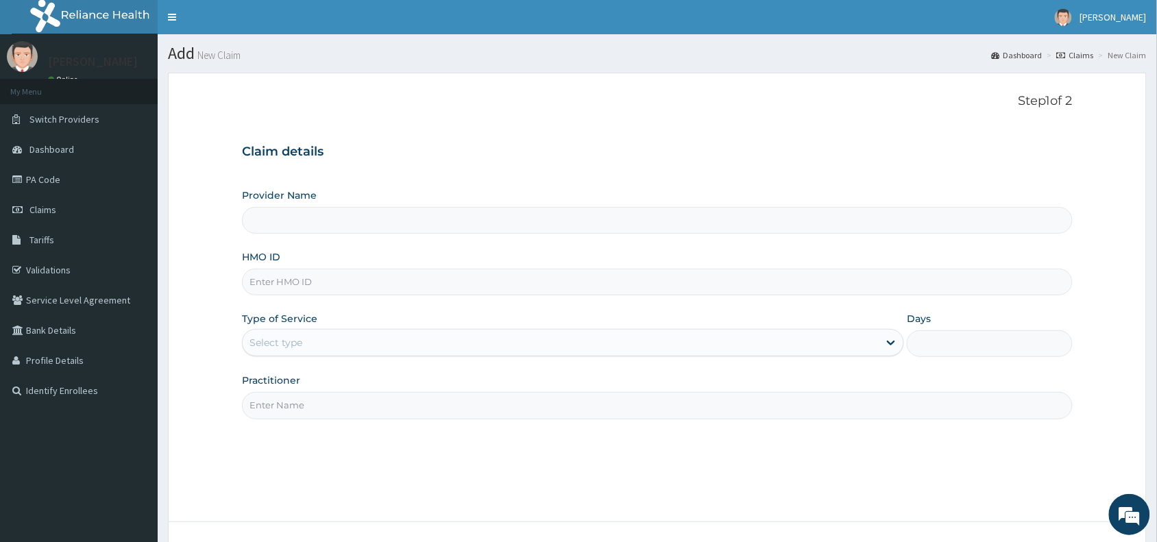
click at [374, 280] on input "HMO ID" at bounding box center [657, 282] width 831 height 27
paste input "AGO/10198/B"
type input "AGO/10198/B"
type input "Blueroom Care (VIRTUAL SESSIONS ONLY)"
type input "AGO/10198/B"
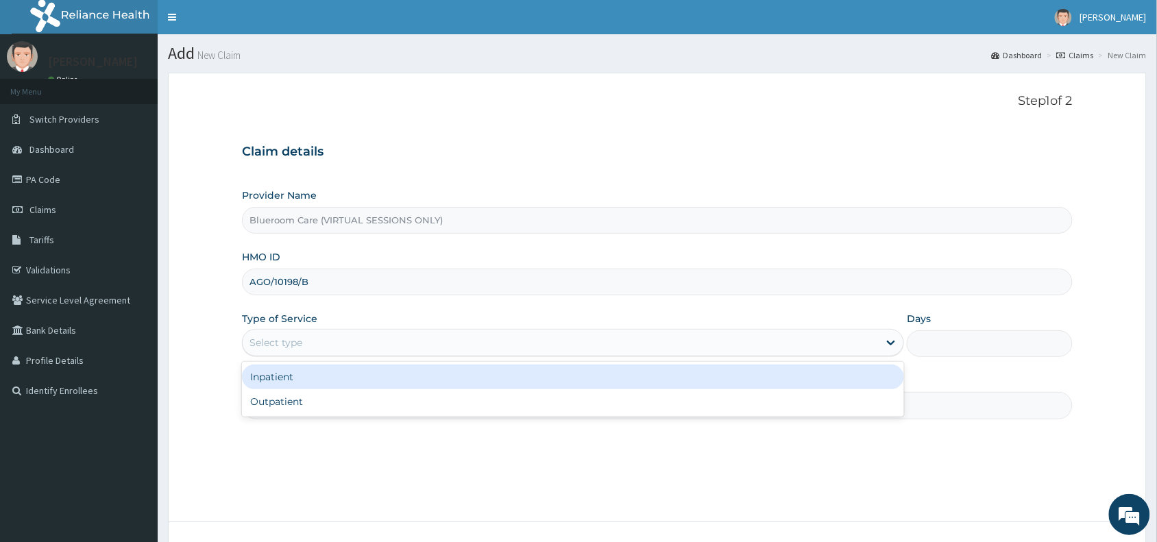
click at [362, 348] on div "Select type" at bounding box center [561, 343] width 636 height 22
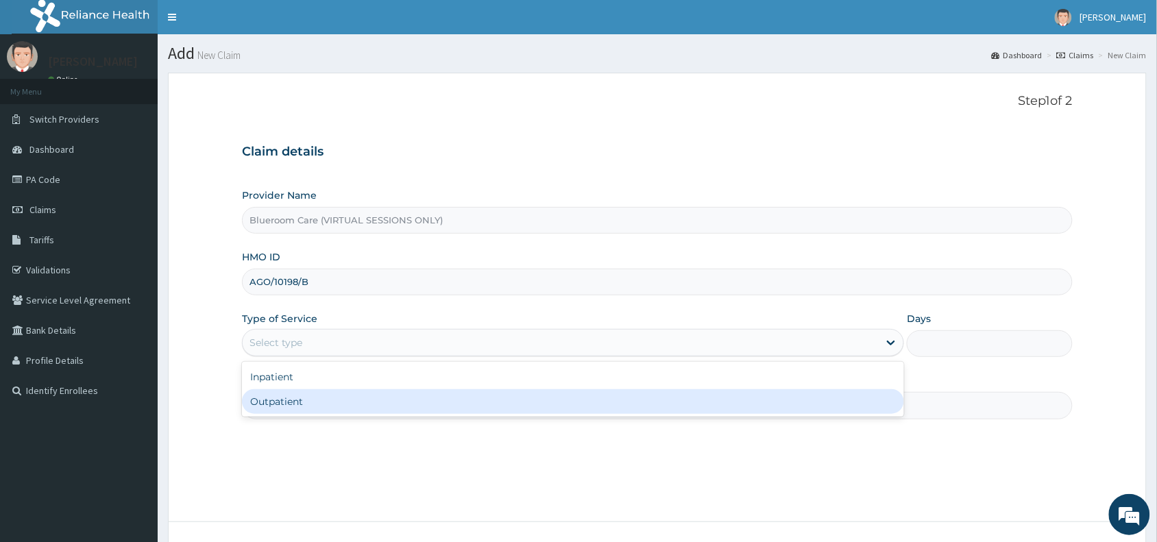
click at [322, 409] on div "Outpatient" at bounding box center [573, 401] width 662 height 25
type input "1"
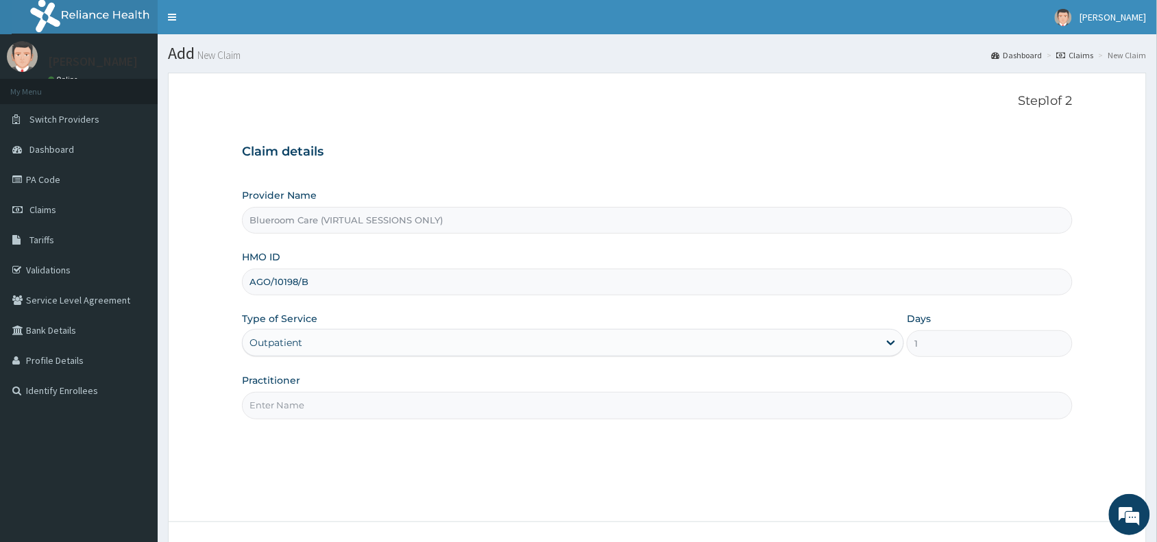
click at [322, 409] on input "Practitioner" at bounding box center [657, 405] width 831 height 27
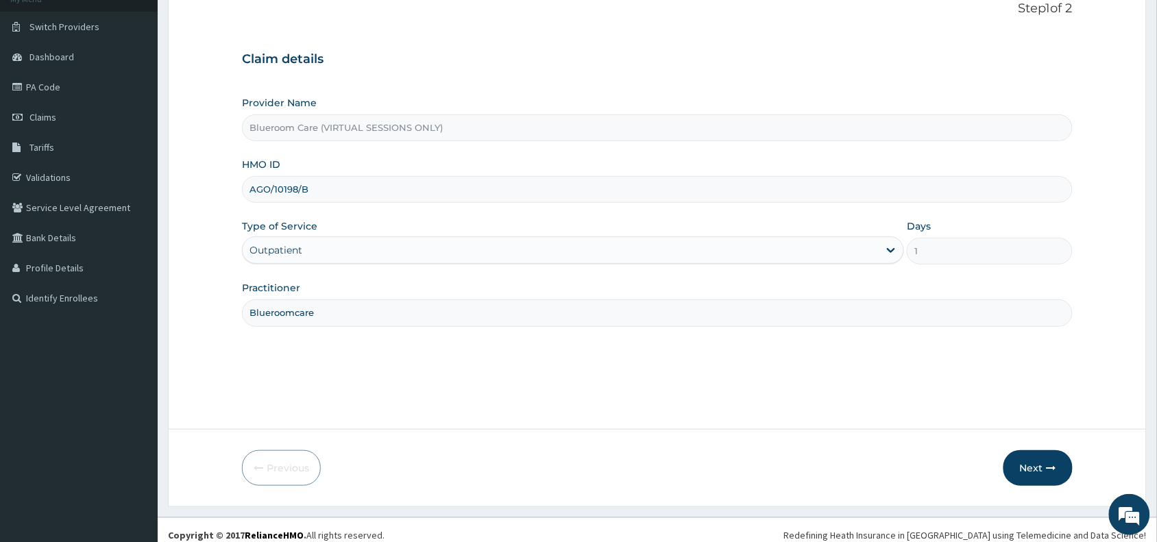
scroll to position [103, 0]
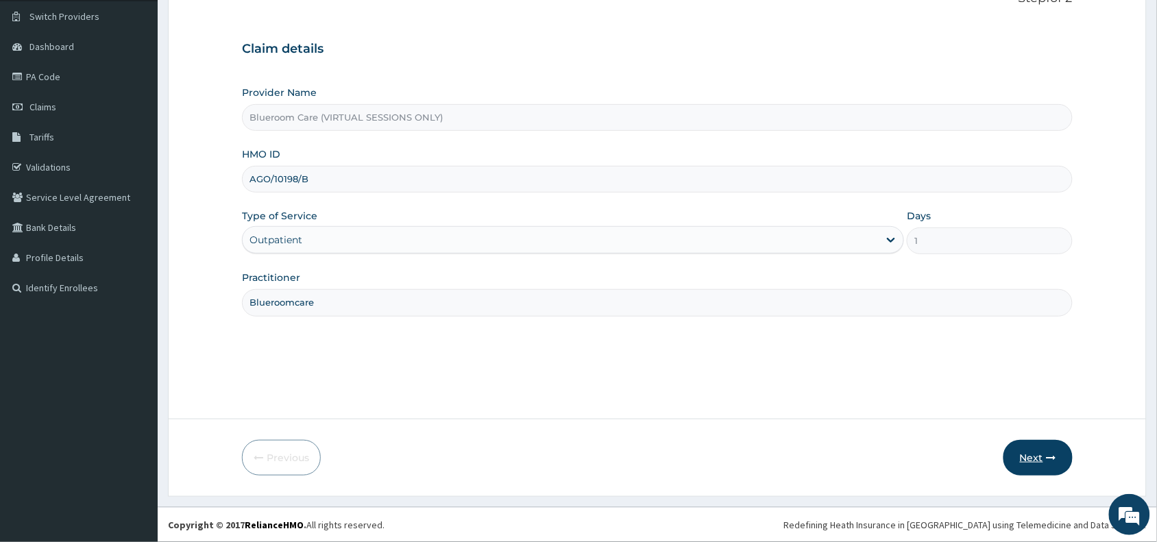
type input "Blueroomcare"
click at [1042, 457] on button "Next" at bounding box center [1037, 458] width 69 height 36
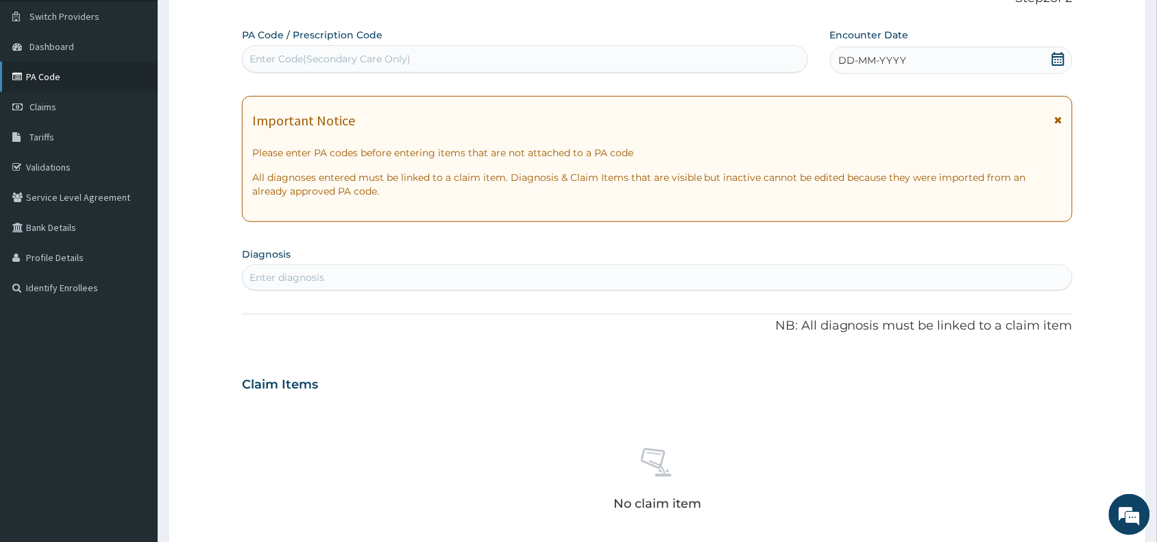
click at [52, 77] on link "PA Code" at bounding box center [79, 77] width 158 height 30
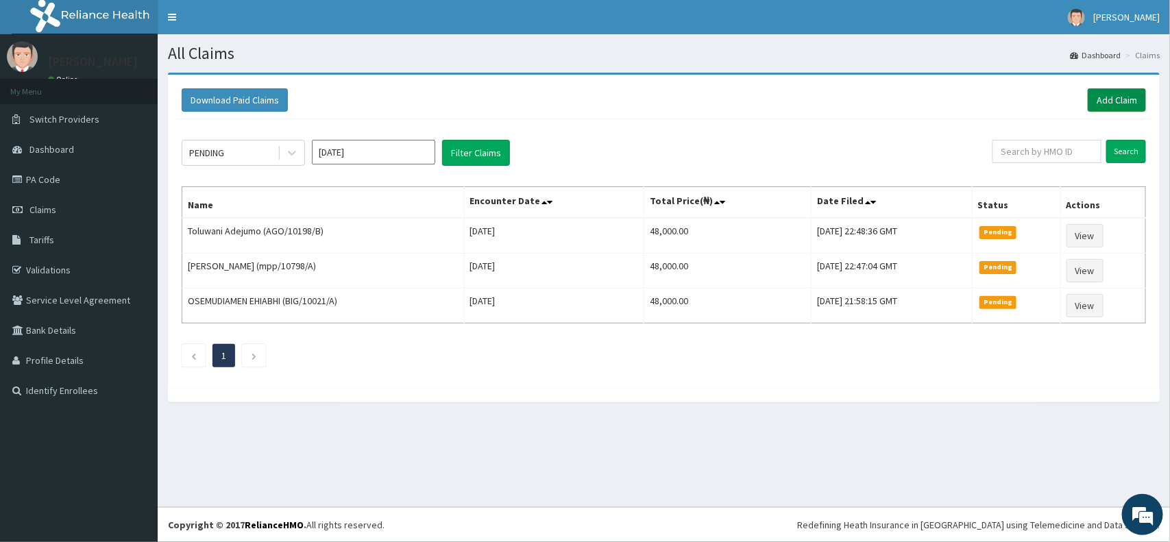
click at [1114, 100] on link "Add Claim" at bounding box center [1117, 99] width 58 height 23
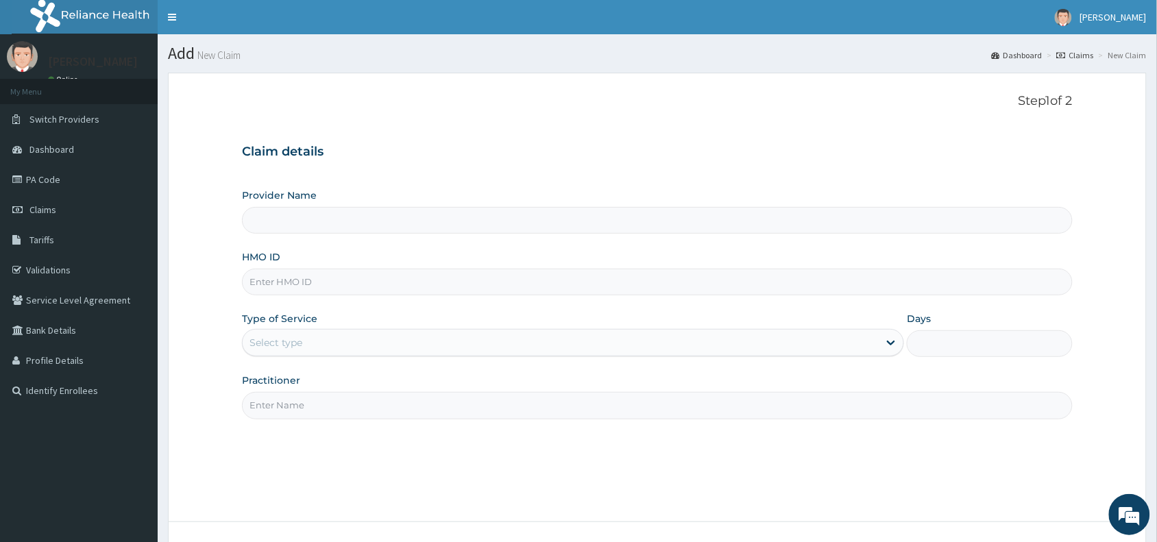
click at [320, 291] on input "HMO ID" at bounding box center [657, 282] width 831 height 27
type input "Blueroom Care (VIRTUAL SESSIONS ONLY)"
paste input "AGO/10198/B"
type input "AGO/10198/B"
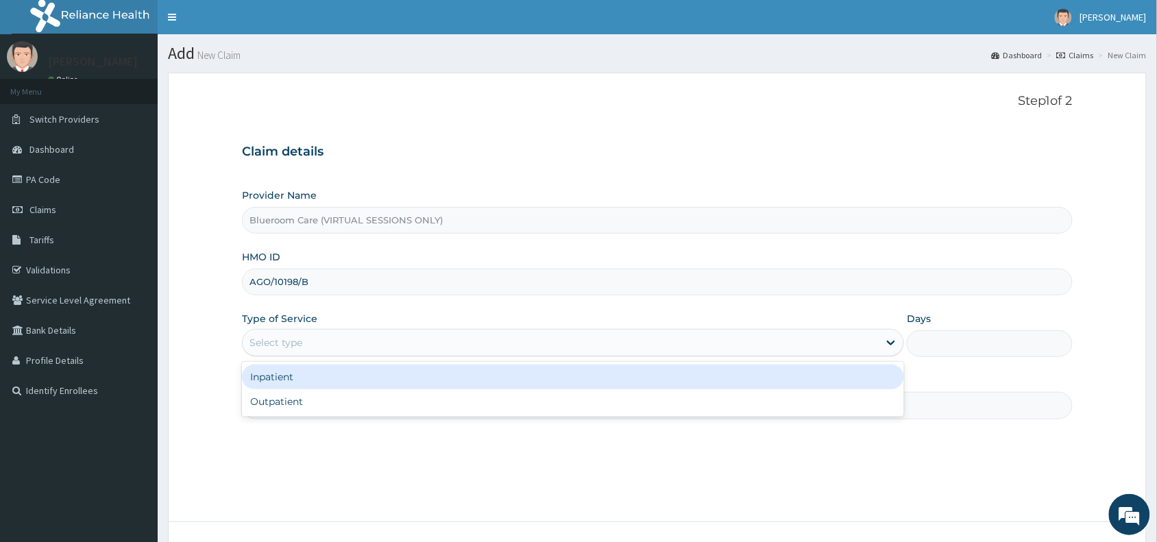
click at [341, 343] on div "Select type" at bounding box center [561, 343] width 636 height 22
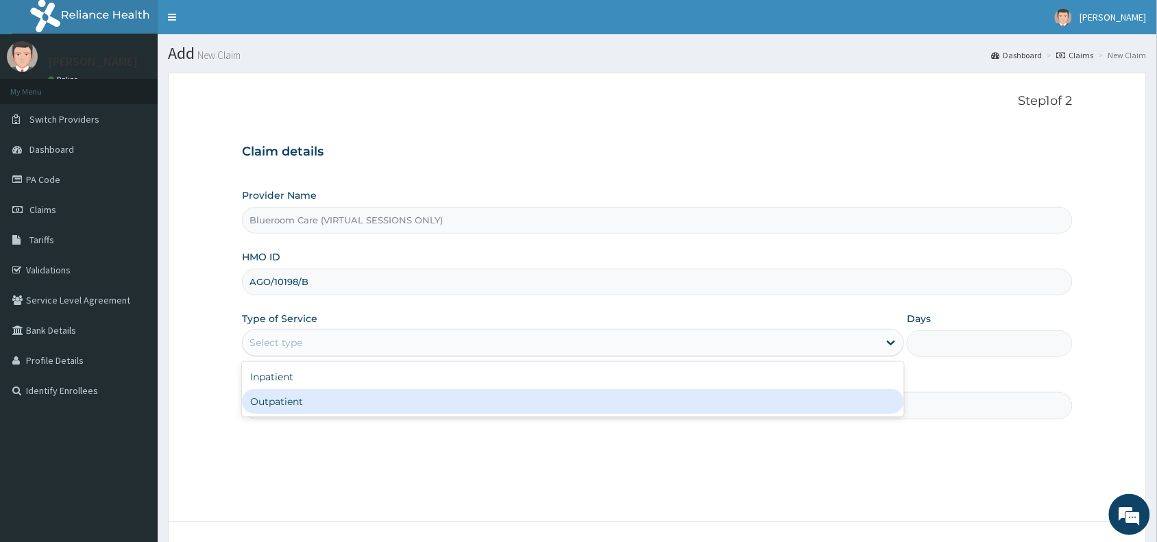
click at [316, 404] on div "Outpatient" at bounding box center [573, 401] width 662 height 25
type input "1"
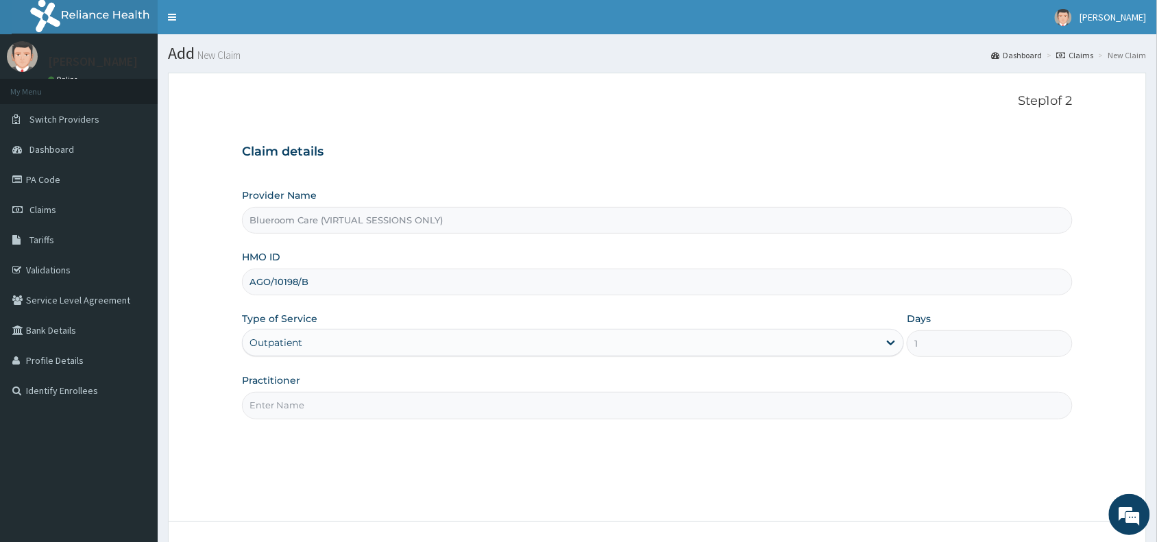
click at [316, 404] on input "Practitioner" at bounding box center [657, 405] width 831 height 27
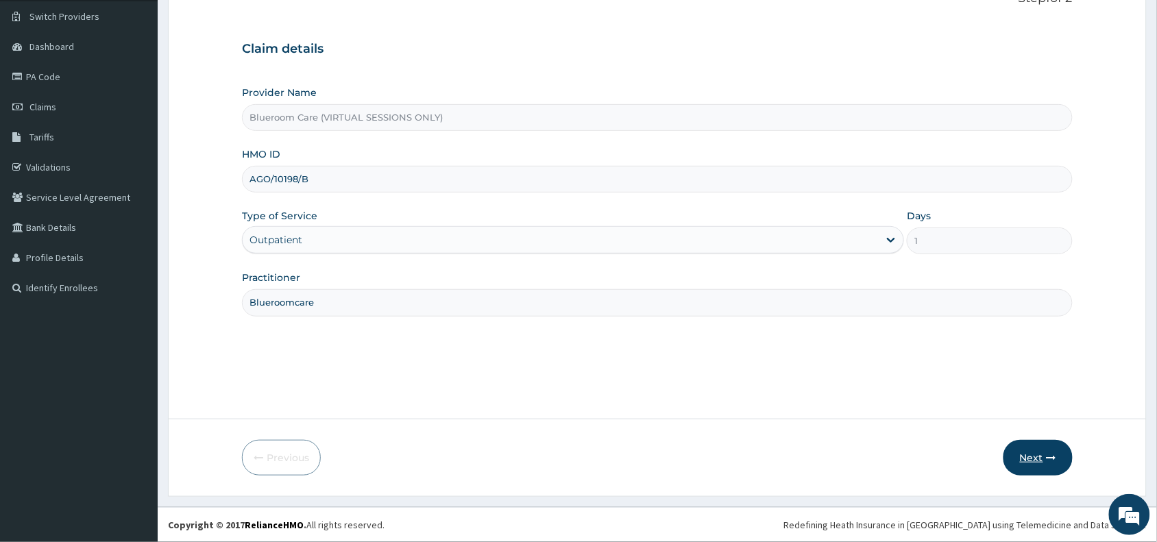
type input "Blueroomcare"
click at [1045, 454] on button "Next" at bounding box center [1037, 458] width 69 height 36
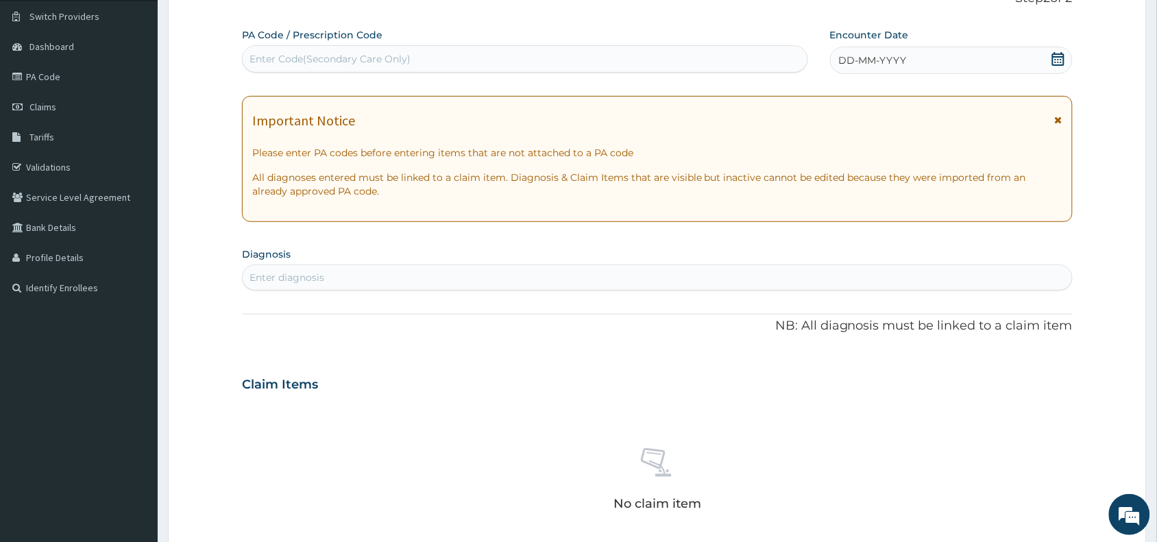
click at [334, 64] on div "Enter Code(Secondary Care Only)" at bounding box center [329, 59] width 161 height 14
paste input "PA/A066C2"
type input "PA/A066C2"
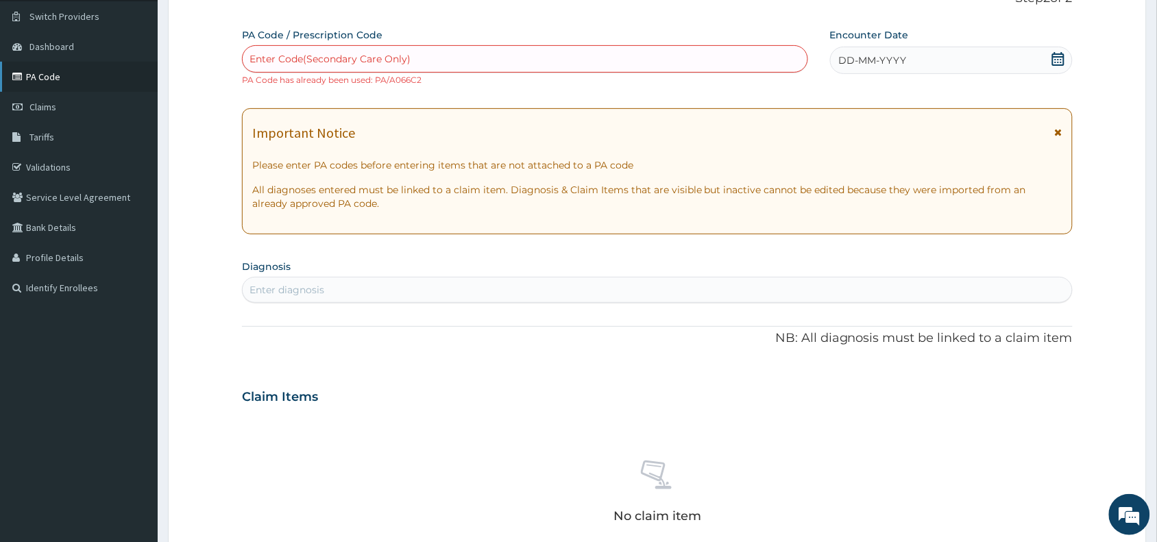
click at [63, 76] on link "PA Code" at bounding box center [79, 77] width 158 height 30
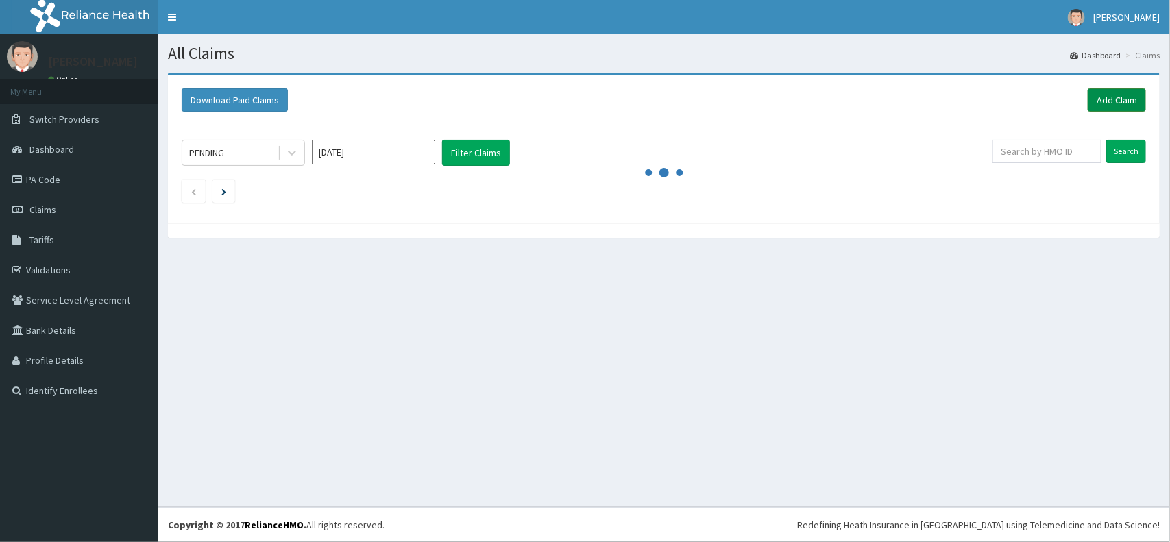
click at [1112, 108] on link "Add Claim" at bounding box center [1117, 99] width 58 height 23
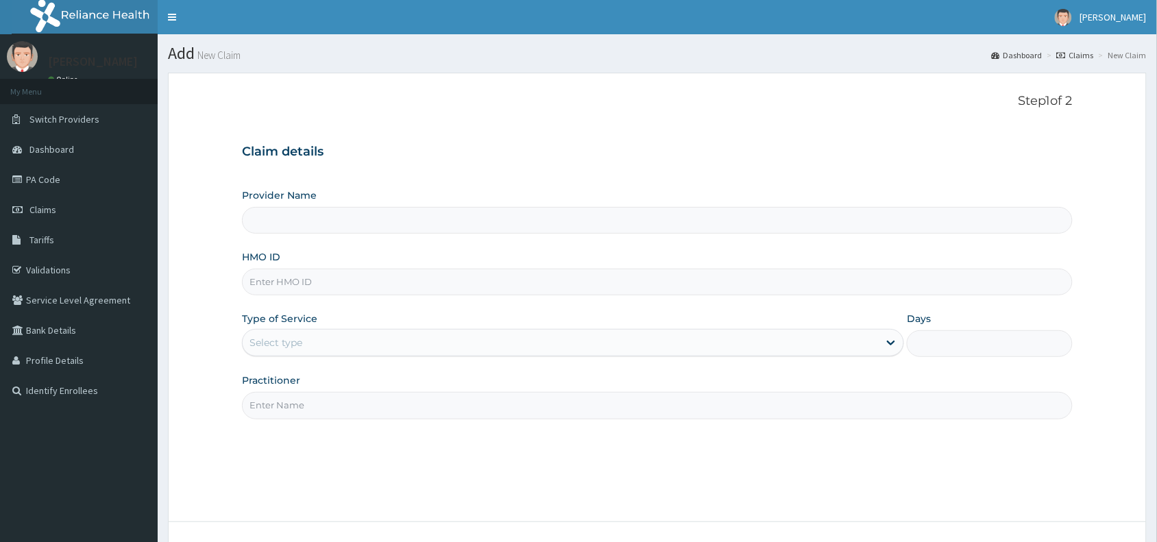
click at [429, 284] on input "HMO ID" at bounding box center [657, 282] width 831 height 27
paste input "AGO/10198/B"
click at [429, 284] on input "AGO/10198/B" at bounding box center [657, 282] width 831 height 27
type input "AGO/10198/B"
click at [350, 347] on div "Select type" at bounding box center [561, 343] width 636 height 22
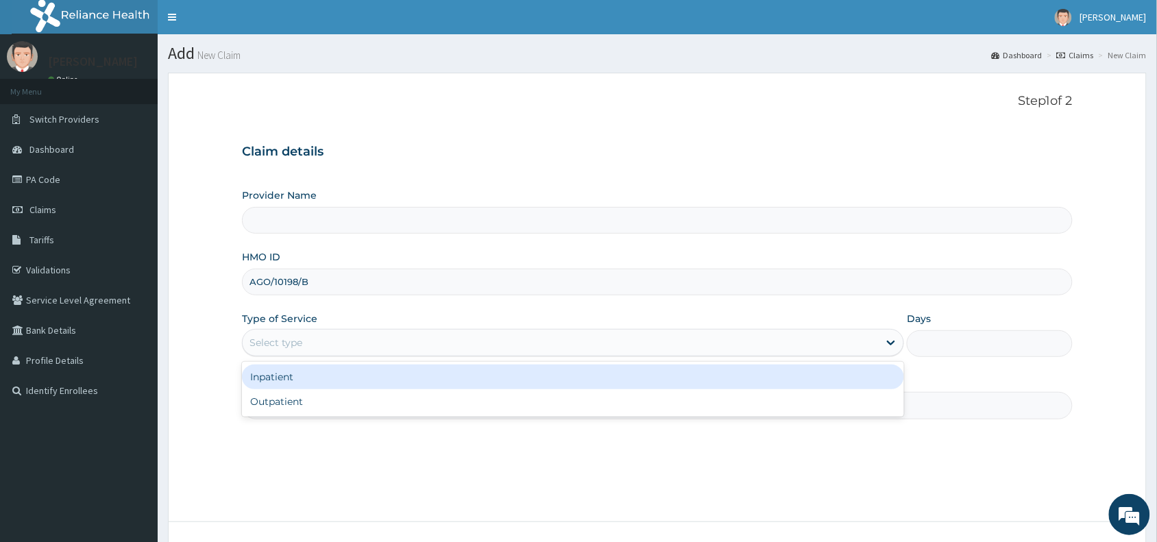
type input "Blueroom Care (VIRTUAL SESSIONS ONLY)"
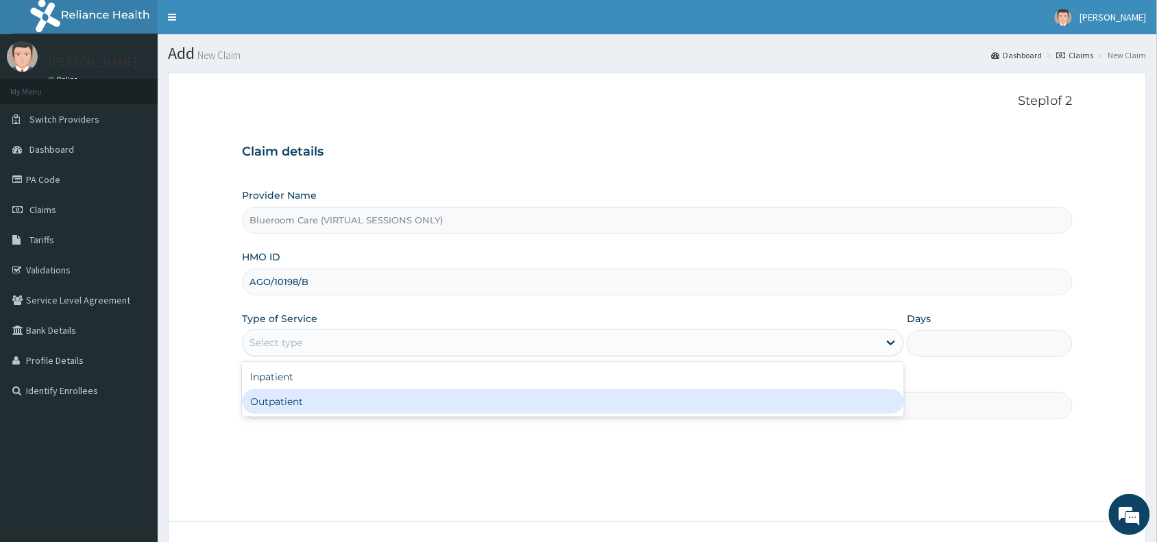
click at [307, 413] on div "Outpatient" at bounding box center [573, 401] width 662 height 25
type input "1"
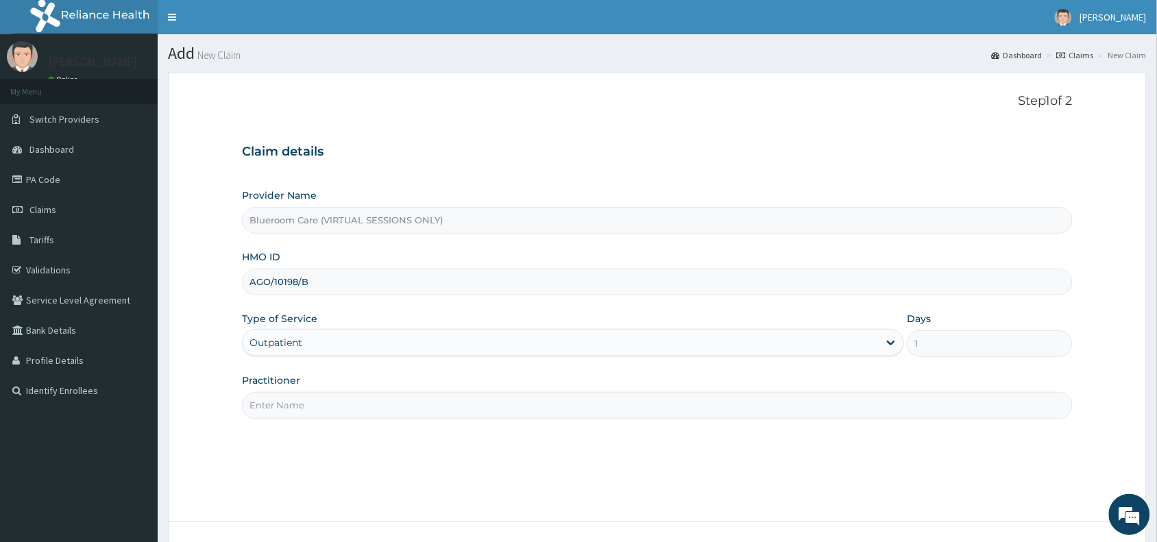
click at [339, 402] on input "Practitioner" at bounding box center [657, 405] width 831 height 27
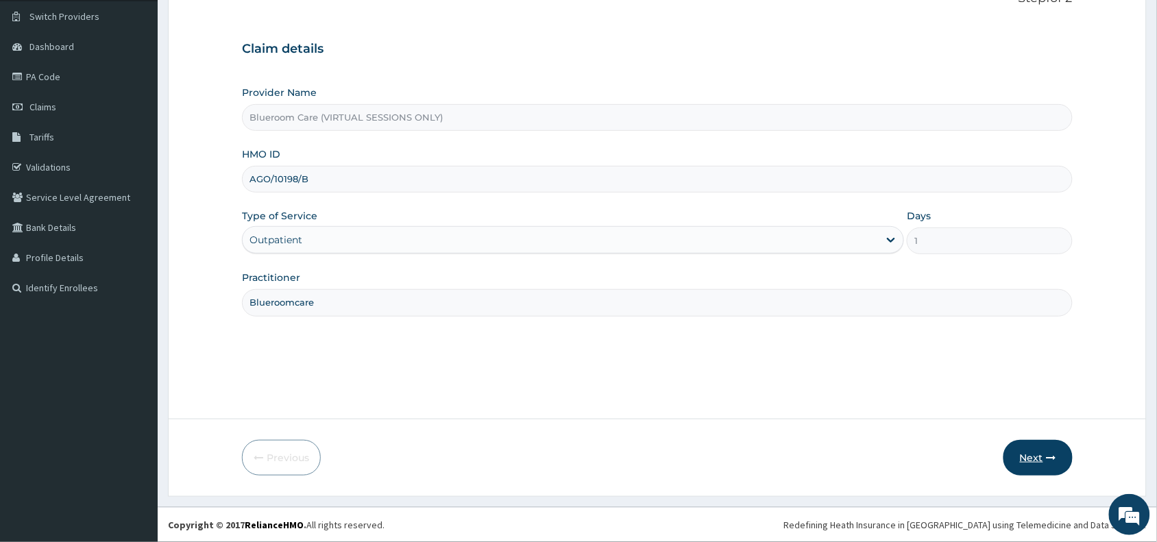
type input "Blueroomcare"
click at [1015, 456] on button "Next" at bounding box center [1037, 458] width 69 height 36
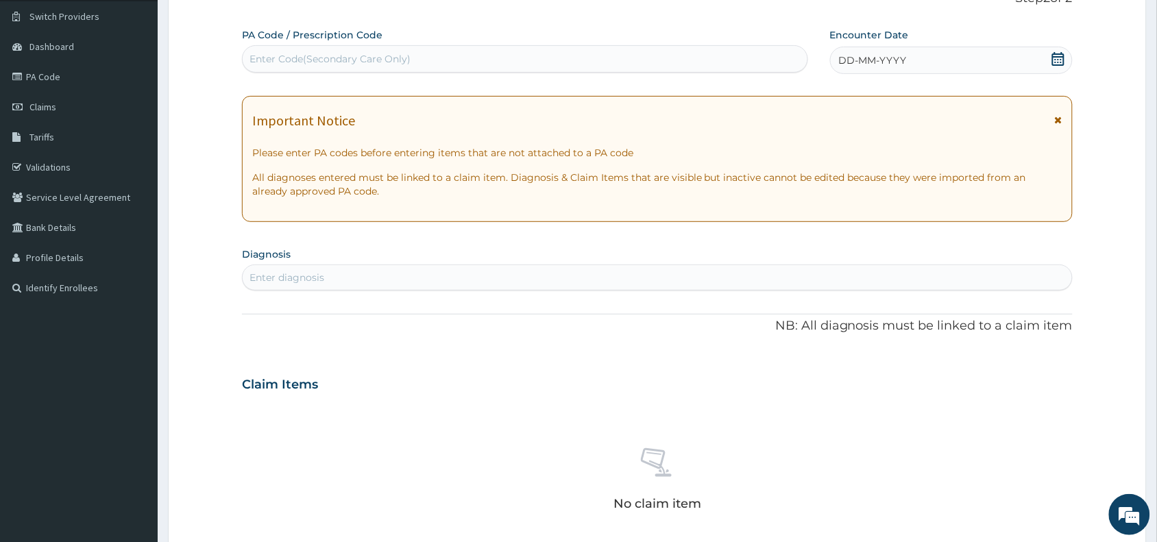
click at [286, 65] on div "Enter Code(Secondary Care Only)" at bounding box center [329, 59] width 161 height 14
paste input "PA/614E55"
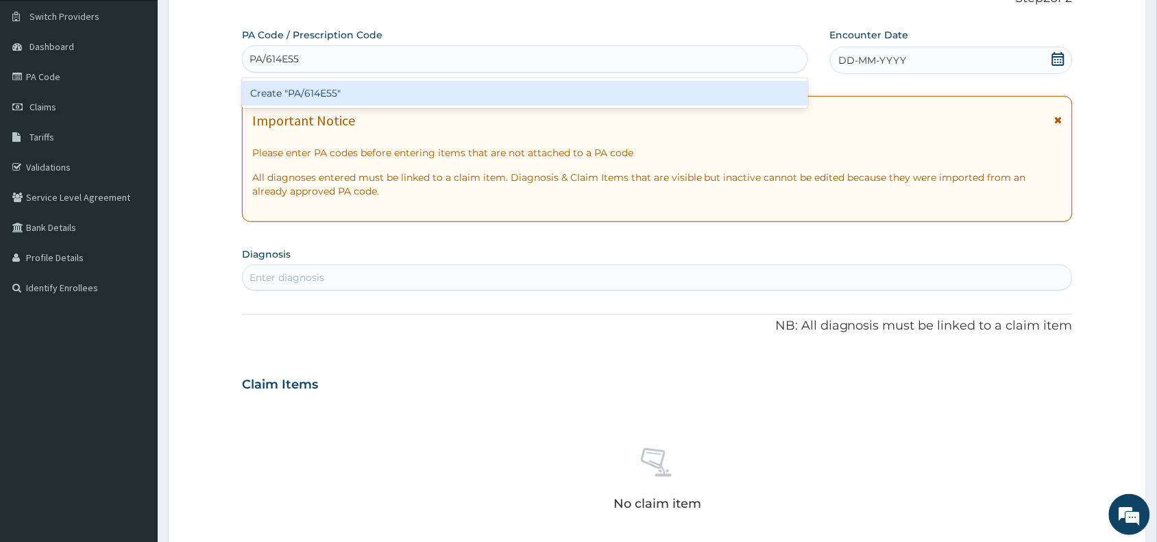
type input "PA/614E55"
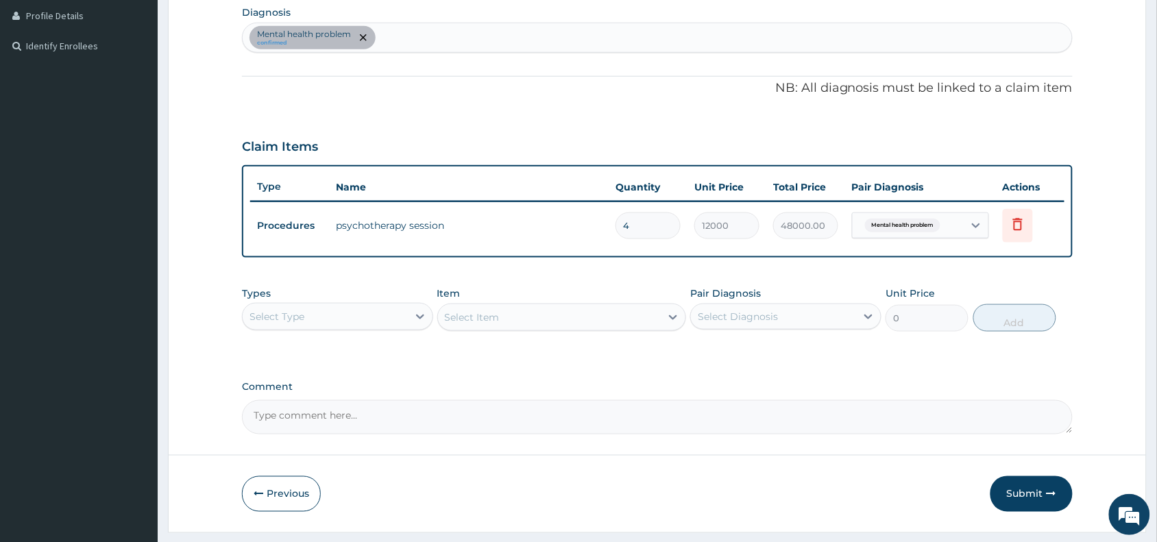
scroll to position [380, 0]
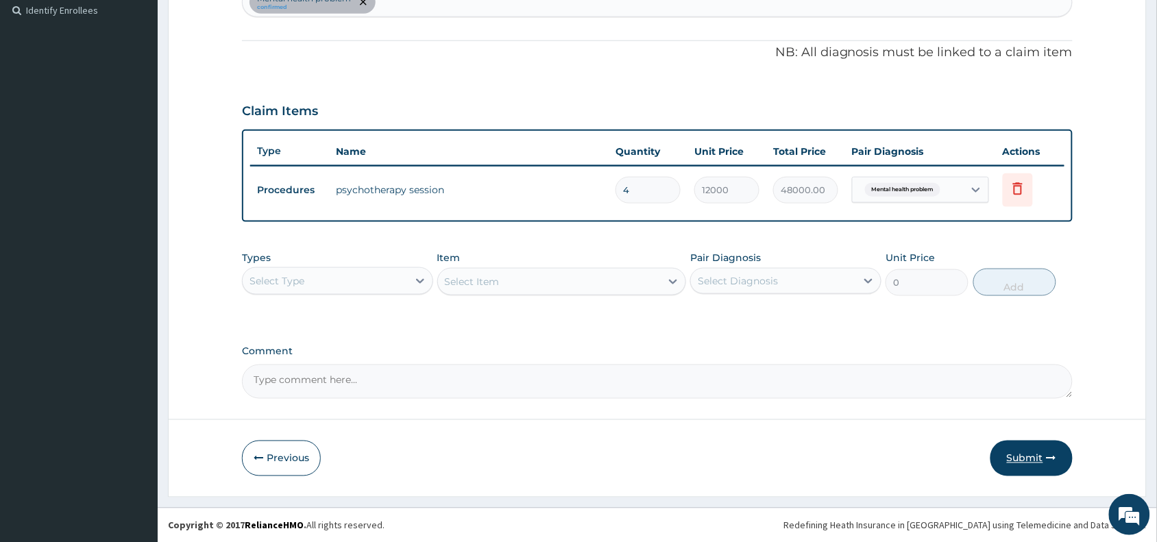
click at [1025, 454] on button "Submit" at bounding box center [1031, 459] width 82 height 36
